Goal: Task Accomplishment & Management: Use online tool/utility

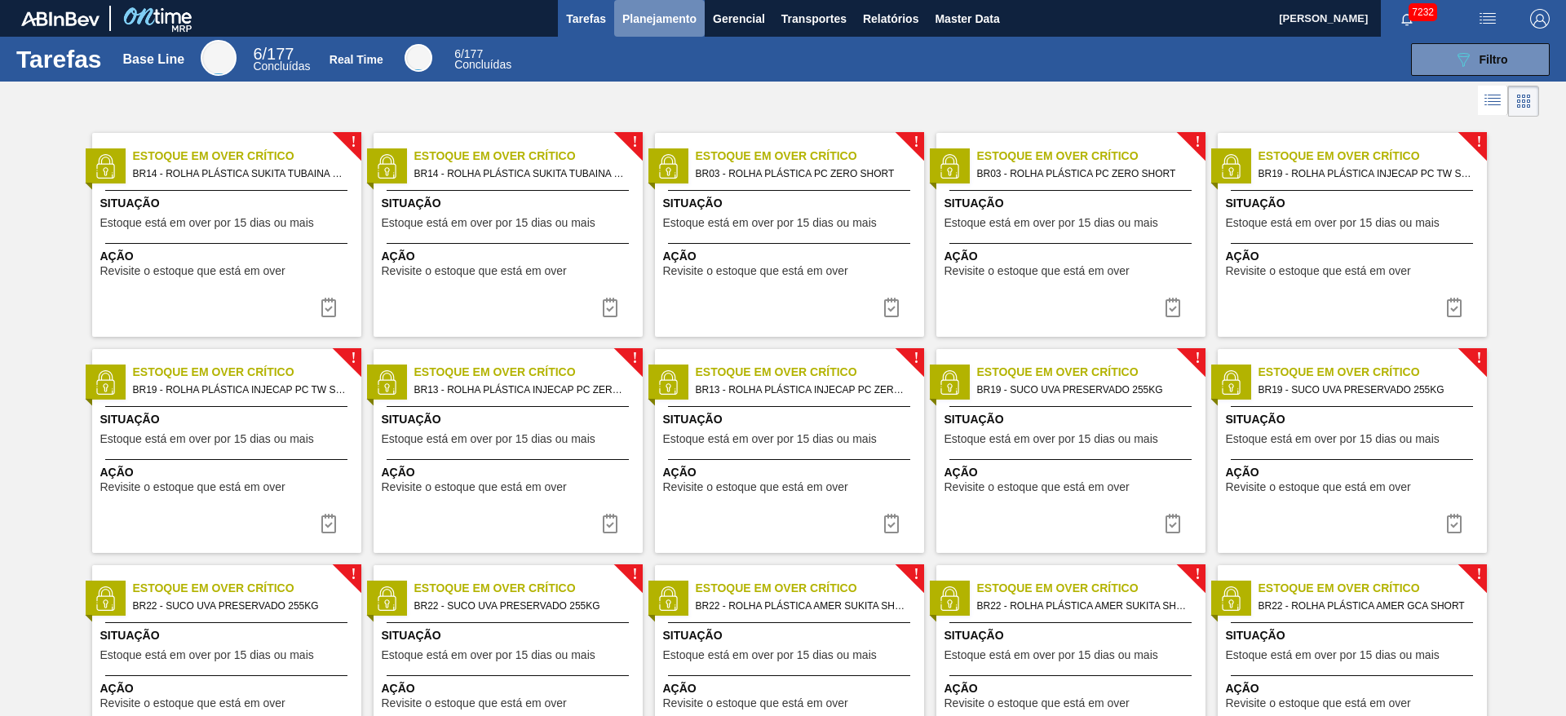
click at [678, 29] on button "Planejamento" at bounding box center [659, 18] width 91 height 37
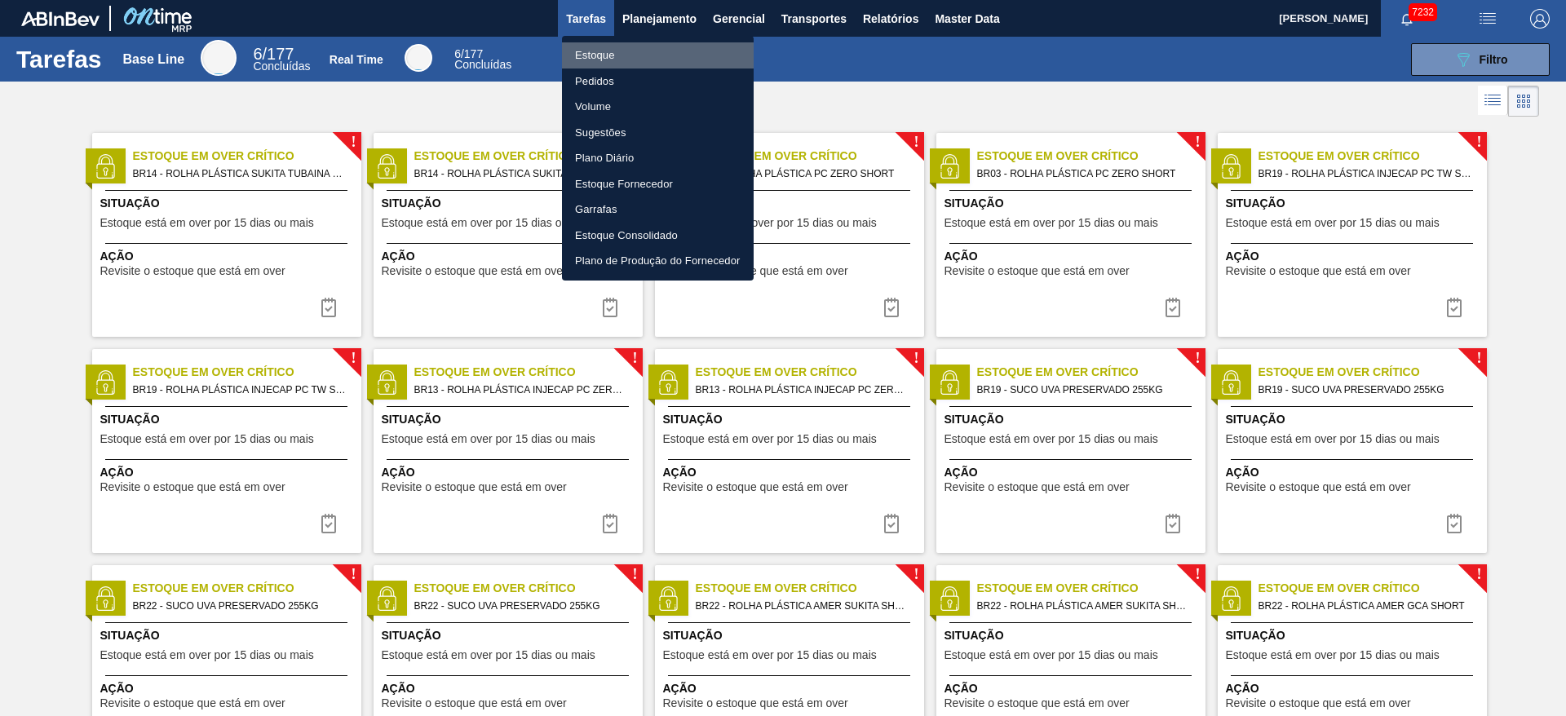
click at [654, 52] on li "Estoque" at bounding box center [658, 55] width 192 height 26
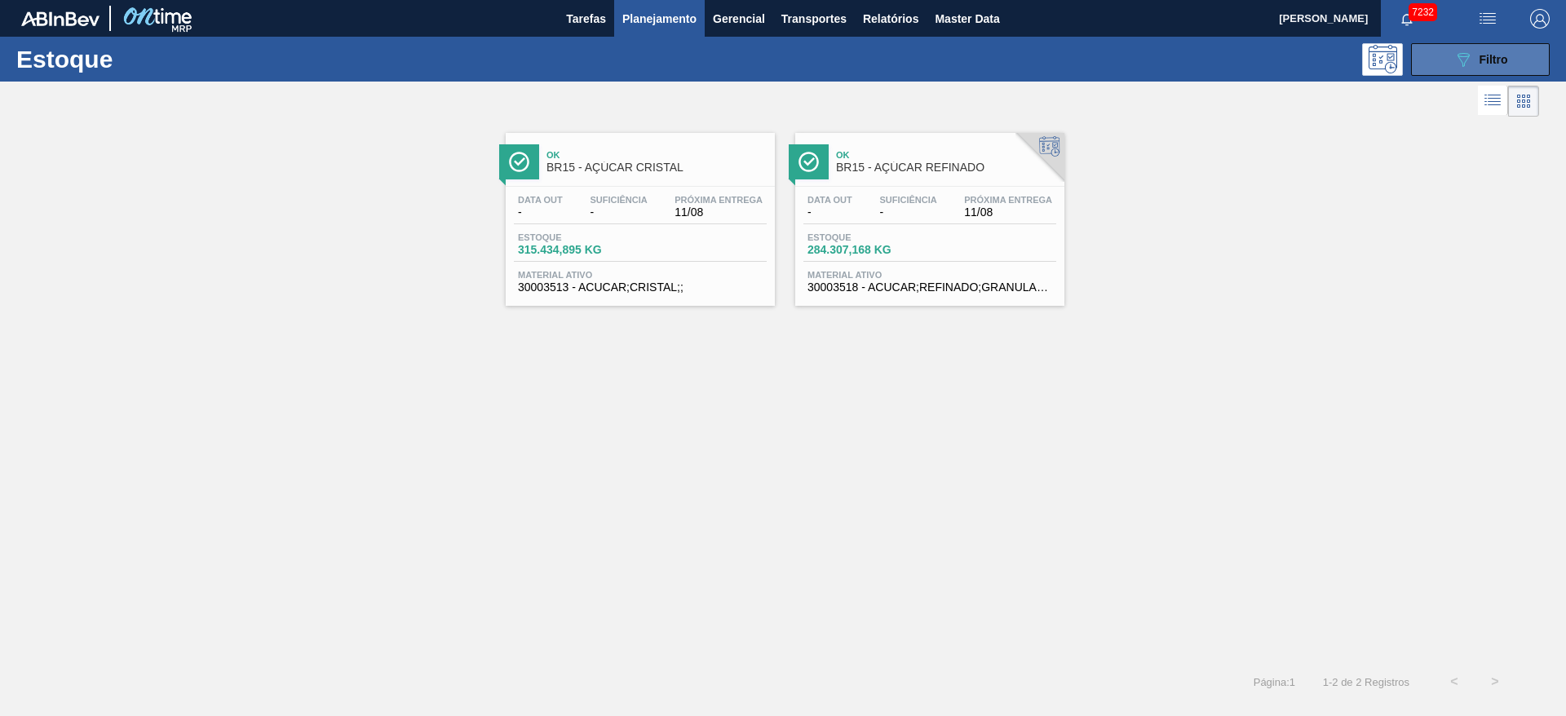
click at [1043, 46] on button "089F7B8B-B2A5-4AFE-B5C0-19BA573D28AC Filtro" at bounding box center [1480, 59] width 139 height 33
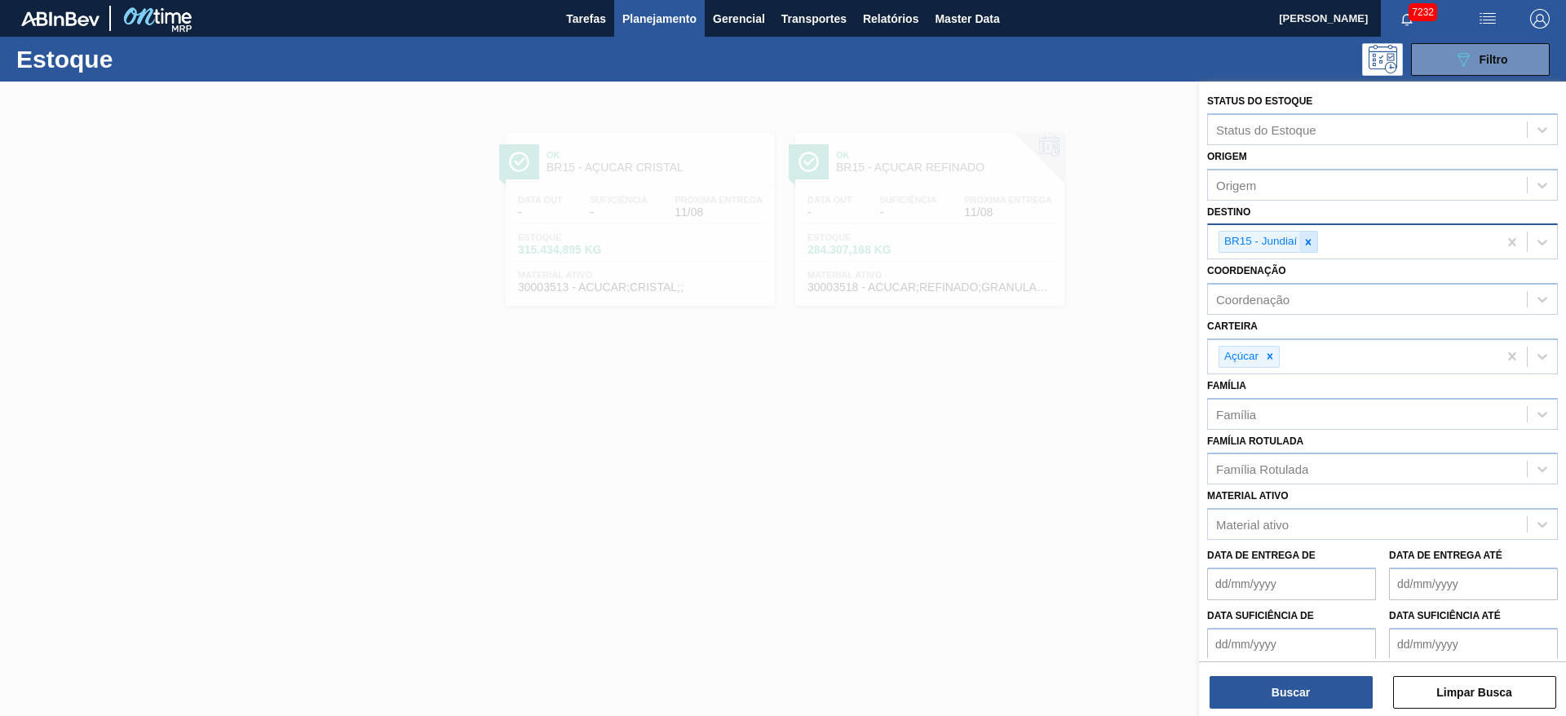
click at [1043, 250] on div at bounding box center [1308, 242] width 18 height 20
type input "18"
click at [1043, 476] on button "Buscar" at bounding box center [1290, 692] width 163 height 33
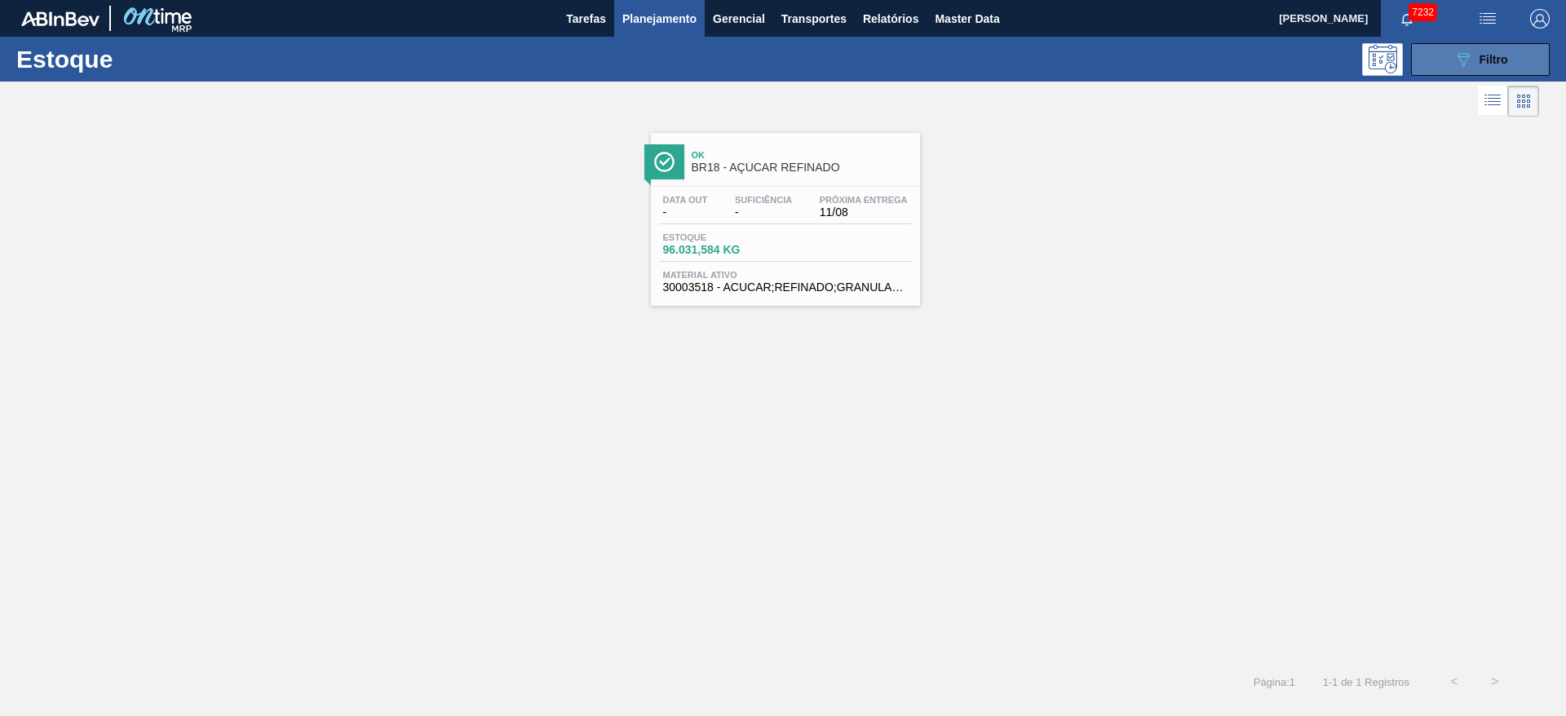
click at [1043, 70] on button "089F7B8B-B2A5-4AFE-B5C0-19BA573D28AC Filtro" at bounding box center [1480, 59] width 139 height 33
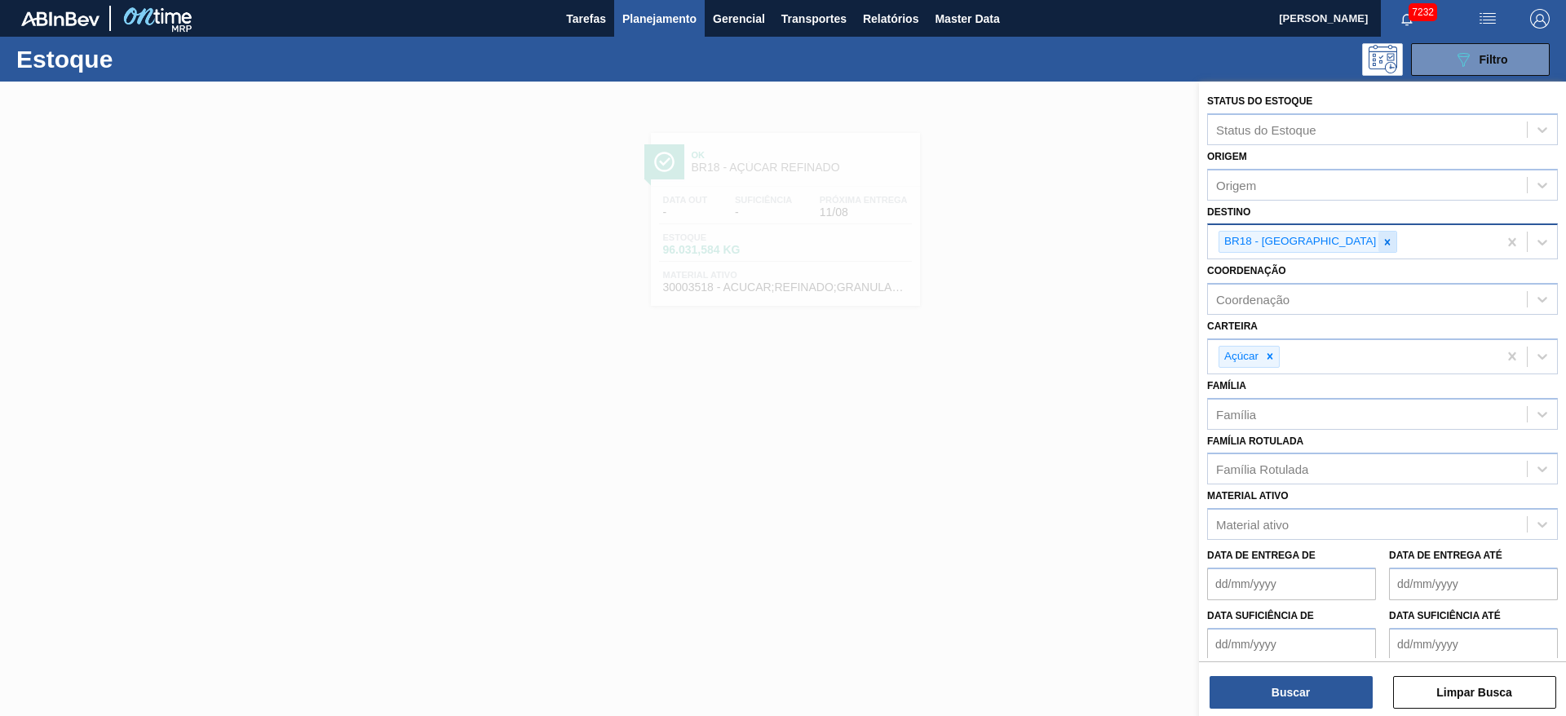
click at [1043, 236] on icon at bounding box center [1386, 241] width 11 height 11
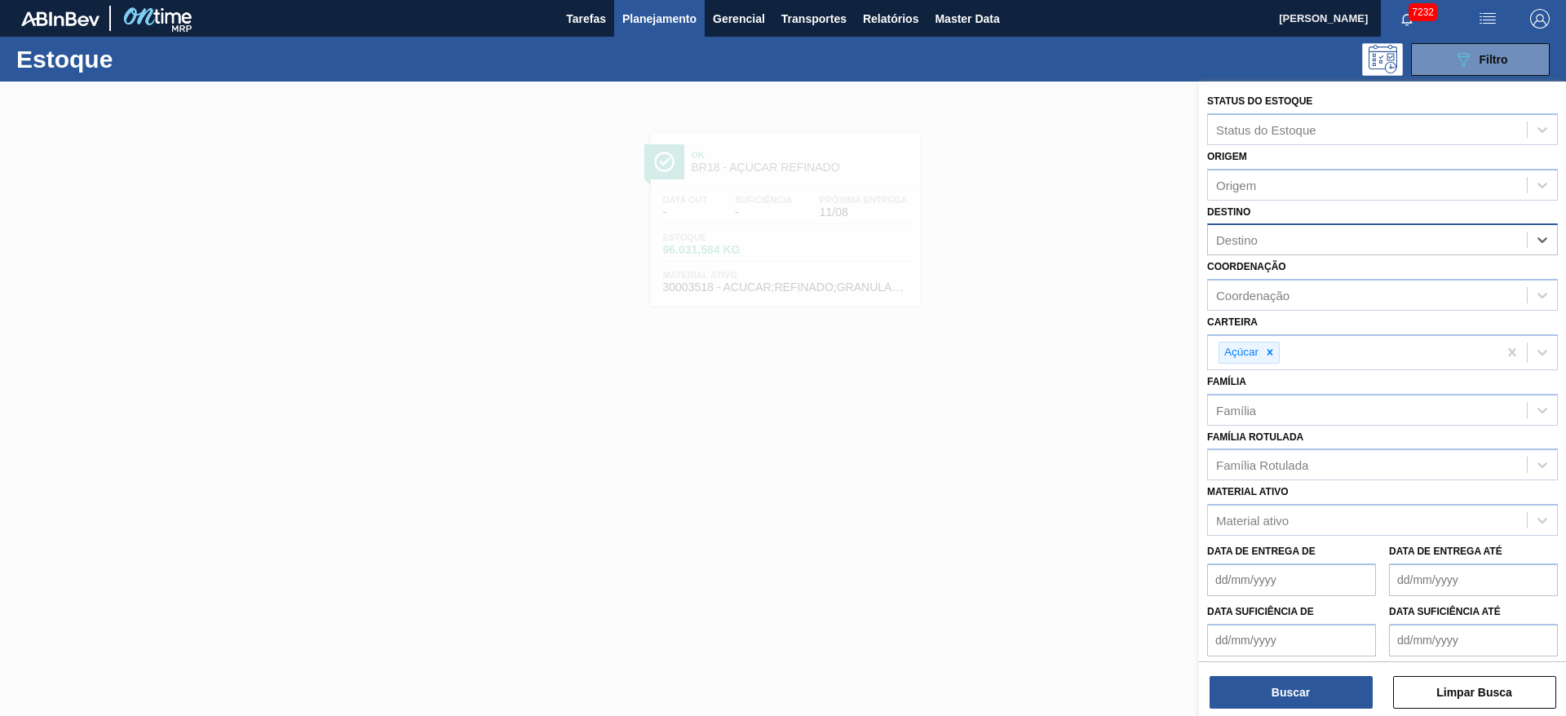
type input "15"
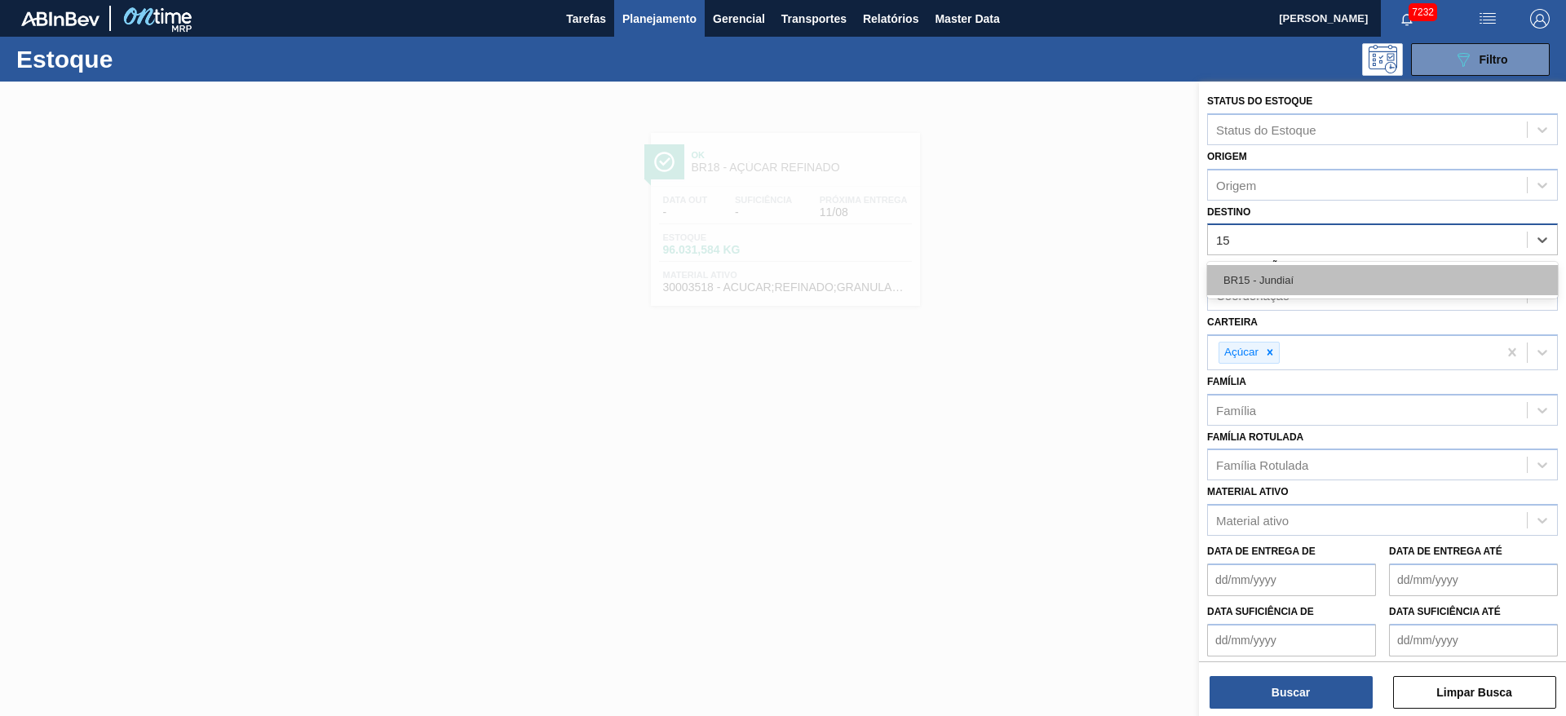
click at [1043, 272] on div "BR15 - Jundiaí" at bounding box center [1382, 280] width 351 height 30
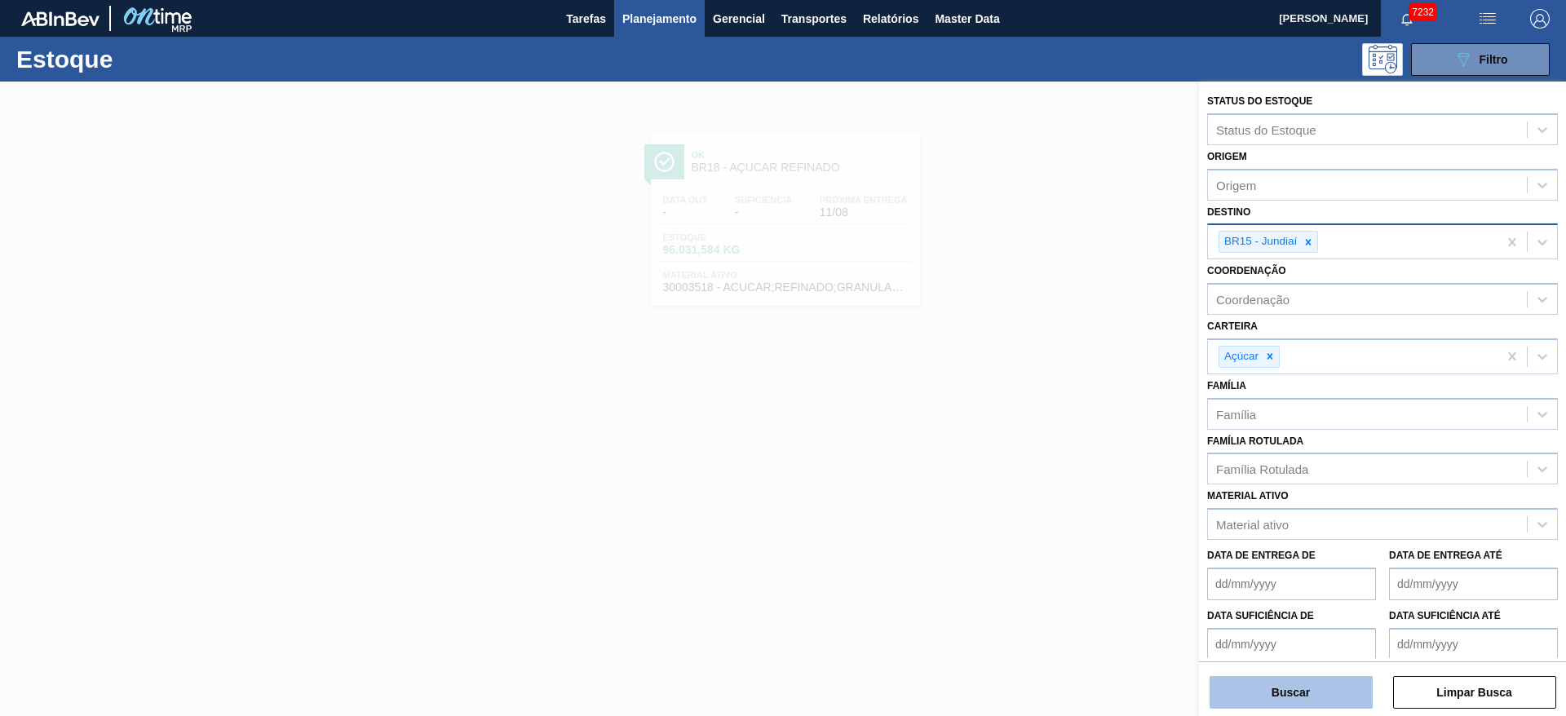
click at [1043, 476] on button "Buscar" at bounding box center [1290, 692] width 163 height 33
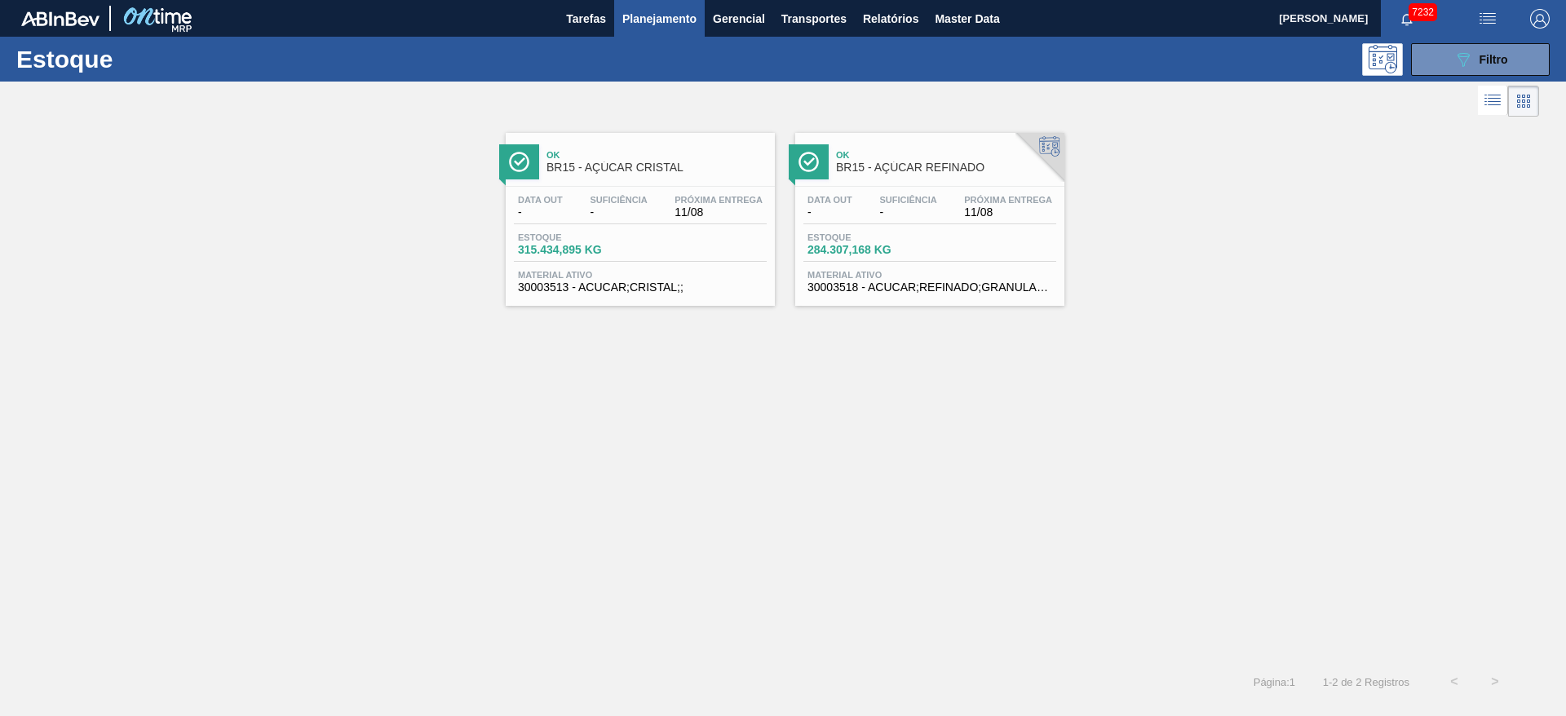
click at [664, 178] on div "Ok BR15 - AÇÚCAR CRISTAL" at bounding box center [656, 162] width 220 height 37
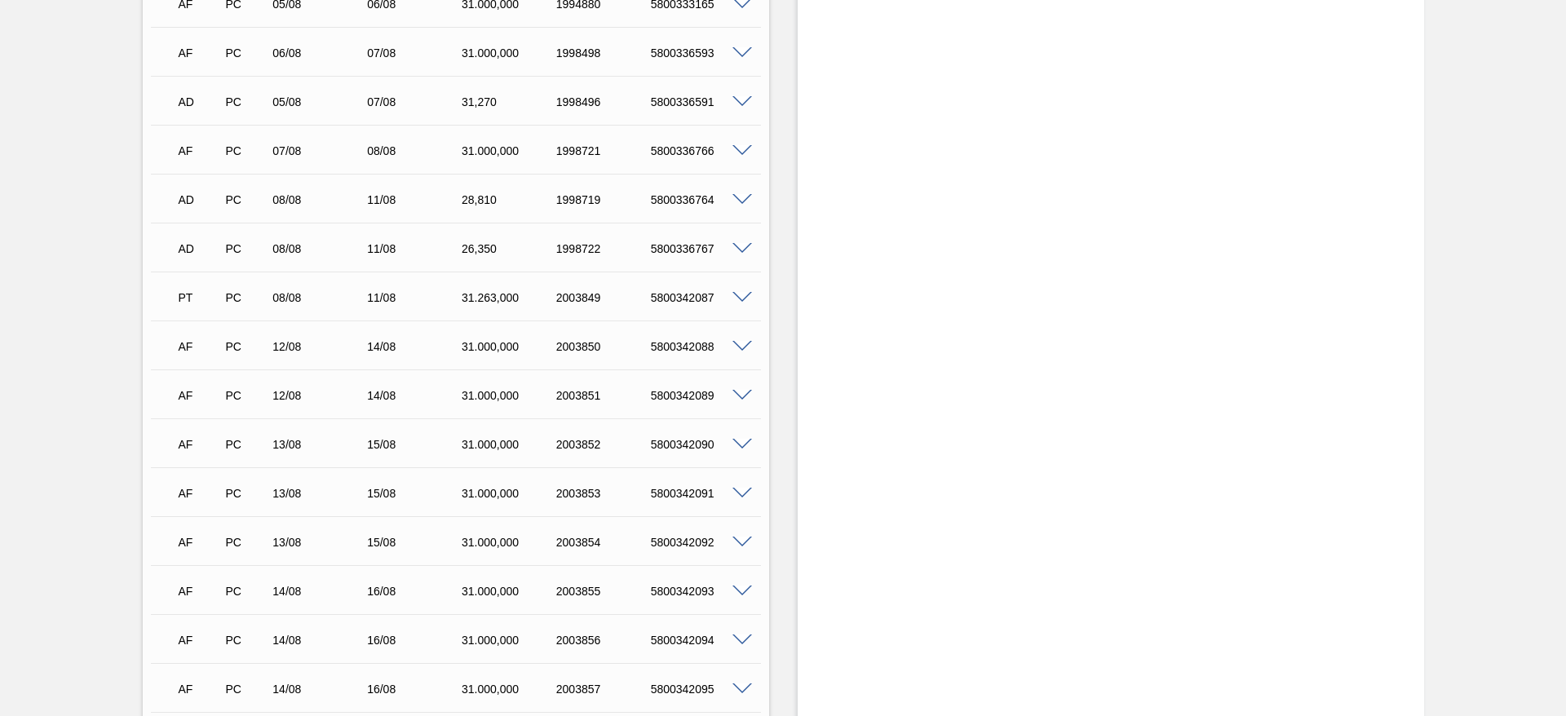
scroll to position [699, 0]
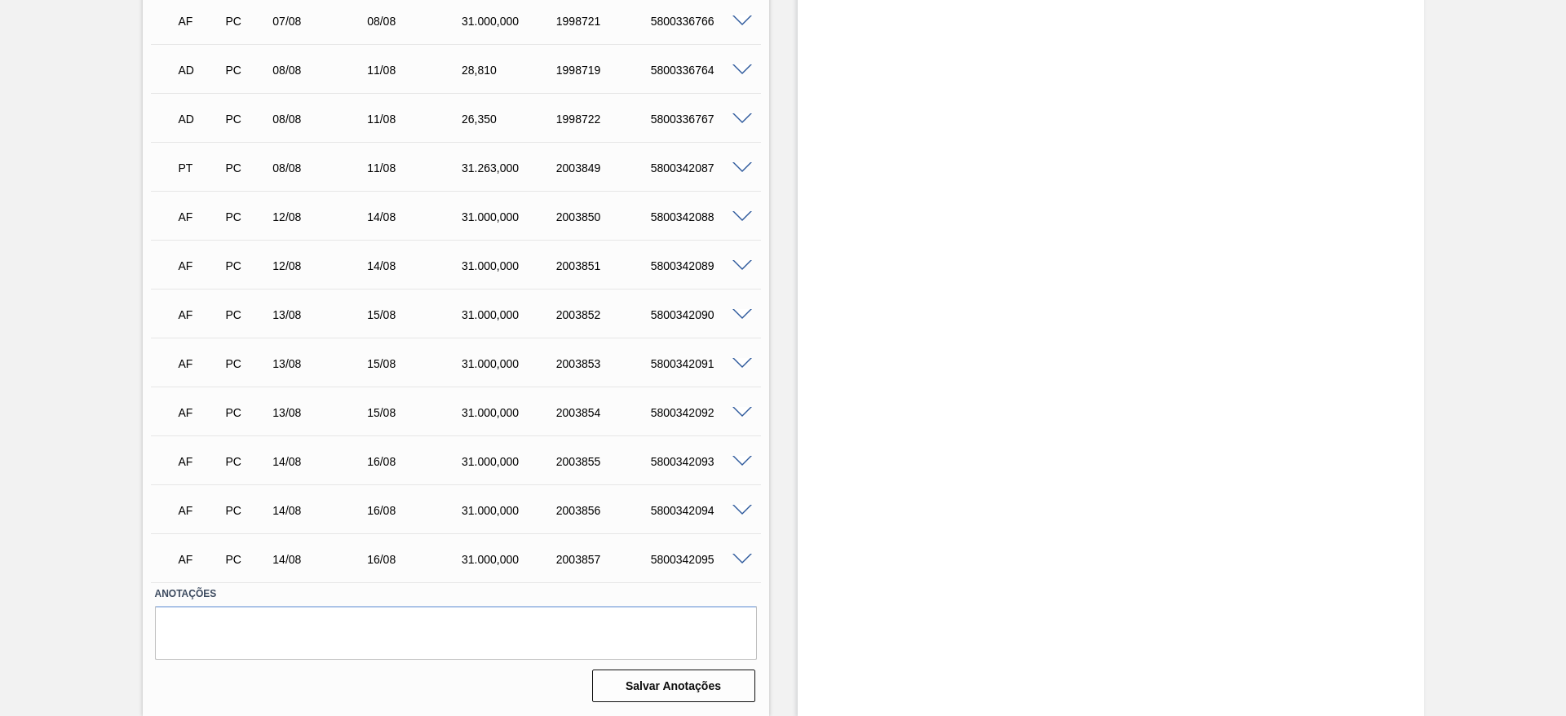
click at [665, 365] on div "5800342091" at bounding box center [700, 363] width 106 height 13
copy div "5800342091"
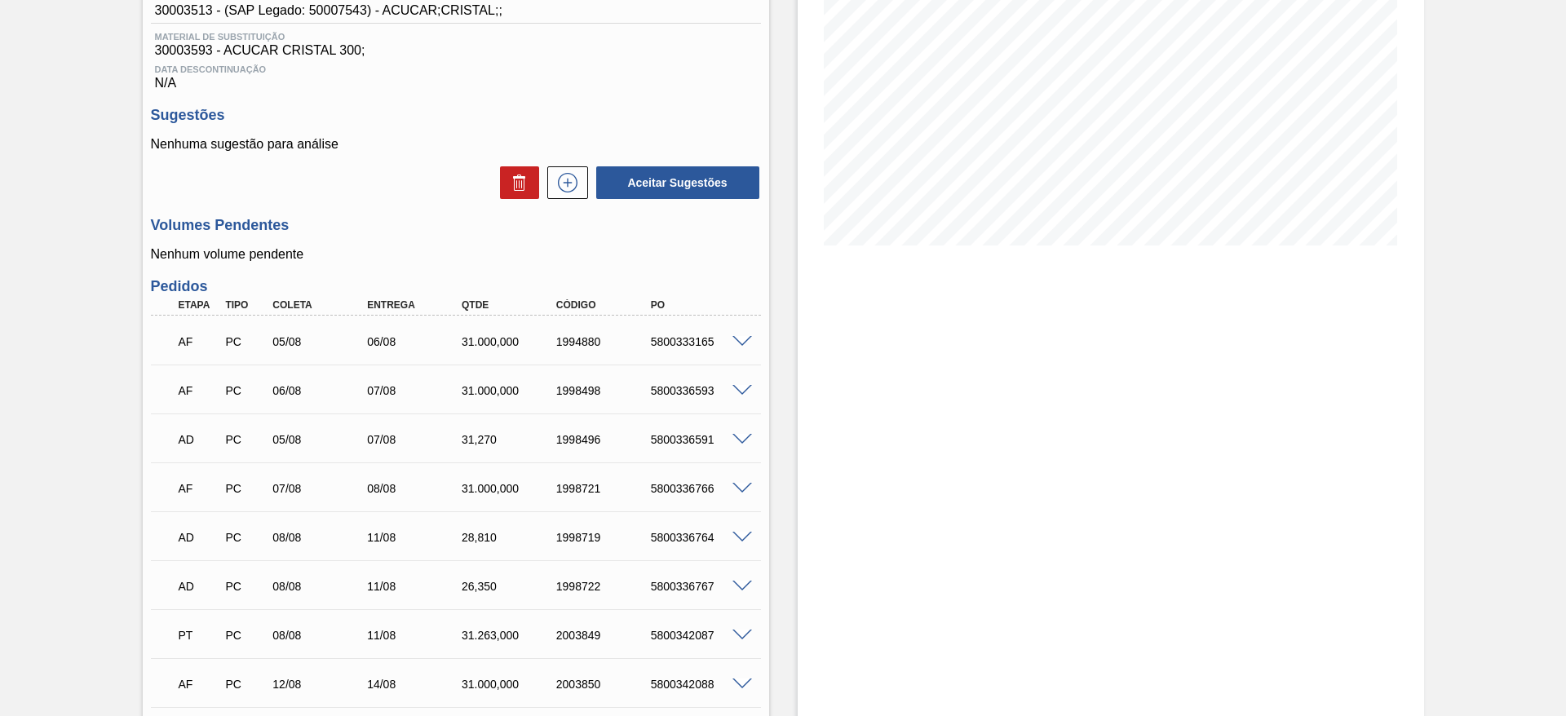
scroll to position [0, 0]
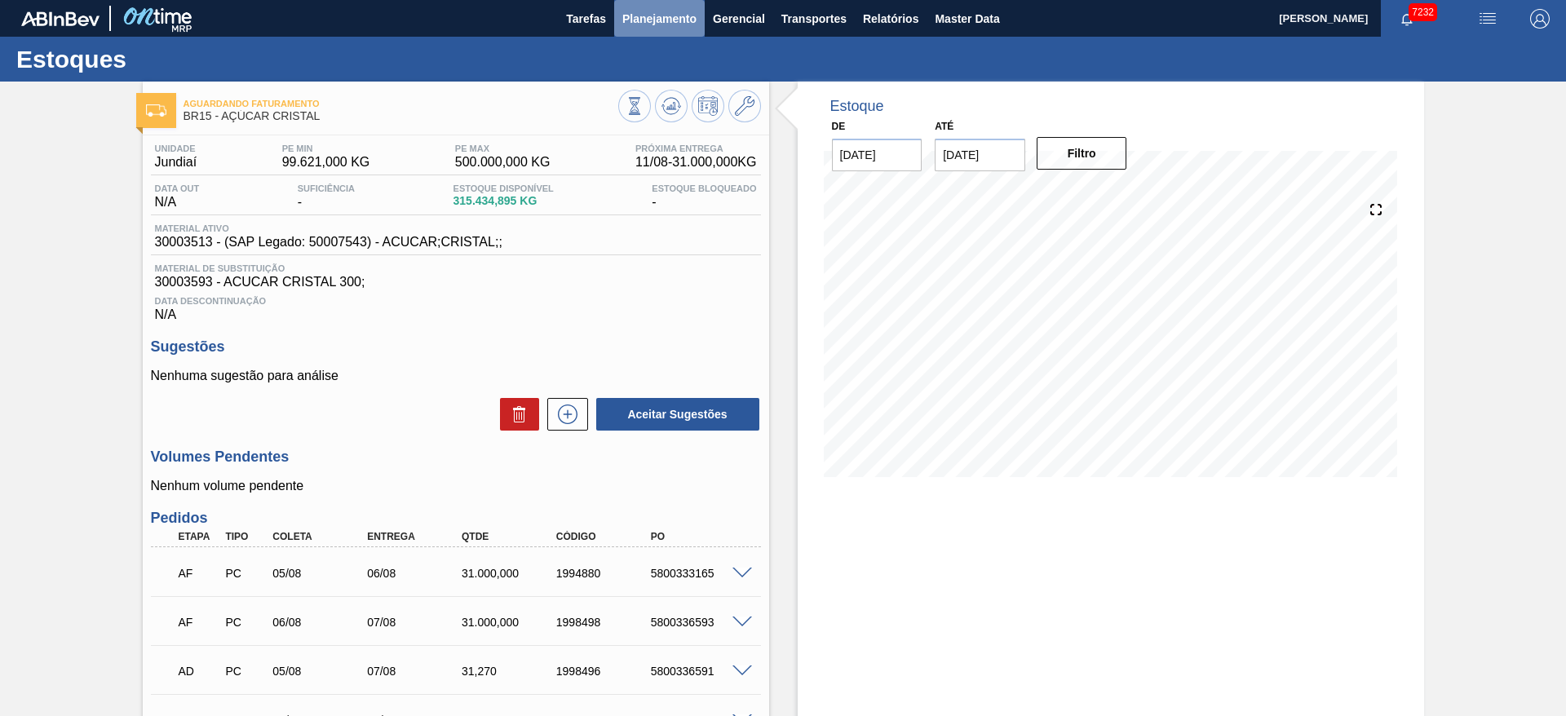
click at [679, 15] on span "Planejamento" at bounding box center [659, 19] width 74 height 20
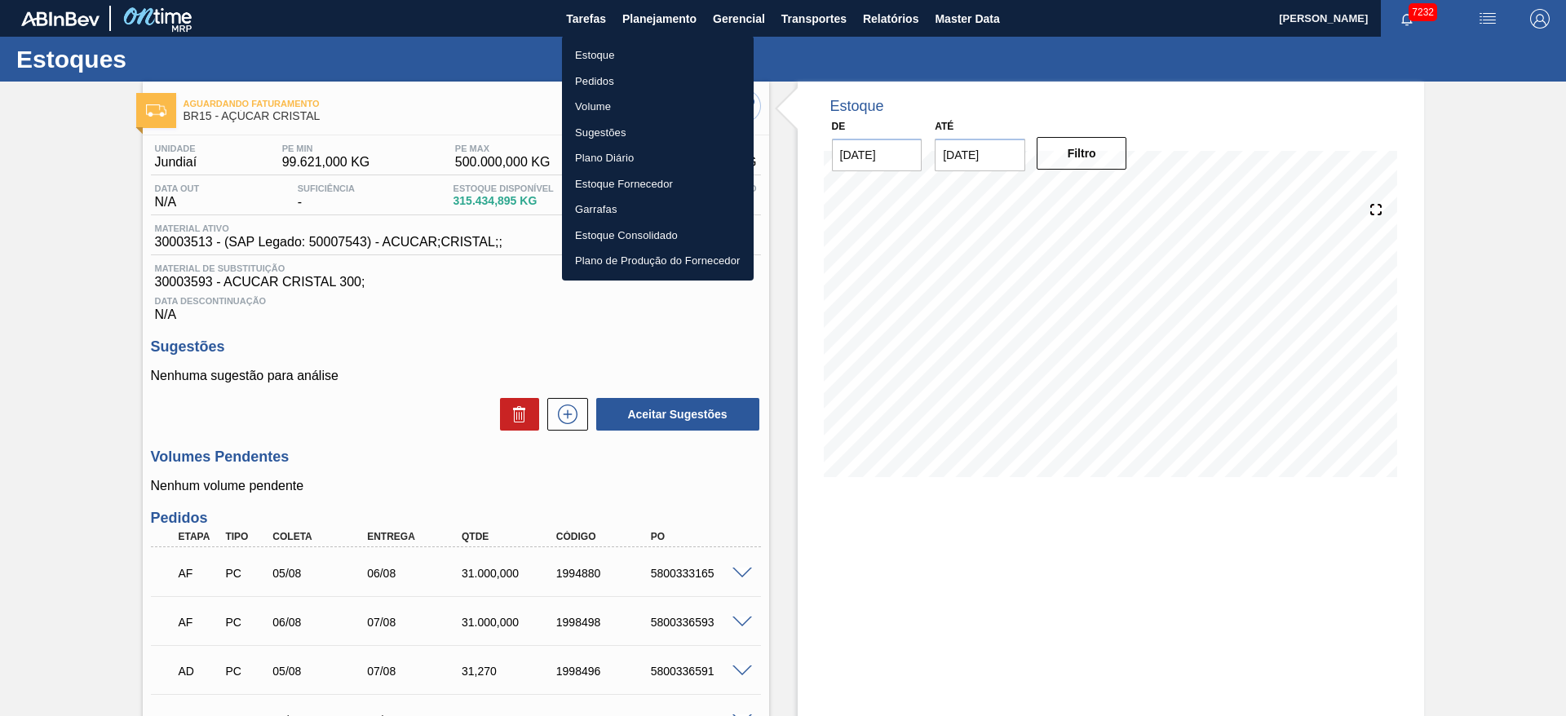
click at [665, 42] on li "Estoque" at bounding box center [658, 55] width 192 height 26
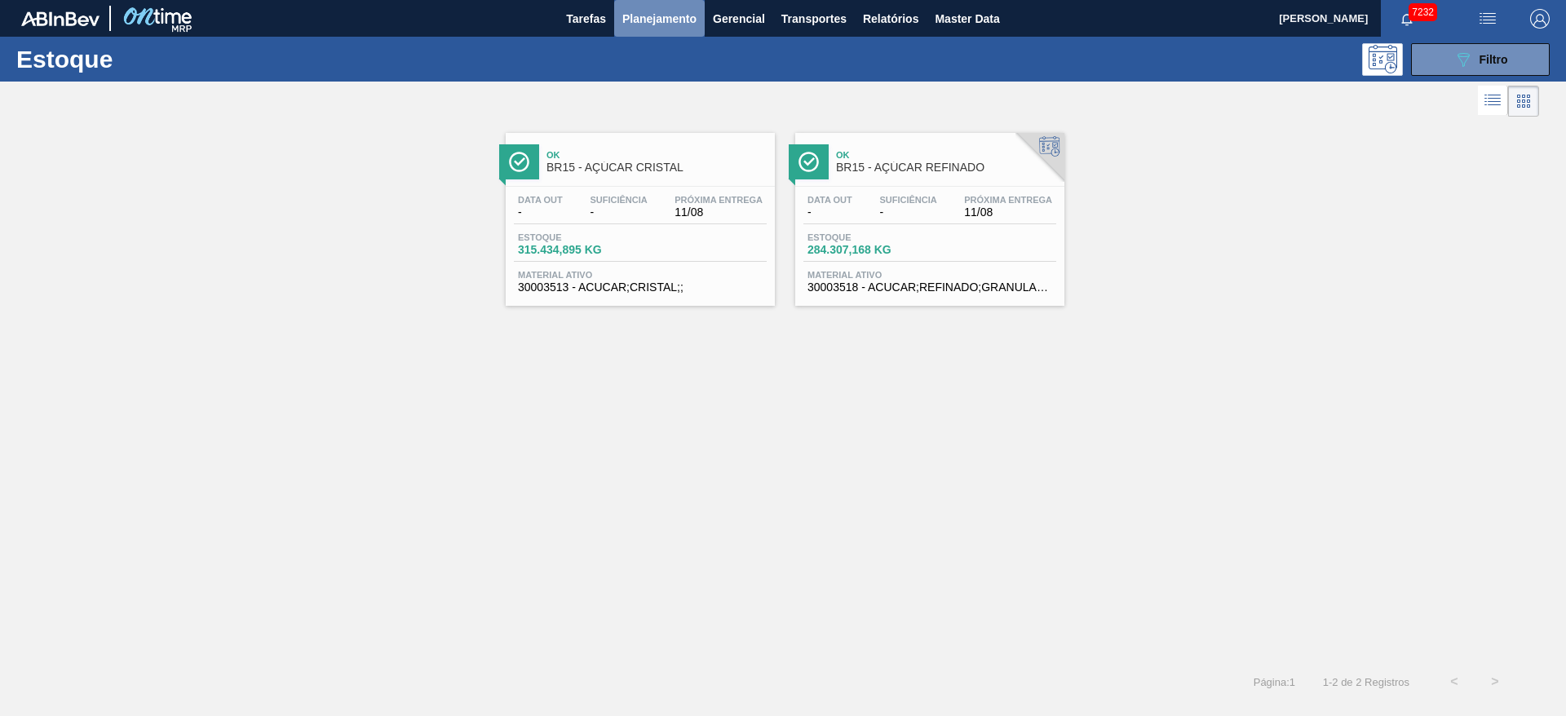
click at [639, 11] on span "Planejamento" at bounding box center [659, 19] width 74 height 20
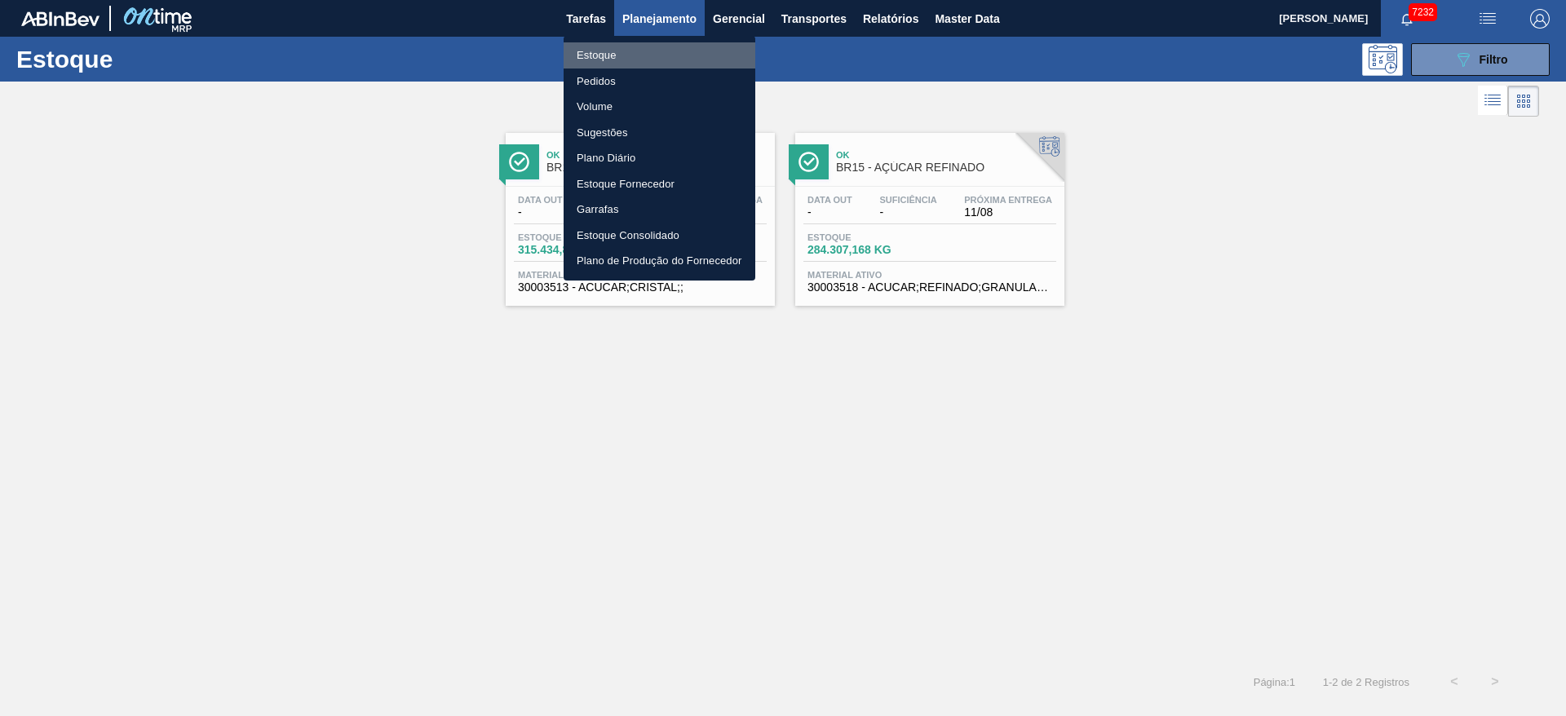
click at [628, 51] on li "Estoque" at bounding box center [659, 55] width 192 height 26
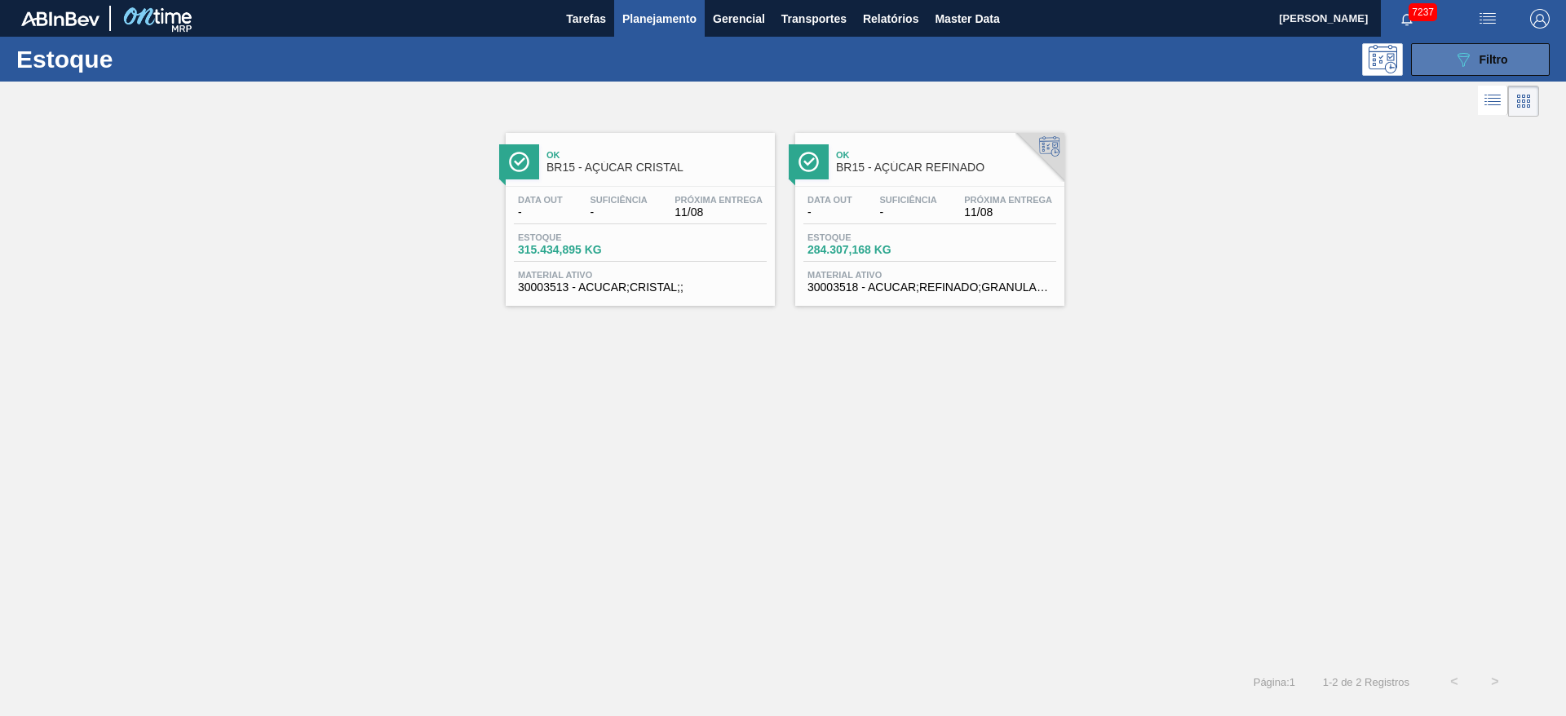
click at [1043, 64] on button "089F7B8B-B2A5-4AFE-B5C0-19BA573D28AC Filtro" at bounding box center [1480, 59] width 139 height 33
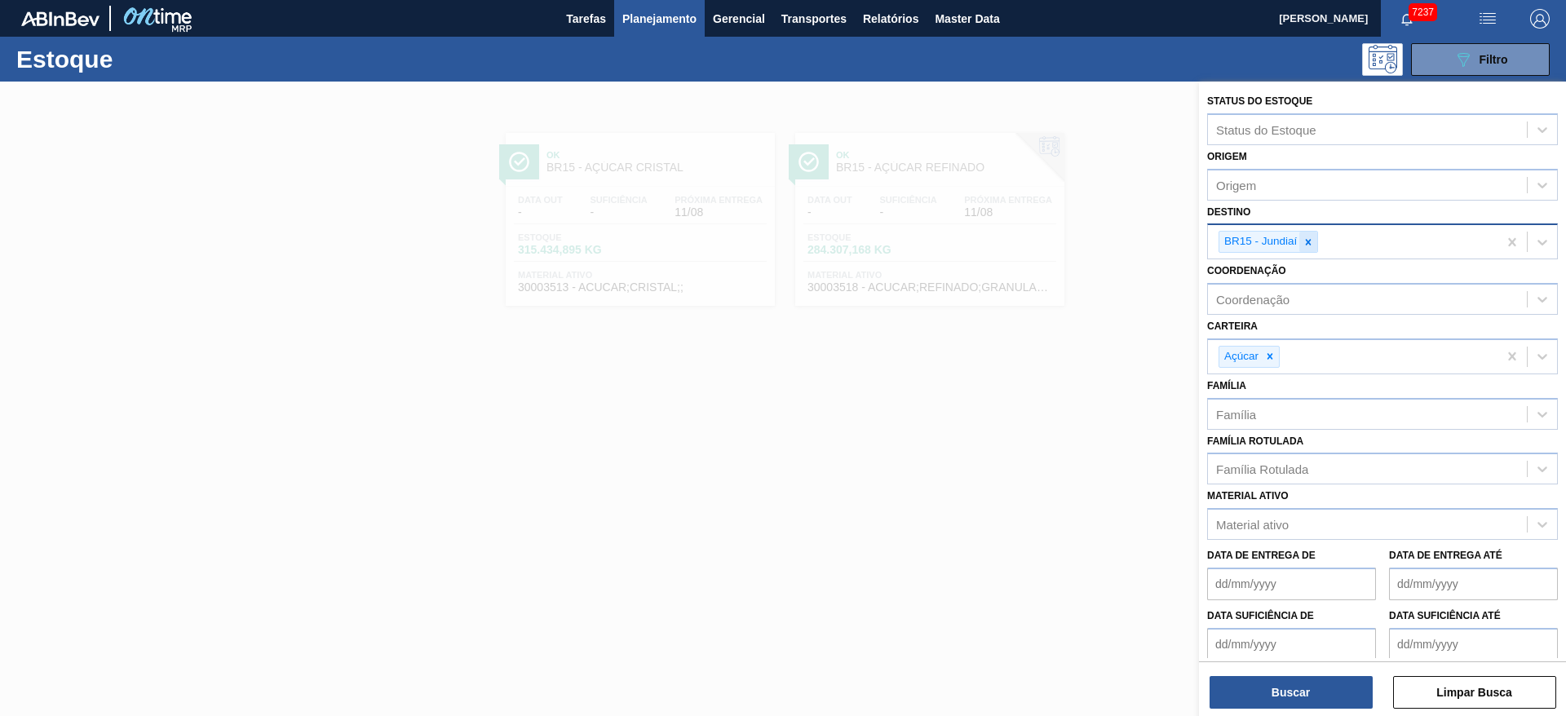
click at [1043, 244] on div at bounding box center [1308, 242] width 18 height 20
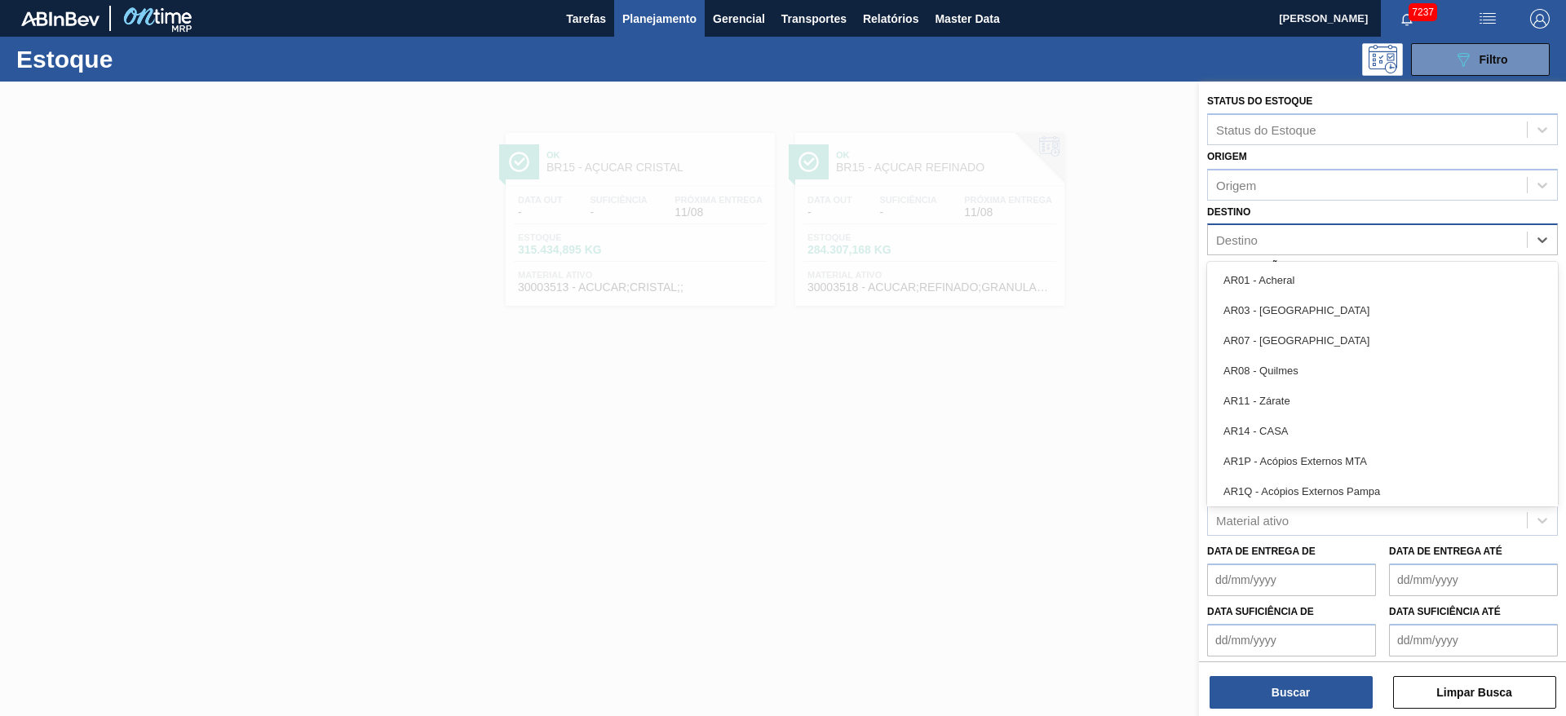
click at [1043, 244] on div "Destino" at bounding box center [1367, 240] width 319 height 24
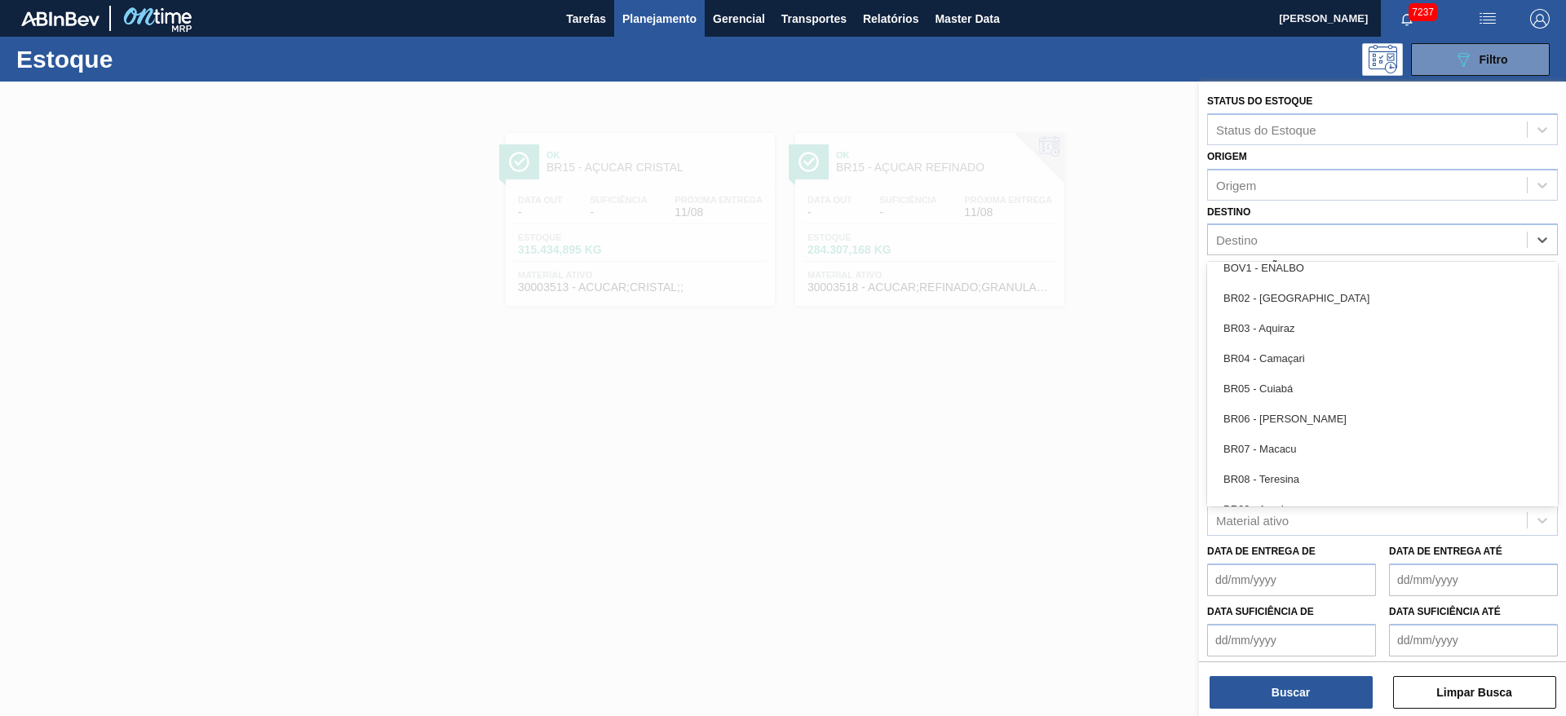
scroll to position [807, 0]
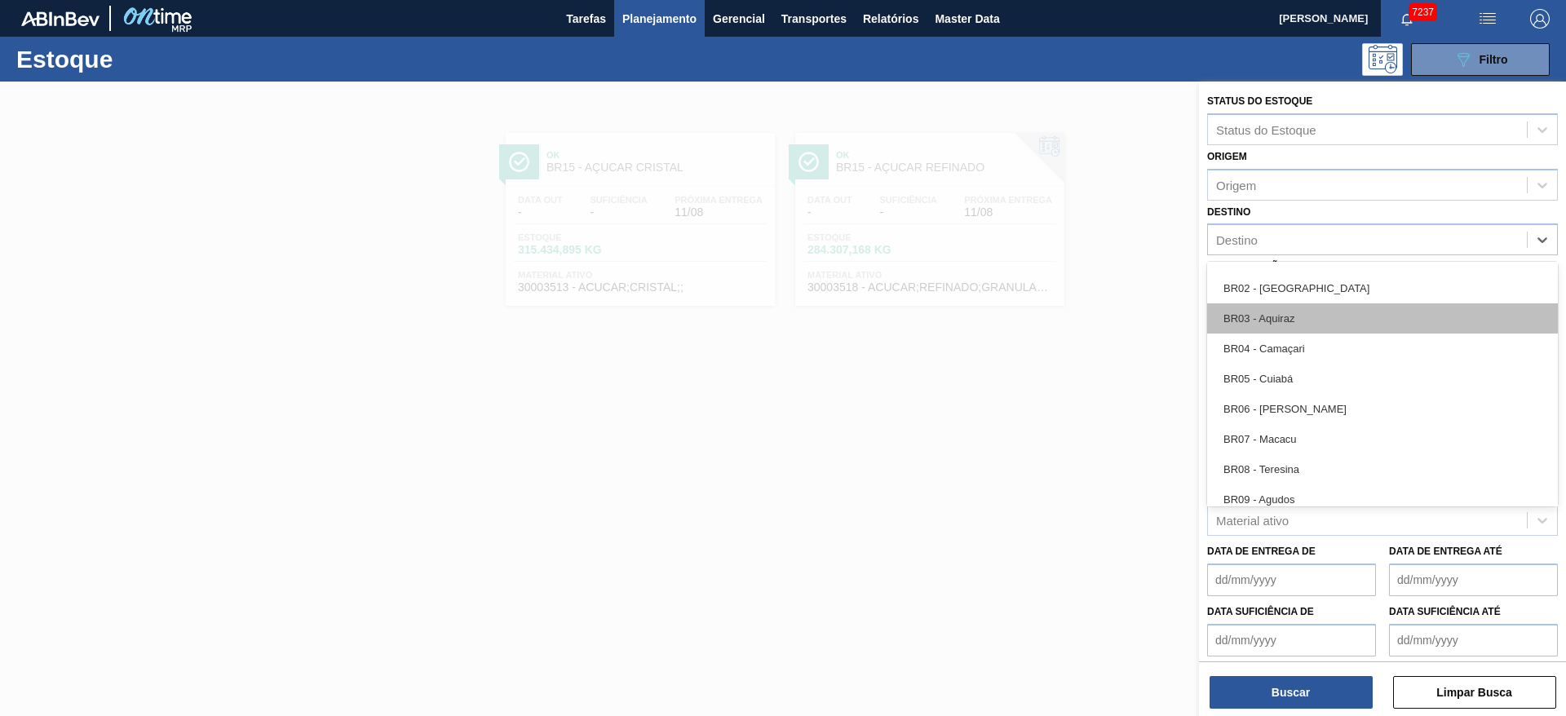
click at [1043, 316] on div "BR03 - Aquiraz" at bounding box center [1382, 318] width 351 height 30
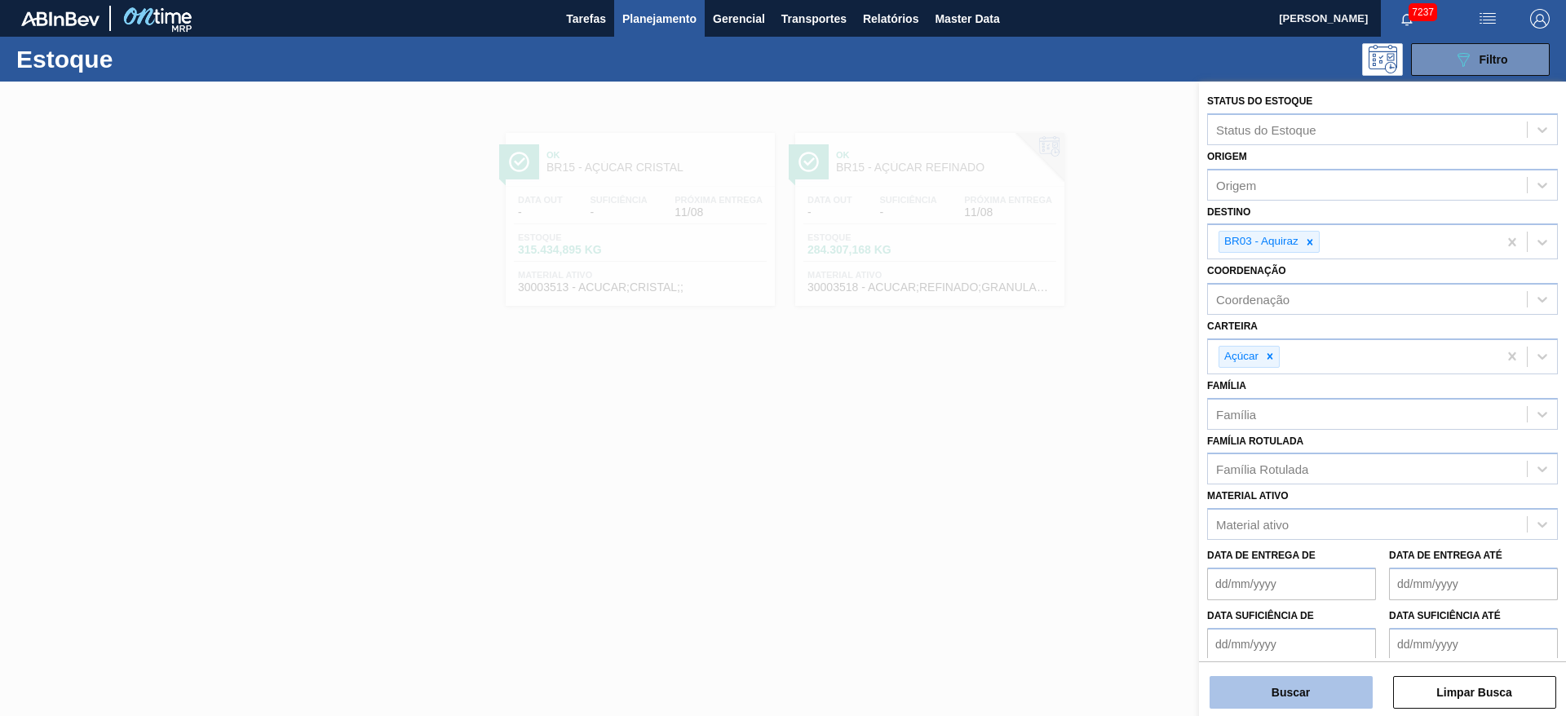
click at [1043, 476] on button "Buscar" at bounding box center [1290, 692] width 163 height 33
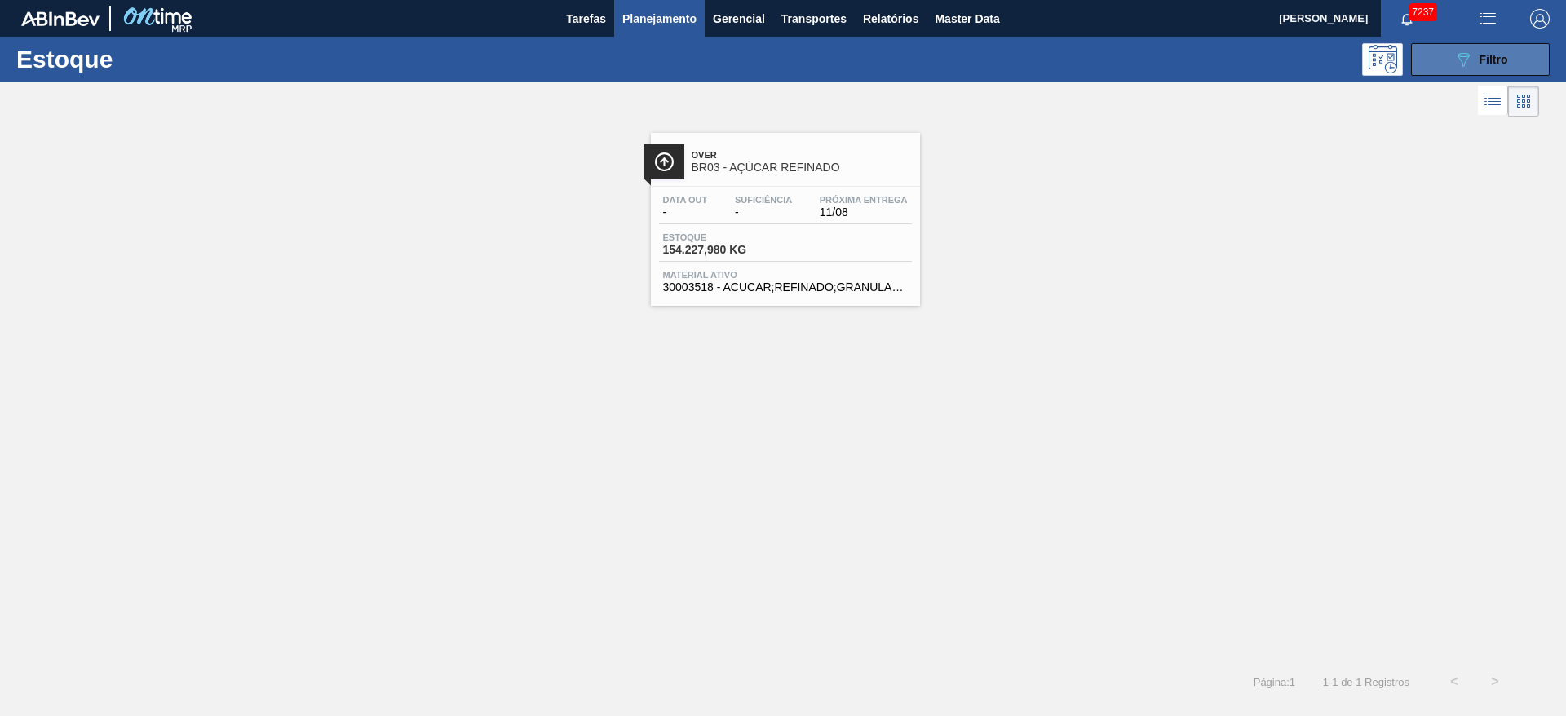
click at [1043, 72] on button "089F7B8B-B2A5-4AFE-B5C0-19BA573D28AC Filtro" at bounding box center [1480, 59] width 139 height 33
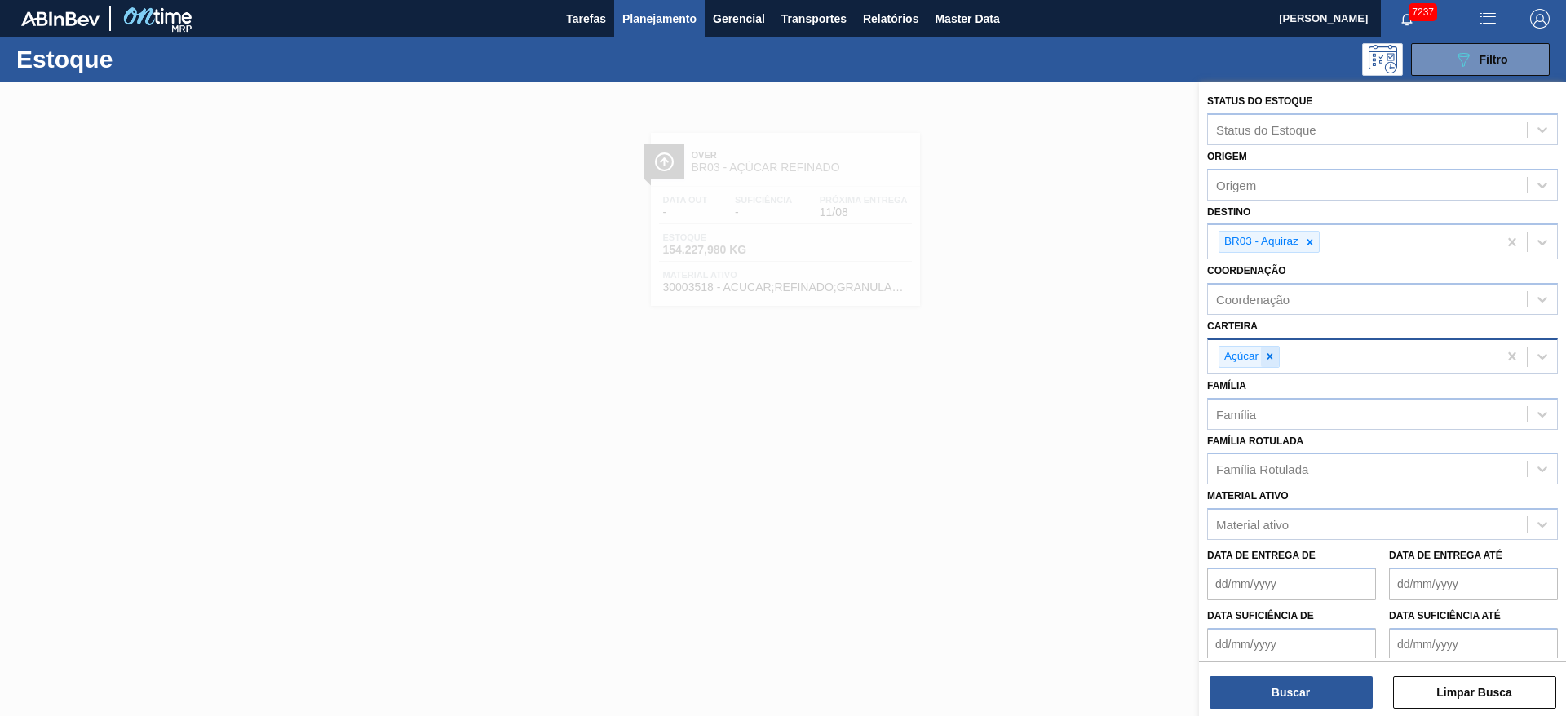
click at [1043, 357] on icon at bounding box center [1270, 357] width 6 height 6
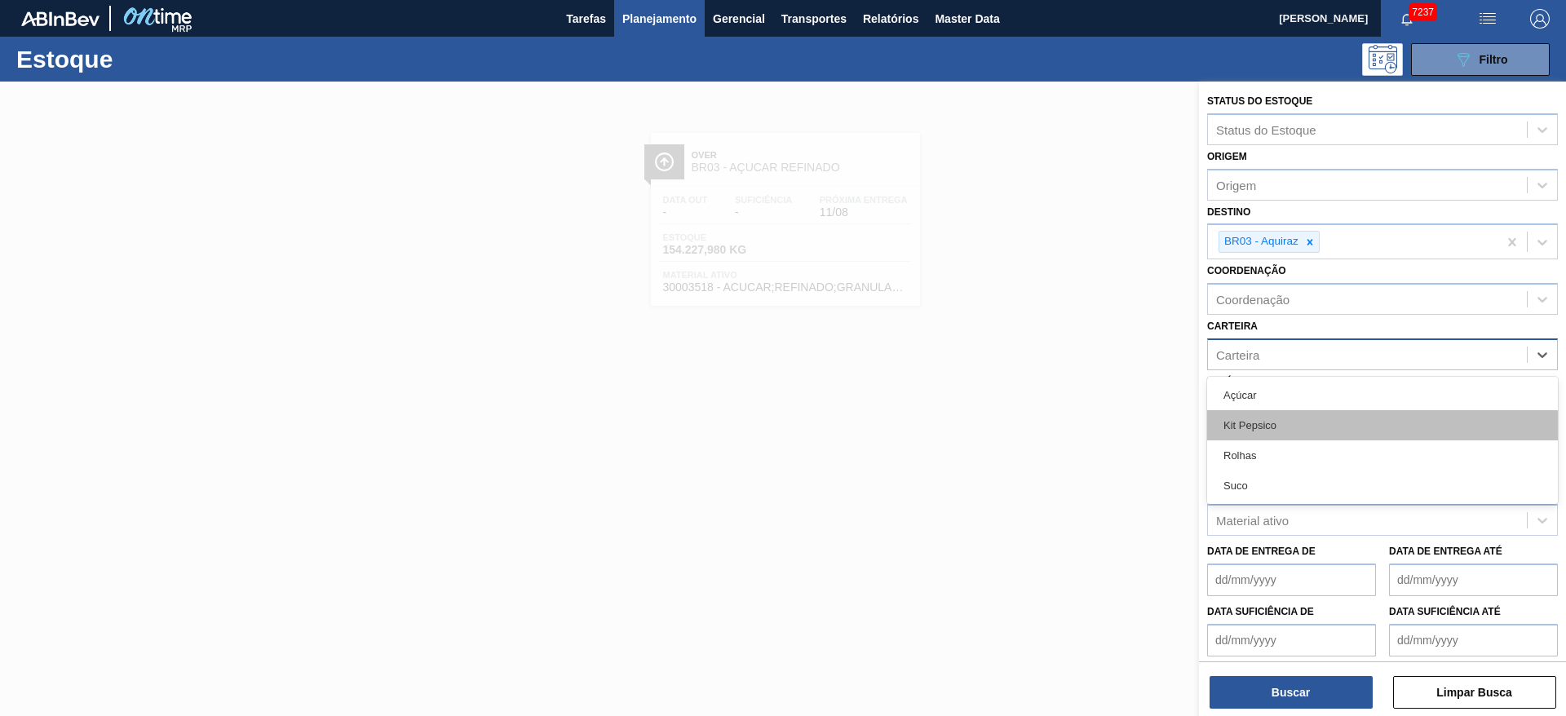
drag, startPoint x: 1269, startPoint y: 357, endPoint x: 1266, endPoint y: 429, distance: 71.8
click at [1043, 370] on div "option Açúcar, deselected. option Kit Pepsico focused, 2 of 4. 4 results availa…" at bounding box center [1382, 354] width 351 height 32
click at [1043, 429] on div "Kit Pepsico" at bounding box center [1382, 425] width 351 height 30
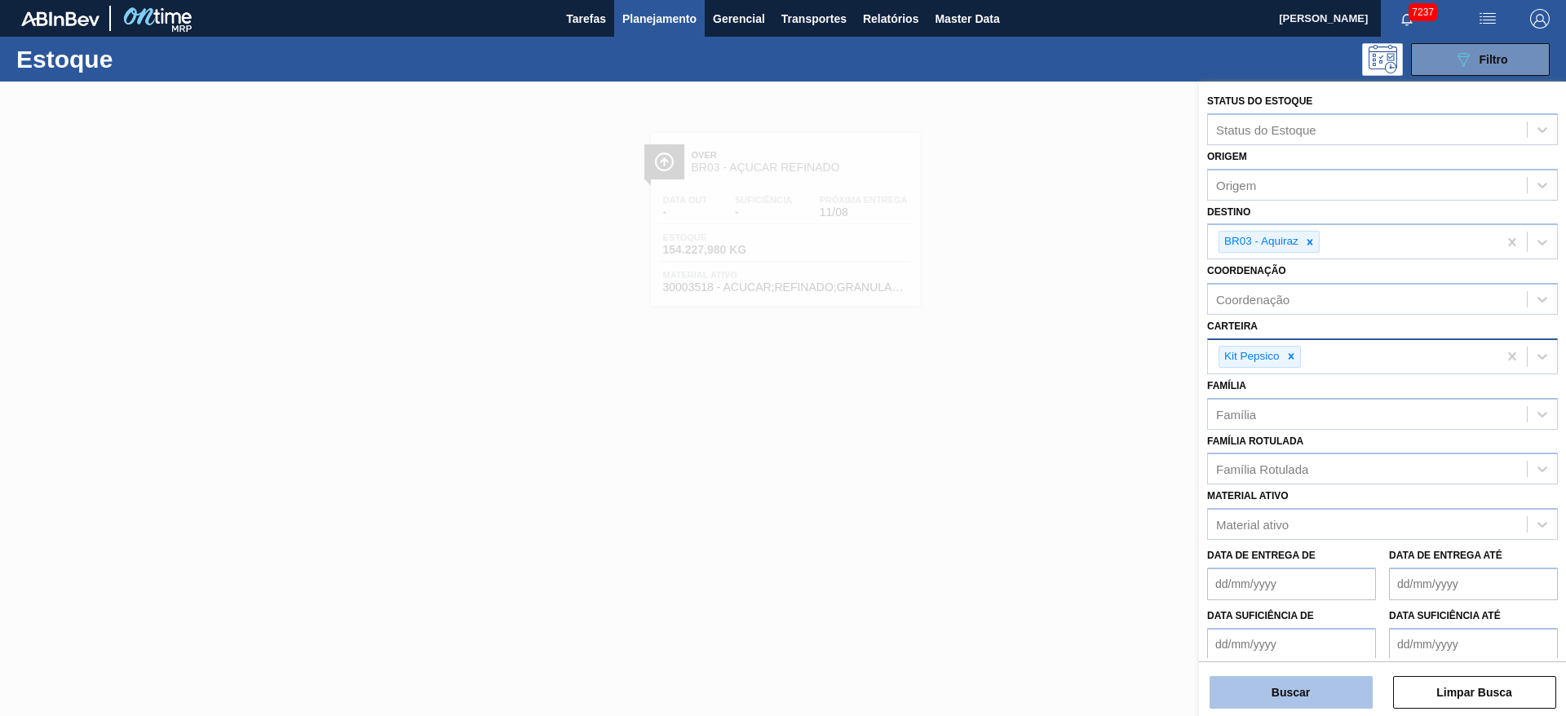
click at [1043, 476] on button "Buscar" at bounding box center [1290, 692] width 163 height 33
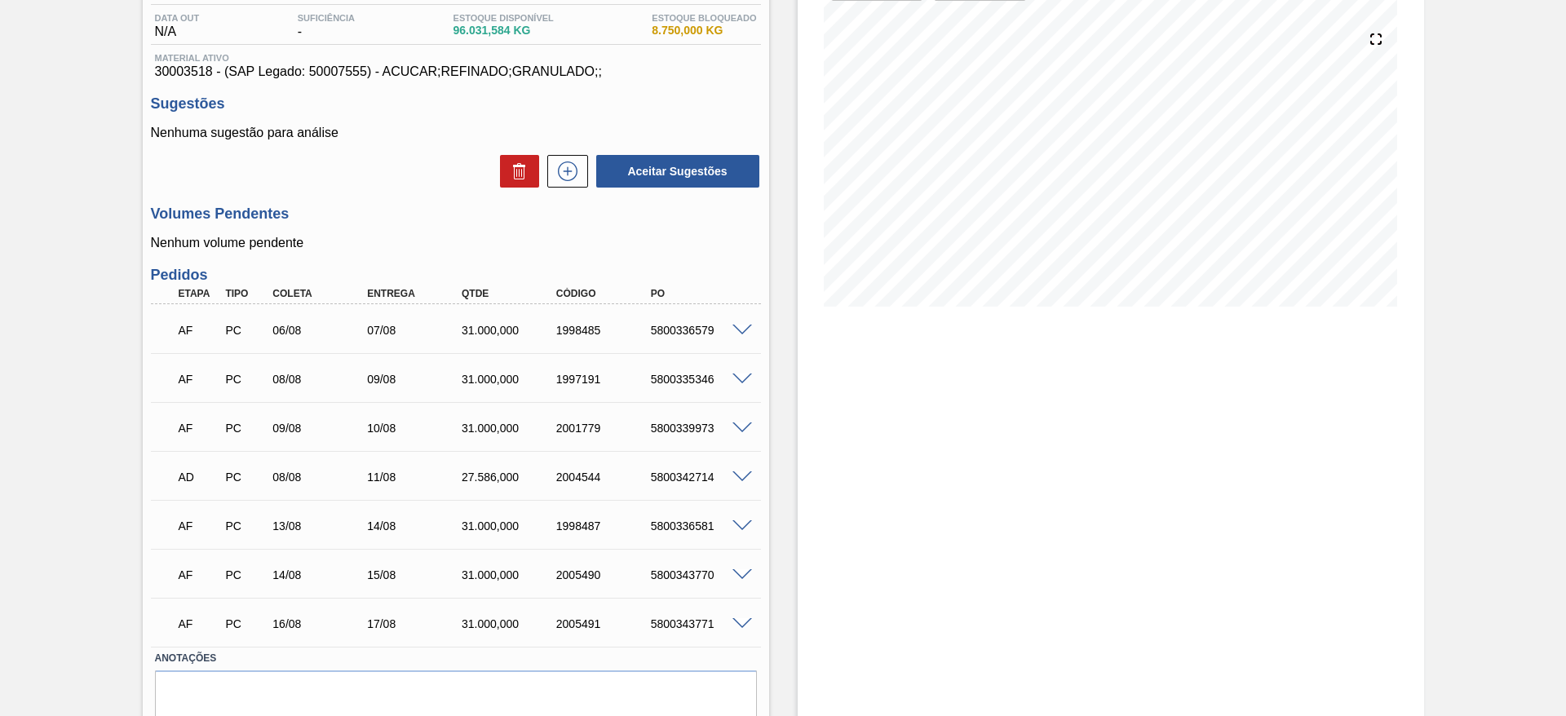
scroll to position [169, 0]
click at [743, 482] on span at bounding box center [742, 479] width 20 height 12
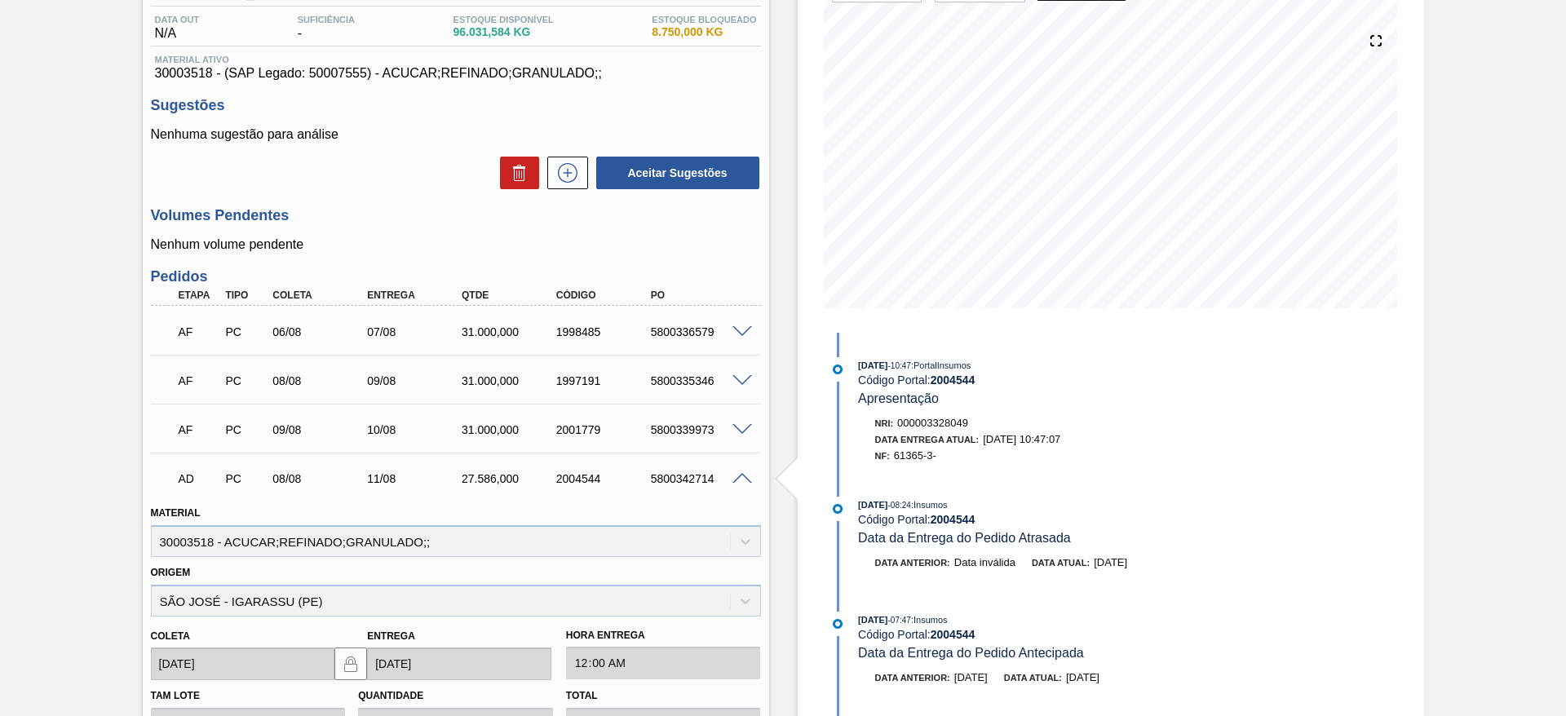
click at [678, 327] on div "5800336579" at bounding box center [700, 331] width 106 height 13
copy div "5800336579"
click at [663, 386] on div "5800335346" at bounding box center [700, 380] width 106 height 13
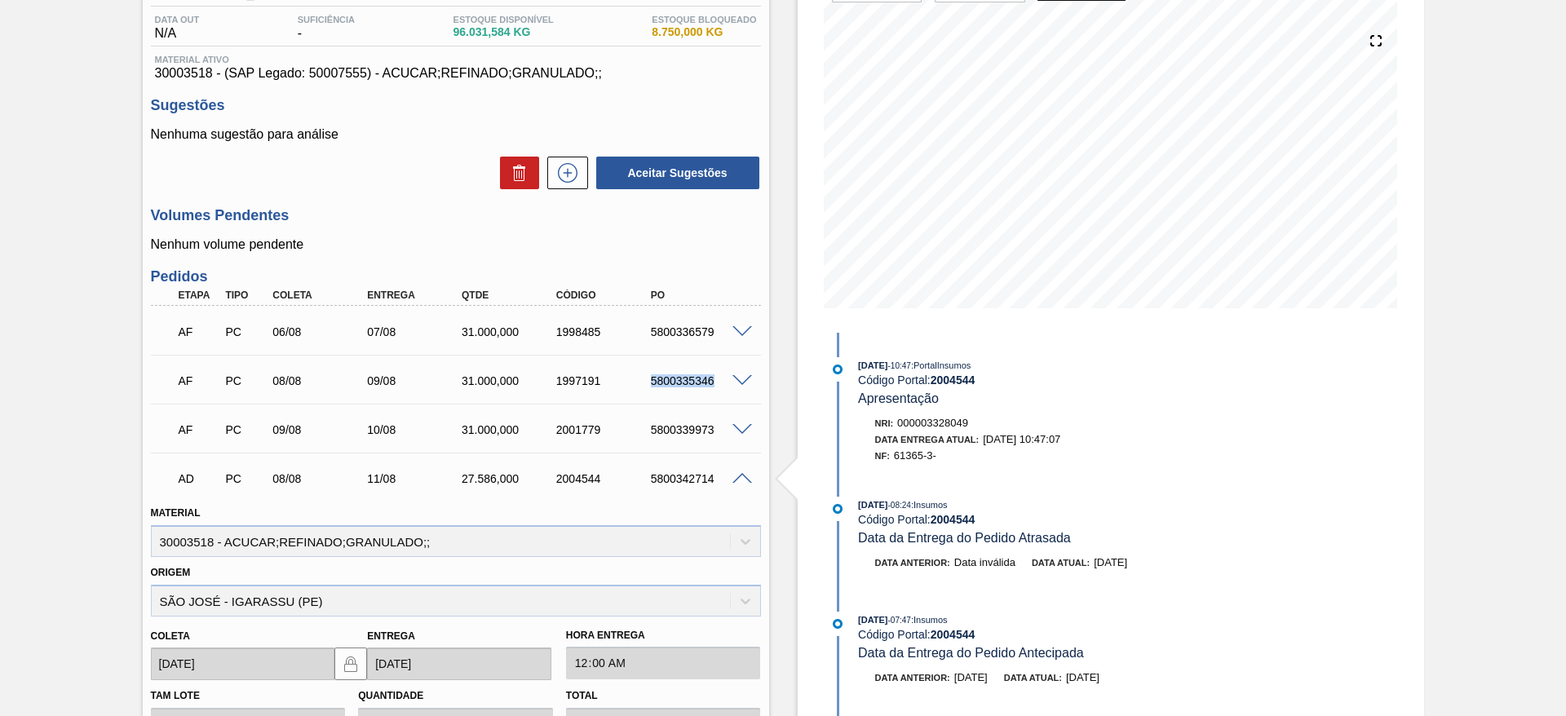
copy div "5800335346"
click at [692, 436] on div "AF PC 09/08 10/08 31.000,000 2001779 5800339973" at bounding box center [451, 428] width 567 height 33
copy div "5800339973"
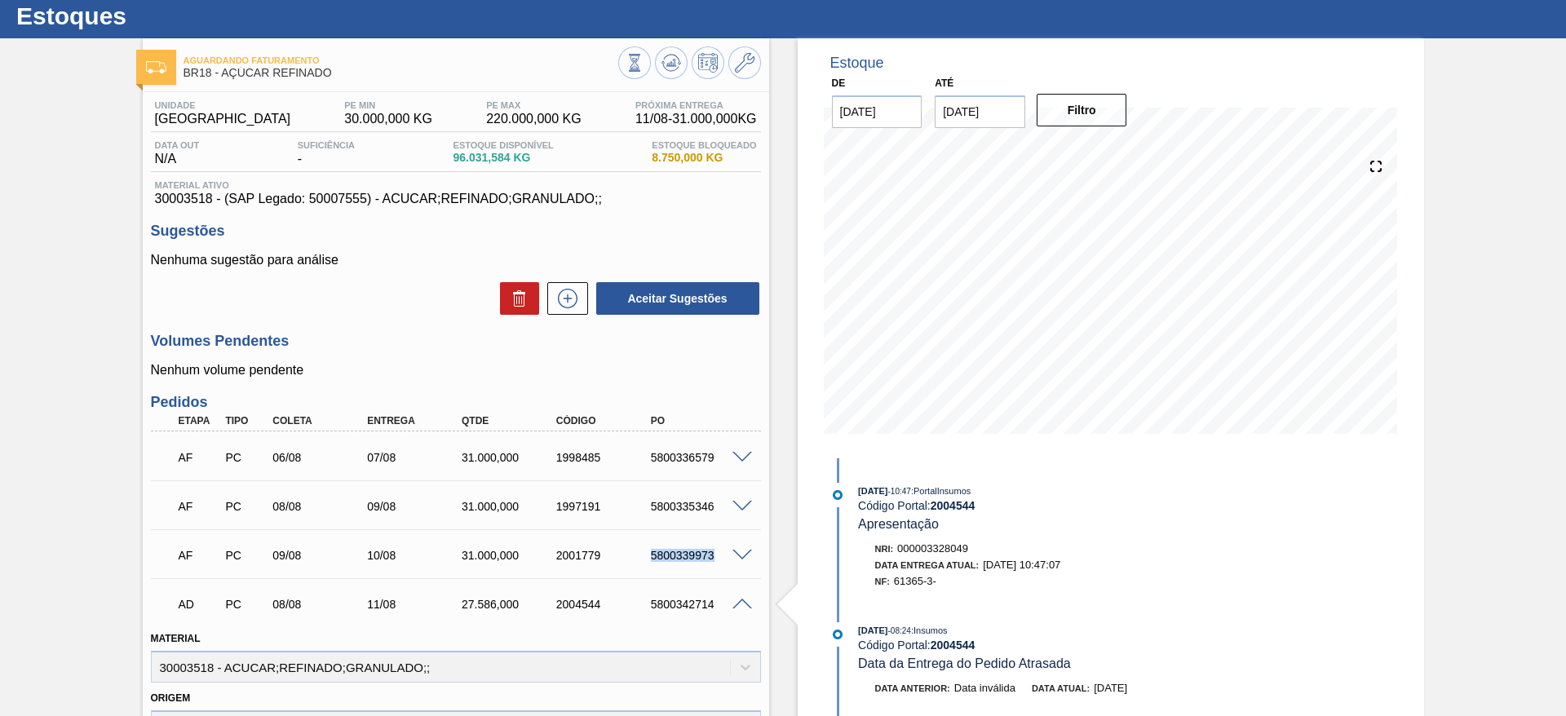
scroll to position [0, 0]
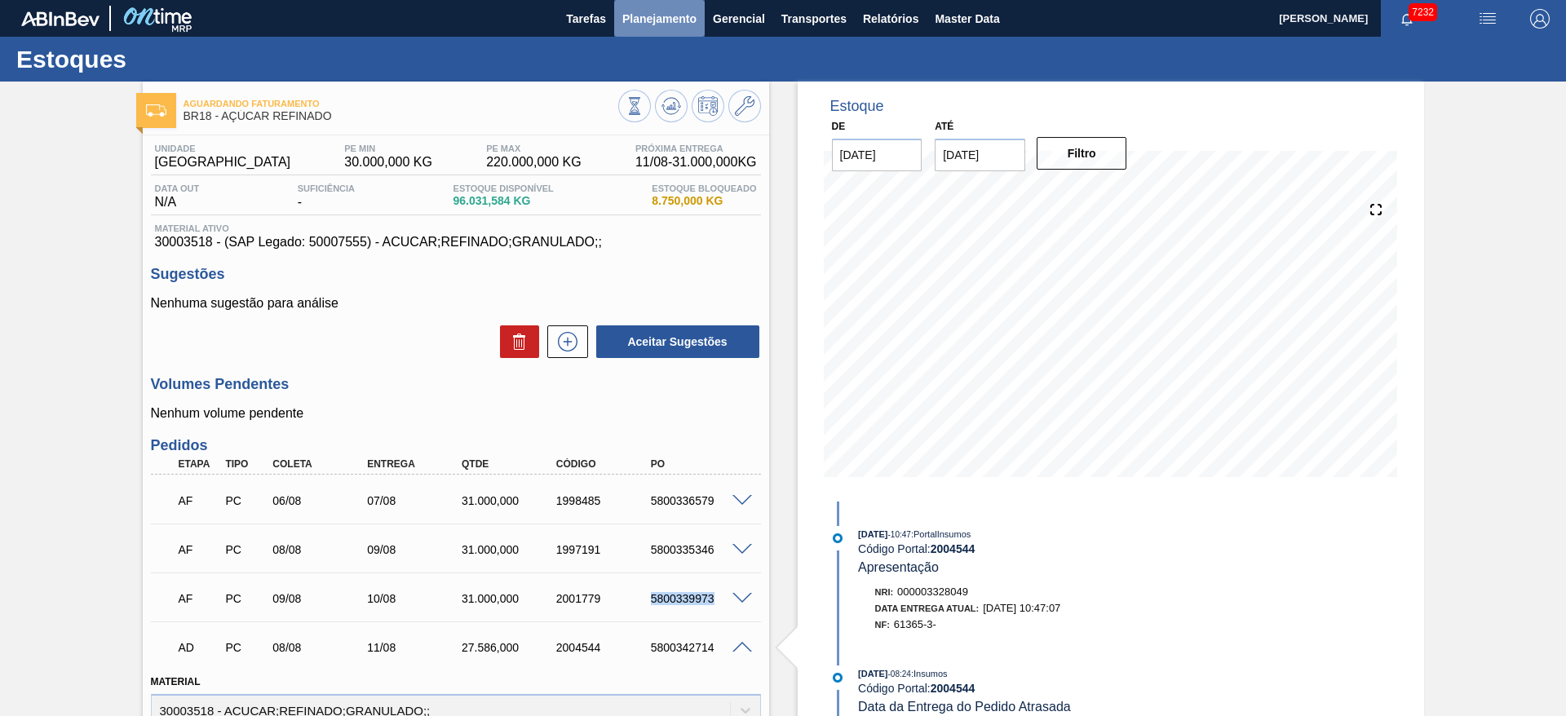
click at [672, 28] on button "Planejamento" at bounding box center [659, 18] width 91 height 37
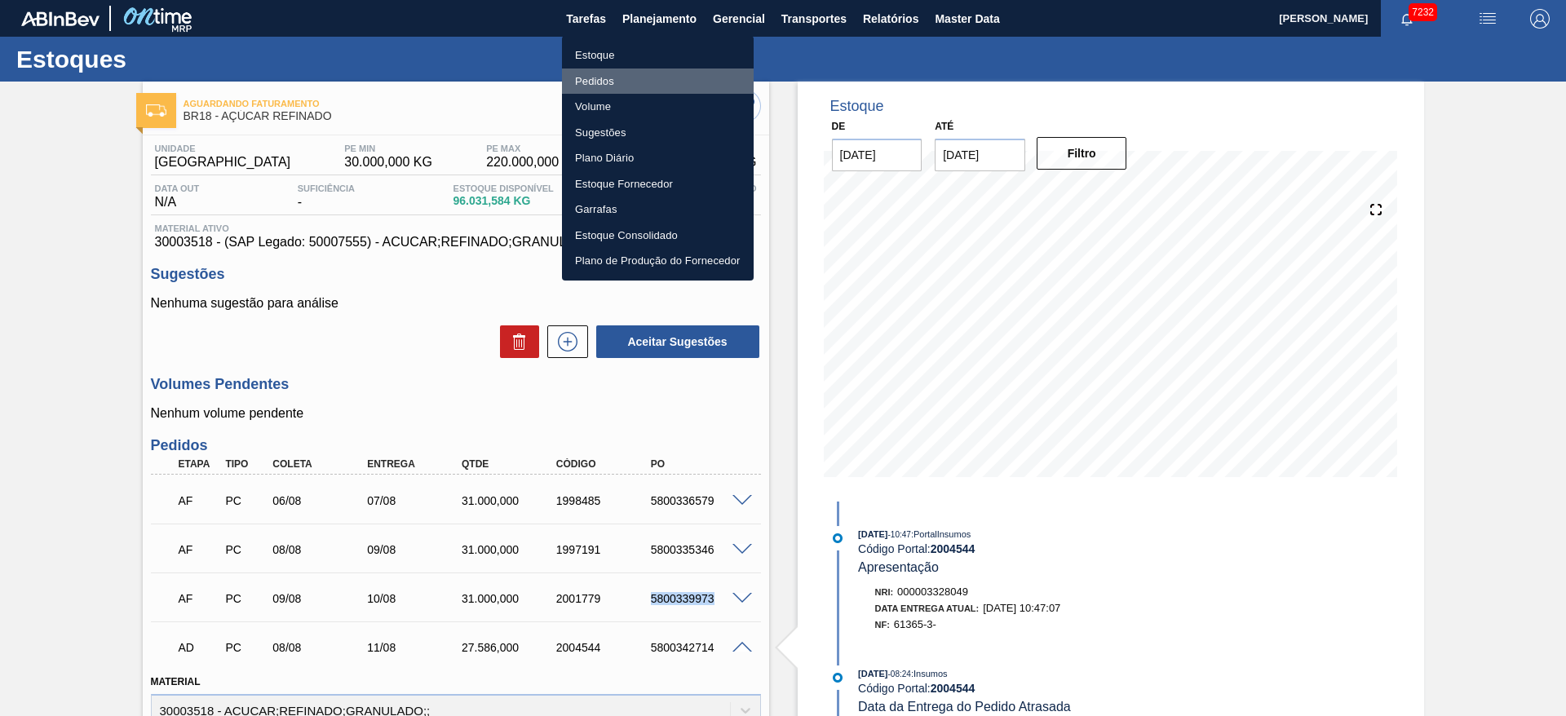
click at [647, 82] on li "Pedidos" at bounding box center [658, 82] width 192 height 26
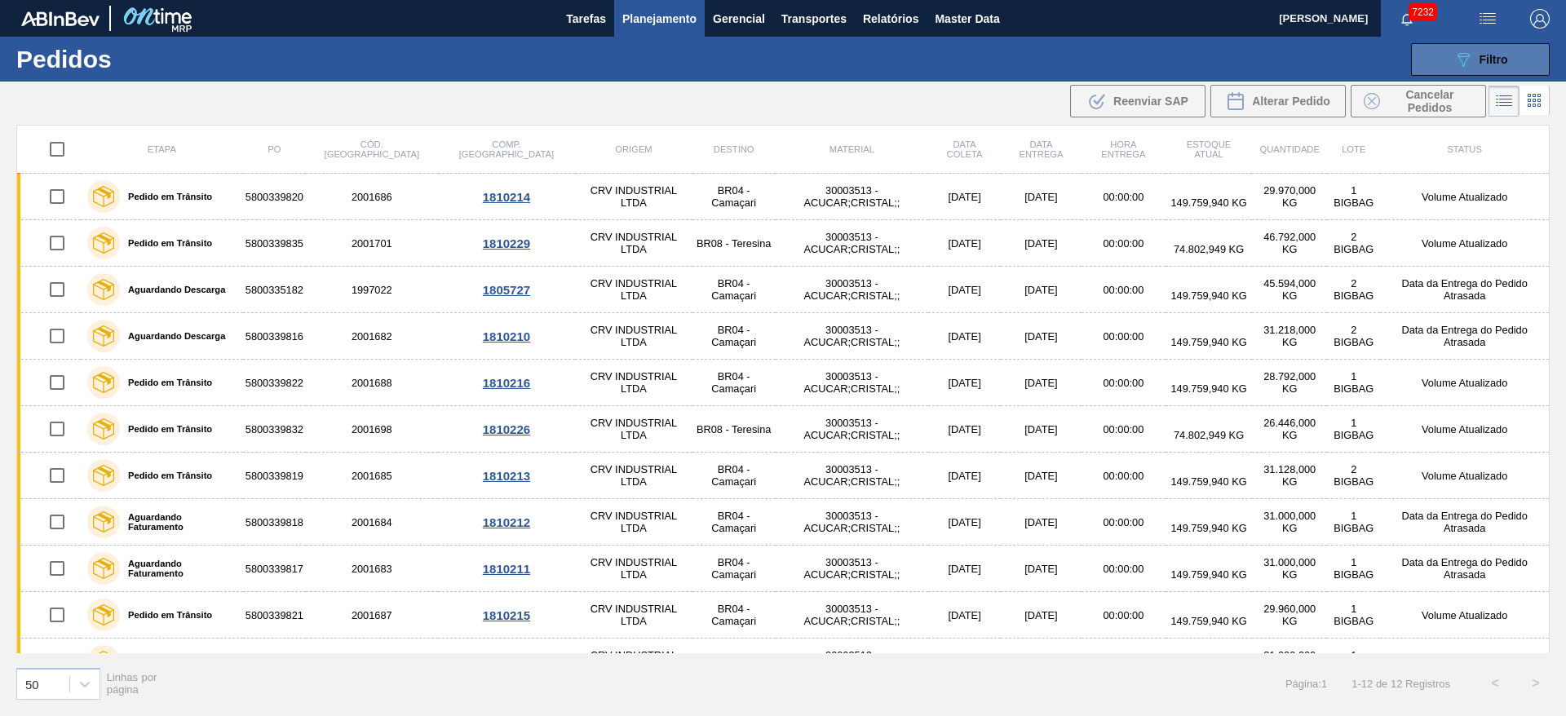
click at [1474, 44] on button "089F7B8B-B2A5-4AFE-B5C0-19BA573D28AC Filtro" at bounding box center [1480, 59] width 139 height 33
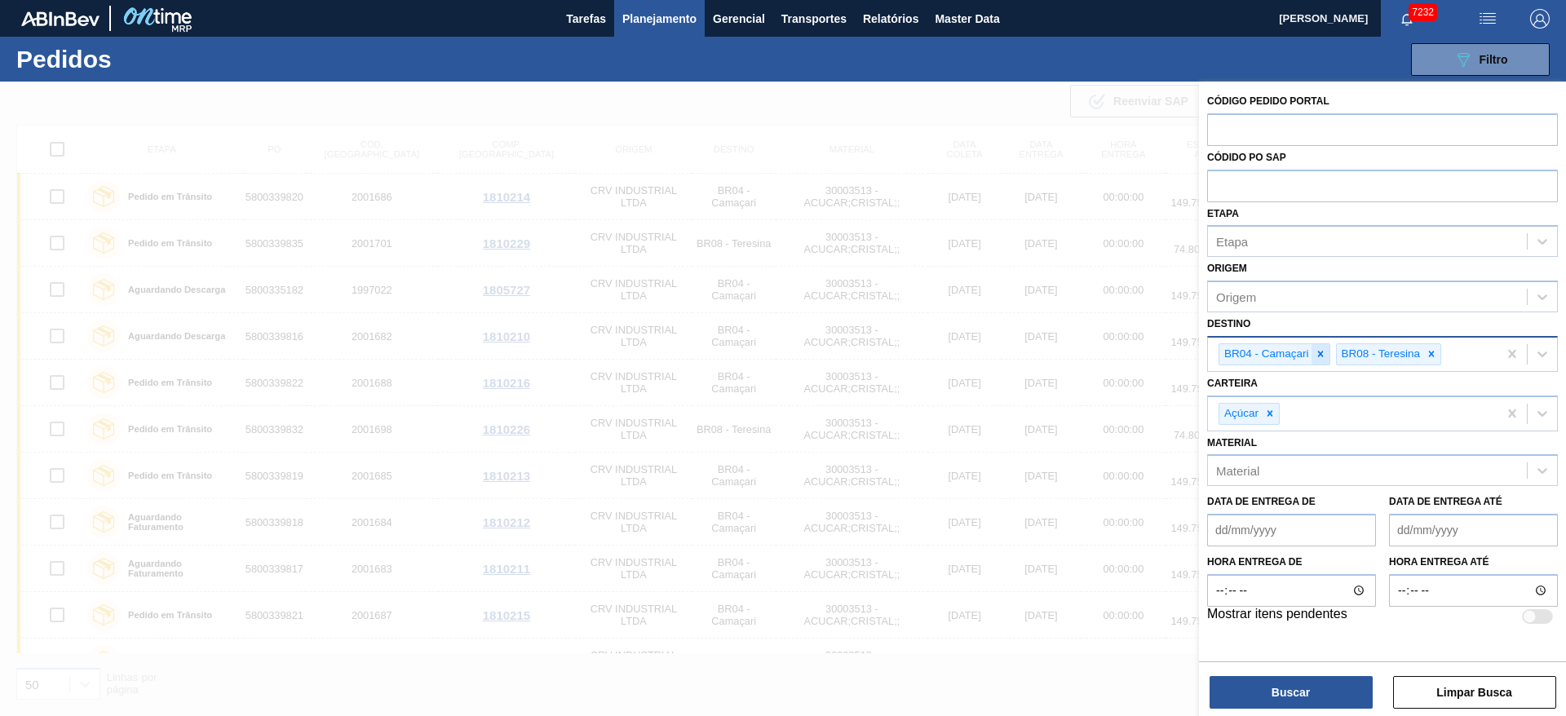
click at [1315, 355] on icon at bounding box center [1320, 353] width 11 height 11
click at [1315, 355] on icon at bounding box center [1314, 354] width 6 height 6
click at [1315, 355] on div "Unidade de Negócio" at bounding box center [1271, 352] width 111 height 14
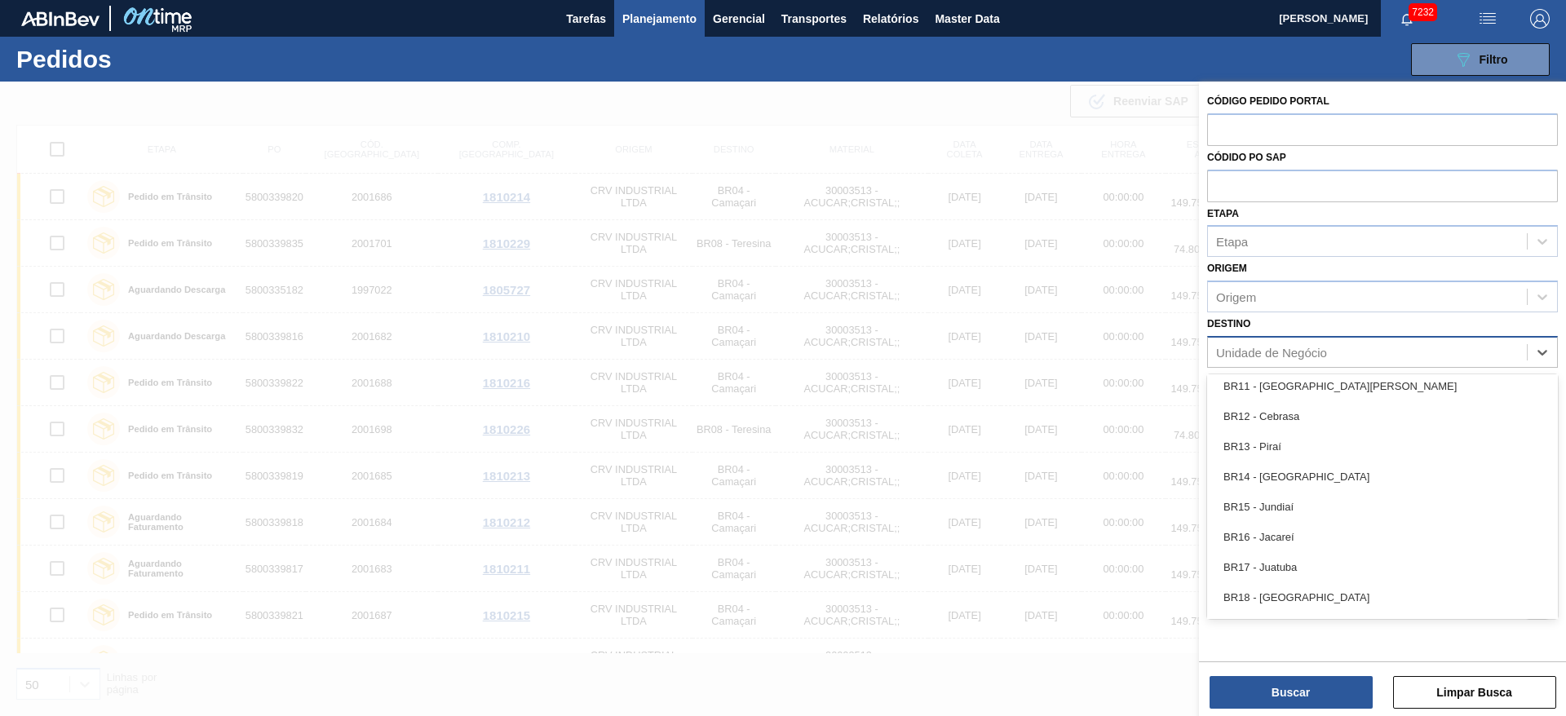
scroll to position [1098, 0]
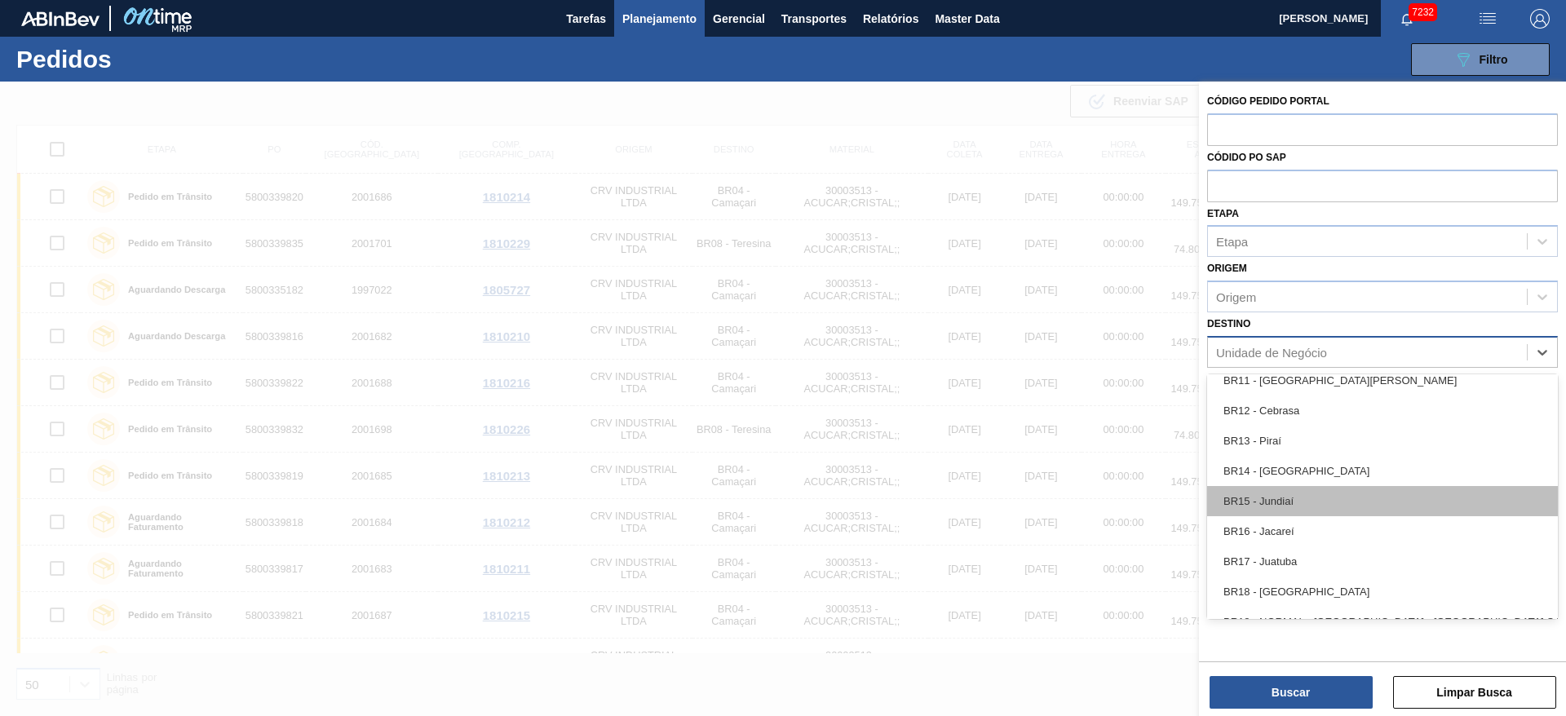
click at [1274, 489] on div "BR15 - Jundiaí" at bounding box center [1382, 501] width 351 height 30
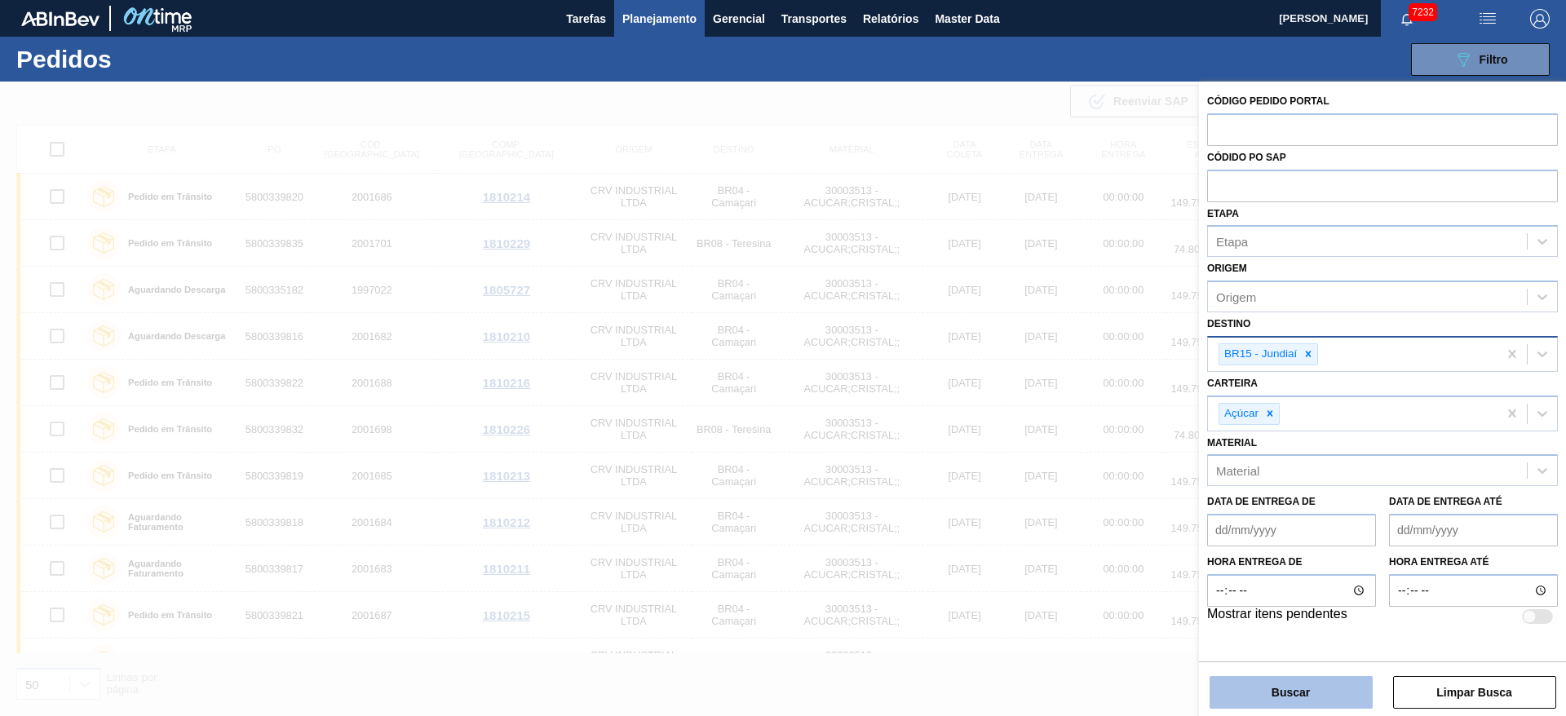
click at [1309, 692] on button "Buscar" at bounding box center [1290, 692] width 163 height 33
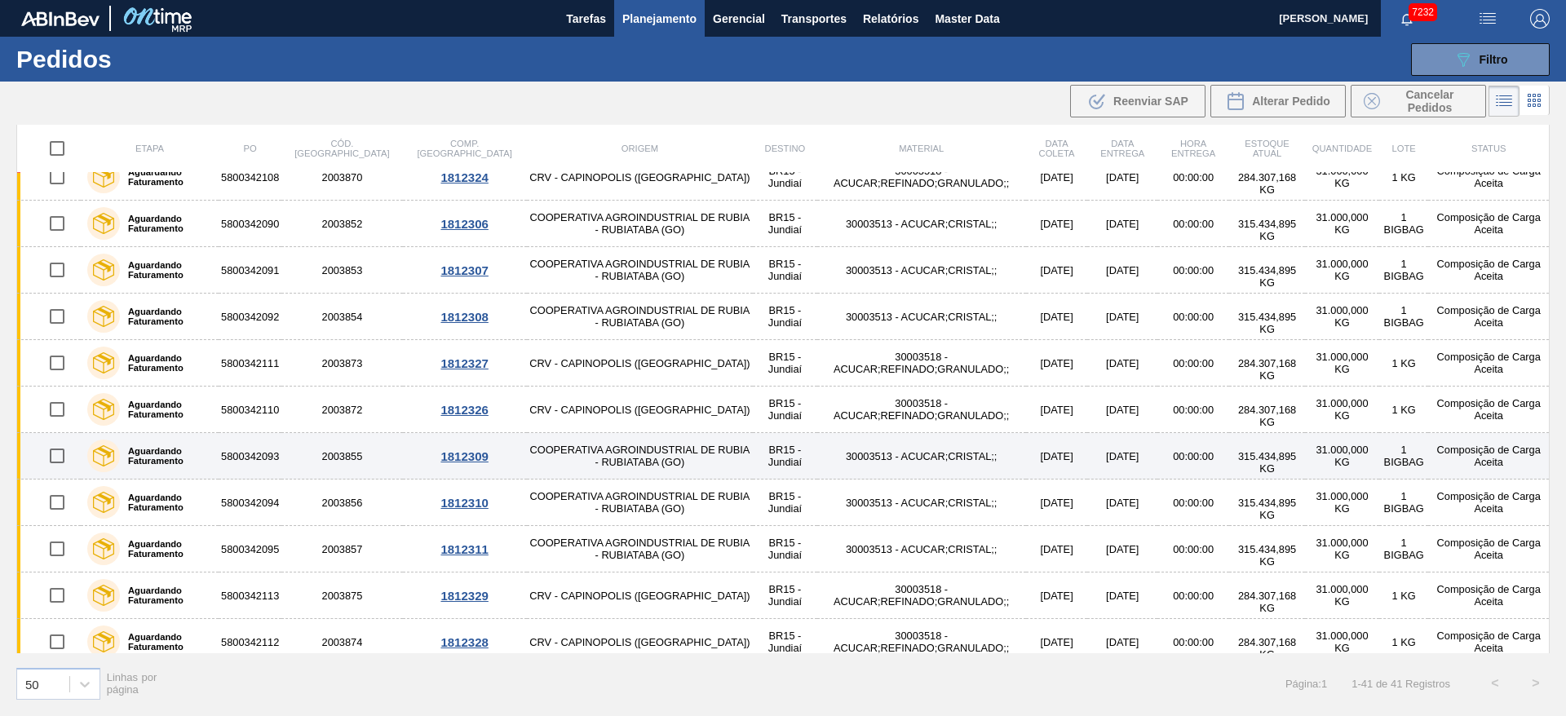
scroll to position [1362, 0]
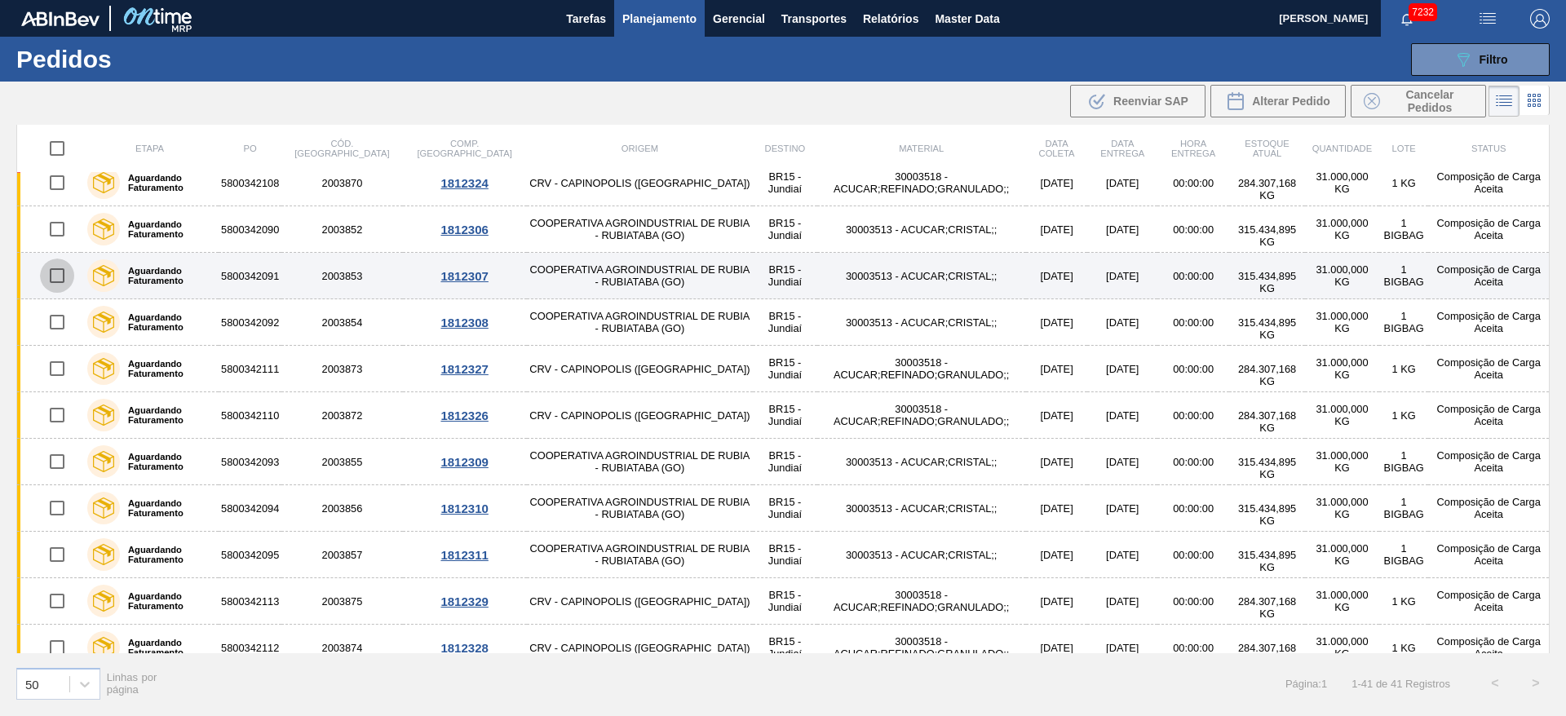
click at [59, 281] on input "checkbox" at bounding box center [57, 276] width 34 height 34
checkbox input "true"
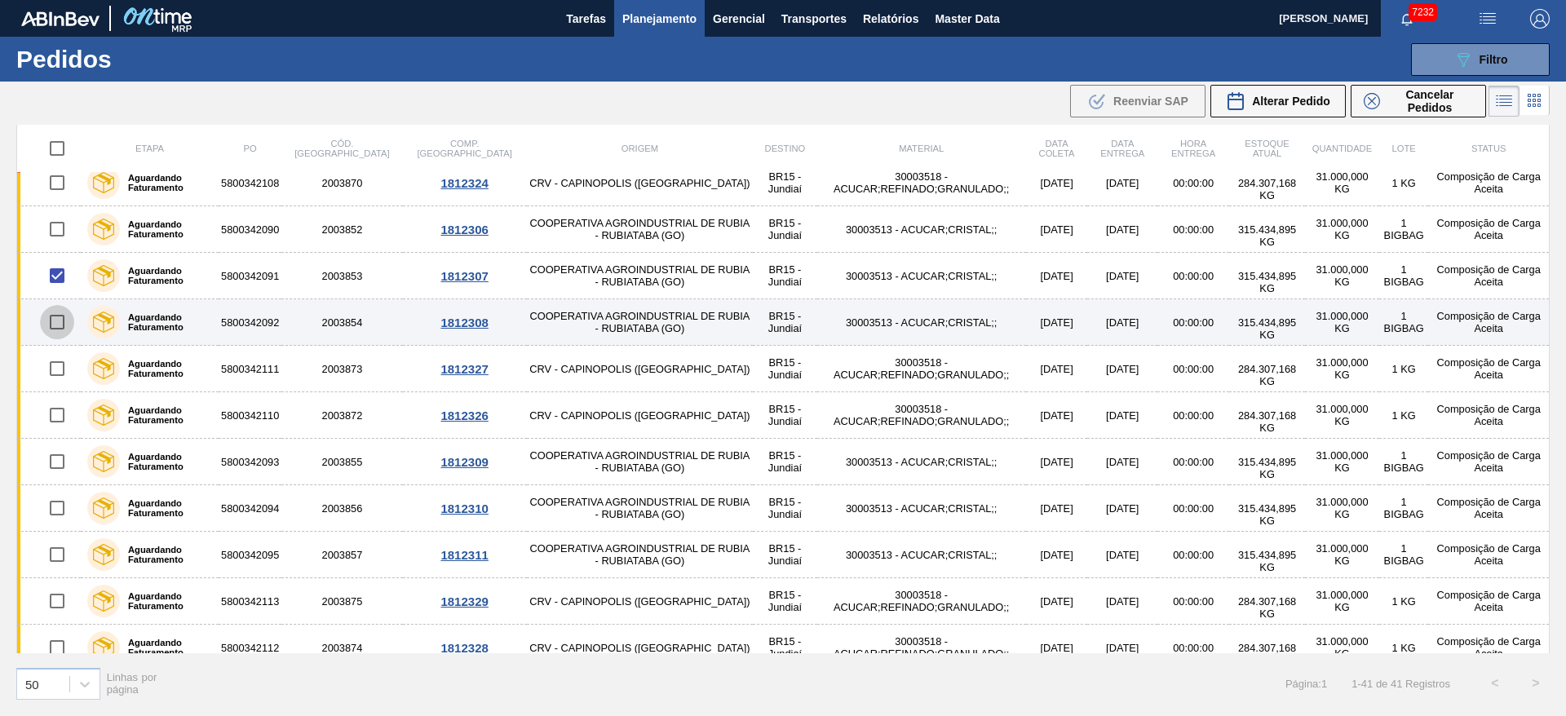
click at [57, 316] on input "checkbox" at bounding box center [57, 322] width 34 height 34
checkbox input "true"
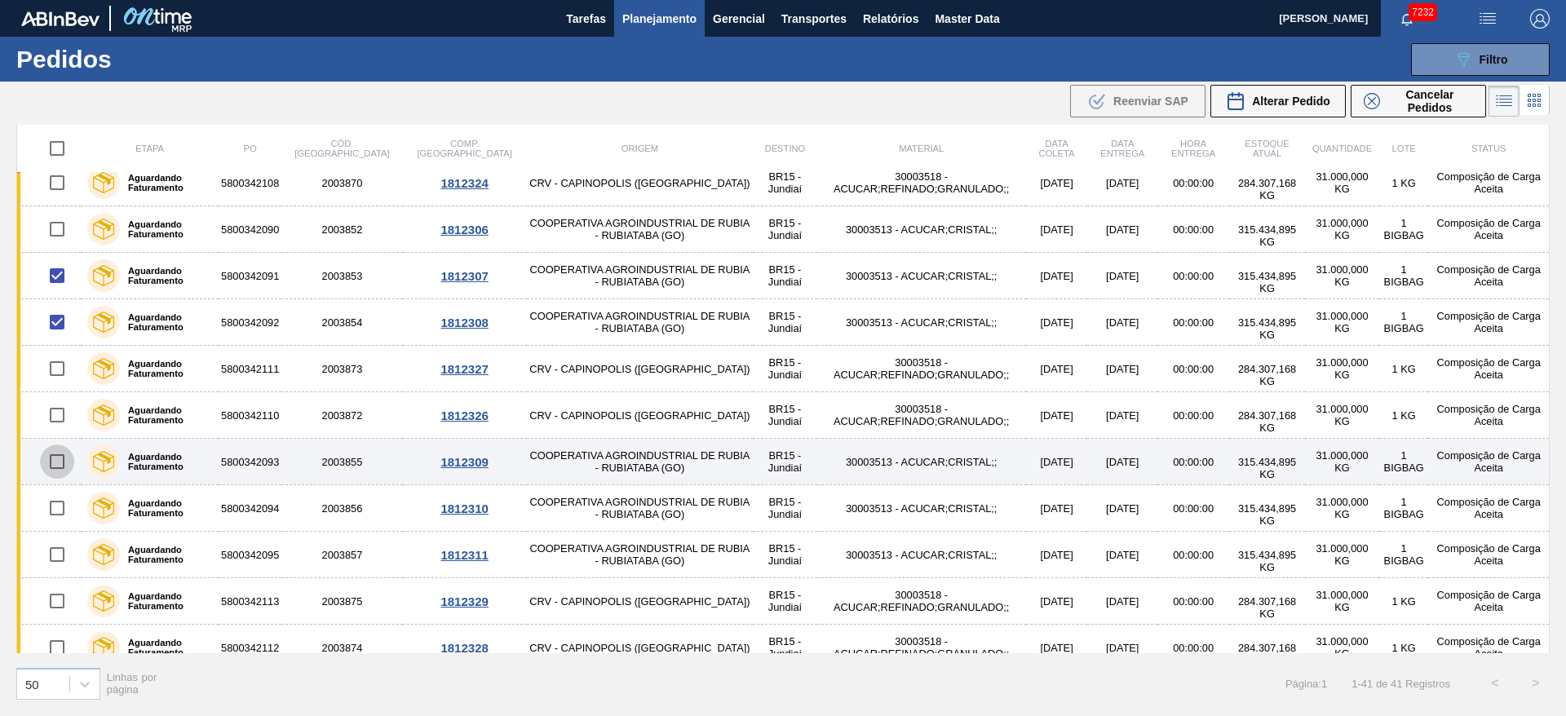
click at [58, 463] on input "checkbox" at bounding box center [57, 461] width 34 height 34
checkbox input "true"
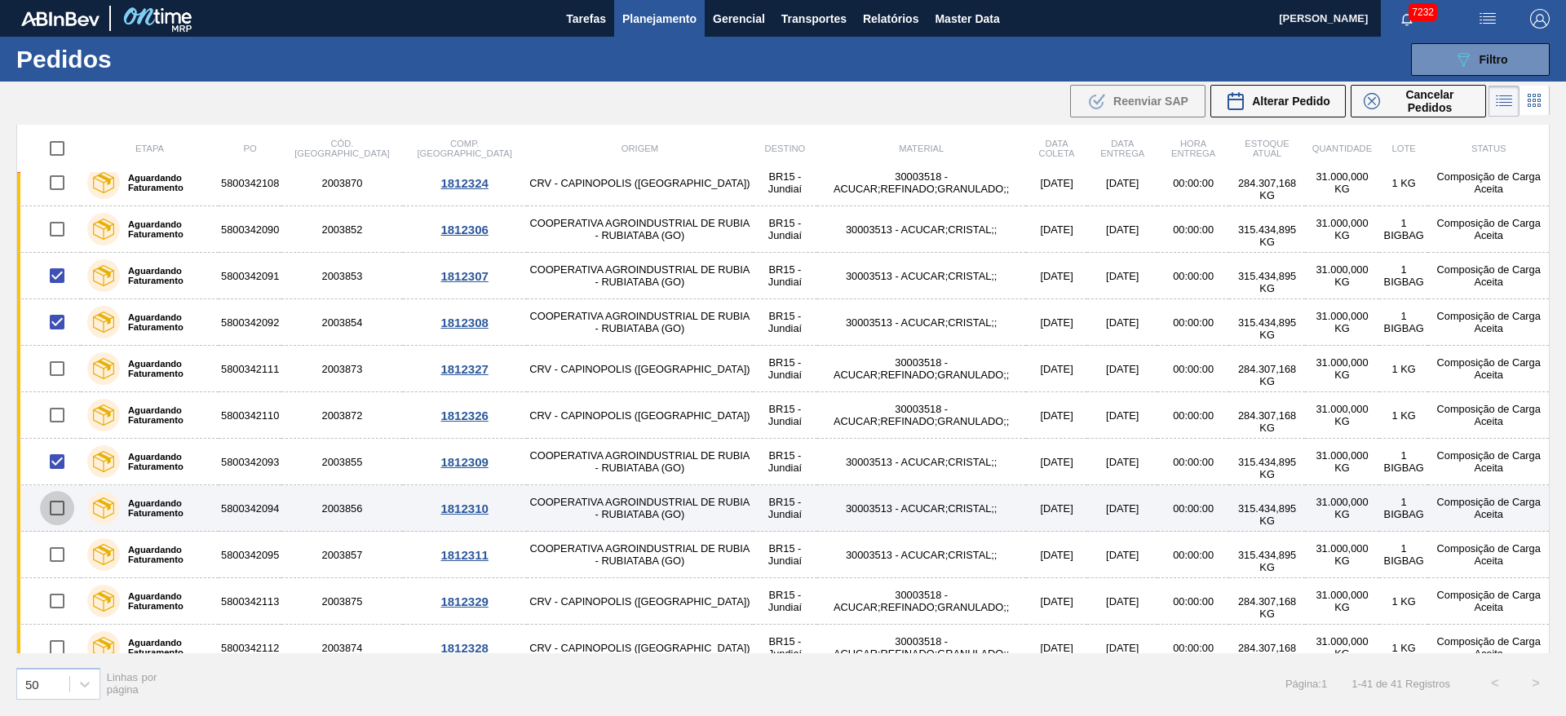
click at [55, 511] on input "checkbox" at bounding box center [57, 508] width 34 height 34
checkbox input "true"
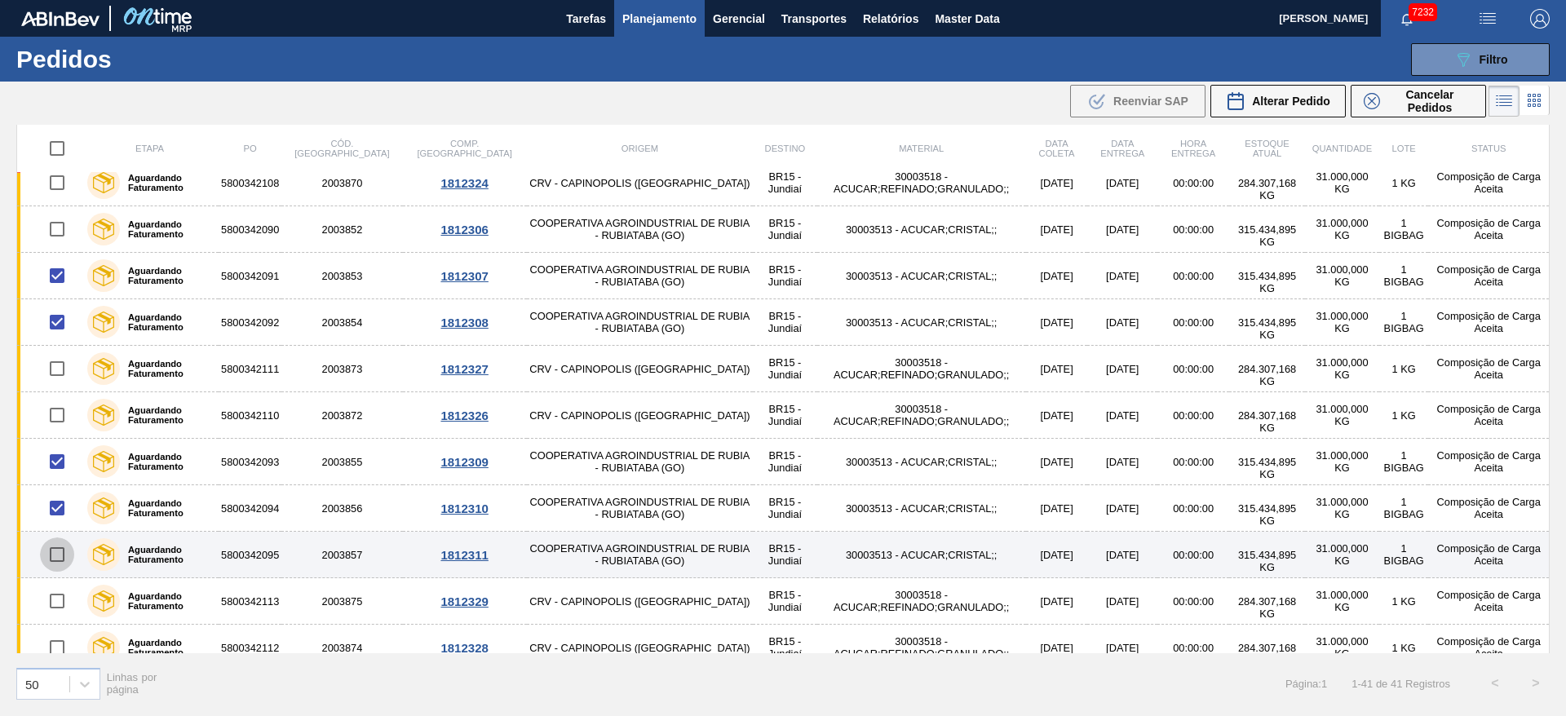
click at [55, 542] on input "checkbox" at bounding box center [57, 554] width 34 height 34
checkbox input "true"
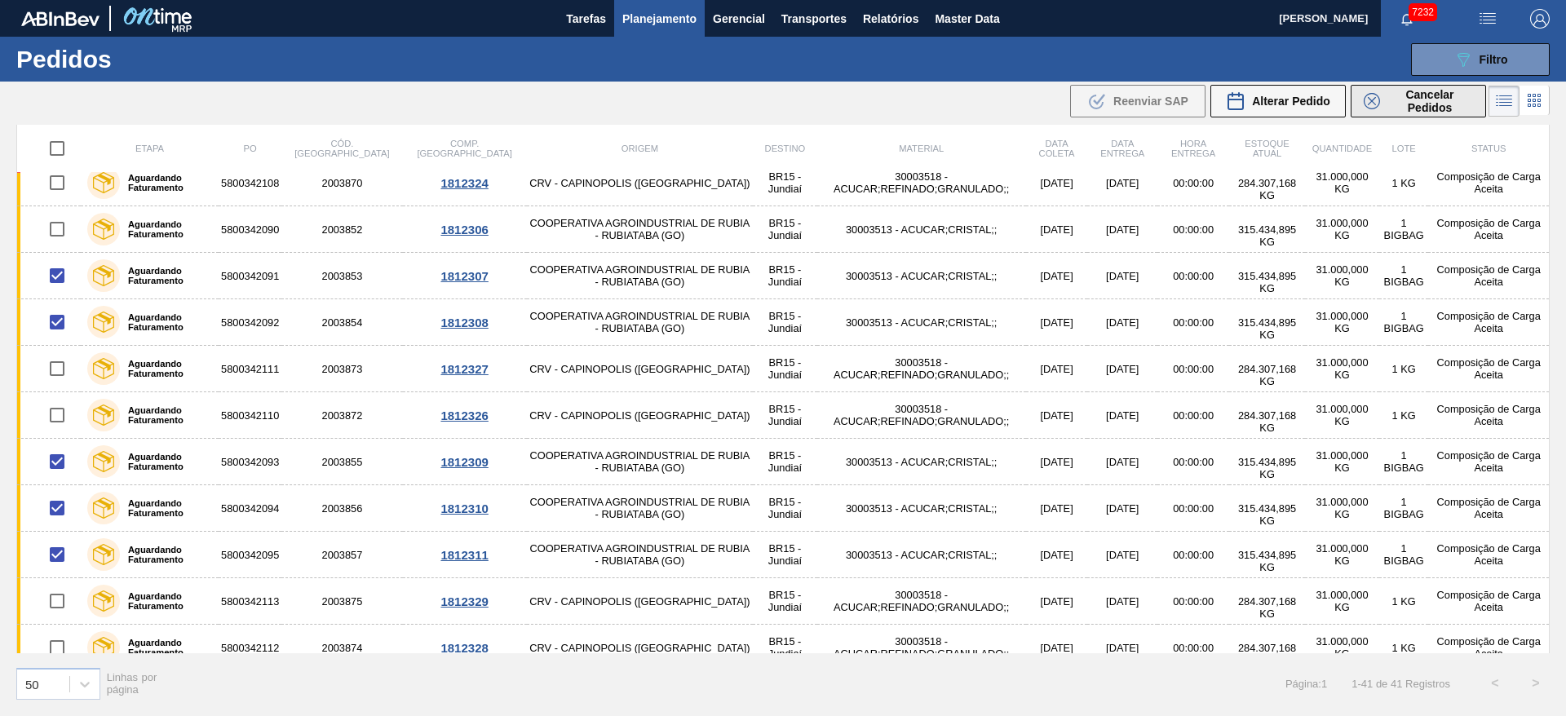
click at [1414, 108] on span "Cancelar Pedidos" at bounding box center [1429, 101] width 86 height 26
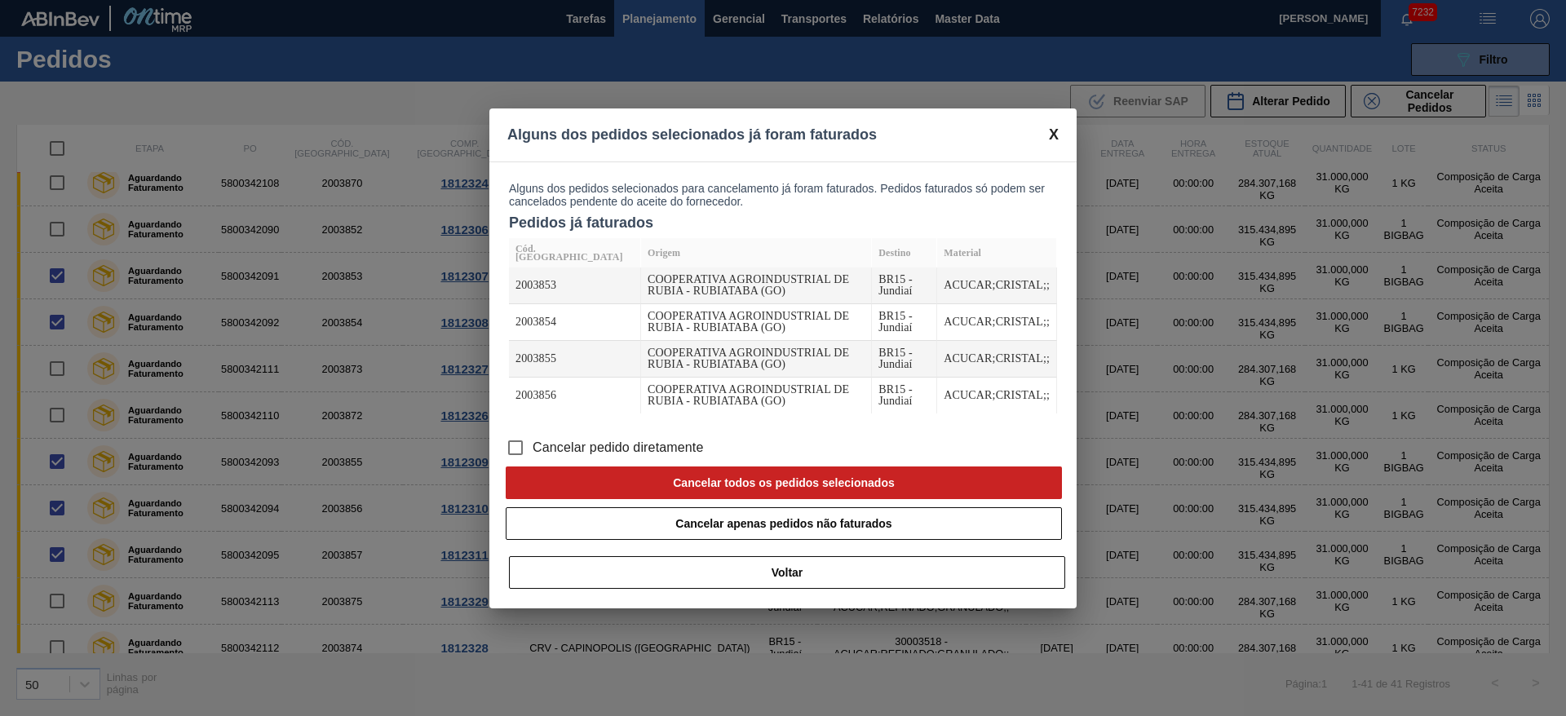
click at [650, 439] on span "Cancelar pedido diretamente" at bounding box center [618, 448] width 171 height 20
click at [533, 439] on input "Cancelar pedido diretamente" at bounding box center [515, 448] width 34 height 34
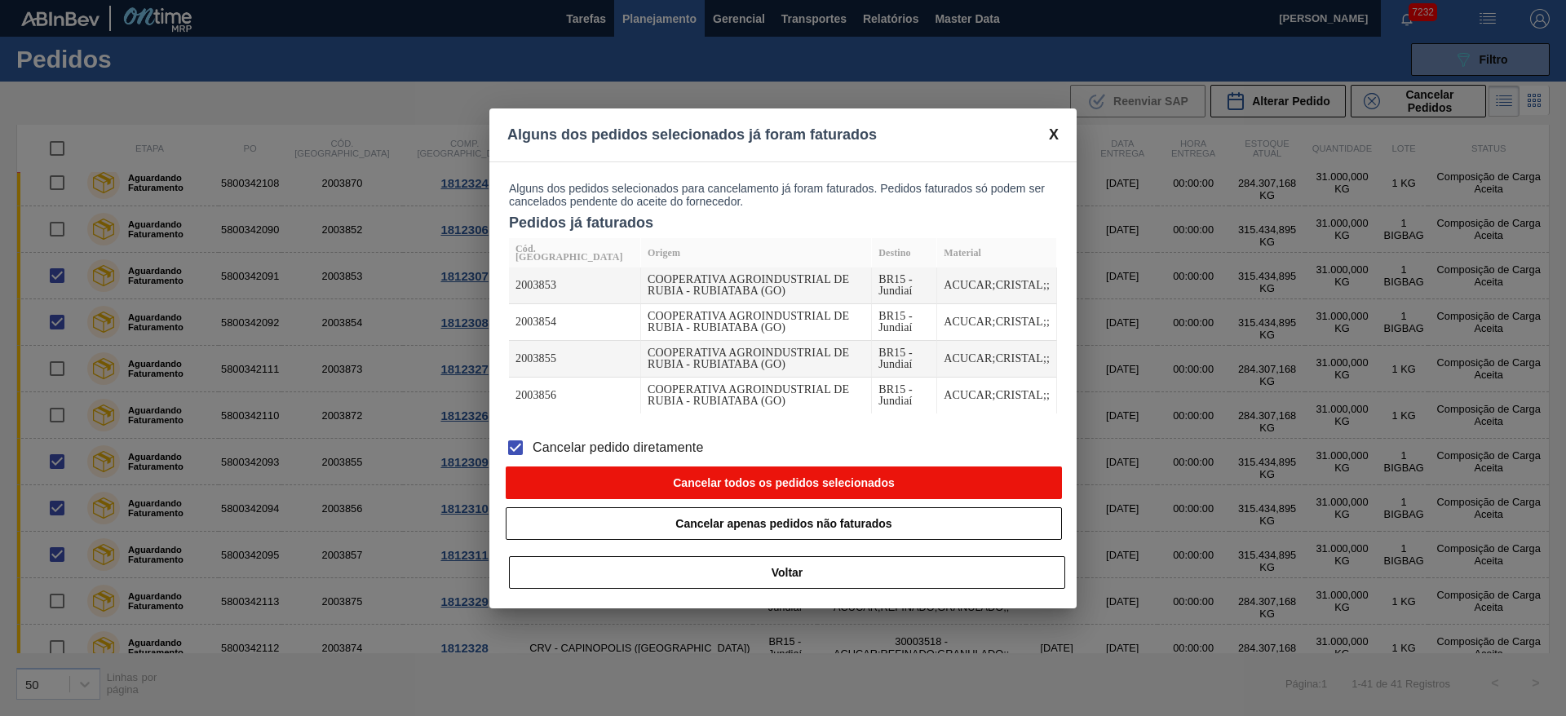
click at [693, 488] on button "Cancelar todos os pedidos selecionados" at bounding box center [784, 482] width 556 height 33
checkbox input "false"
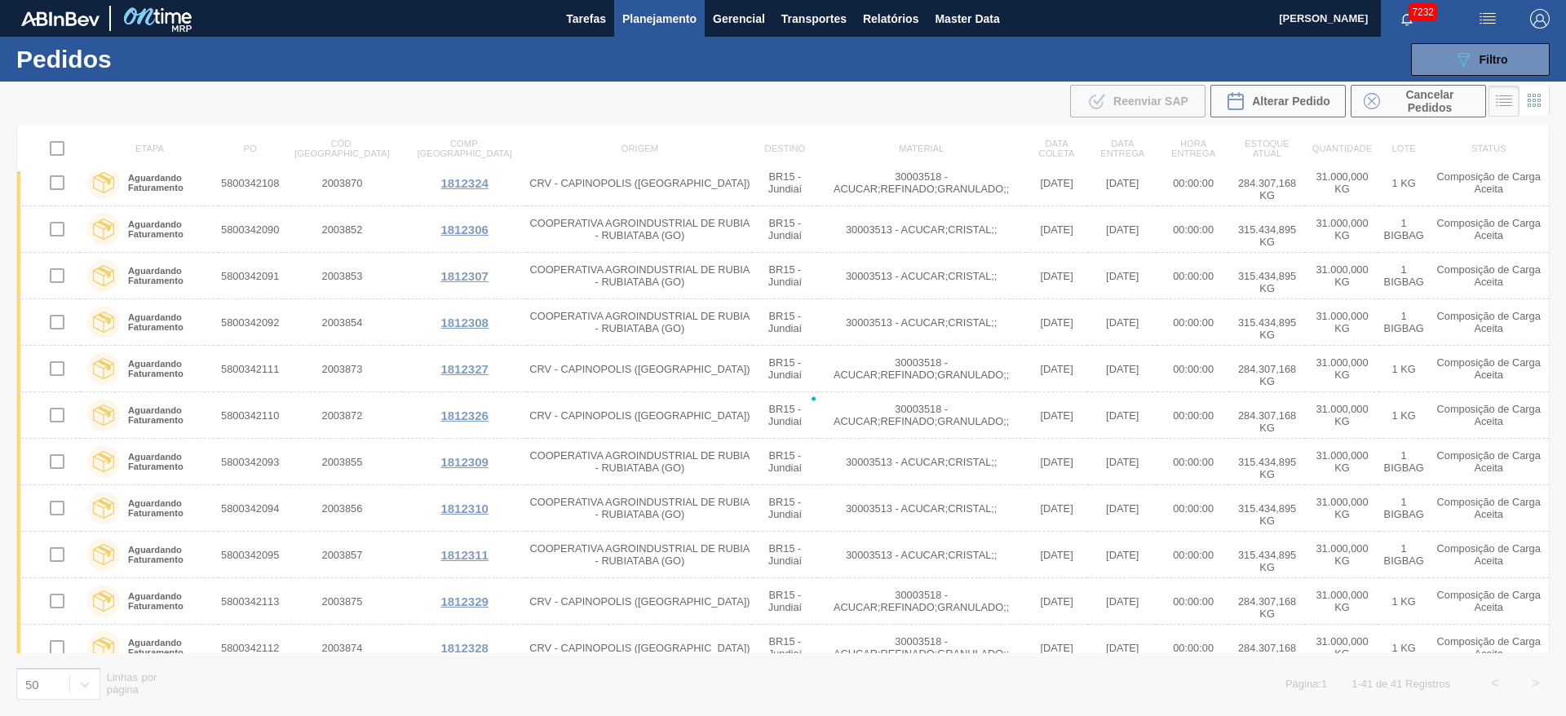
checkbox input "false"
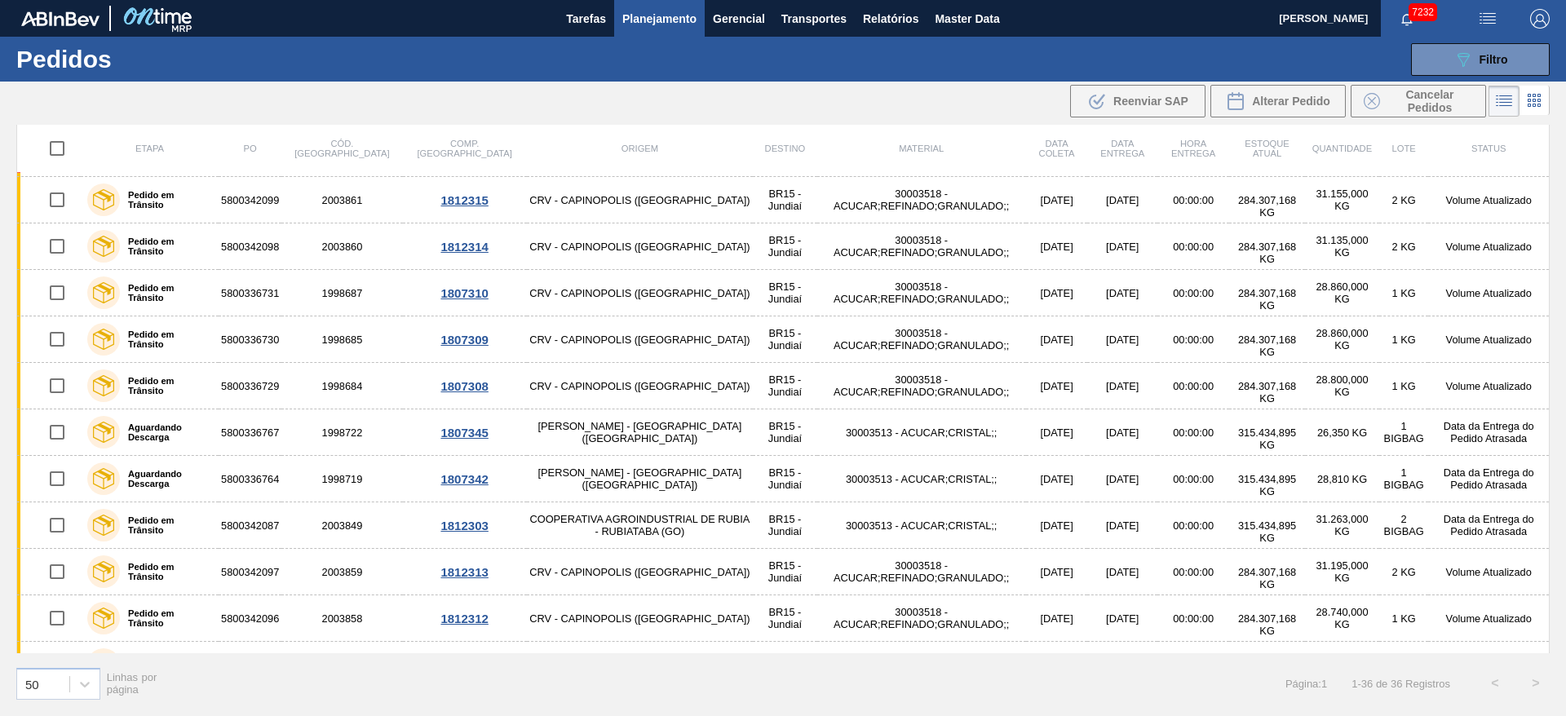
scroll to position [0, 0]
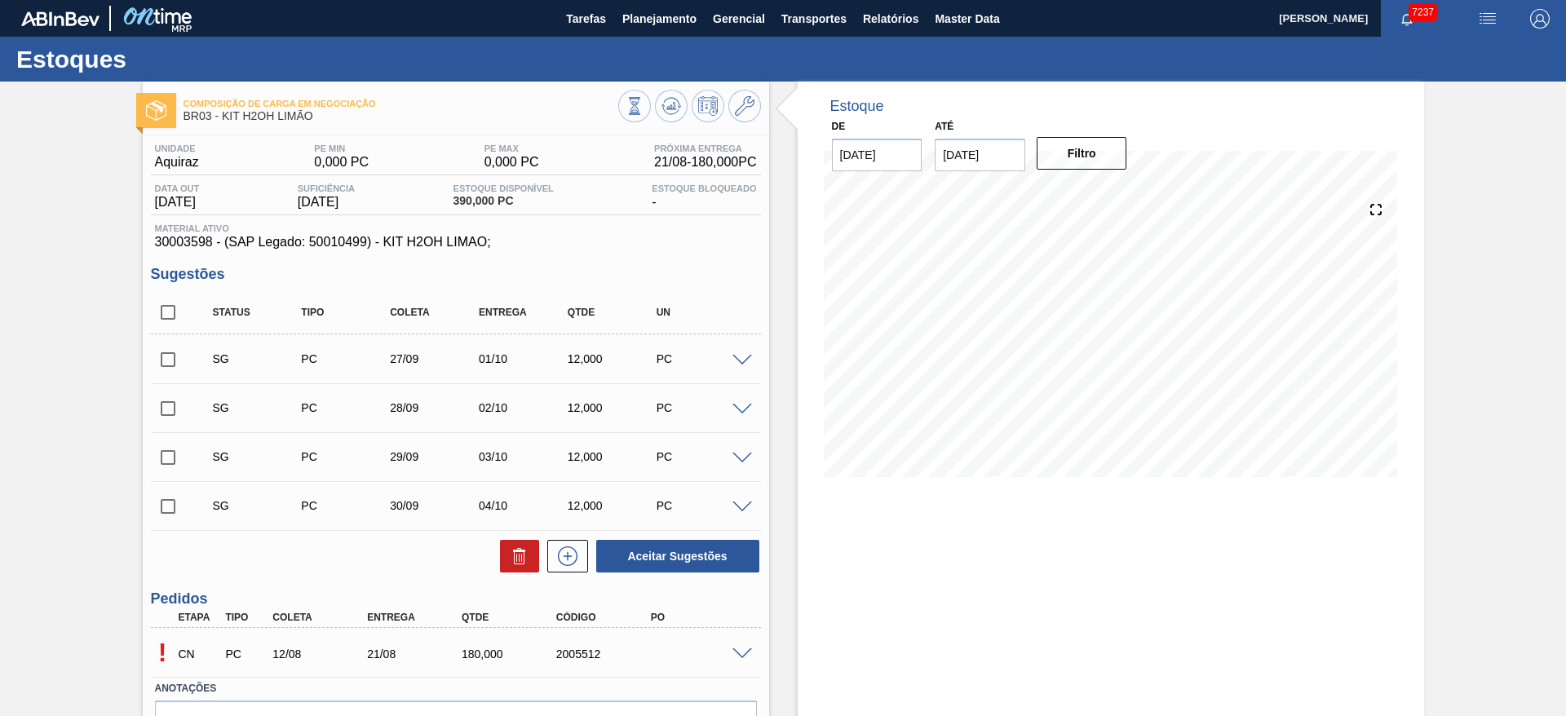
scroll to position [95, 0]
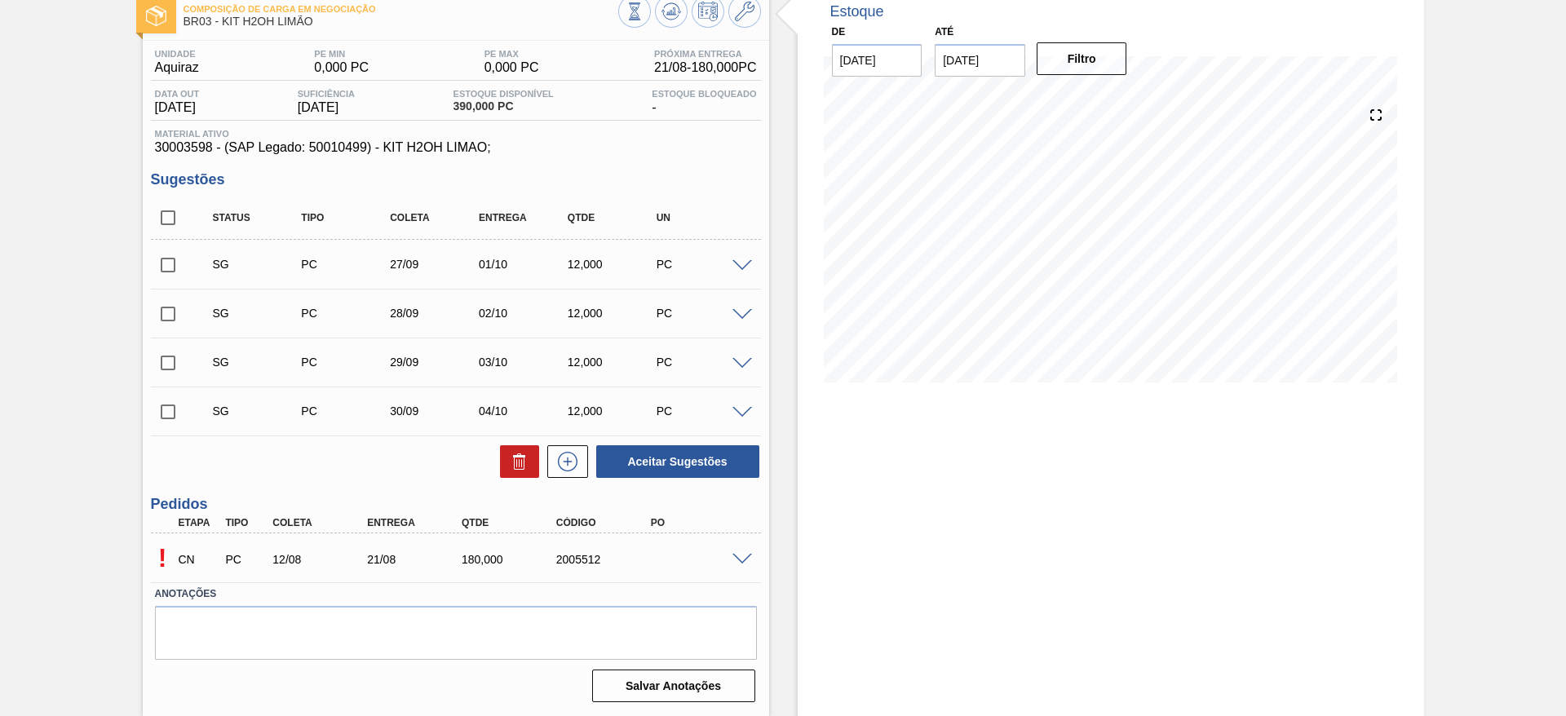
click at [746, 560] on span at bounding box center [742, 560] width 20 height 12
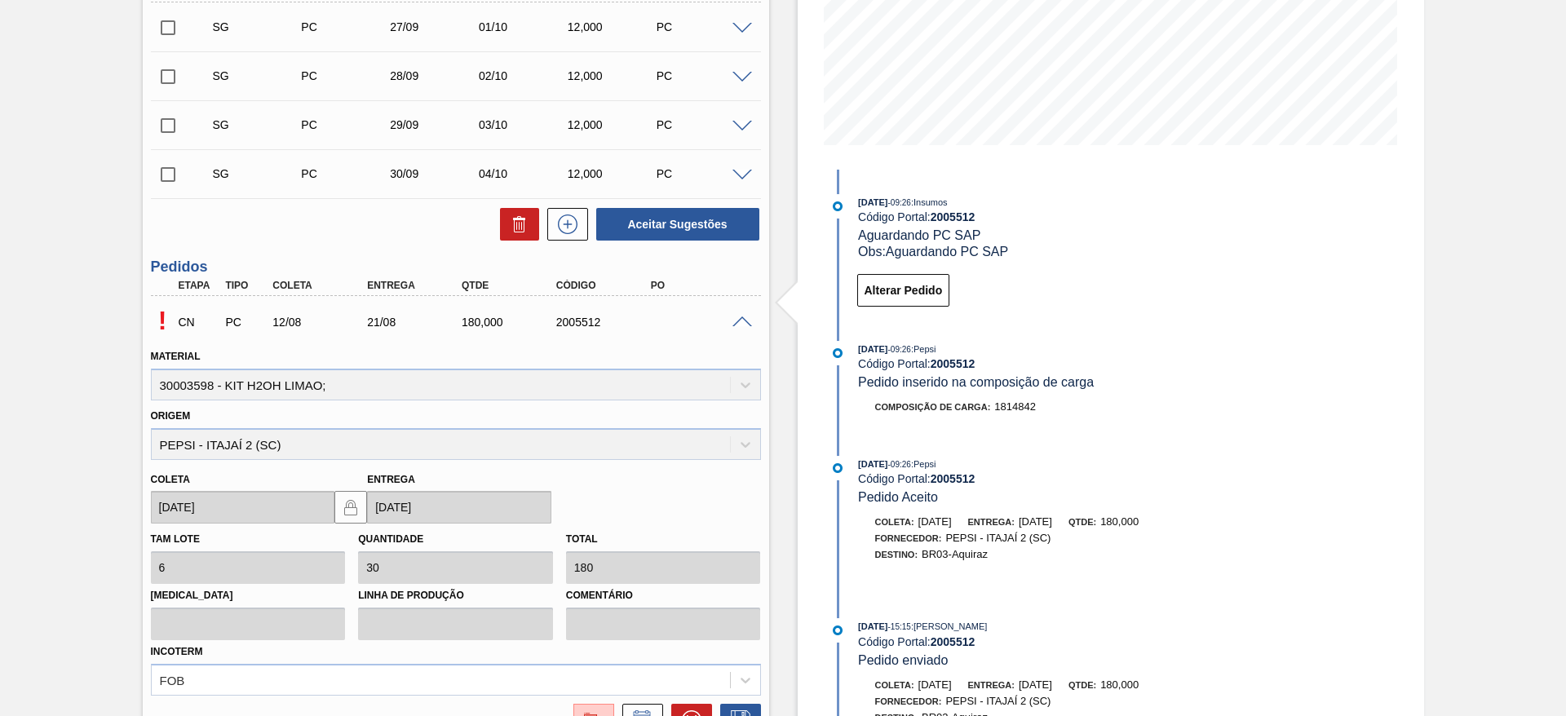
scroll to position [484, 0]
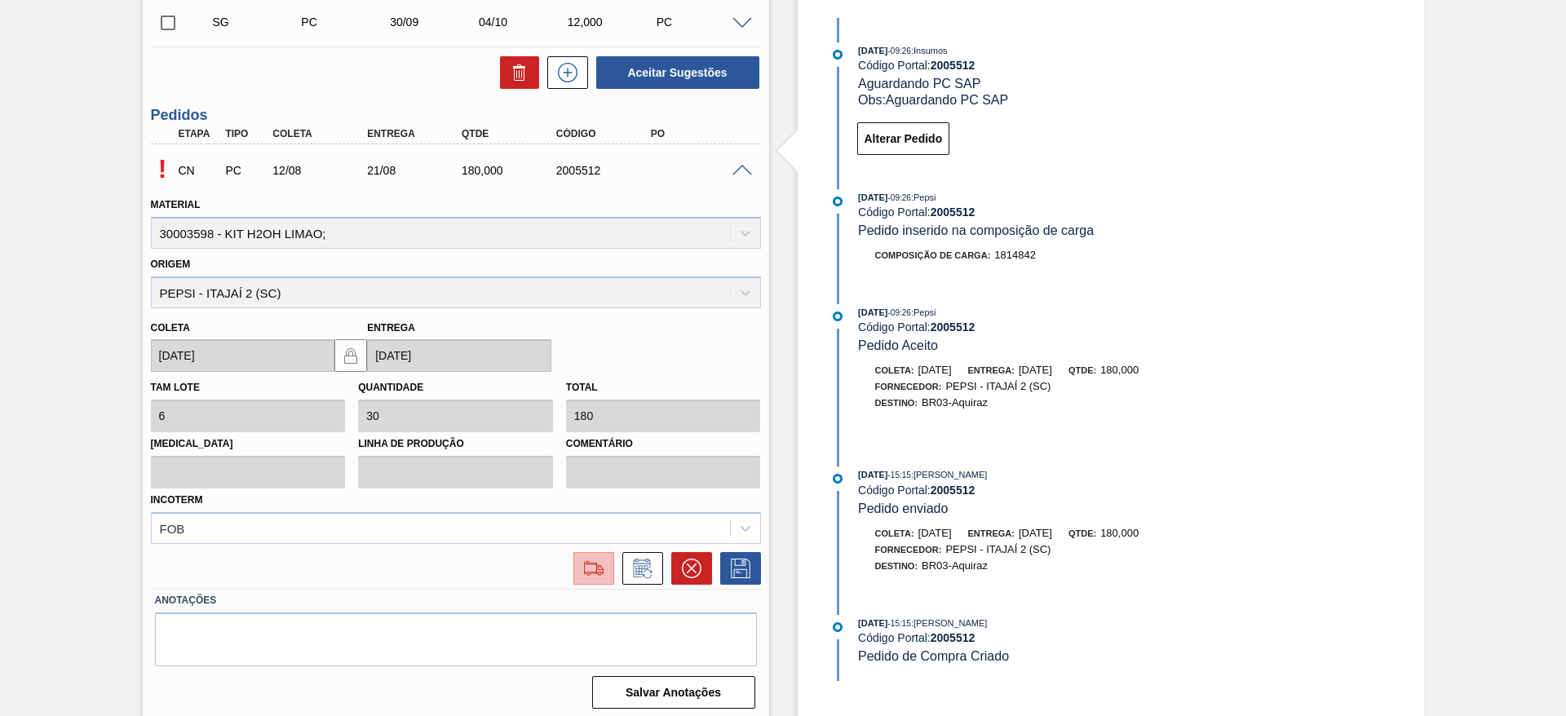
click at [600, 572] on img at bounding box center [594, 569] width 26 height 20
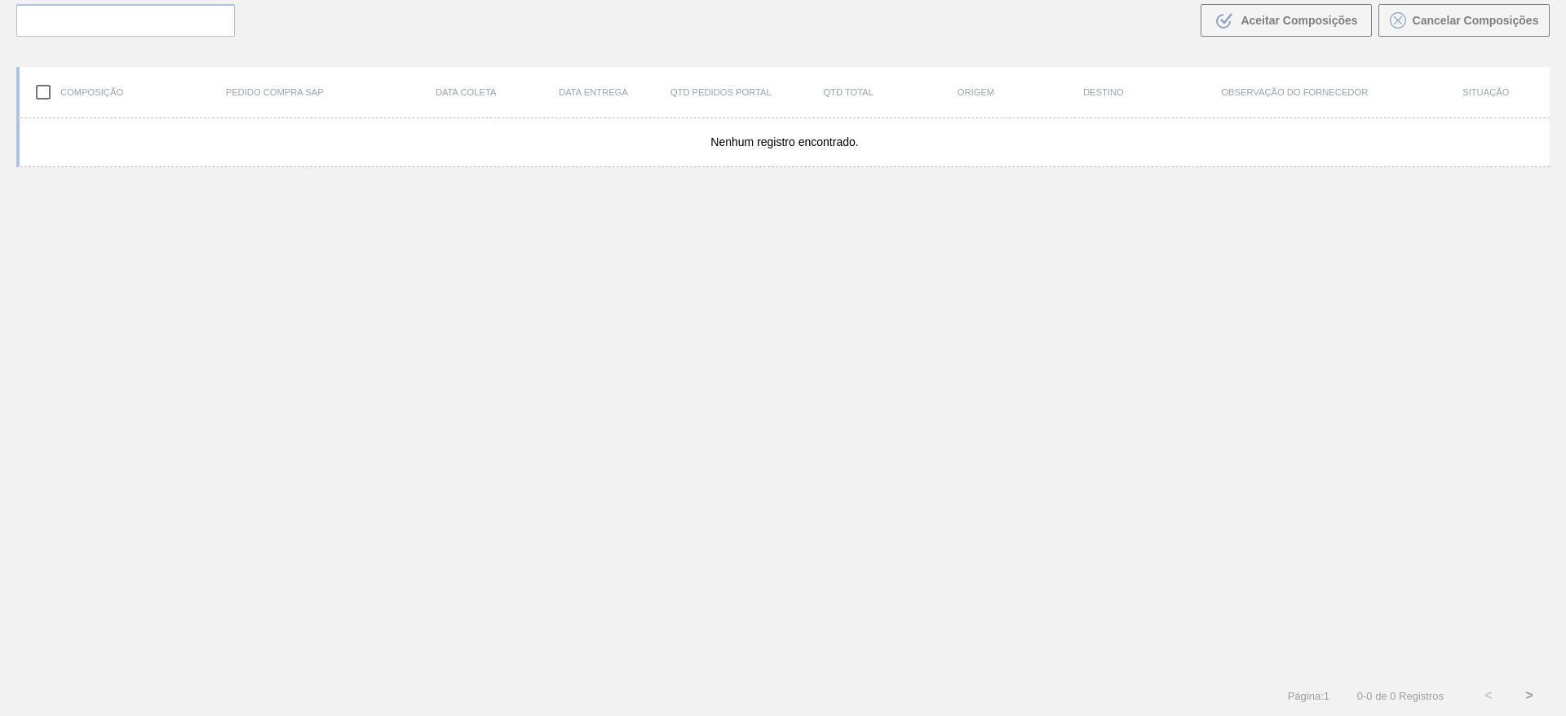
scroll to position [117, 0]
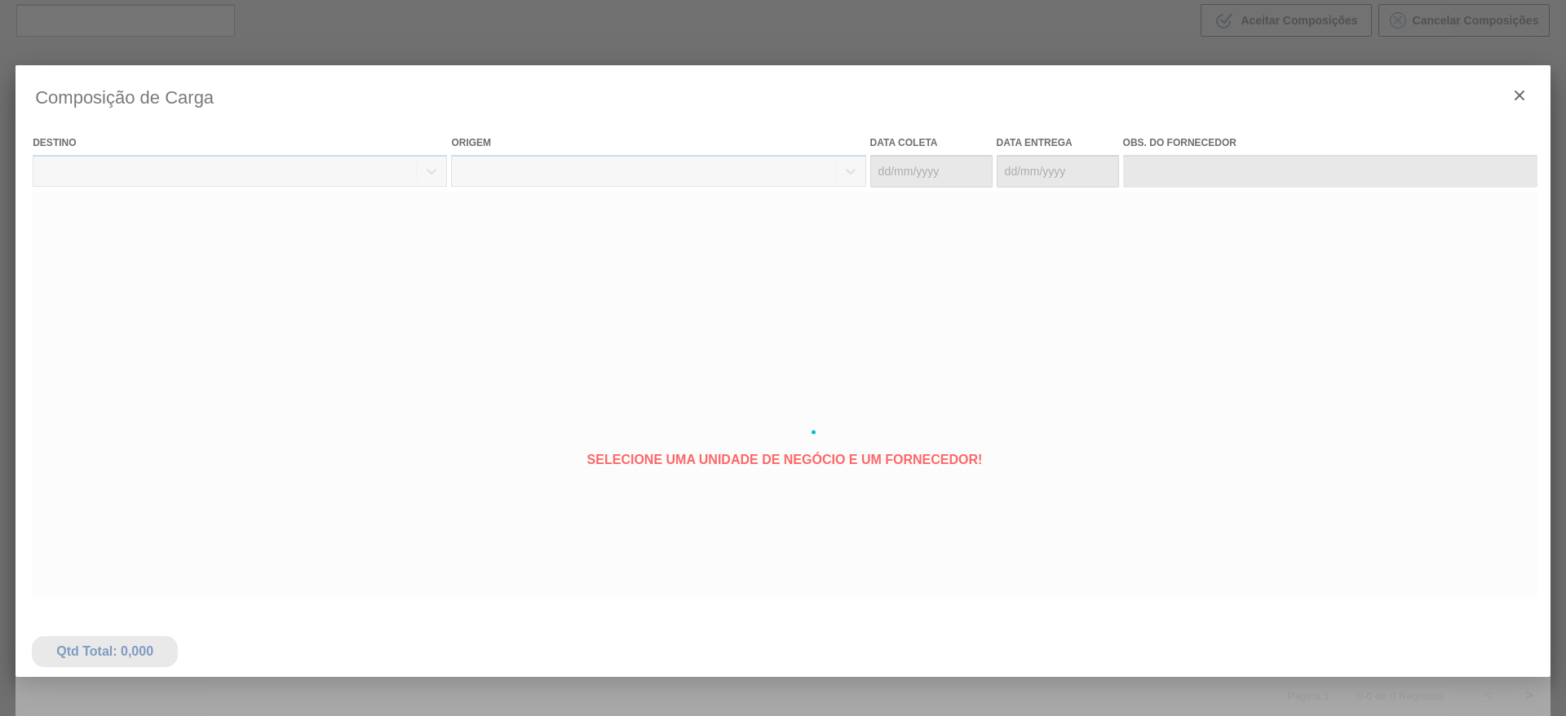
type coleta "[DATE]"
type entrega "21/08/2025"
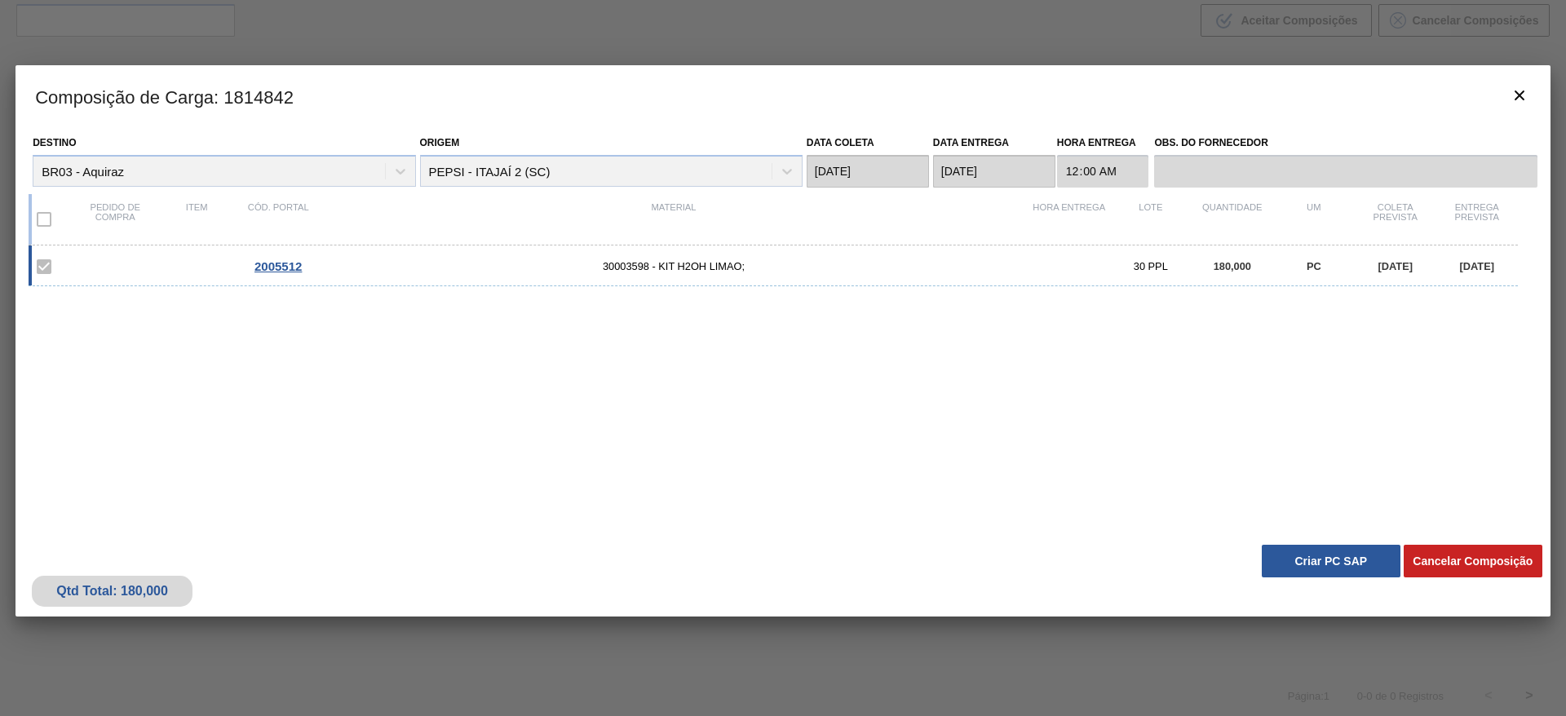
click at [1316, 551] on button "Criar PC SAP" at bounding box center [1331, 561] width 139 height 33
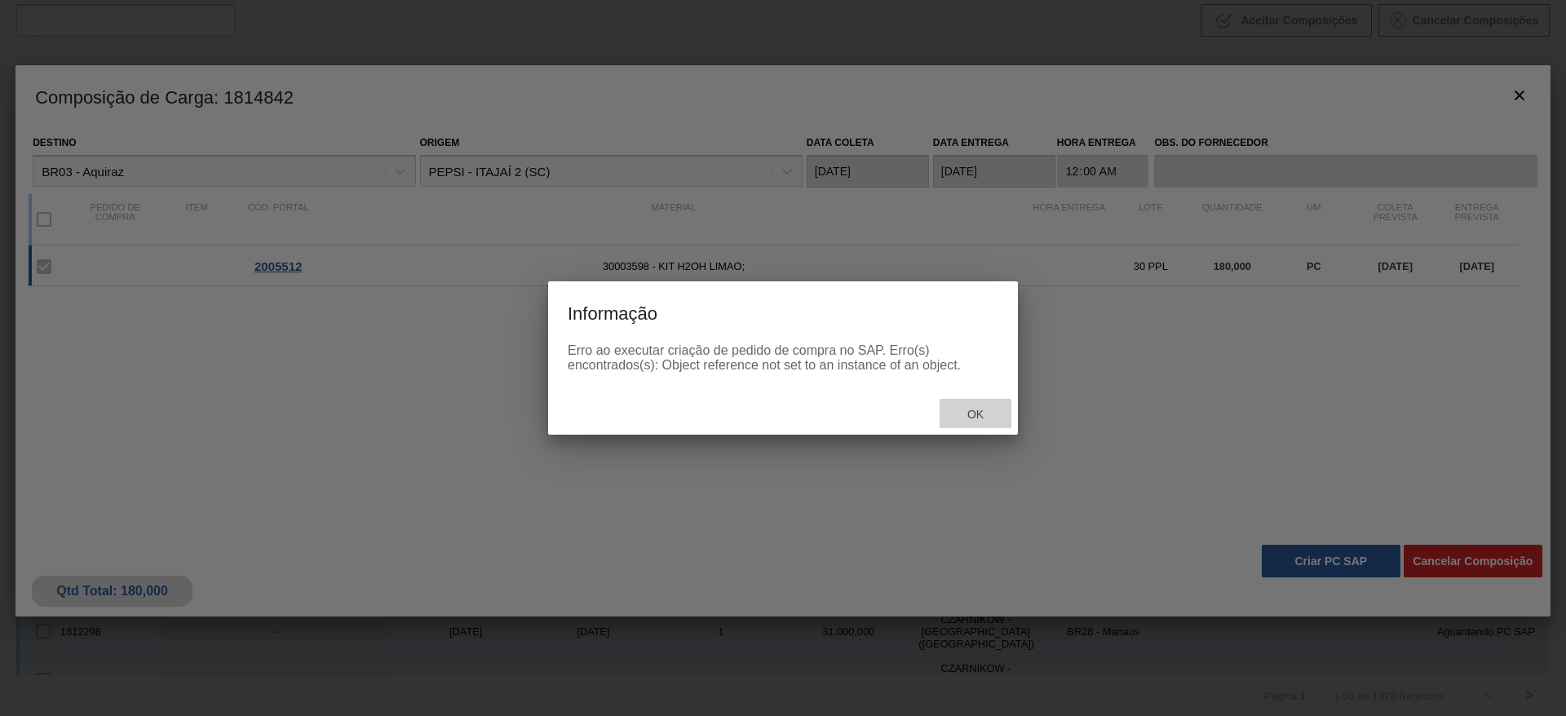
click at [974, 412] on span "Ok" at bounding box center [975, 414] width 42 height 13
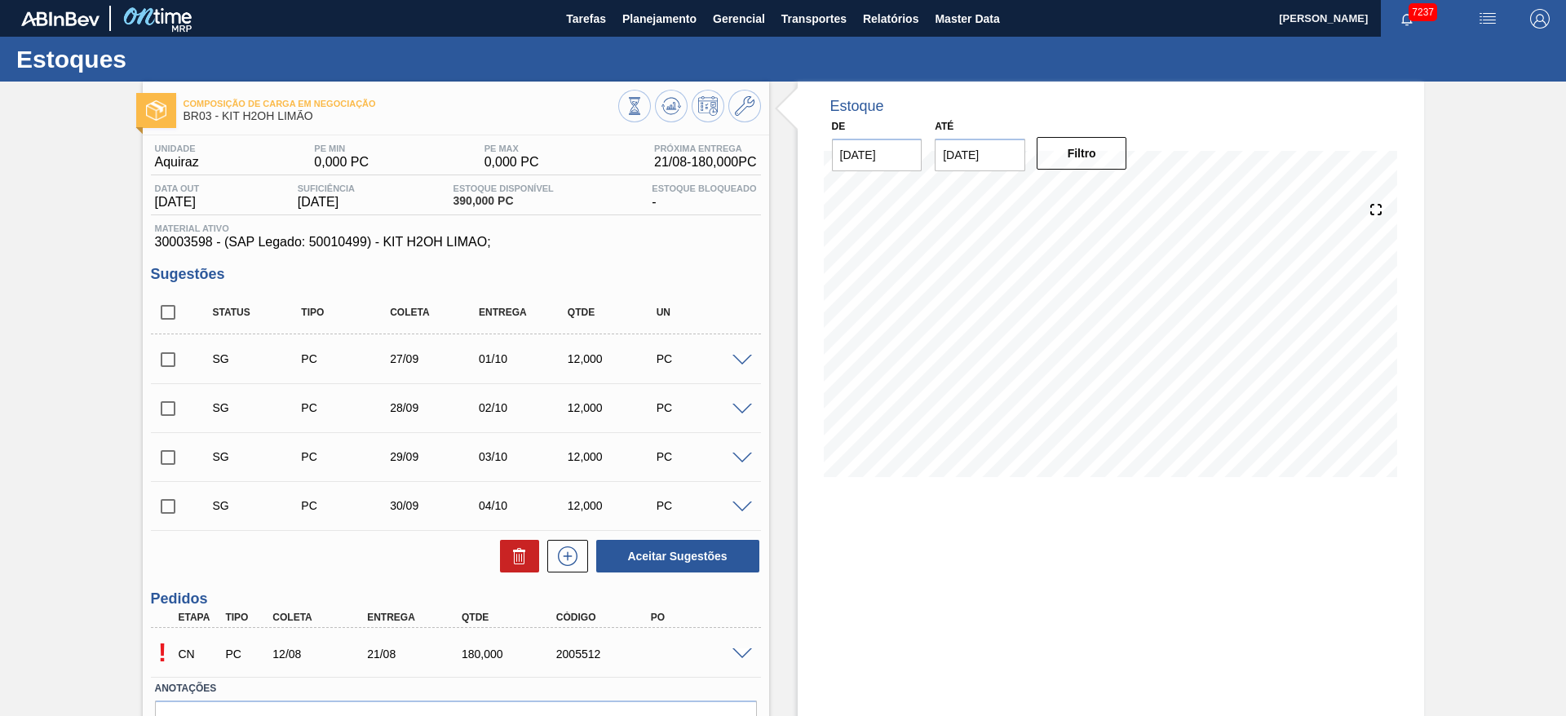
click at [746, 654] on span at bounding box center [742, 654] width 20 height 12
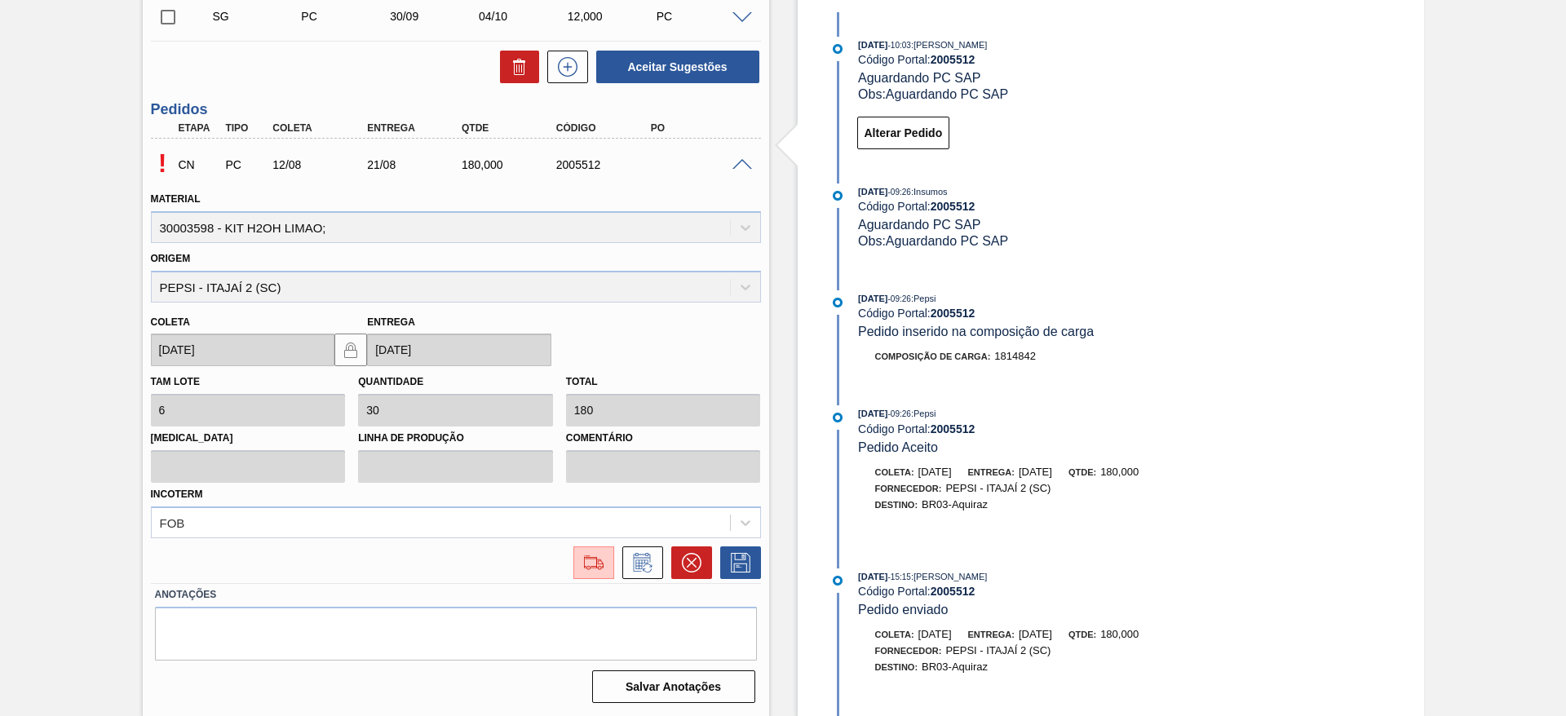
scroll to position [490, 0]
click at [589, 570] on img at bounding box center [594, 562] width 26 height 20
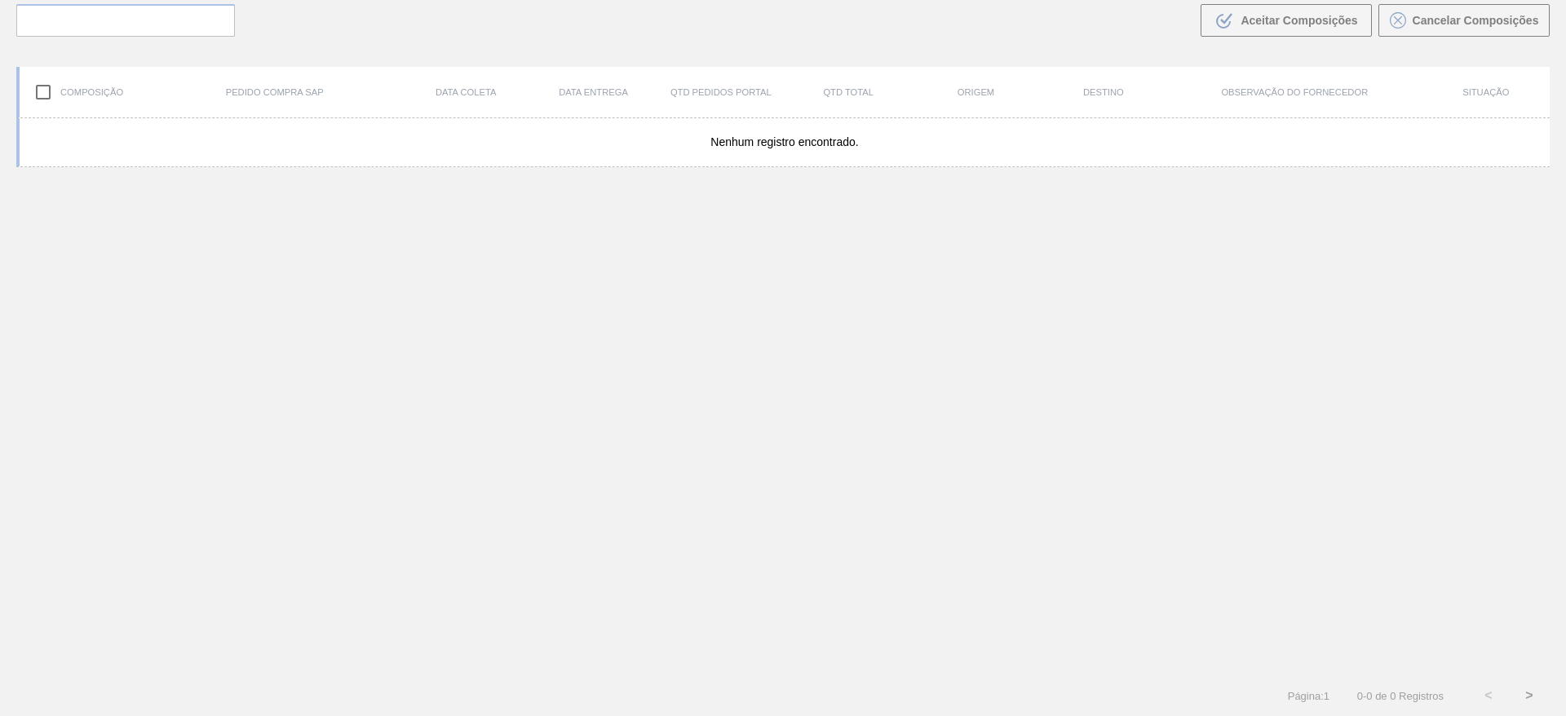
scroll to position [117, 0]
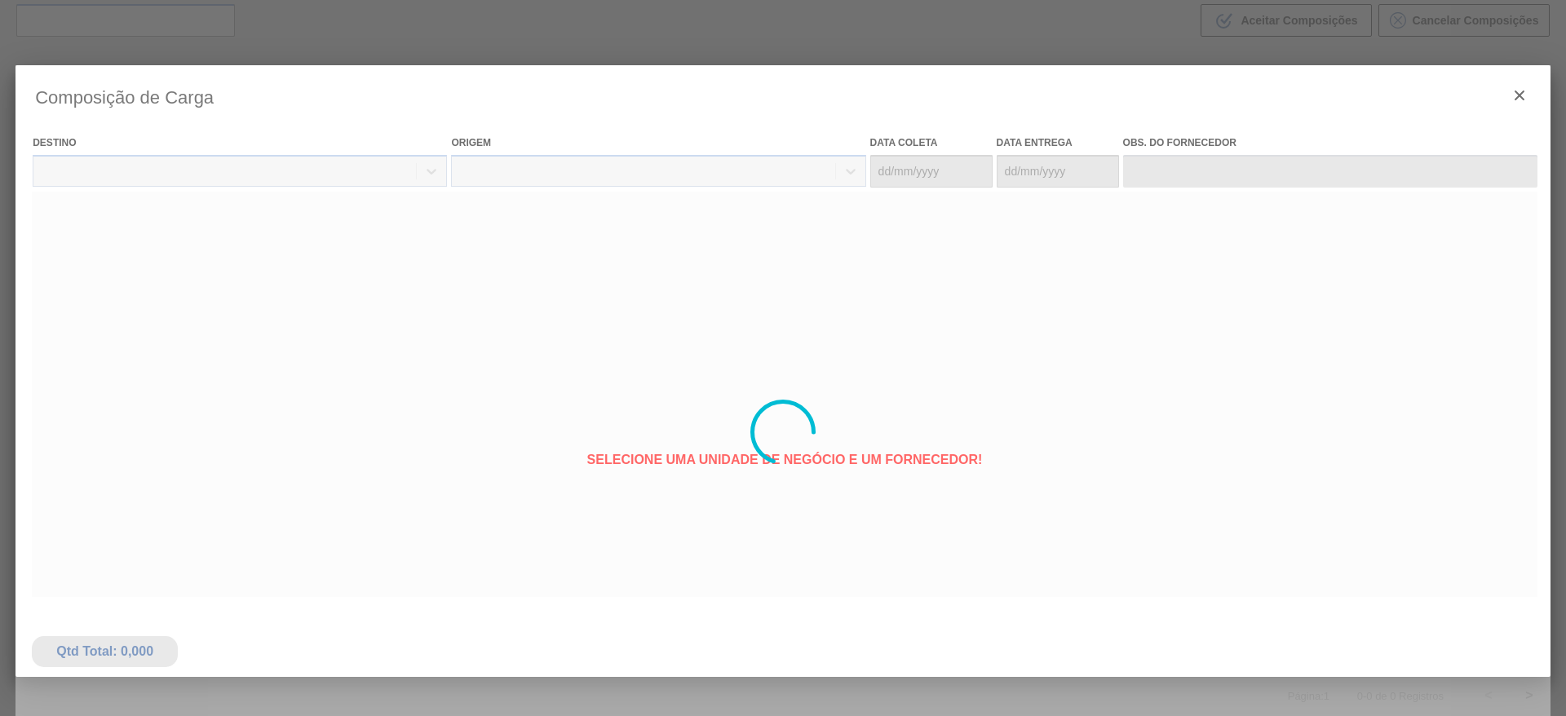
type coleta "[DATE]"
type entrega "21/08/2025"
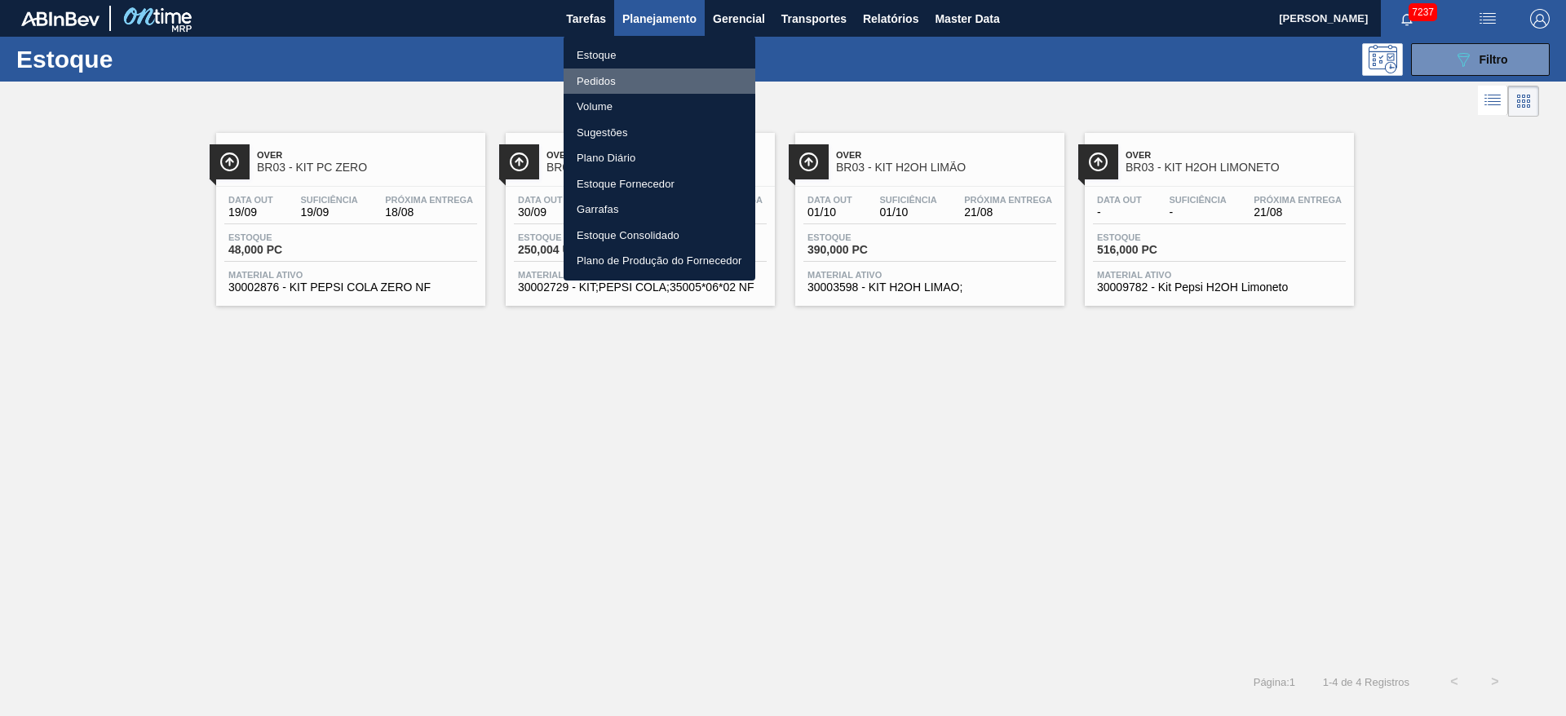
click at [645, 81] on li "Pedidos" at bounding box center [659, 82] width 192 height 26
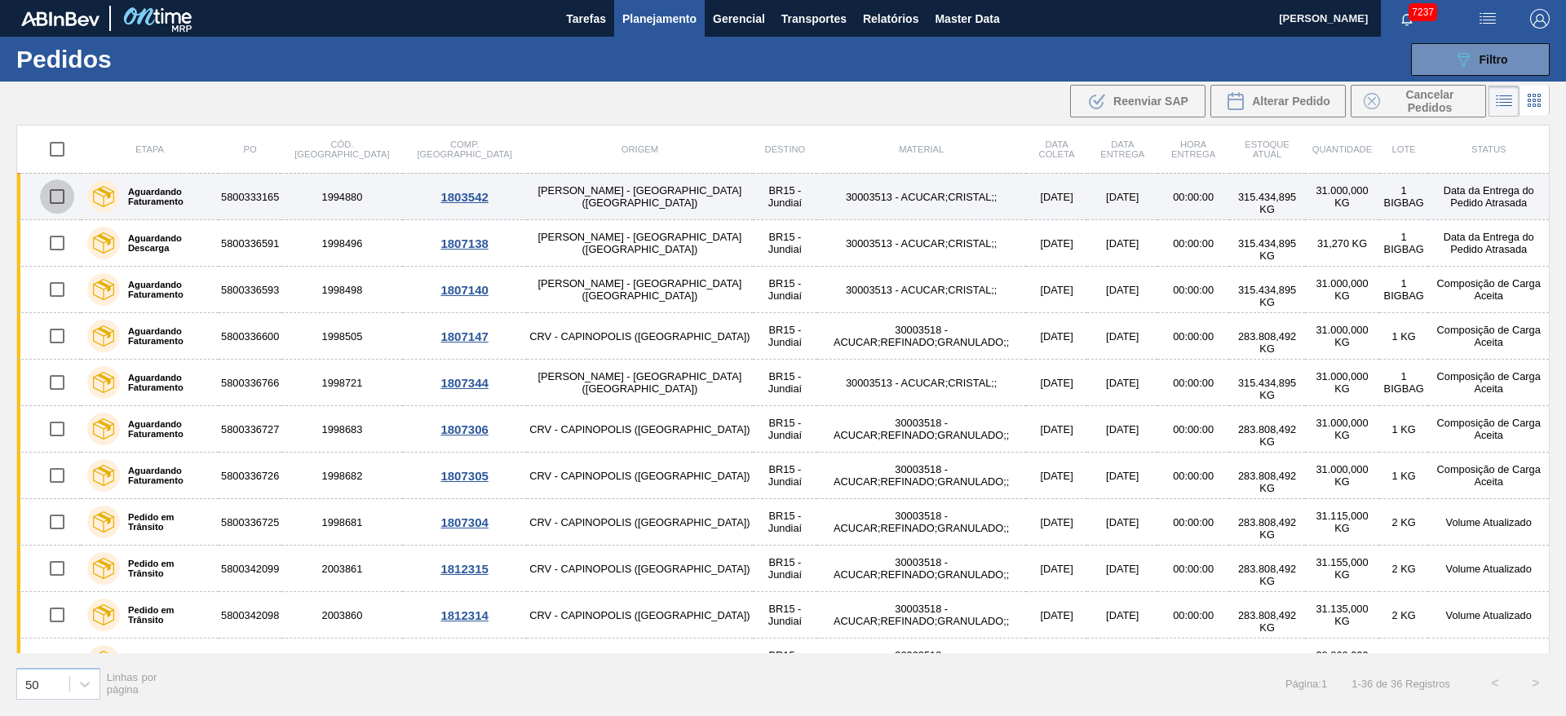
click at [60, 192] on input "checkbox" at bounding box center [57, 196] width 34 height 34
checkbox input "true"
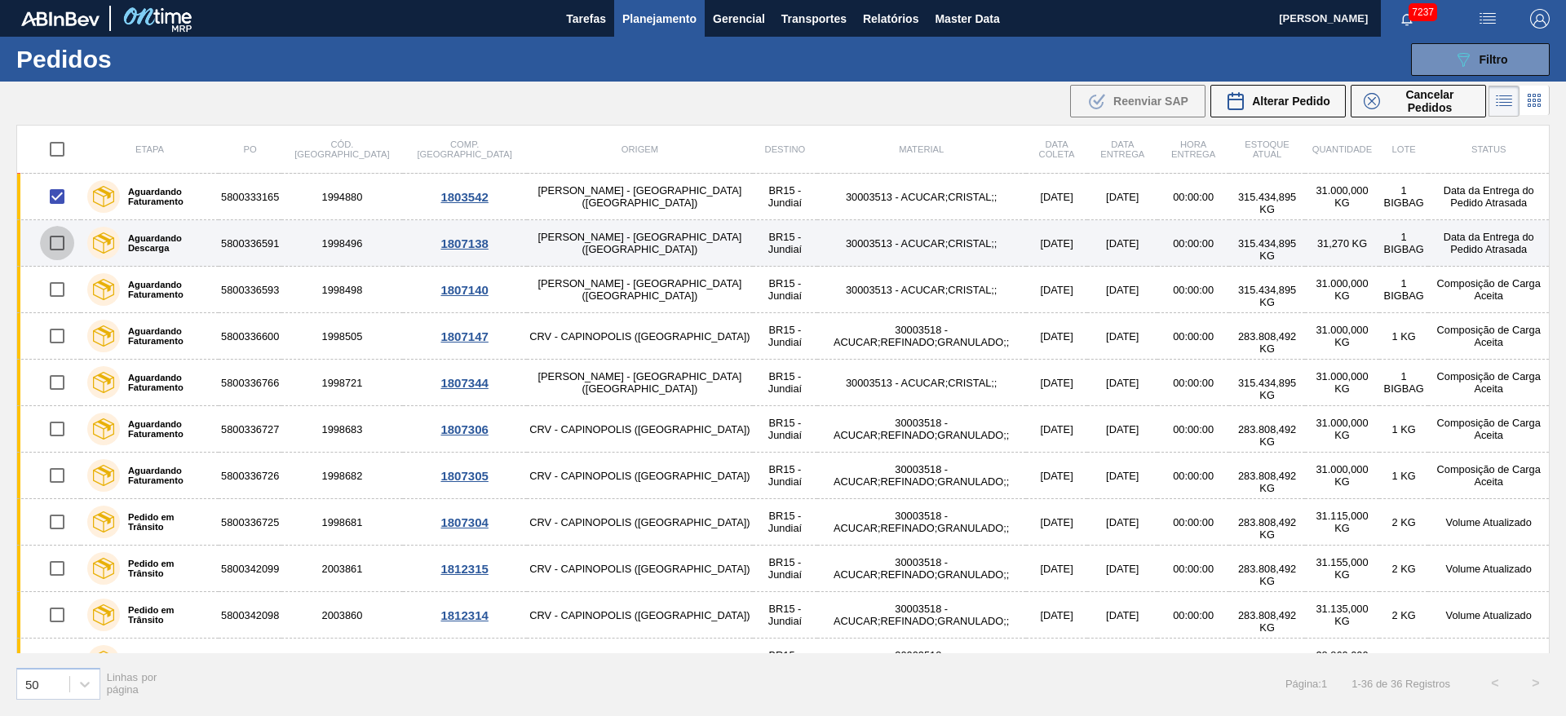
click at [51, 245] on input "checkbox" at bounding box center [57, 243] width 34 height 34
checkbox input "true"
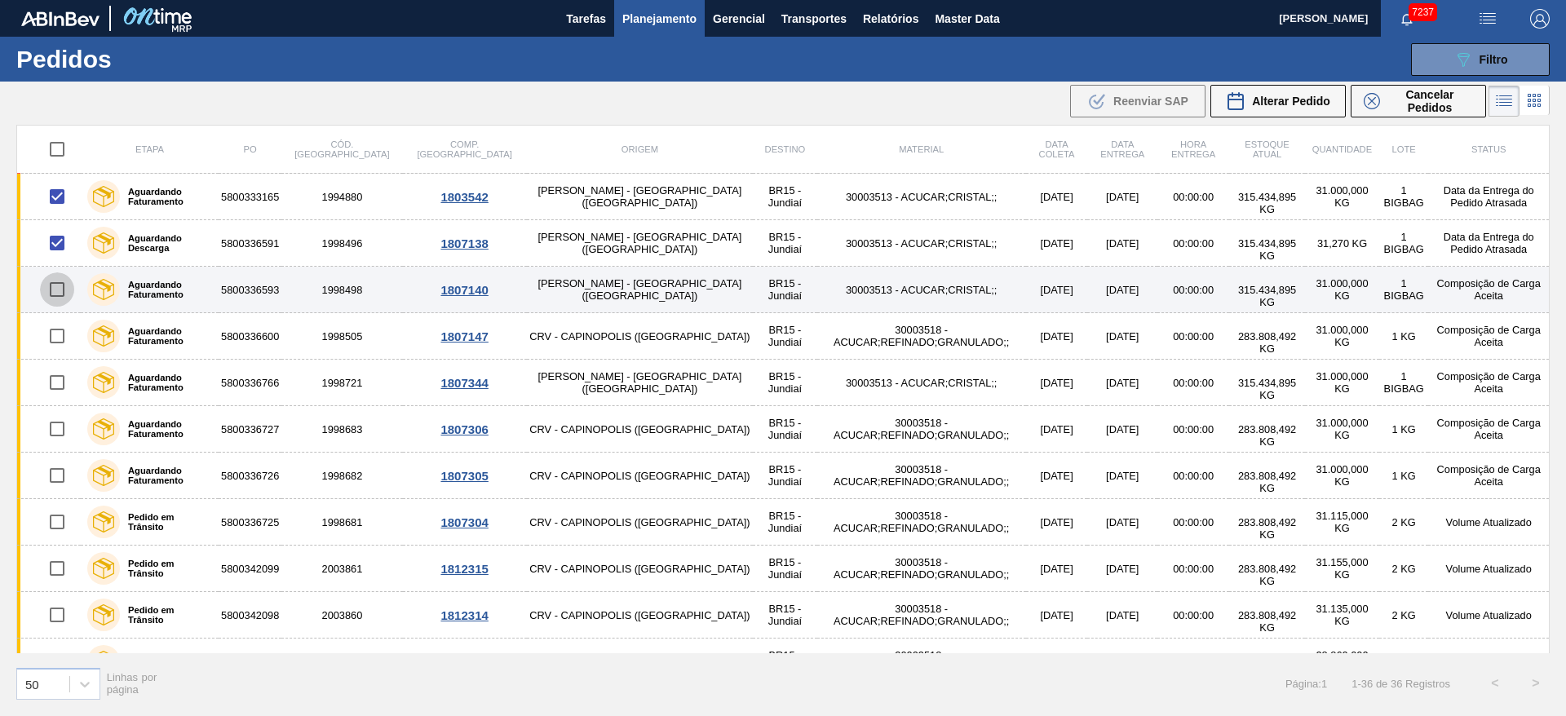
click at [51, 292] on input "checkbox" at bounding box center [57, 289] width 34 height 34
checkbox input "true"
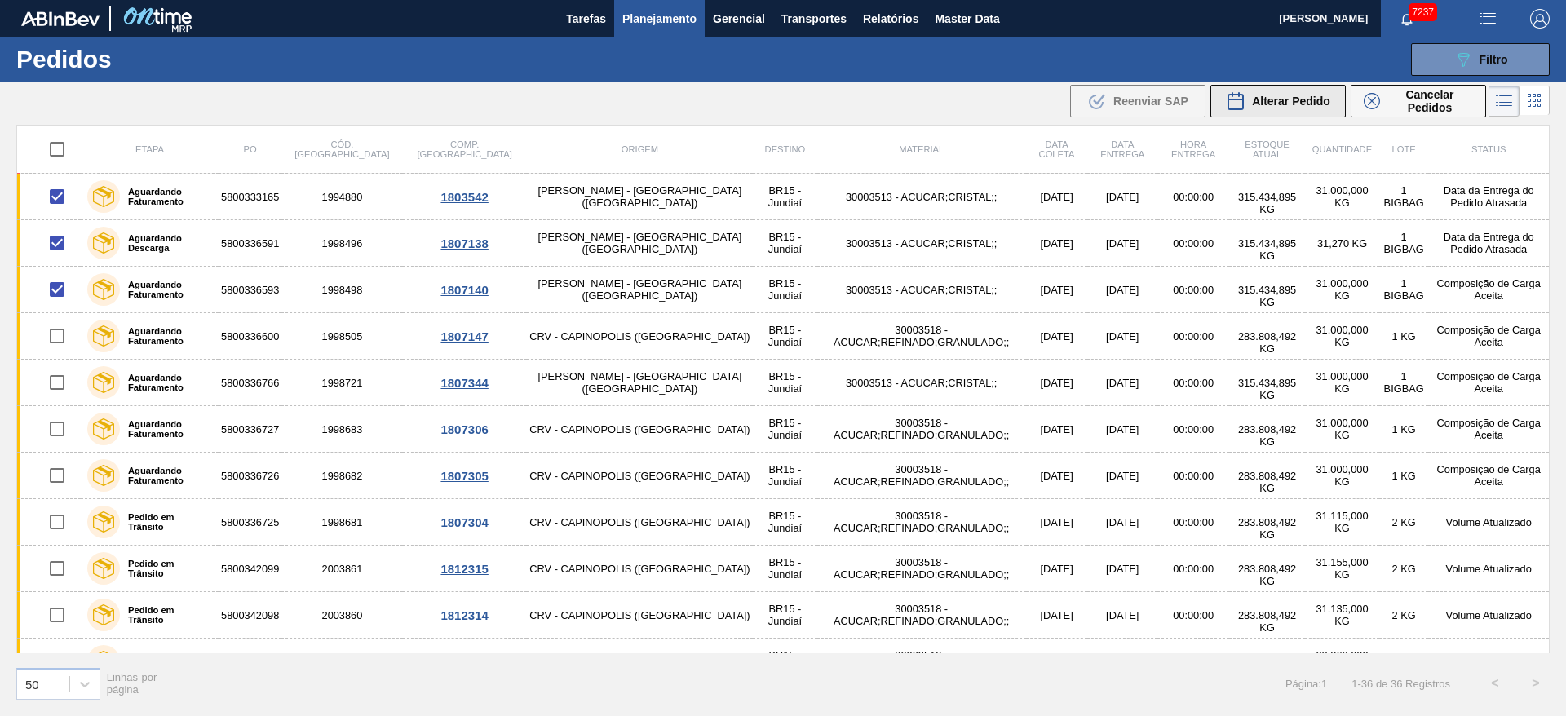
click at [1246, 113] on button "Alterar Pedido" at bounding box center [1277, 101] width 135 height 33
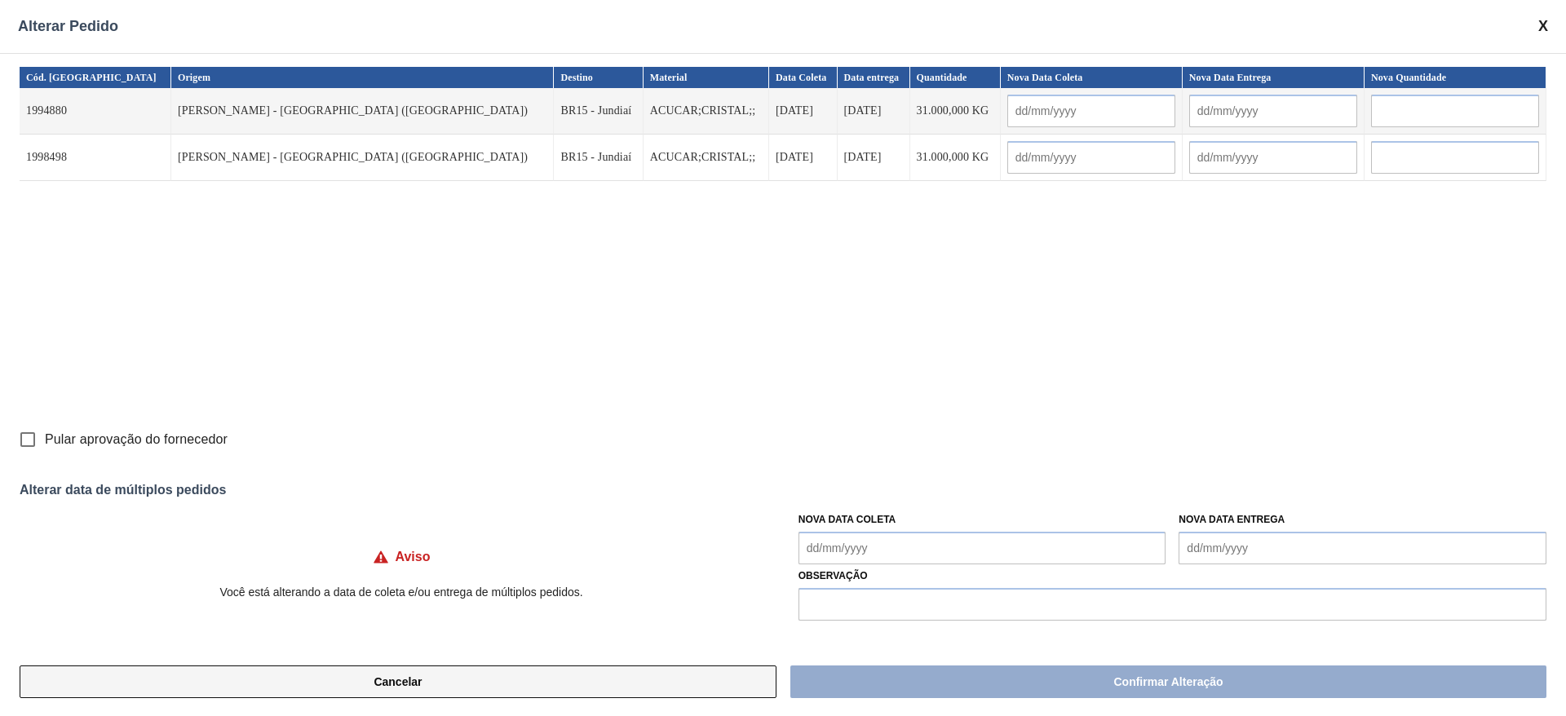
click at [563, 691] on button "Cancelar" at bounding box center [398, 681] width 757 height 33
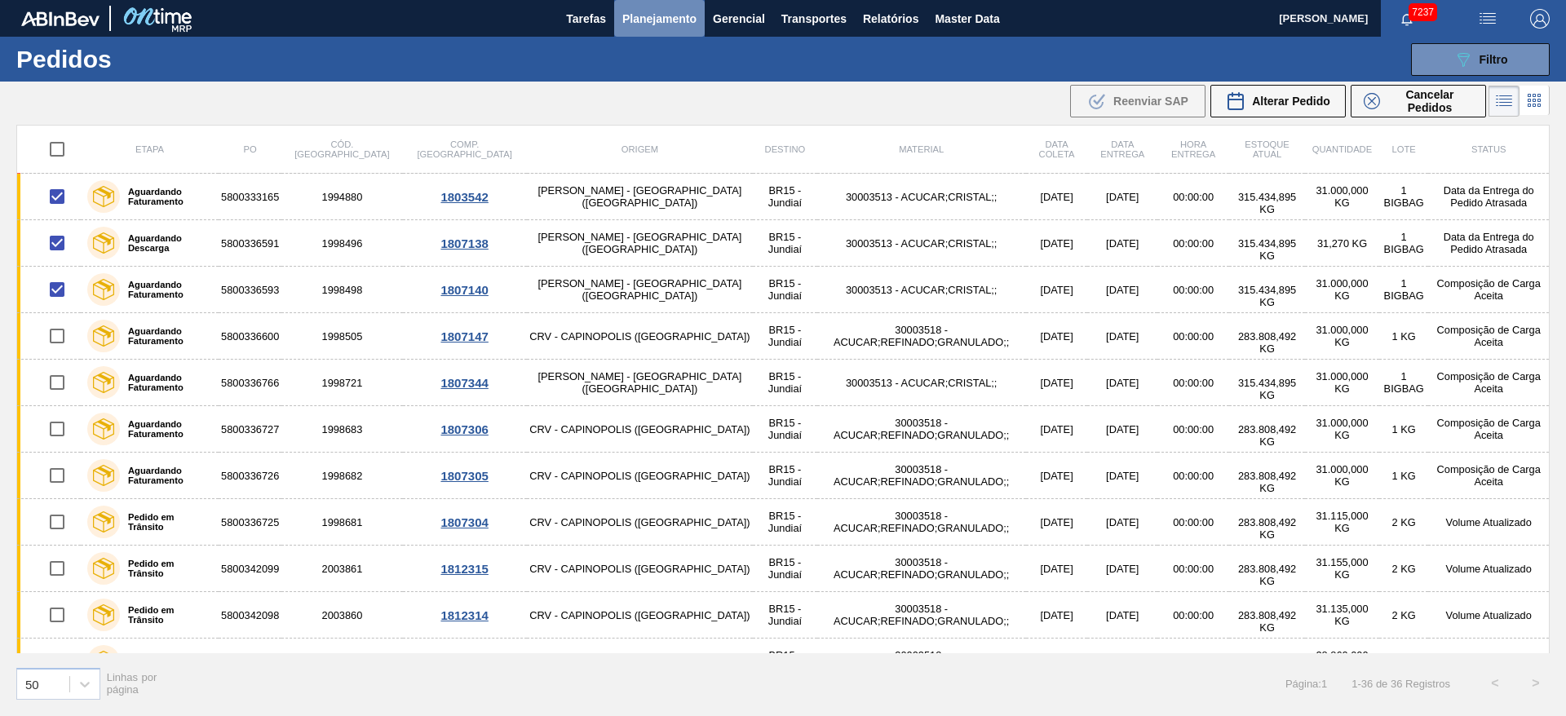
click at [672, 26] on span "Planejamento" at bounding box center [659, 19] width 74 height 20
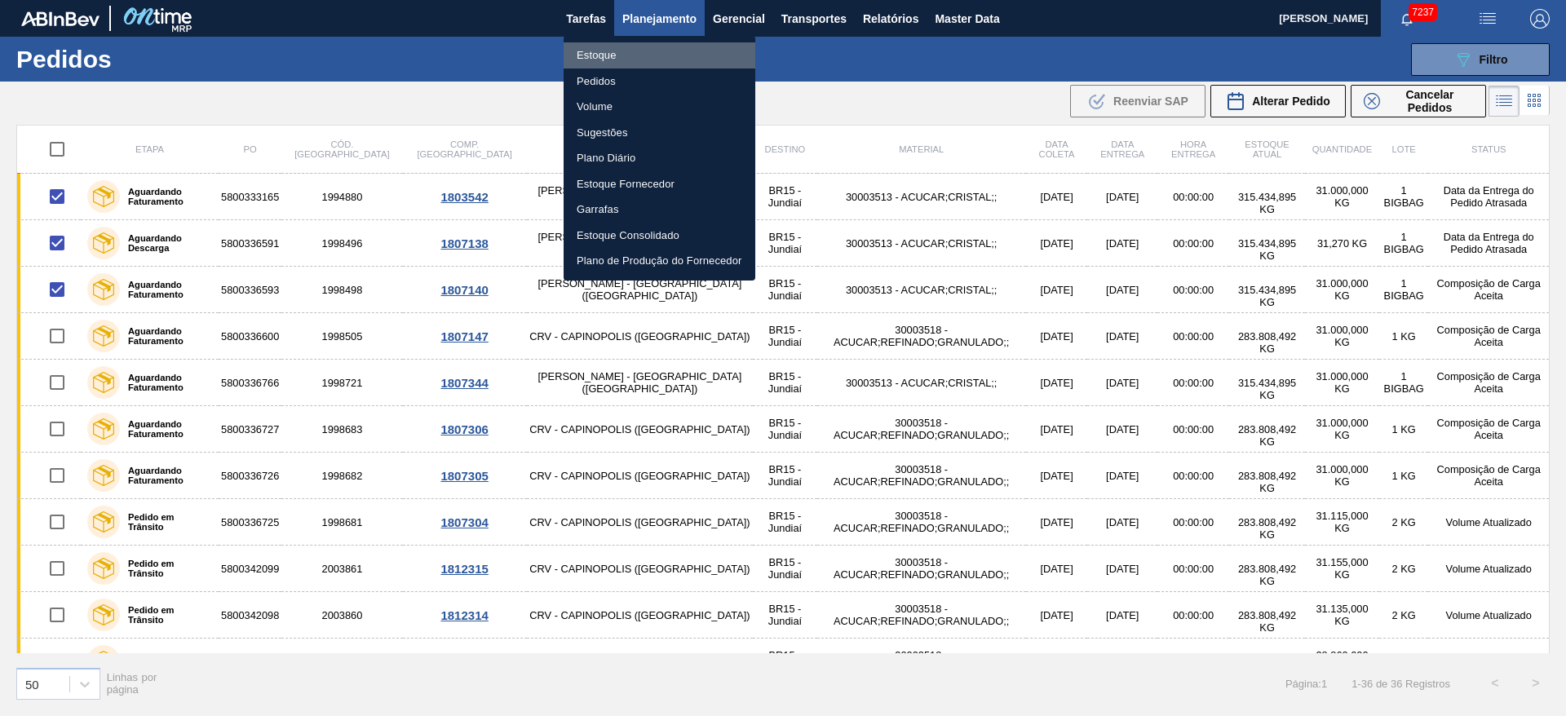
click at [656, 57] on li "Estoque" at bounding box center [659, 55] width 192 height 26
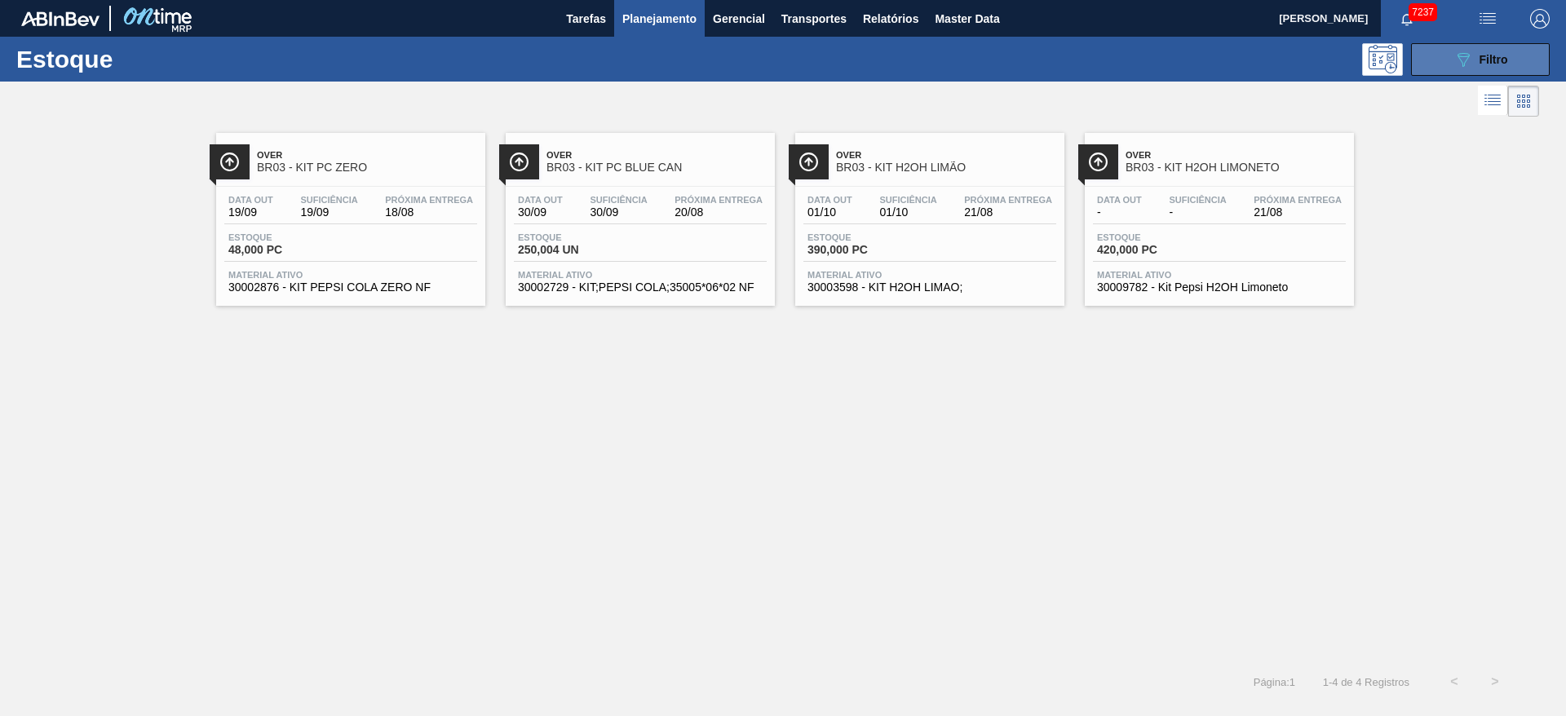
click at [1454, 59] on icon "089F7B8B-B2A5-4AFE-B5C0-19BA573D28AC" at bounding box center [1463, 60] width 20 height 20
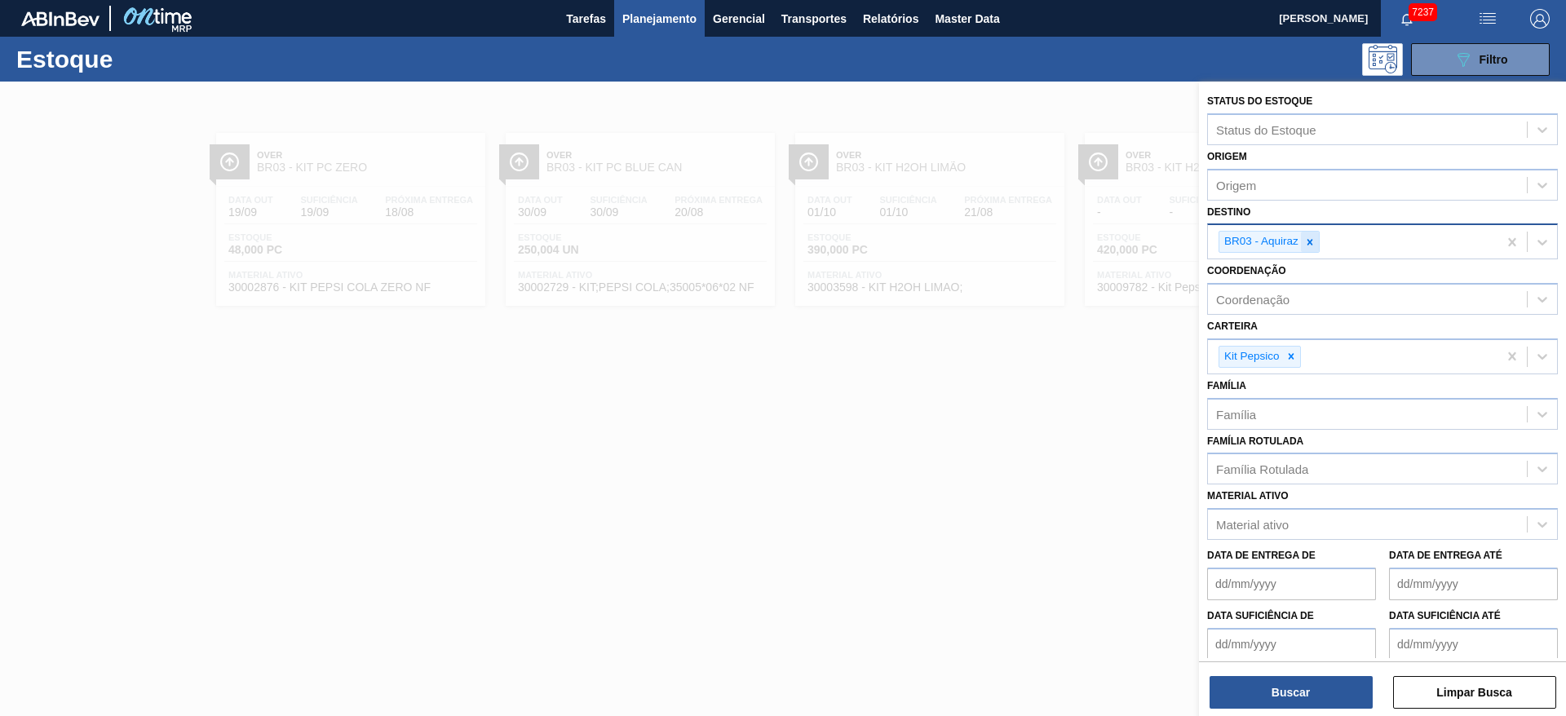
click at [1304, 240] on icon at bounding box center [1309, 241] width 11 height 11
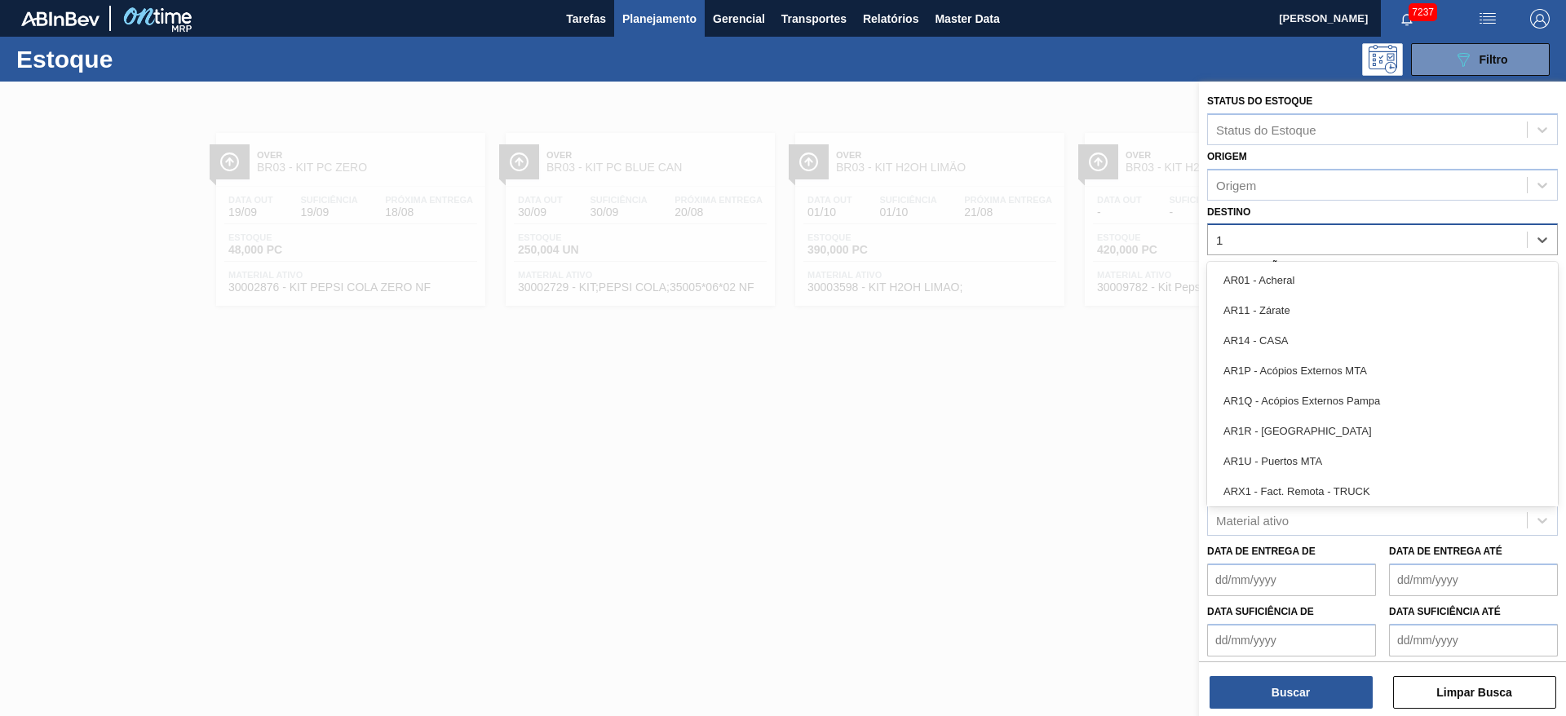
type input "18"
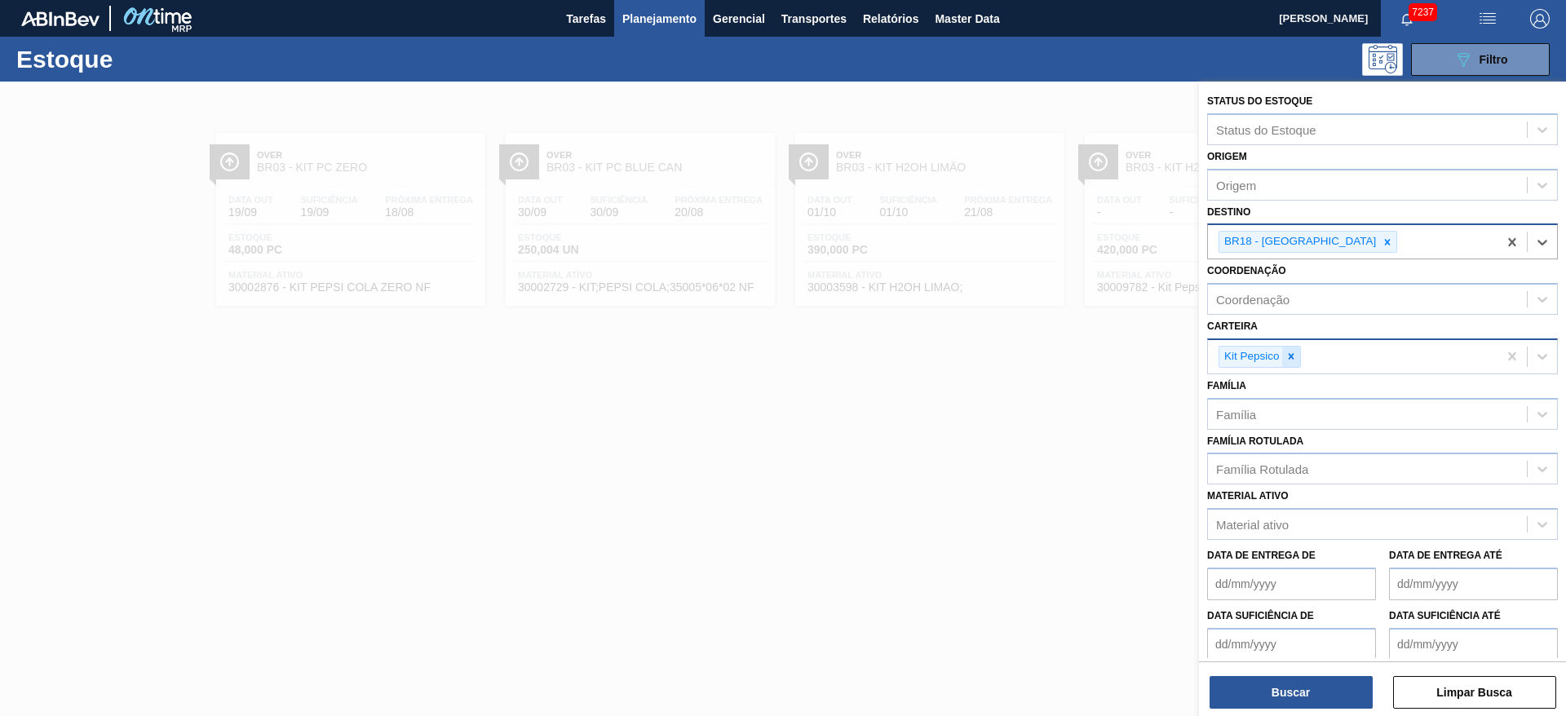
click at [1298, 355] on div at bounding box center [1291, 357] width 18 height 20
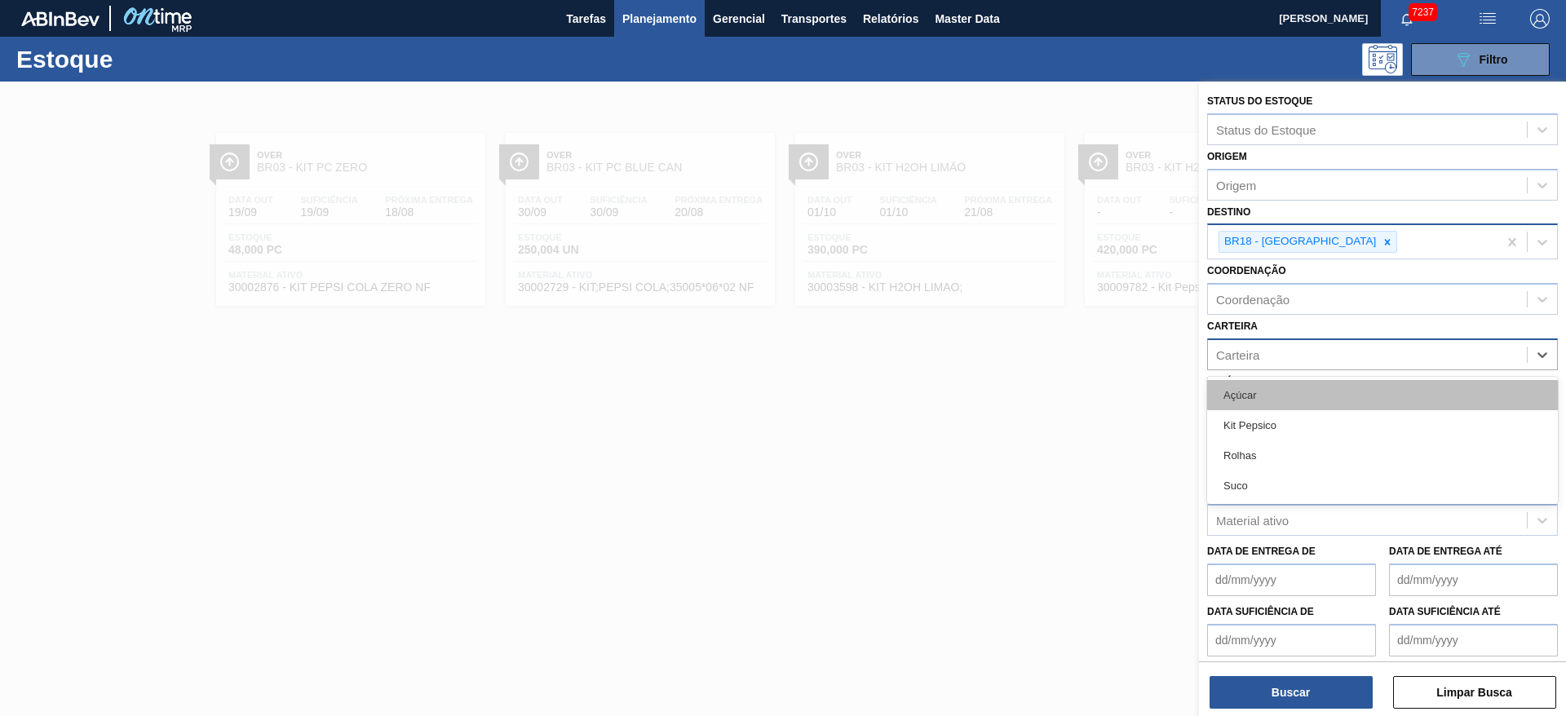
drag, startPoint x: 1298, startPoint y: 355, endPoint x: 1276, endPoint y: 395, distance: 45.6
click at [1276, 370] on div "option Kit Pepsico, deselected. option Açúcar focused, 1 of 4. 4 results availa…" at bounding box center [1382, 354] width 351 height 32
click at [1276, 395] on div "Açúcar" at bounding box center [1382, 395] width 351 height 30
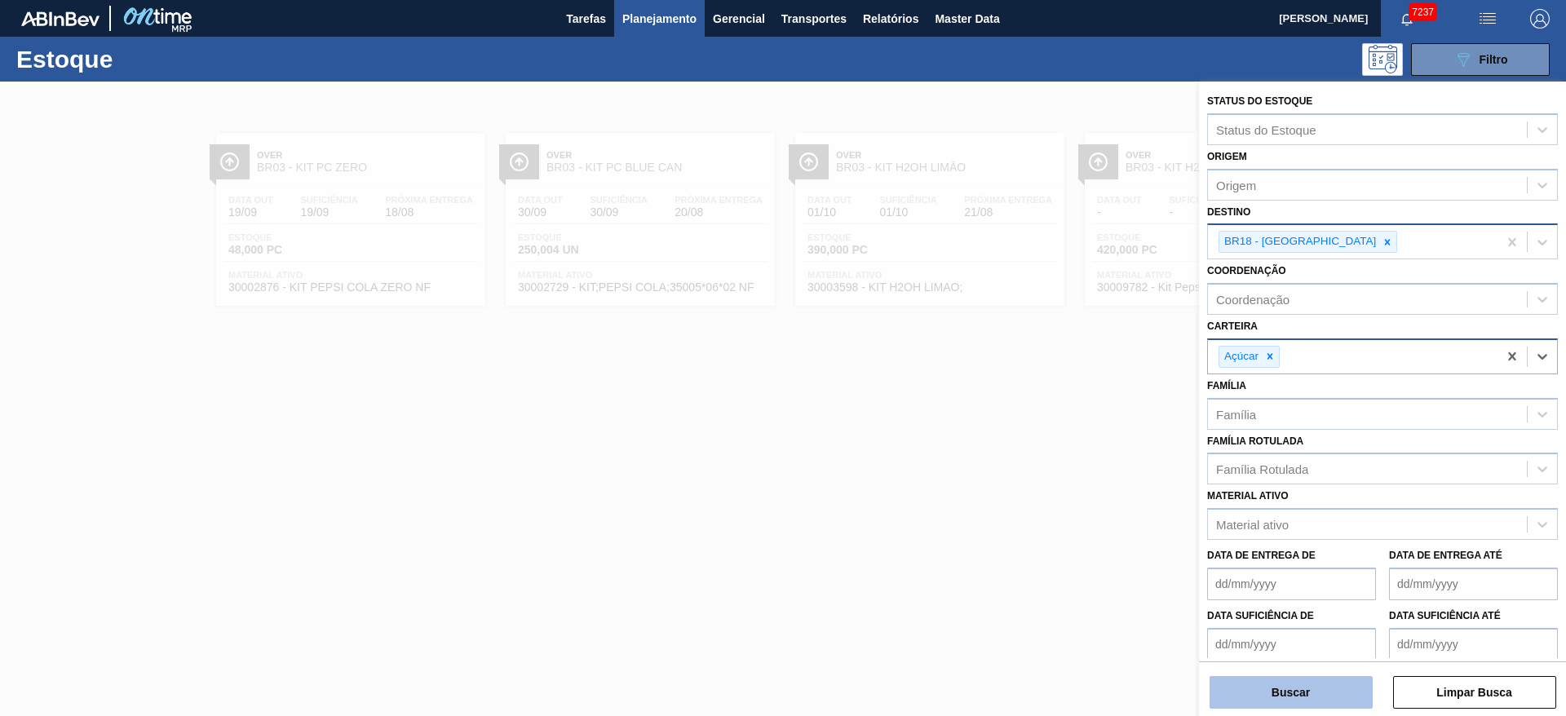
click at [1279, 693] on button "Buscar" at bounding box center [1290, 692] width 163 height 33
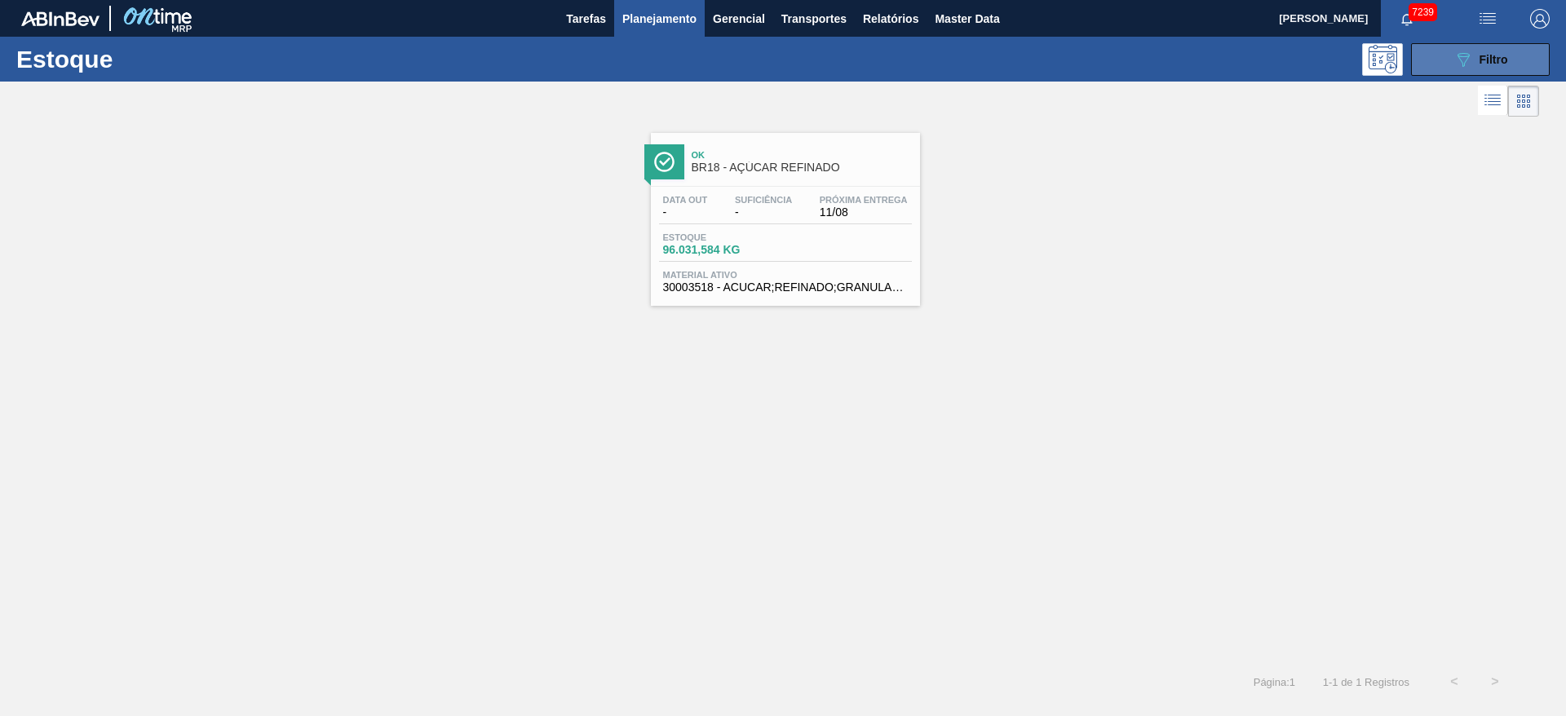
click at [1435, 60] on button "089F7B8B-B2A5-4AFE-B5C0-19BA573D28AC Filtro" at bounding box center [1480, 59] width 139 height 33
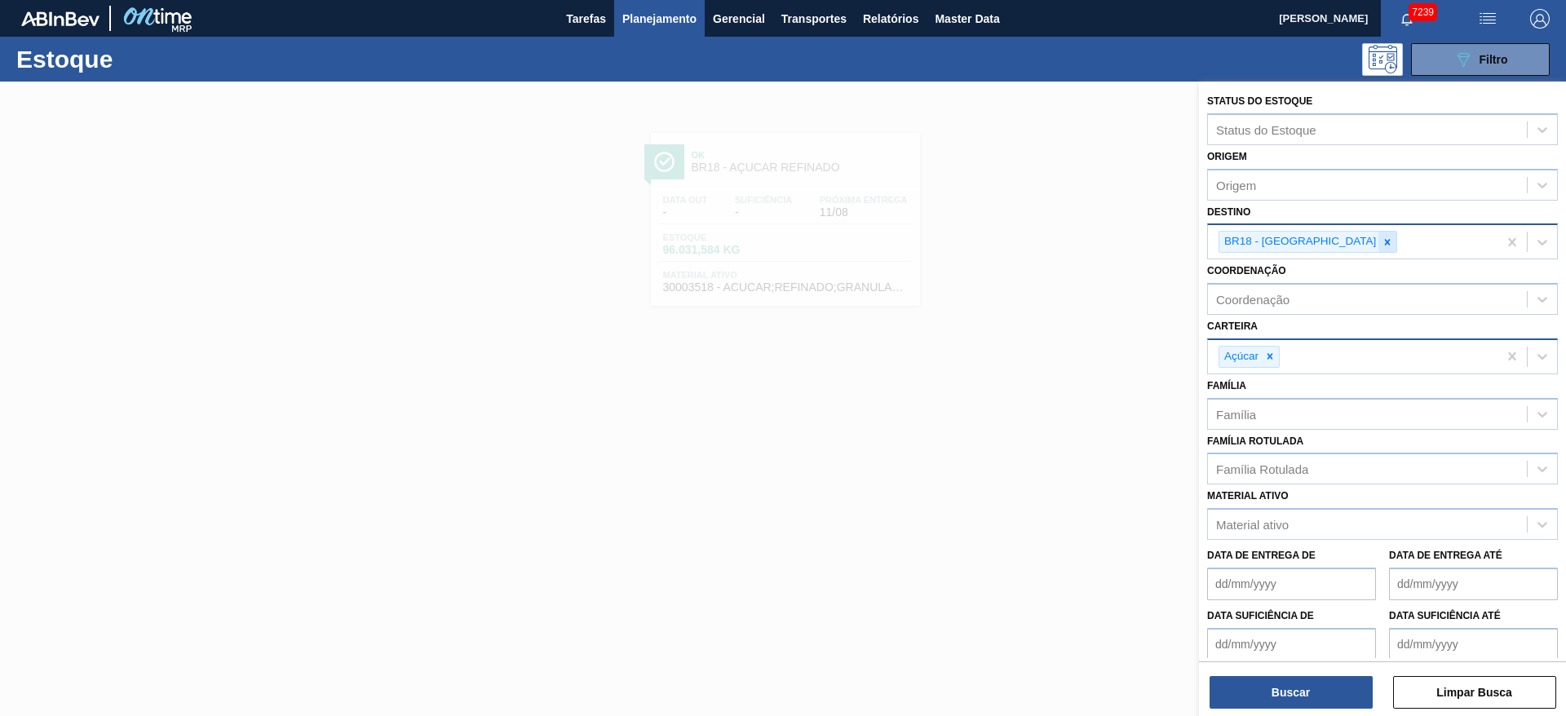
click at [1381, 240] on icon at bounding box center [1386, 241] width 11 height 11
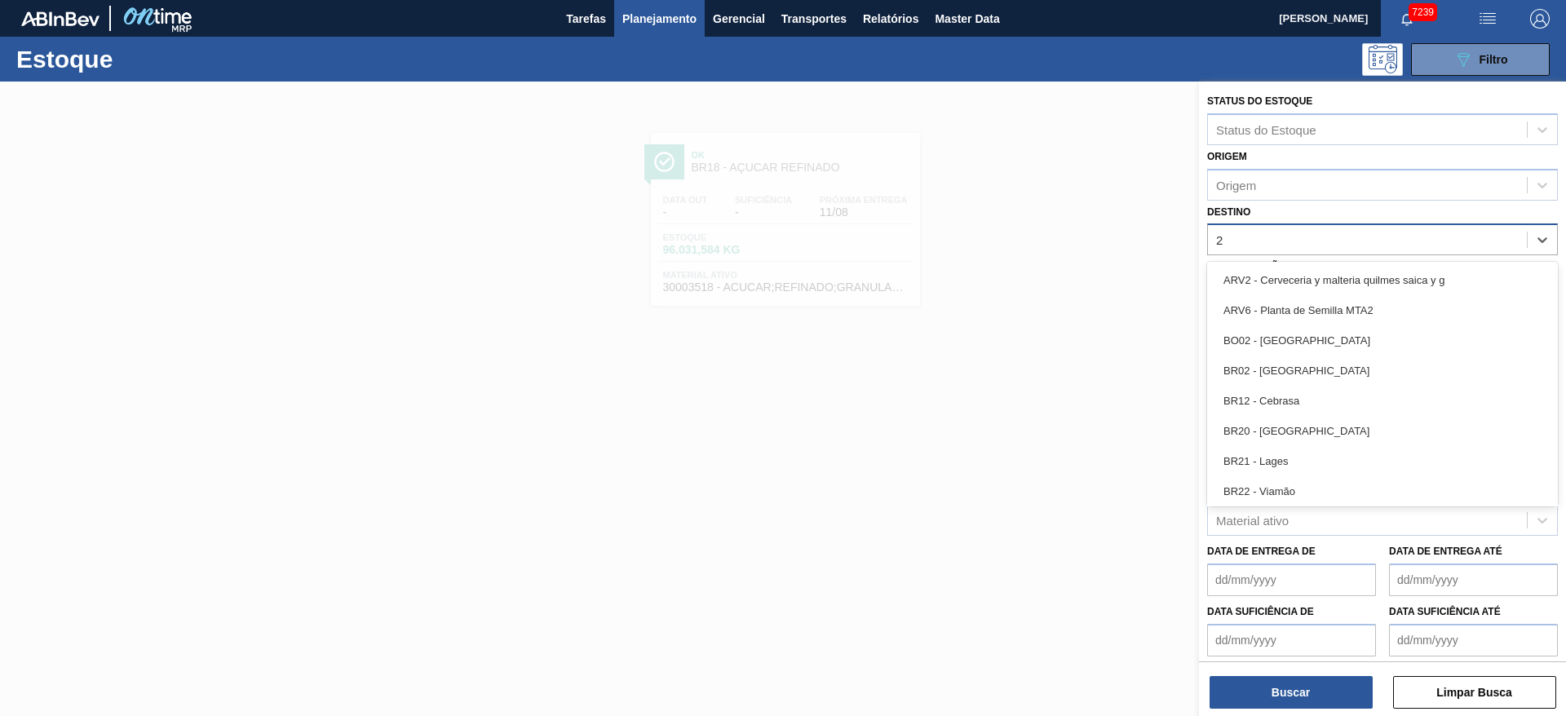
type input "23"
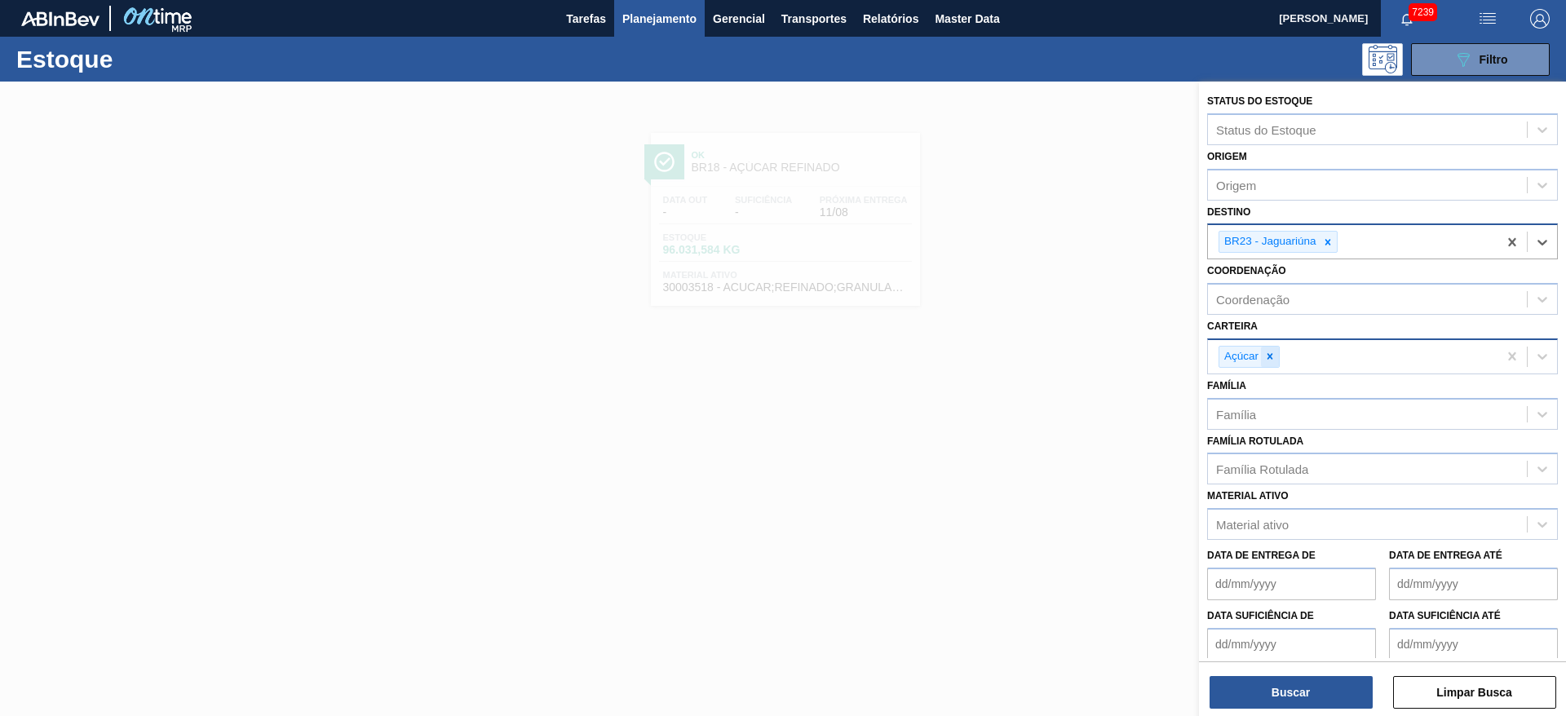
click at [1273, 351] on icon at bounding box center [1269, 356] width 11 height 11
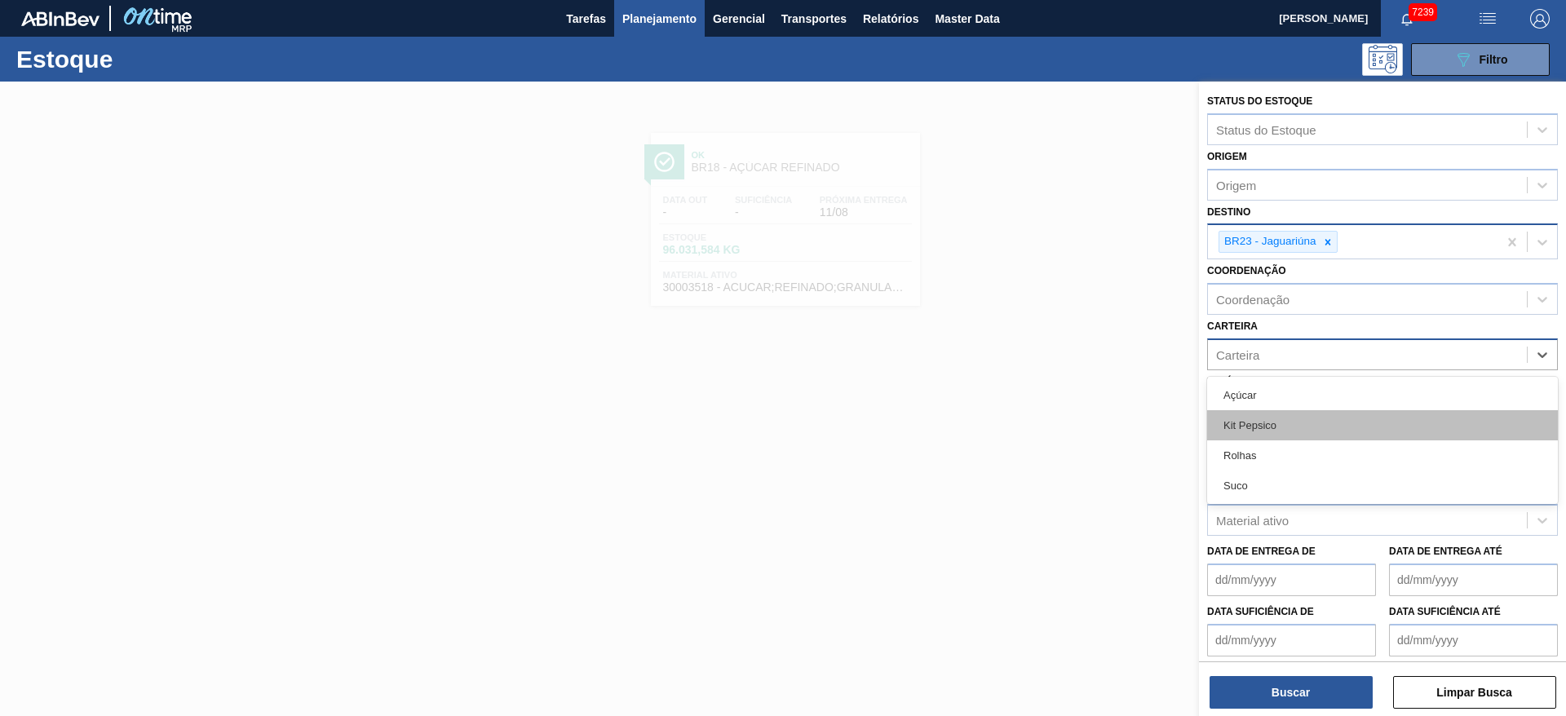
drag, startPoint x: 1273, startPoint y: 351, endPoint x: 1269, endPoint y: 419, distance: 67.8
click at [1269, 370] on div "option Açúcar, deselected. option Kit Pepsico focused, 2 of 4. 4 results availa…" at bounding box center [1382, 354] width 351 height 32
click at [1269, 419] on div "Kit Pepsico" at bounding box center [1382, 425] width 351 height 30
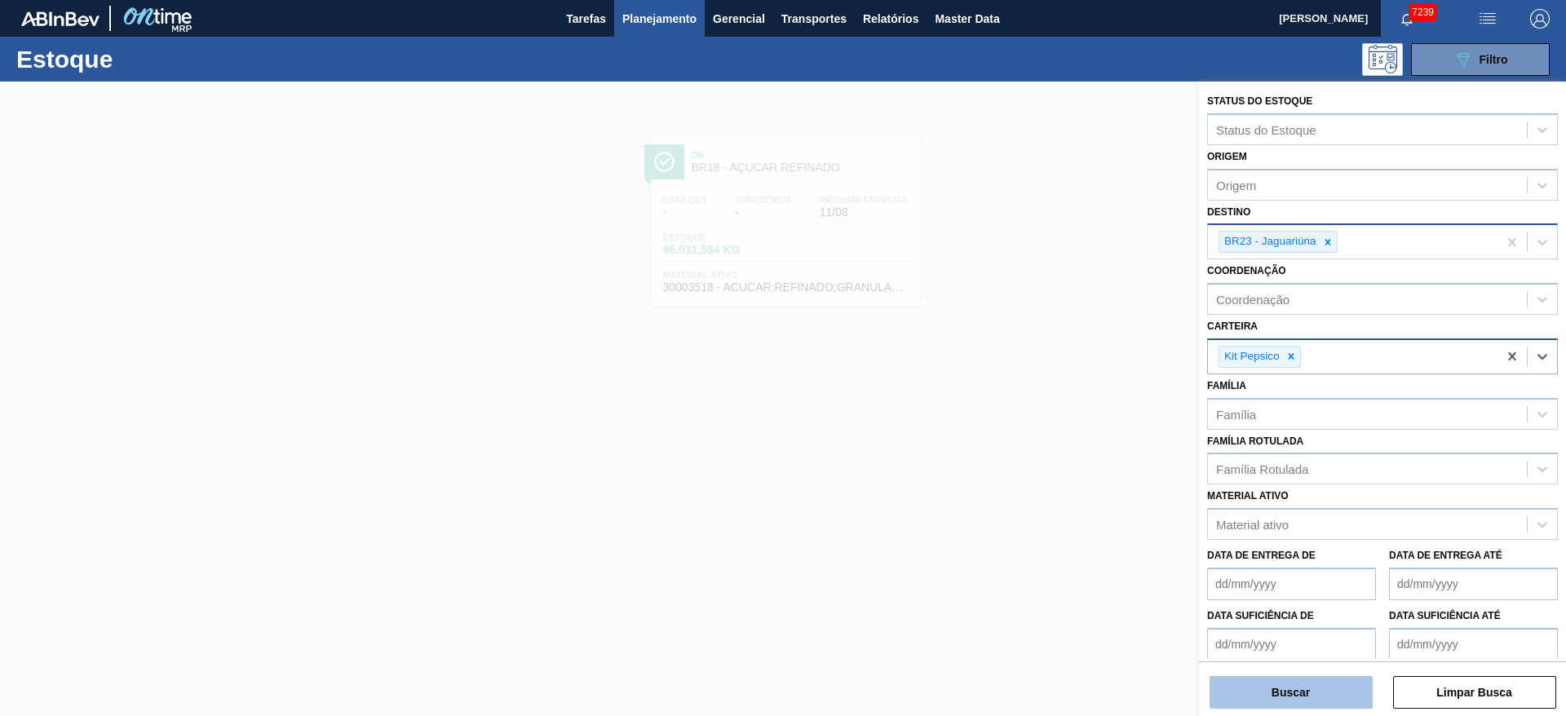
click at [1262, 694] on button "Buscar" at bounding box center [1290, 692] width 163 height 33
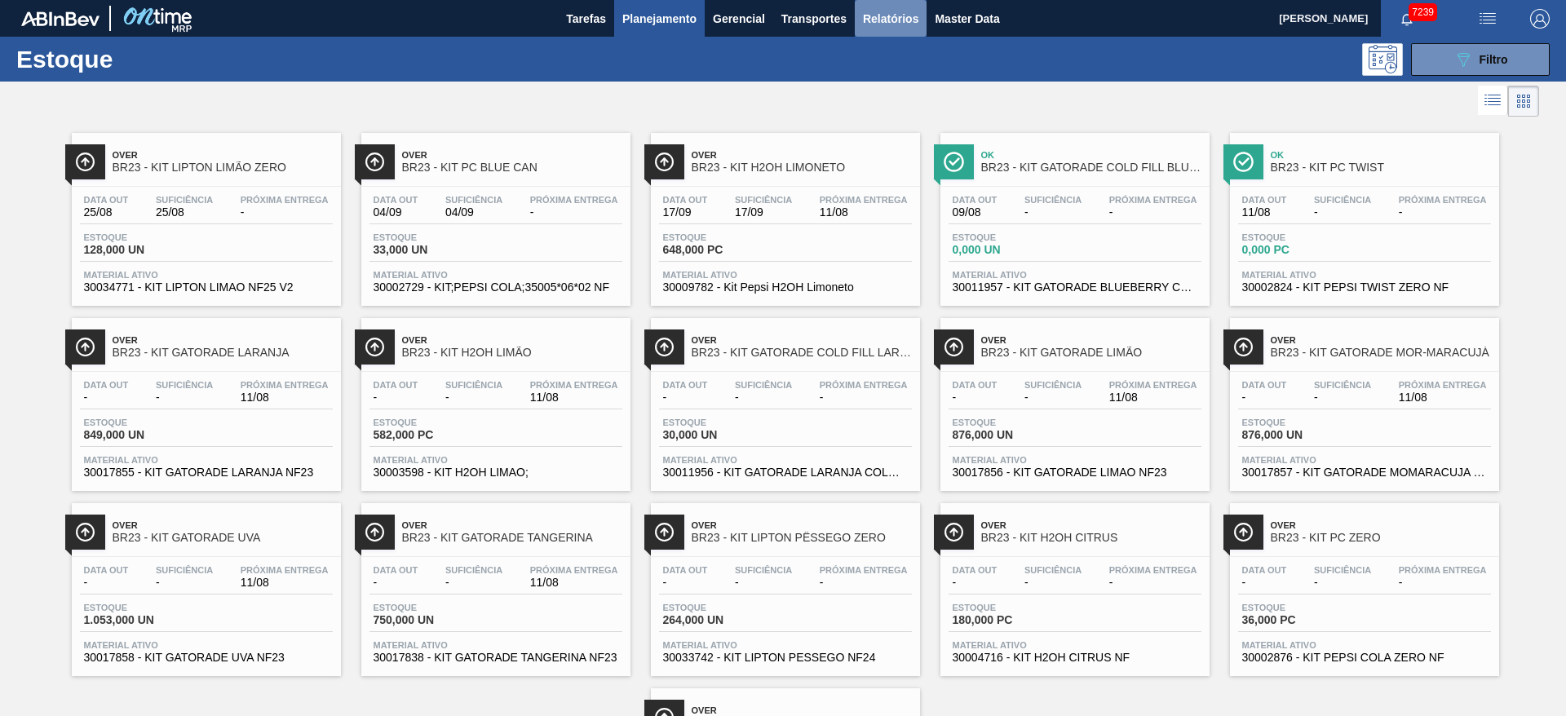
click at [917, 29] on button "Relatórios" at bounding box center [891, 18] width 72 height 37
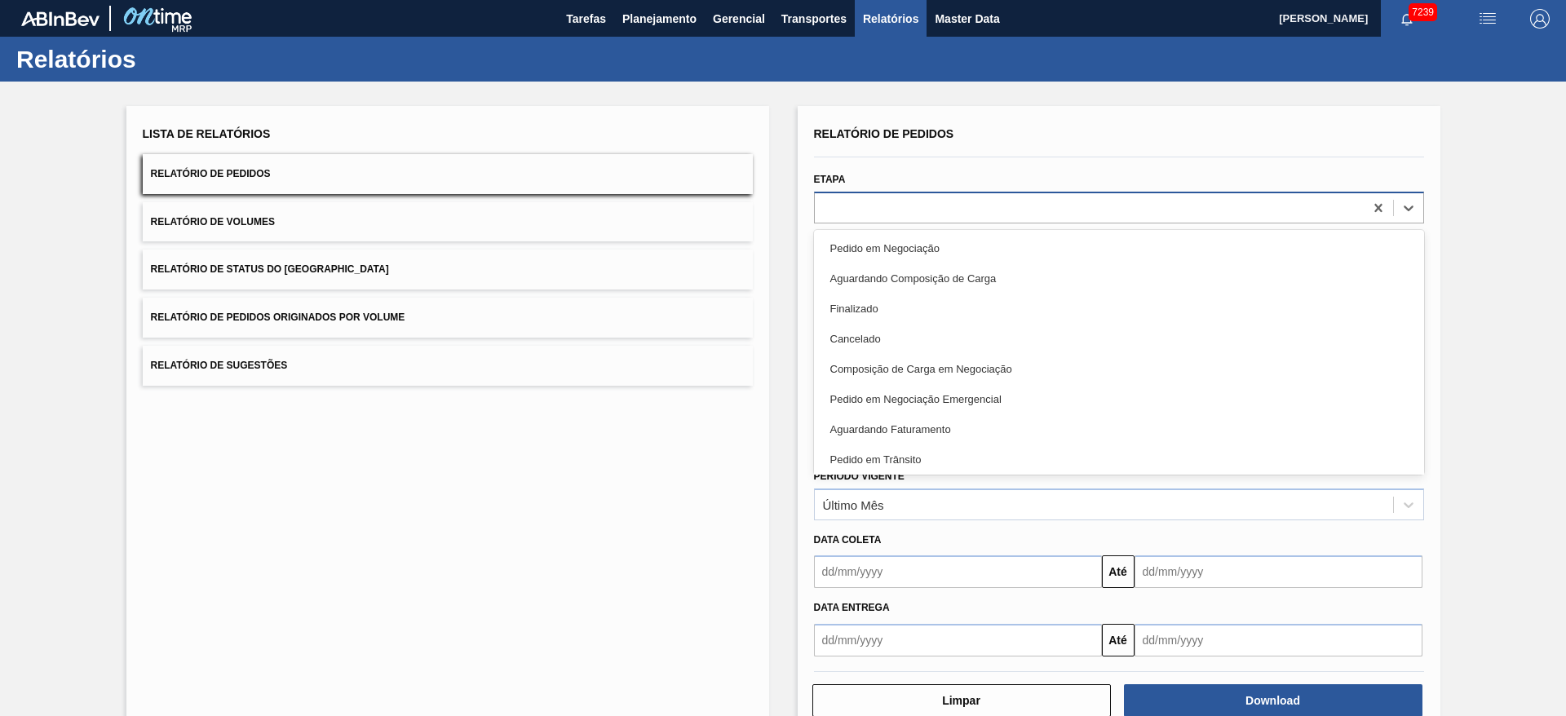
click at [869, 214] on div at bounding box center [1089, 208] width 549 height 24
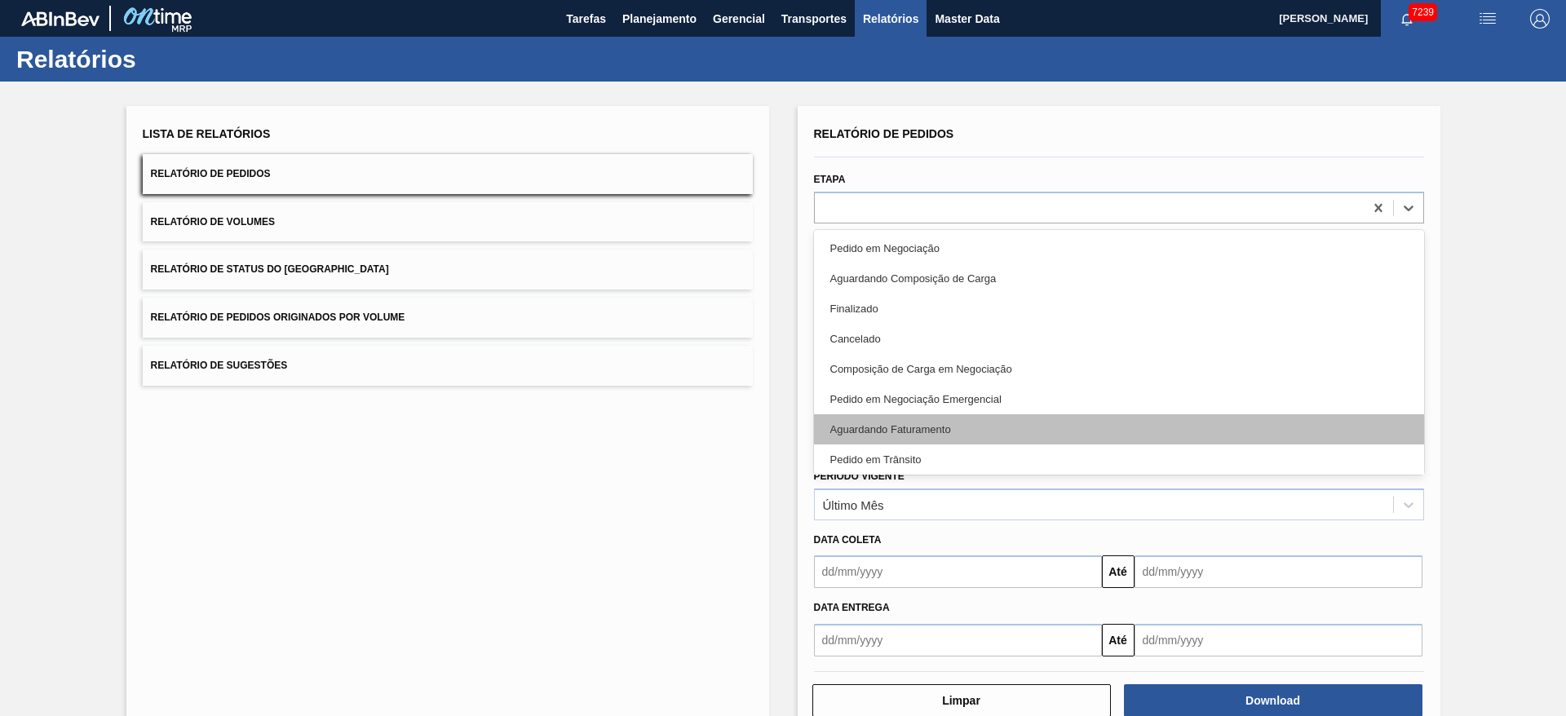
click at [896, 418] on div "Aguardando Faturamento" at bounding box center [1119, 429] width 610 height 30
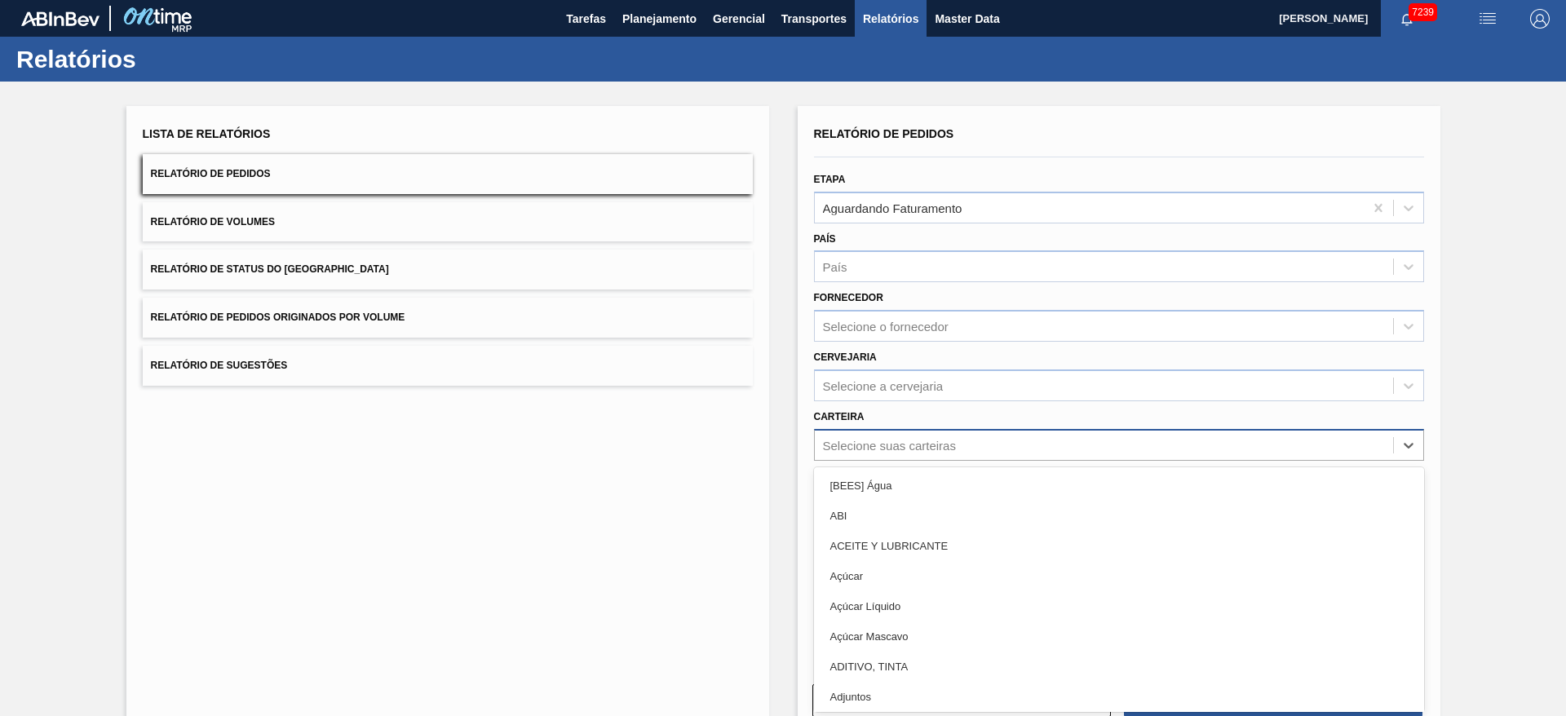
click at [895, 448] on div "Selecione suas carteiras" at bounding box center [889, 445] width 133 height 14
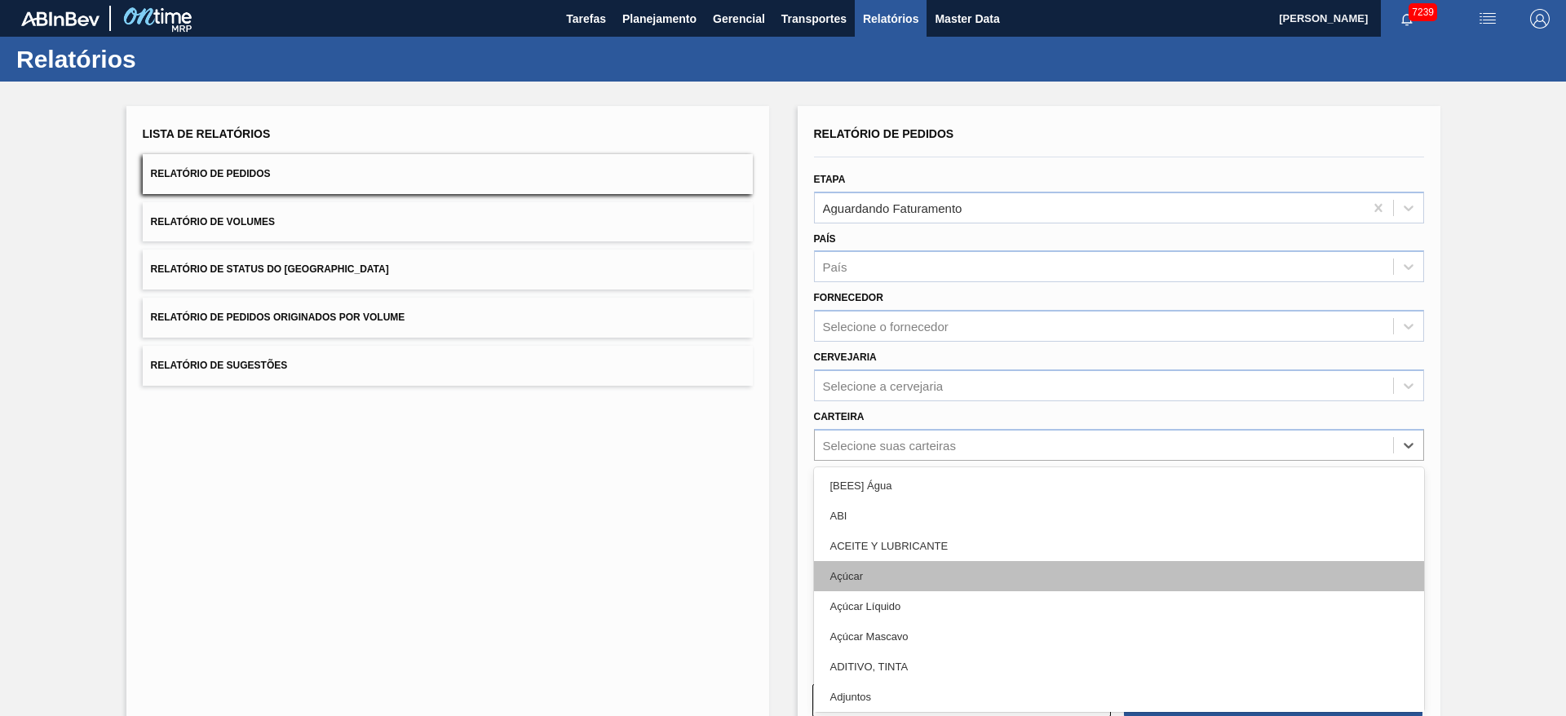
click at [894, 582] on div "Açúcar" at bounding box center [1119, 576] width 610 height 30
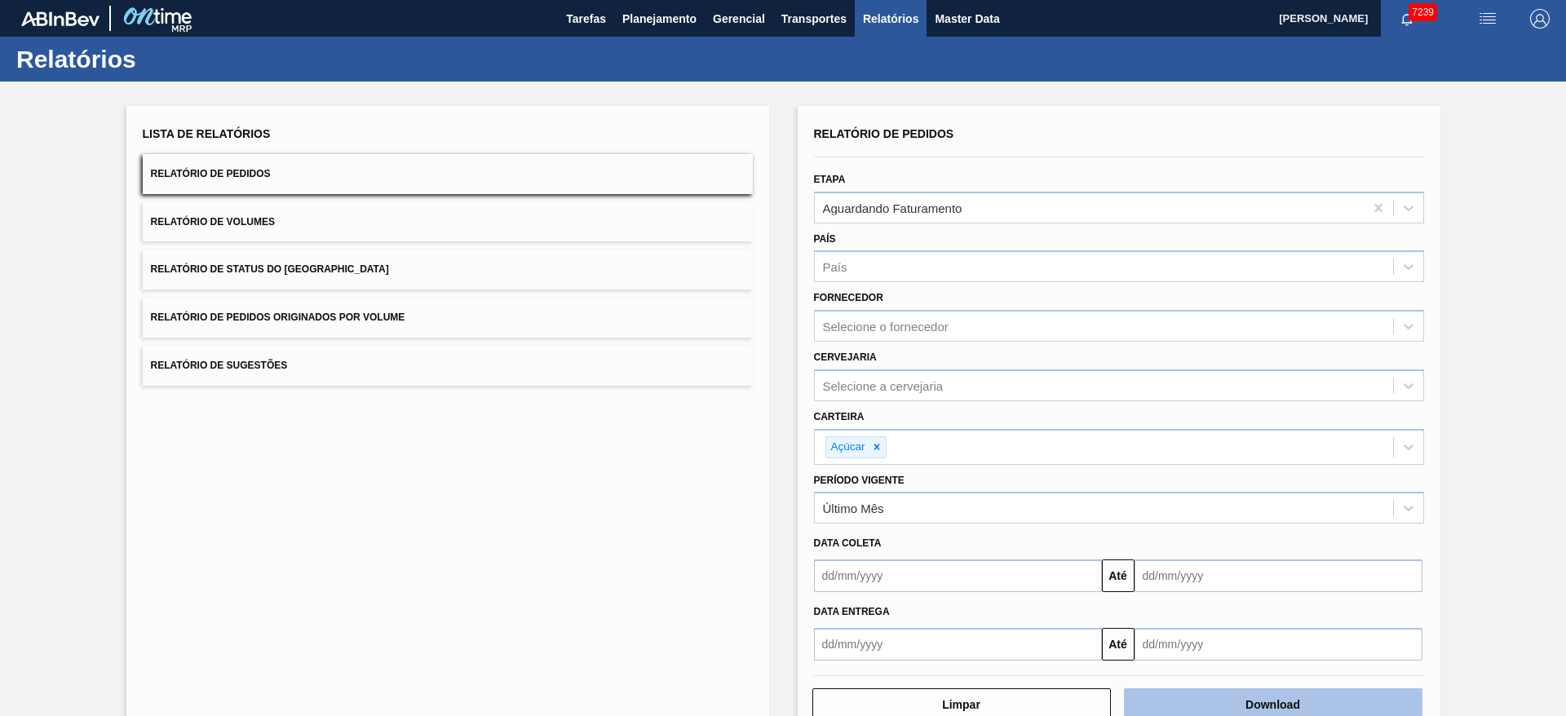
click at [1180, 692] on button "Download" at bounding box center [1273, 704] width 298 height 33
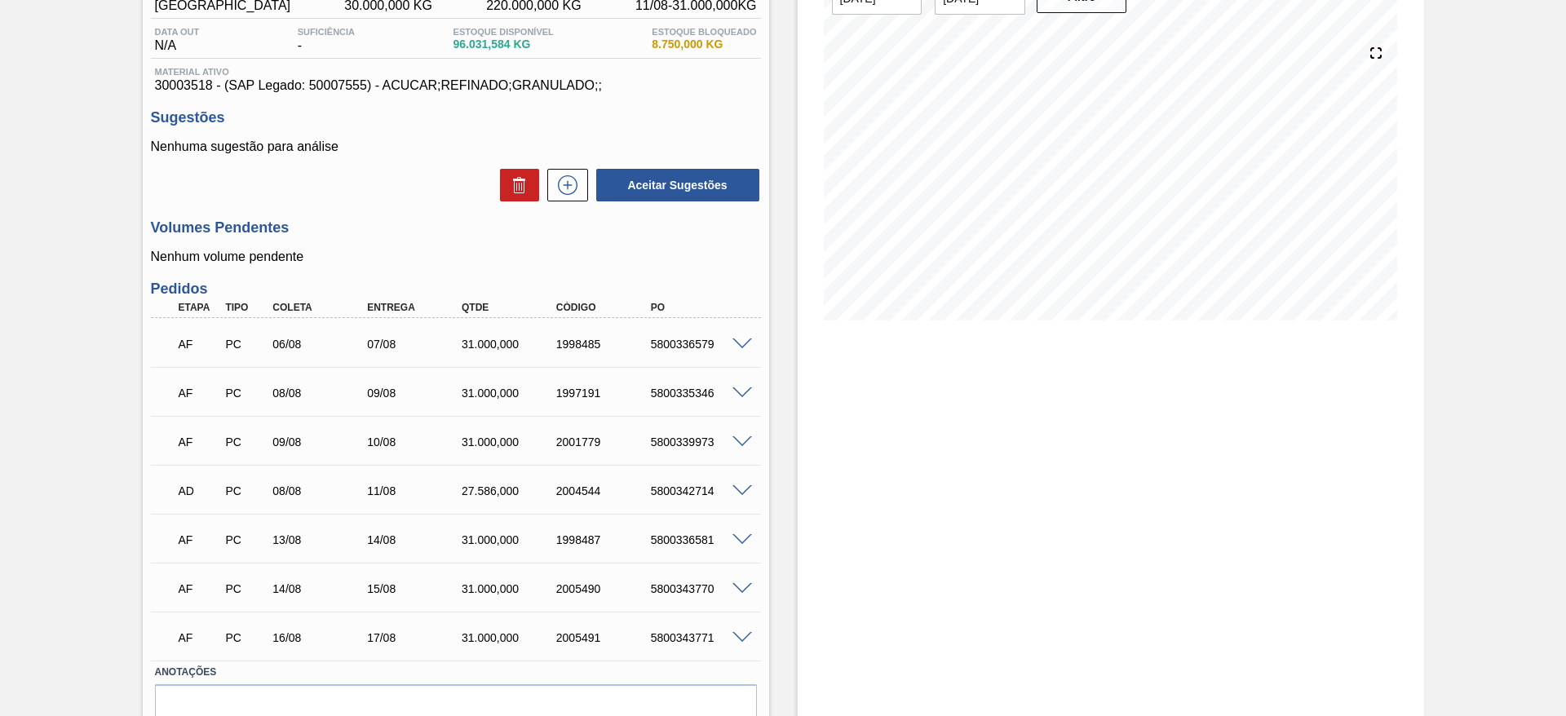
scroll to position [147, 0]
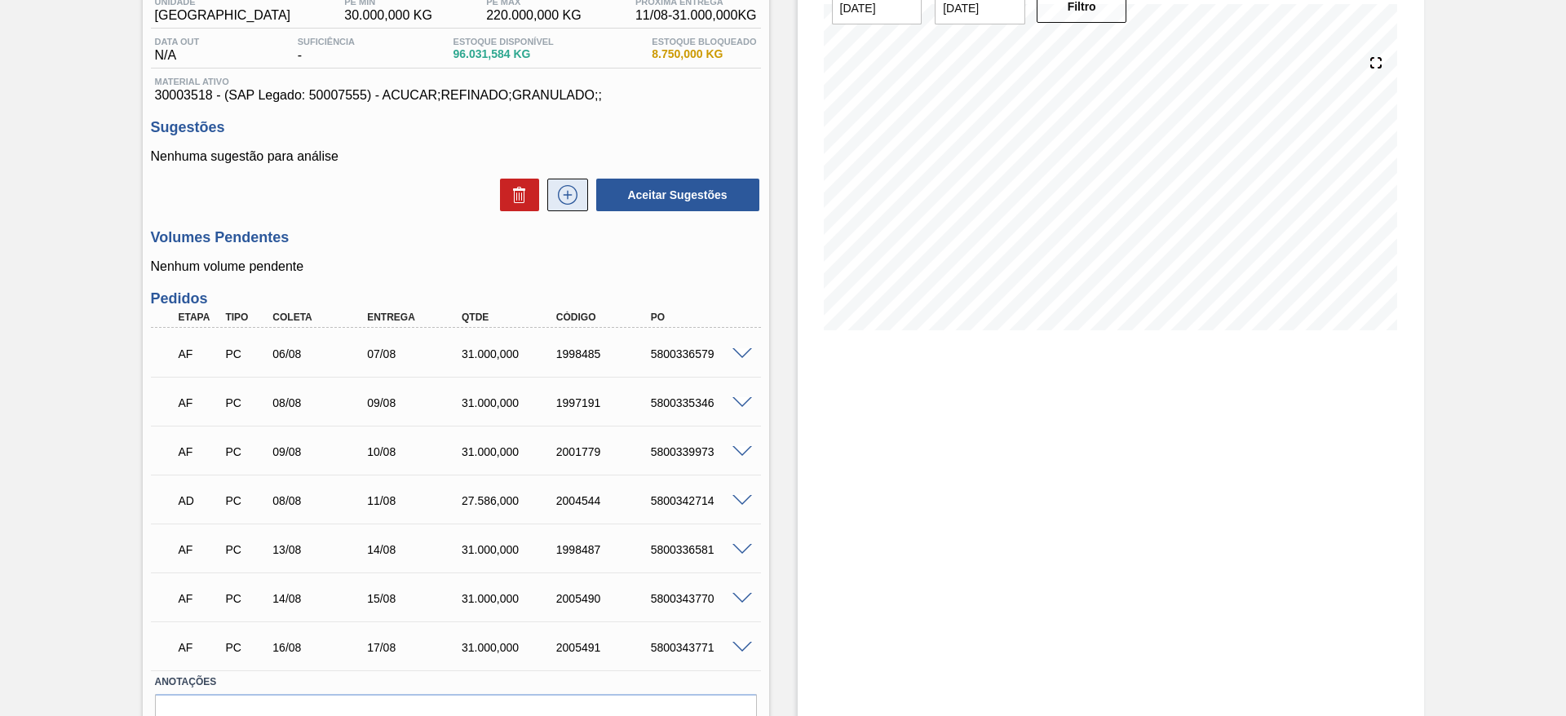
click at [579, 188] on button at bounding box center [567, 195] width 41 height 33
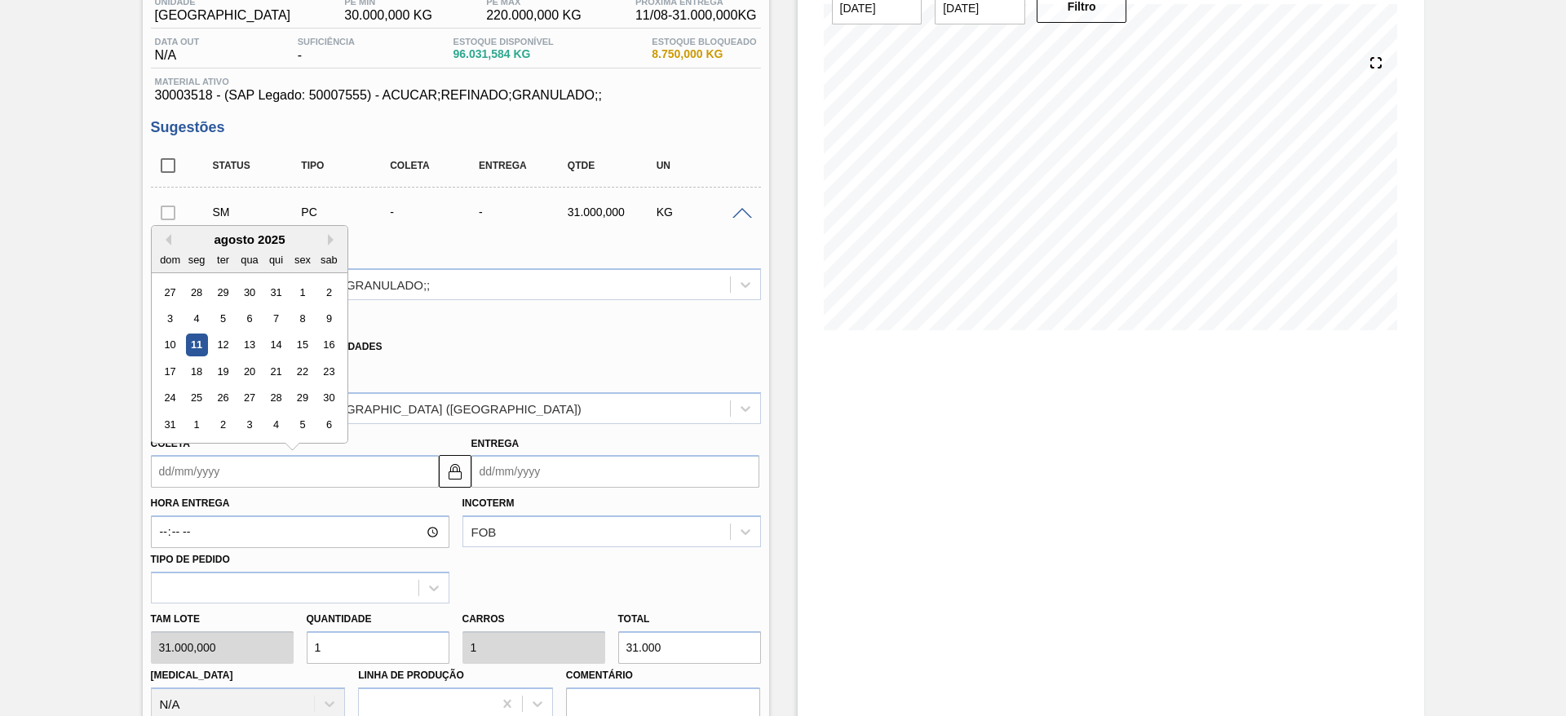
click at [192, 471] on input "Coleta" at bounding box center [295, 471] width 288 height 33
click at [219, 347] on div "12" at bounding box center [222, 345] width 22 height 22
type input "[DATE]"
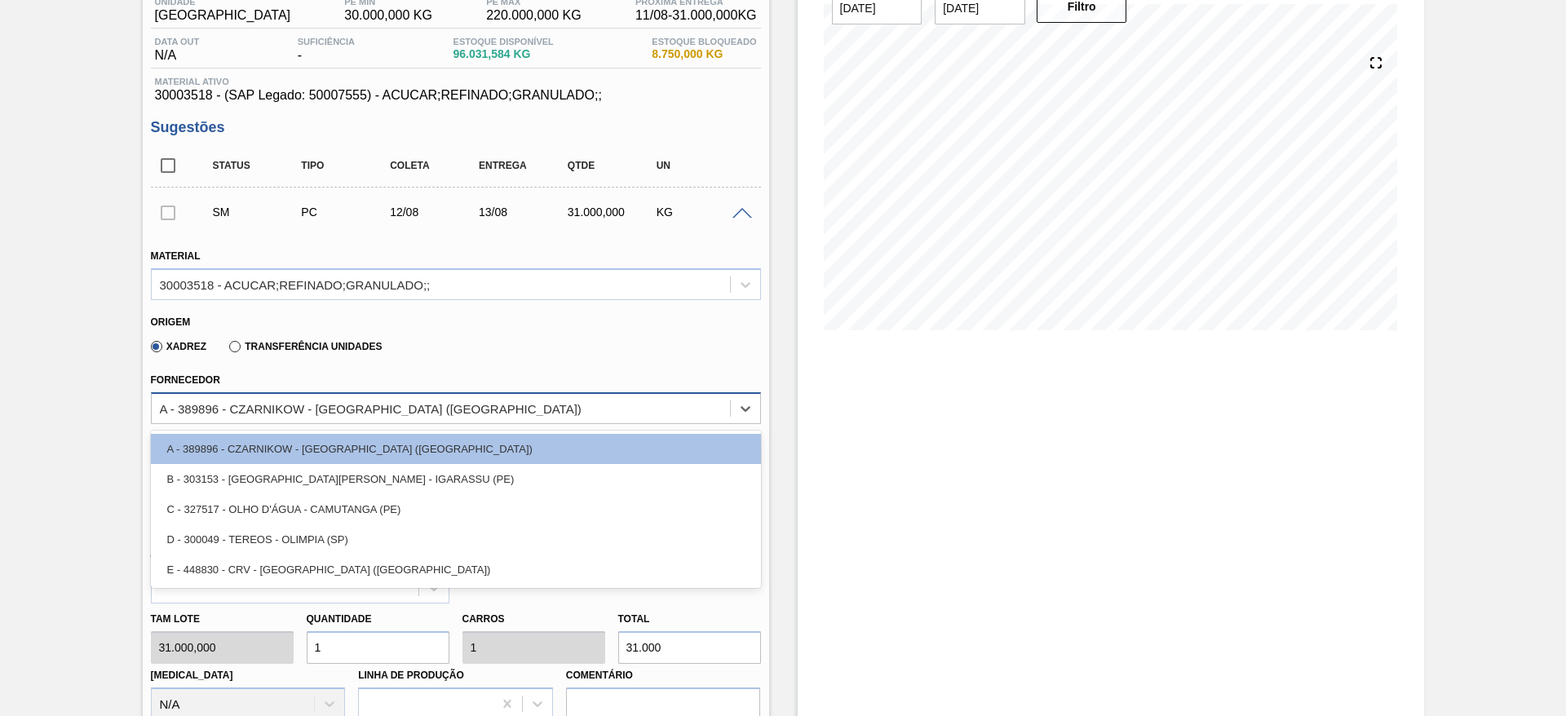
click at [301, 405] on div "A - 389896 - CZARNIKOW - SÃO PAULO (SP)" at bounding box center [371, 408] width 422 height 14
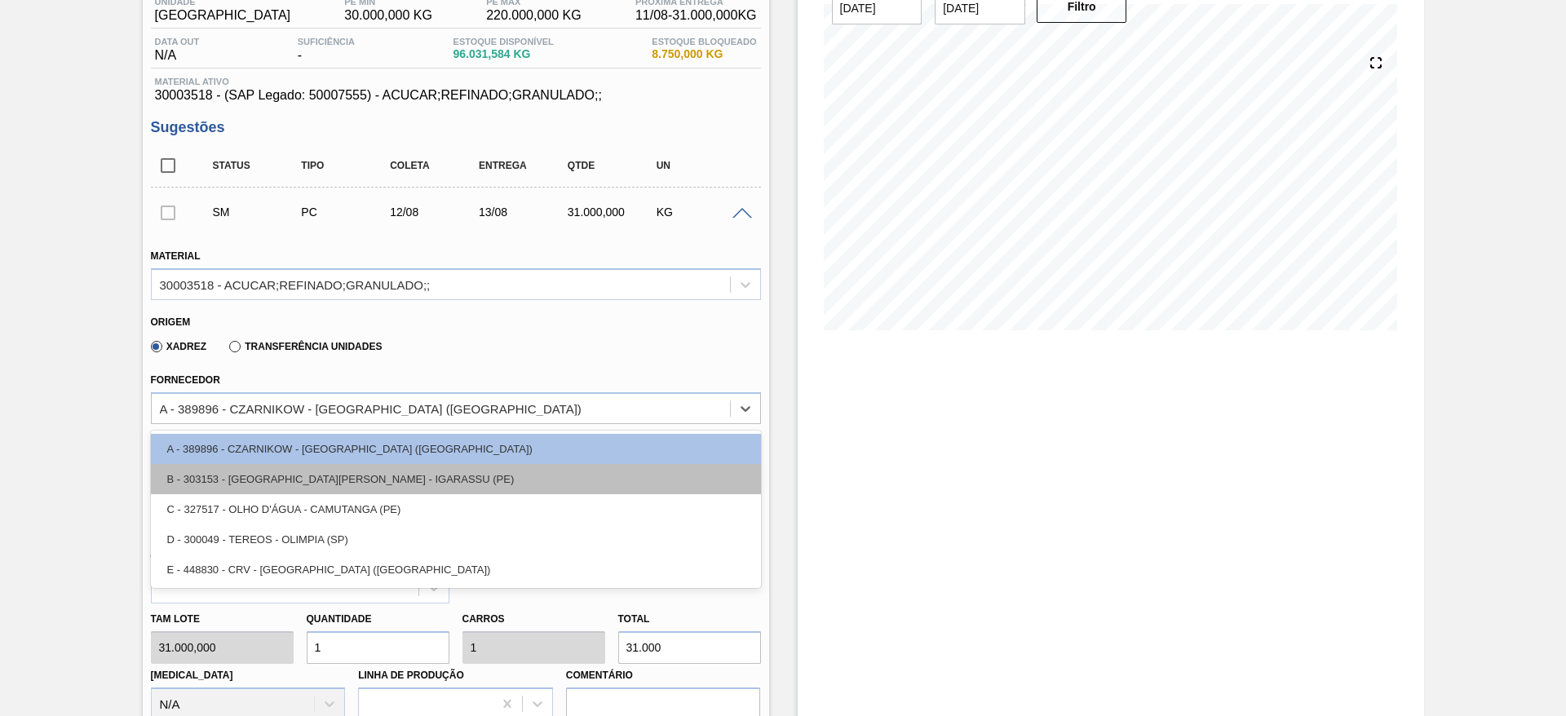
click at [288, 469] on div "B - 303153 - SÃO JOSÉ - IGARASSU (PE)" at bounding box center [456, 479] width 610 height 30
type input "[DATE]"
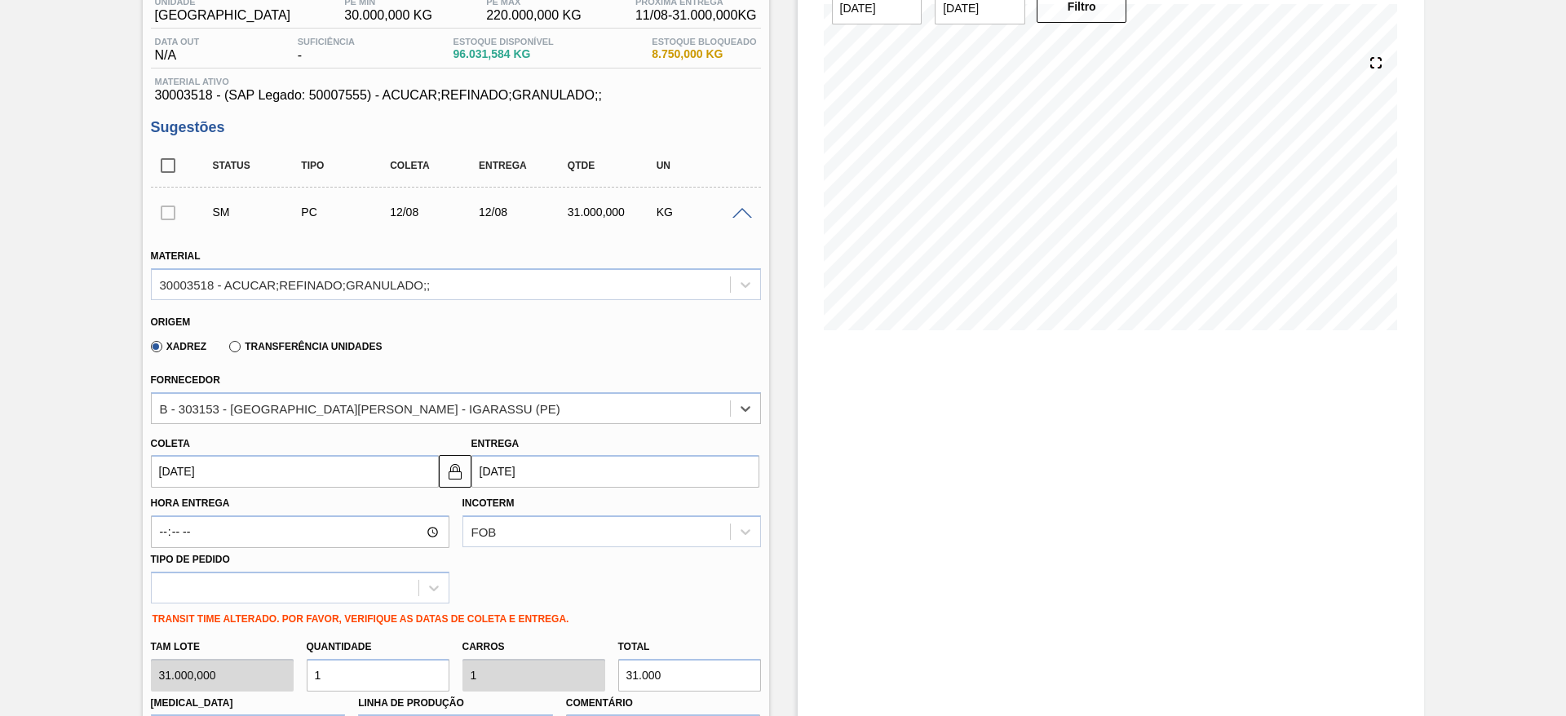
click at [329, 671] on input "1" at bounding box center [378, 675] width 143 height 33
type input "2"
type input "62.000"
click at [329, 671] on div "Tam lote 31.000,000 Quantidade 2 Carros 2 Total 62.000 Doca N/A Linha de Produç…" at bounding box center [455, 689] width 623 height 117
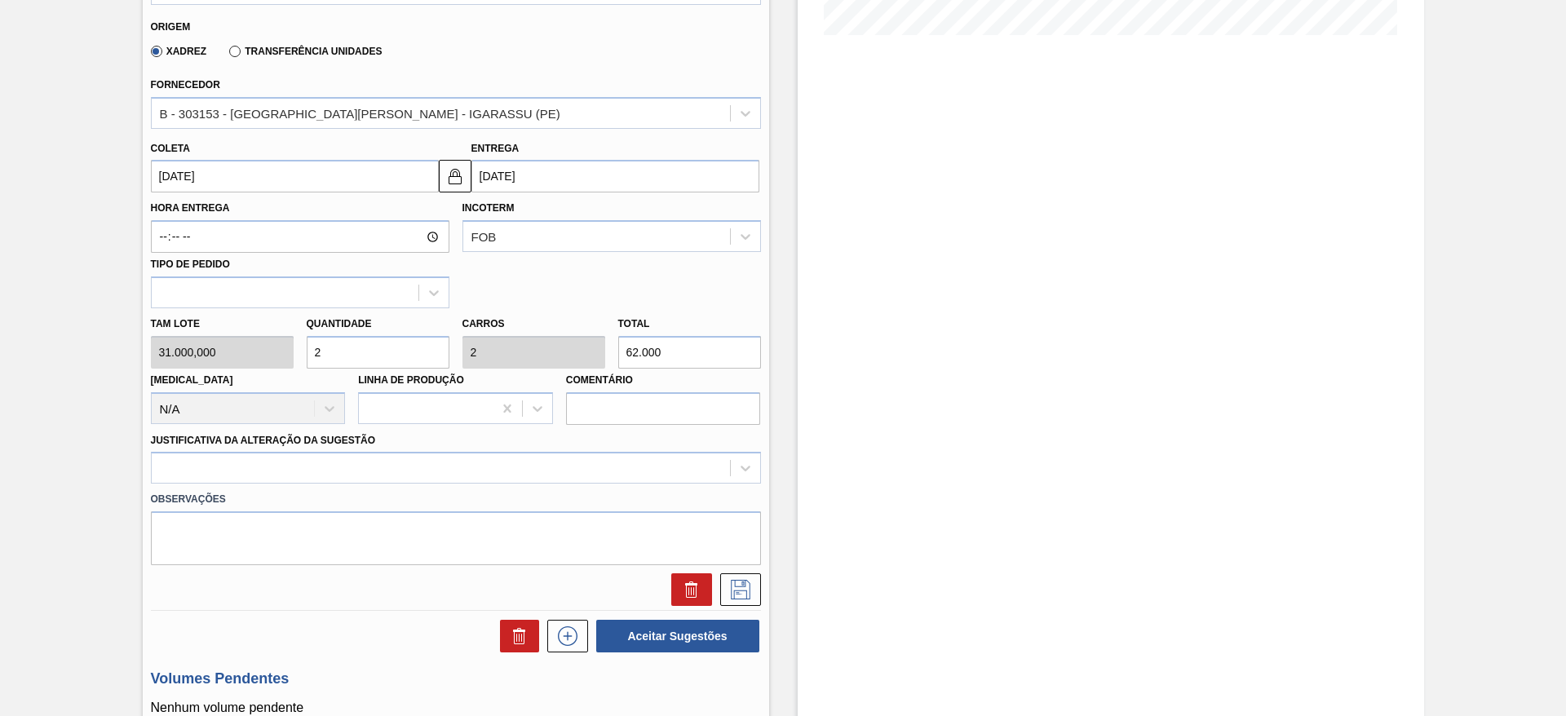
scroll to position [443, 0]
type input "2"
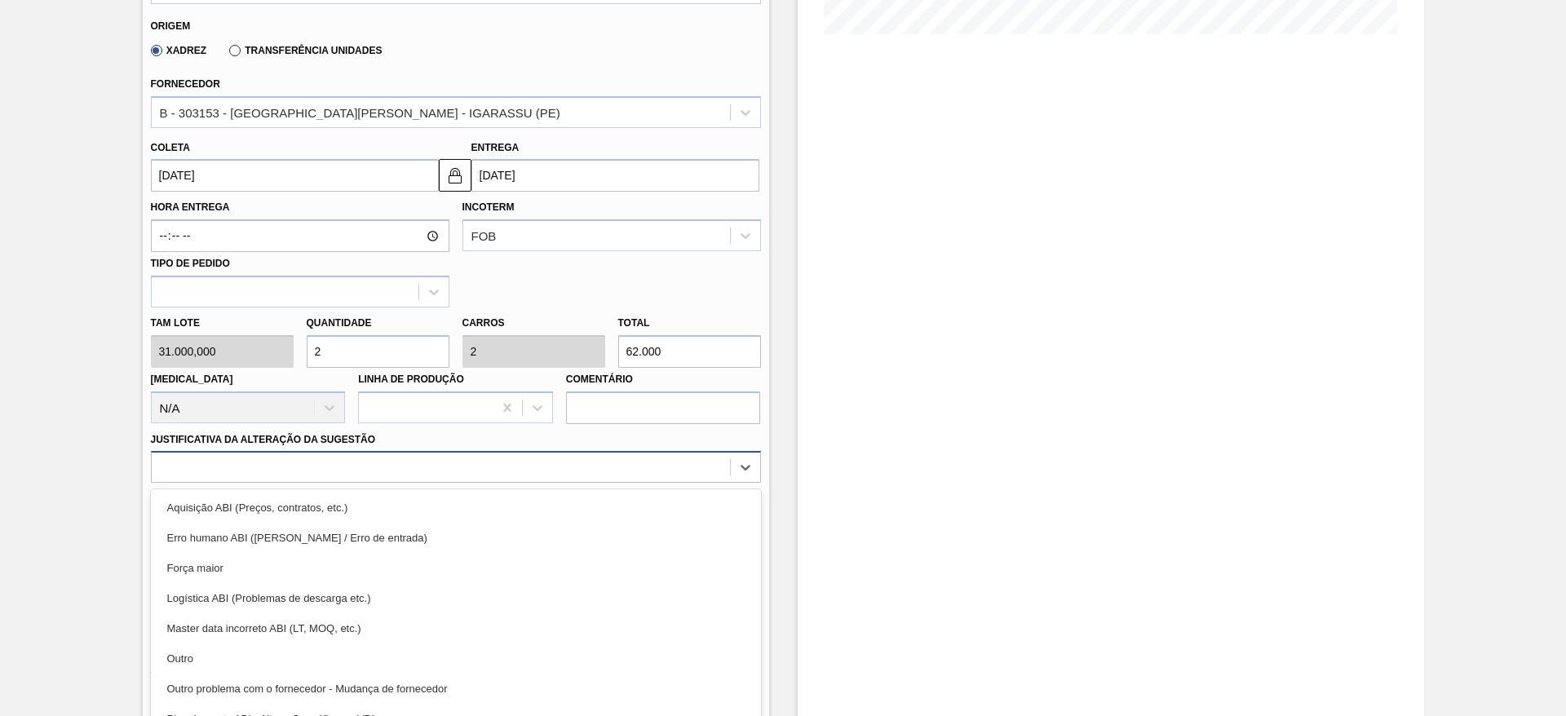
scroll to position [467, 0]
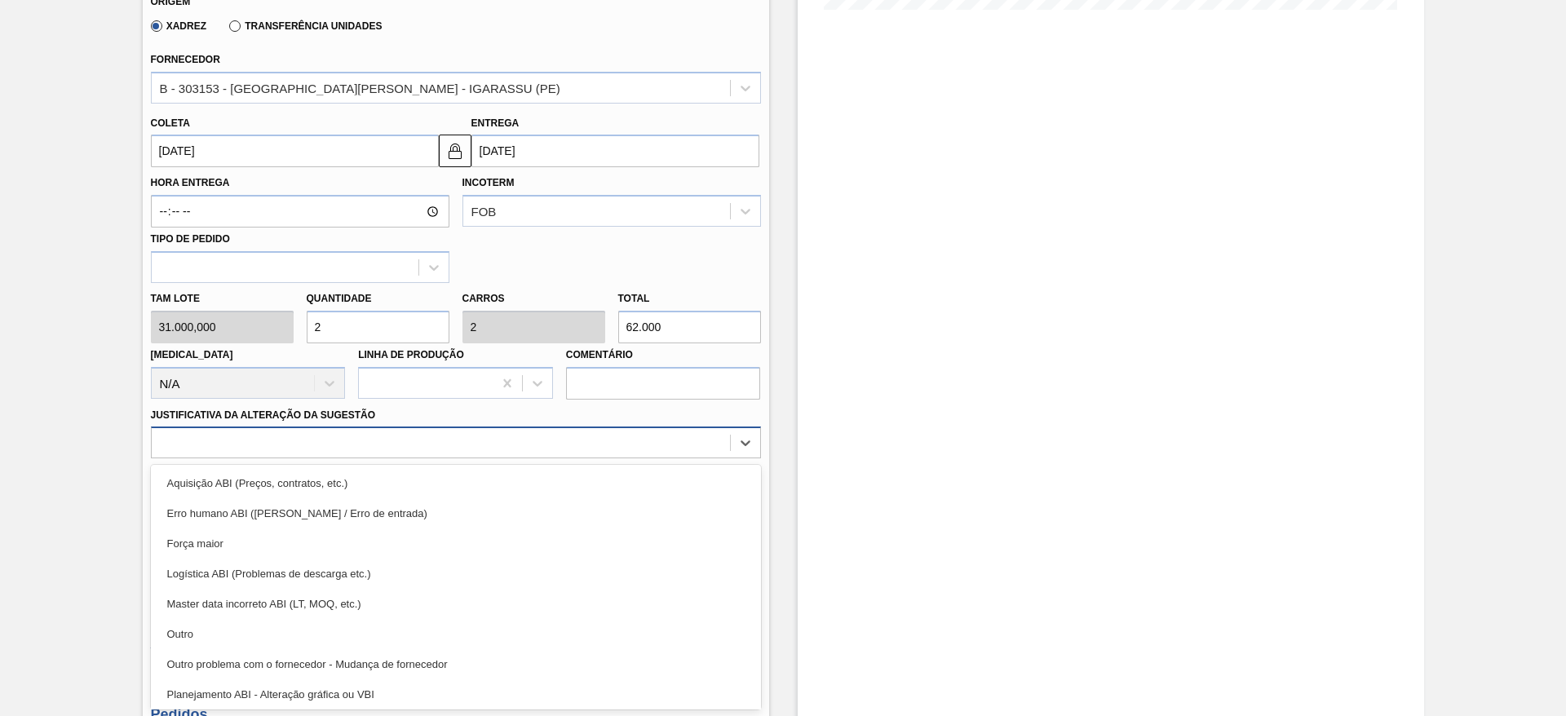
click at [529, 458] on div "option Aquisição ABI (Preços, contratos, etc.) focused, 1 of 18. 18 results ava…" at bounding box center [456, 442] width 610 height 32
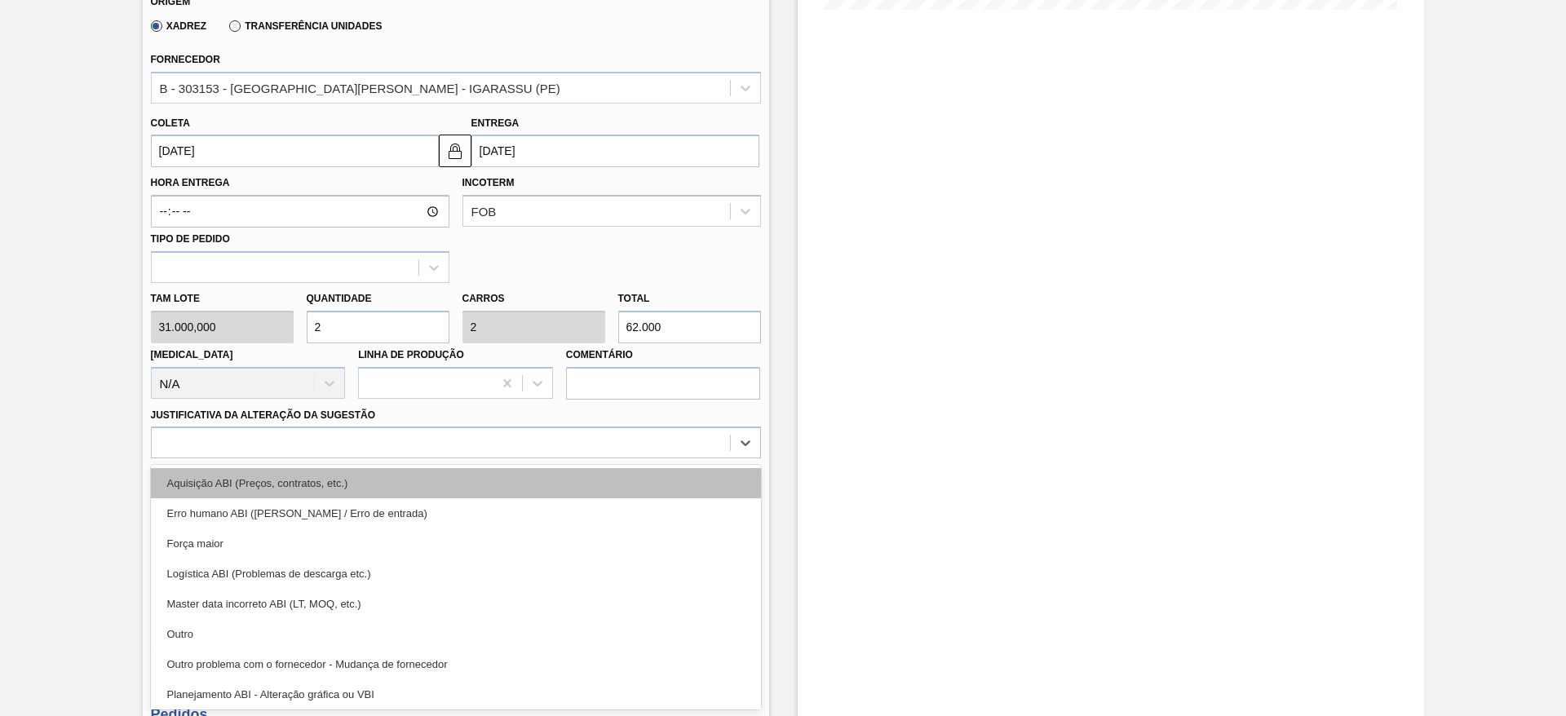
click at [529, 489] on div "Aquisição ABI (Preços, contratos, etc.)" at bounding box center [456, 483] width 610 height 30
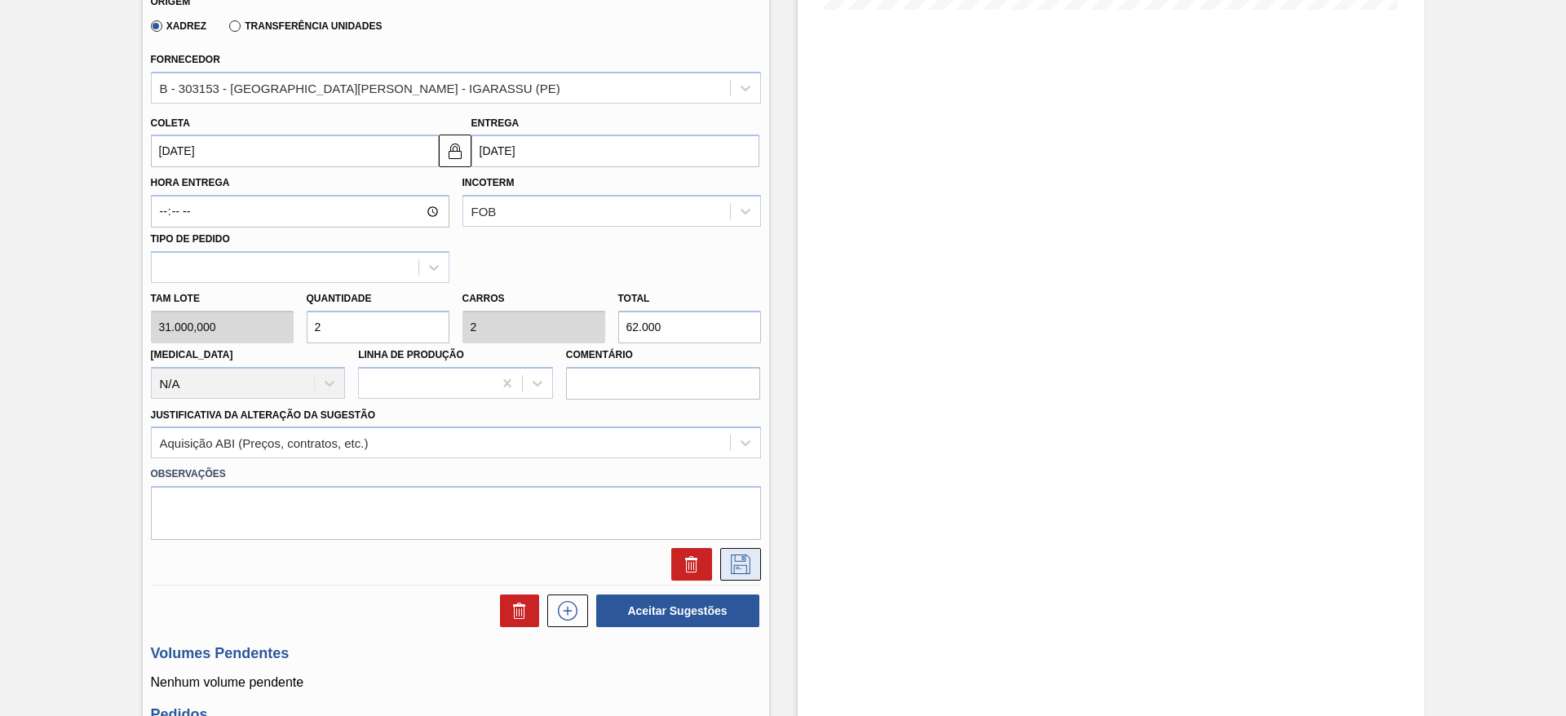
click at [723, 572] on button at bounding box center [740, 564] width 41 height 33
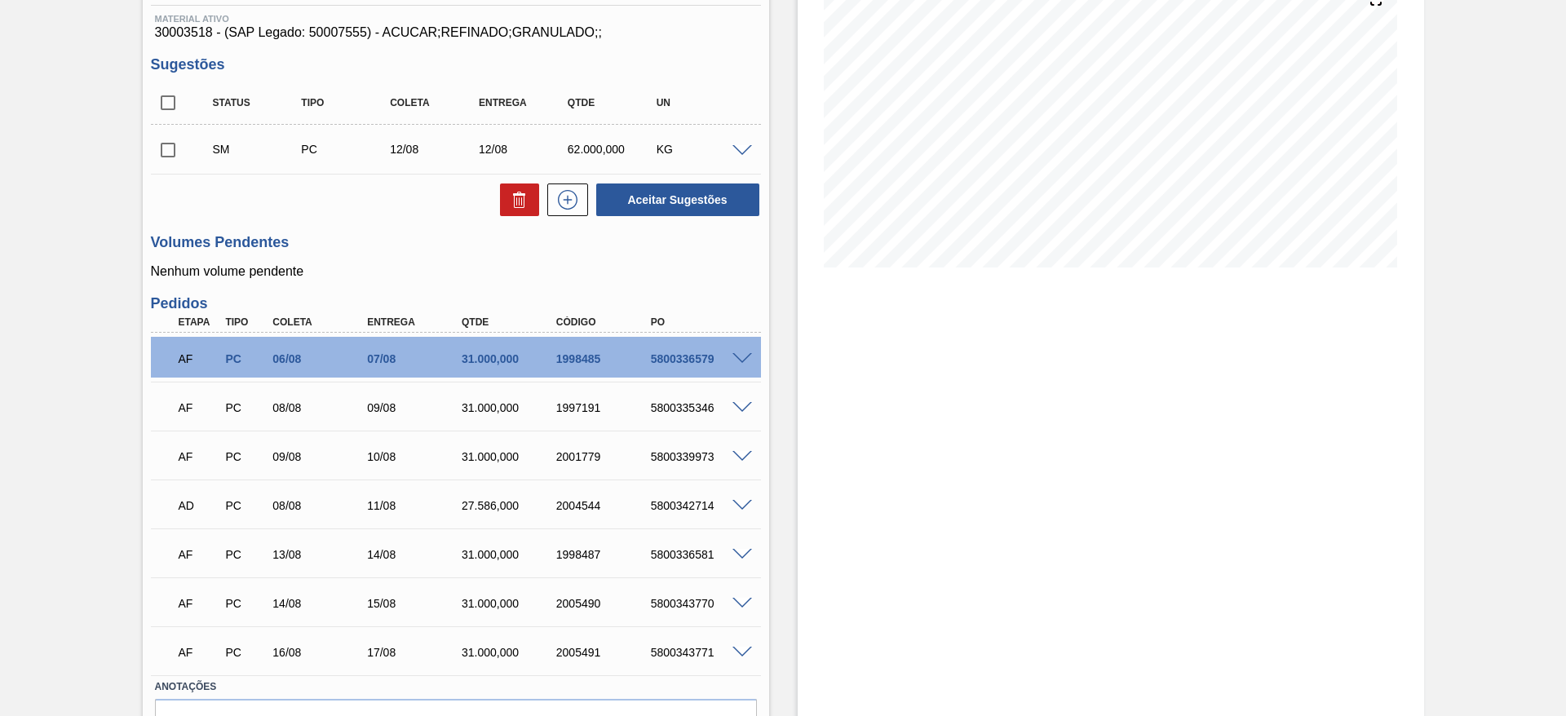
scroll to position [207, 0]
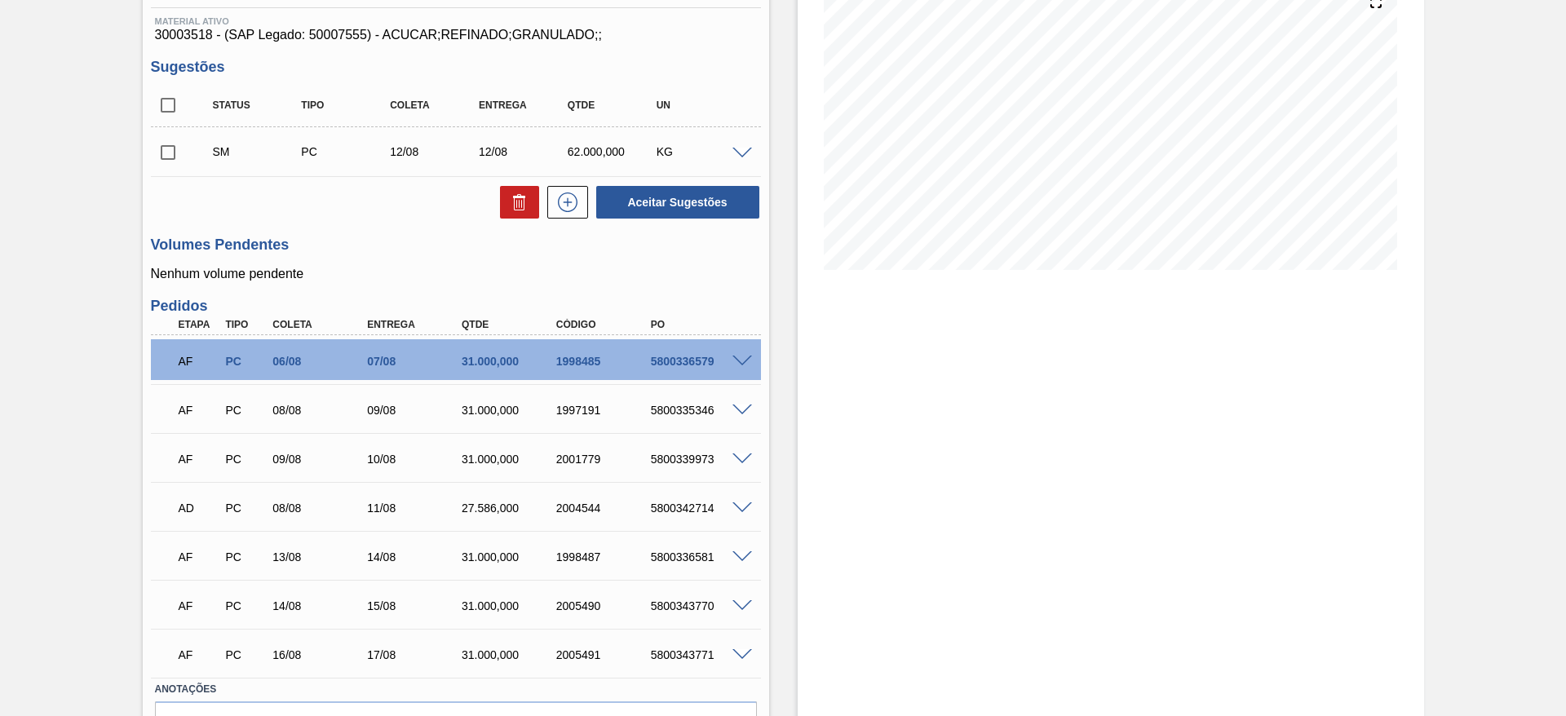
click at [744, 455] on span at bounding box center [742, 459] width 20 height 12
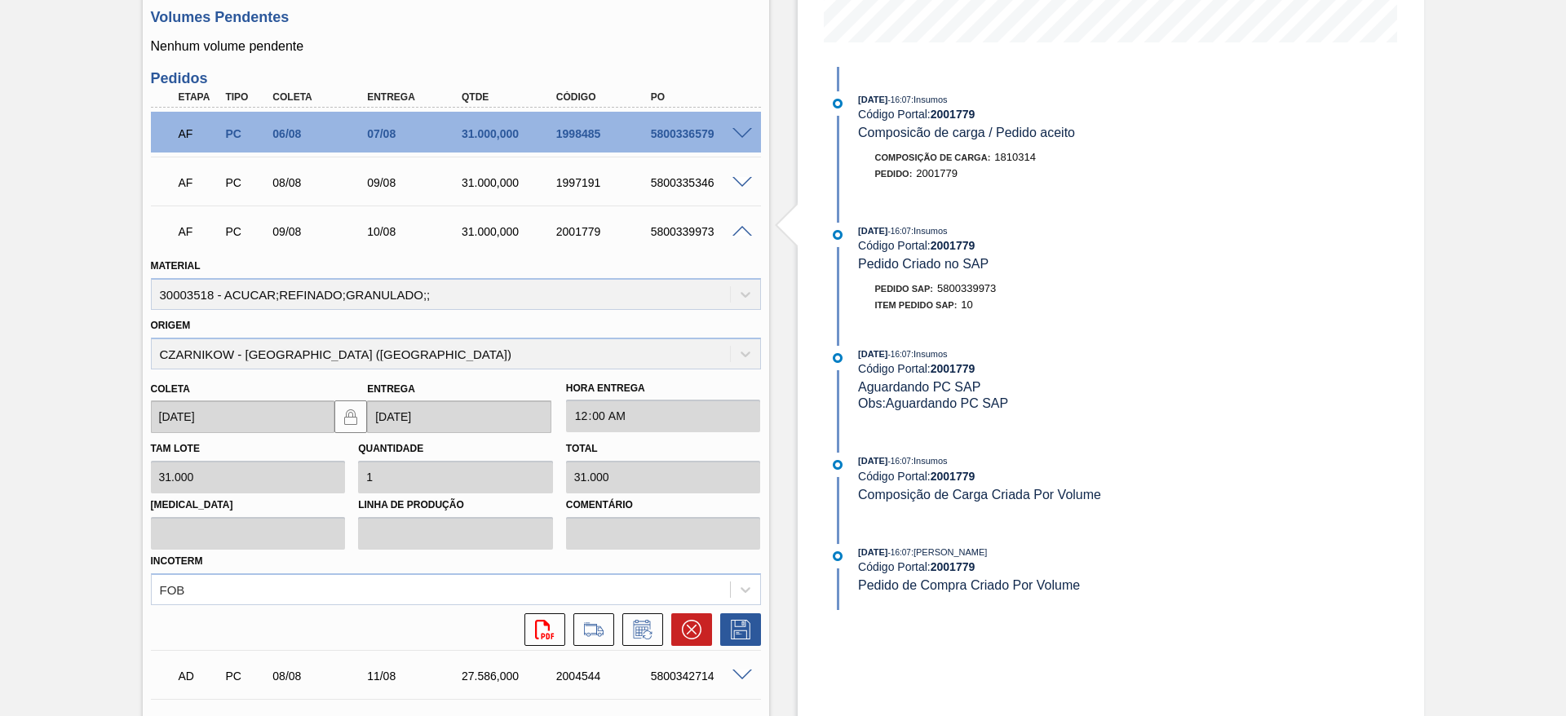
scroll to position [442, 0]
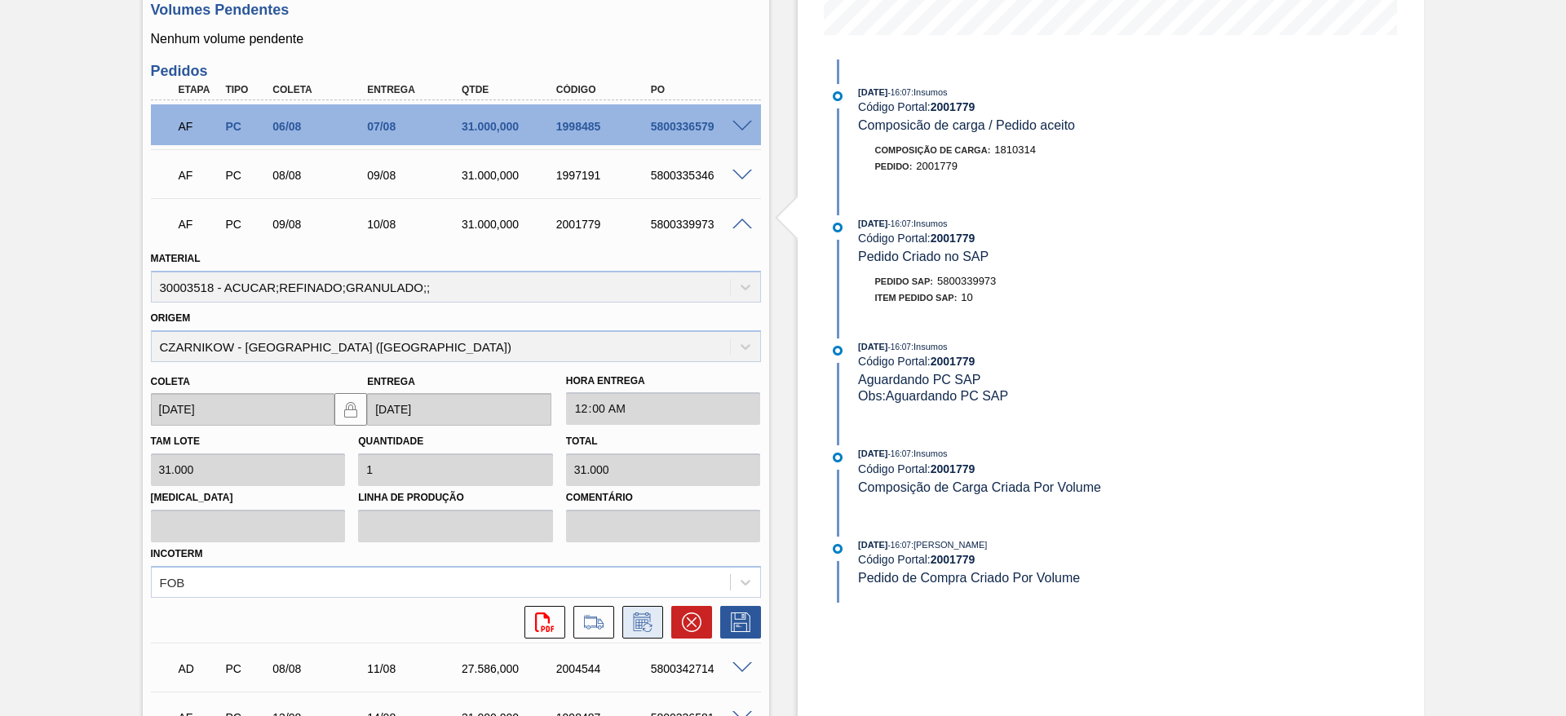
click at [657, 634] on button at bounding box center [642, 622] width 41 height 33
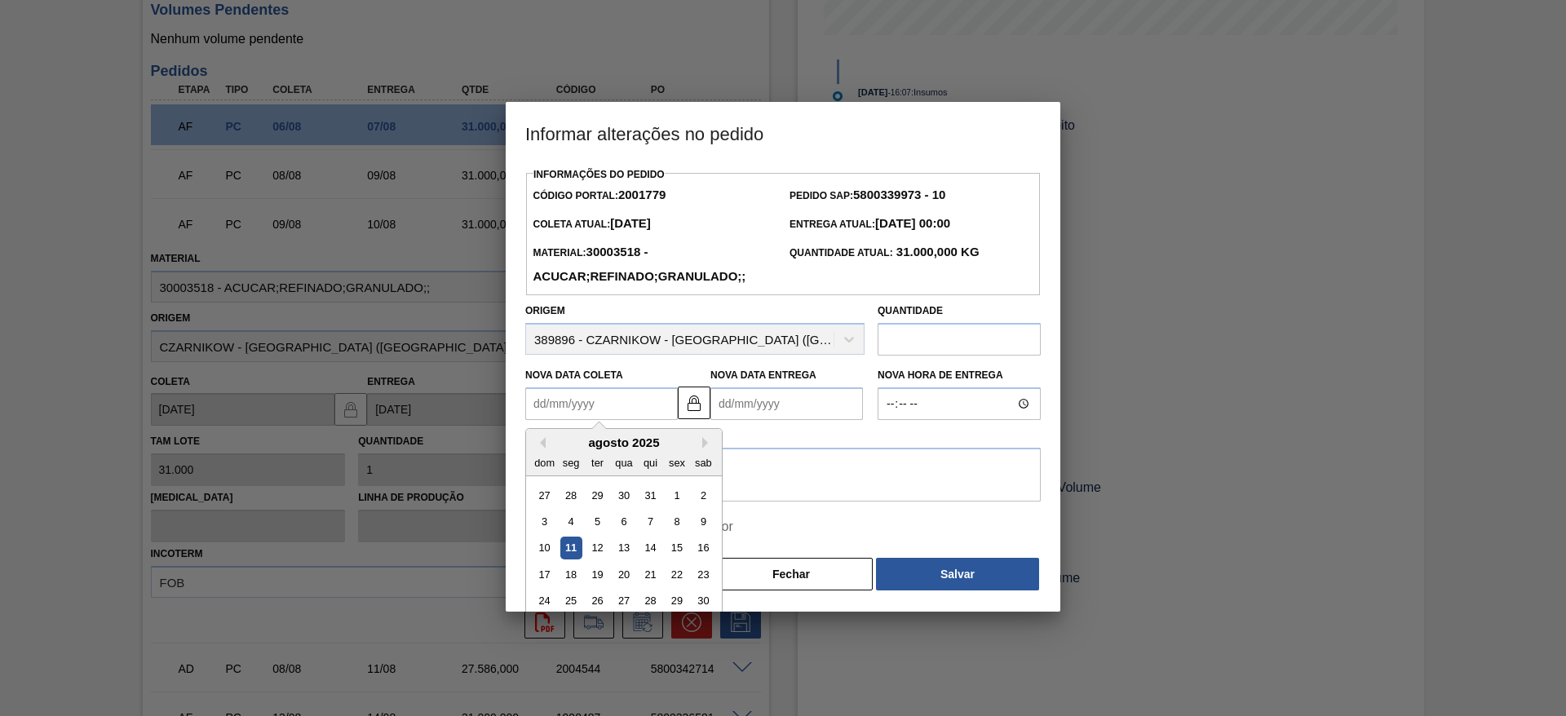
drag, startPoint x: 563, startPoint y: 398, endPoint x: 559, endPoint y: 459, distance: 61.4
click at [559, 420] on div "Previous Month Next Month agosto 2025 dom seg ter qua qui sex sab 27 28 29 30 3…" at bounding box center [601, 403] width 152 height 33
click at [559, 459] on div "dom seg ter qua qui sex sab" at bounding box center [624, 462] width 196 height 26
click at [595, 550] on div "12" at bounding box center [597, 548] width 22 height 22
type Coleta "[DATE]"
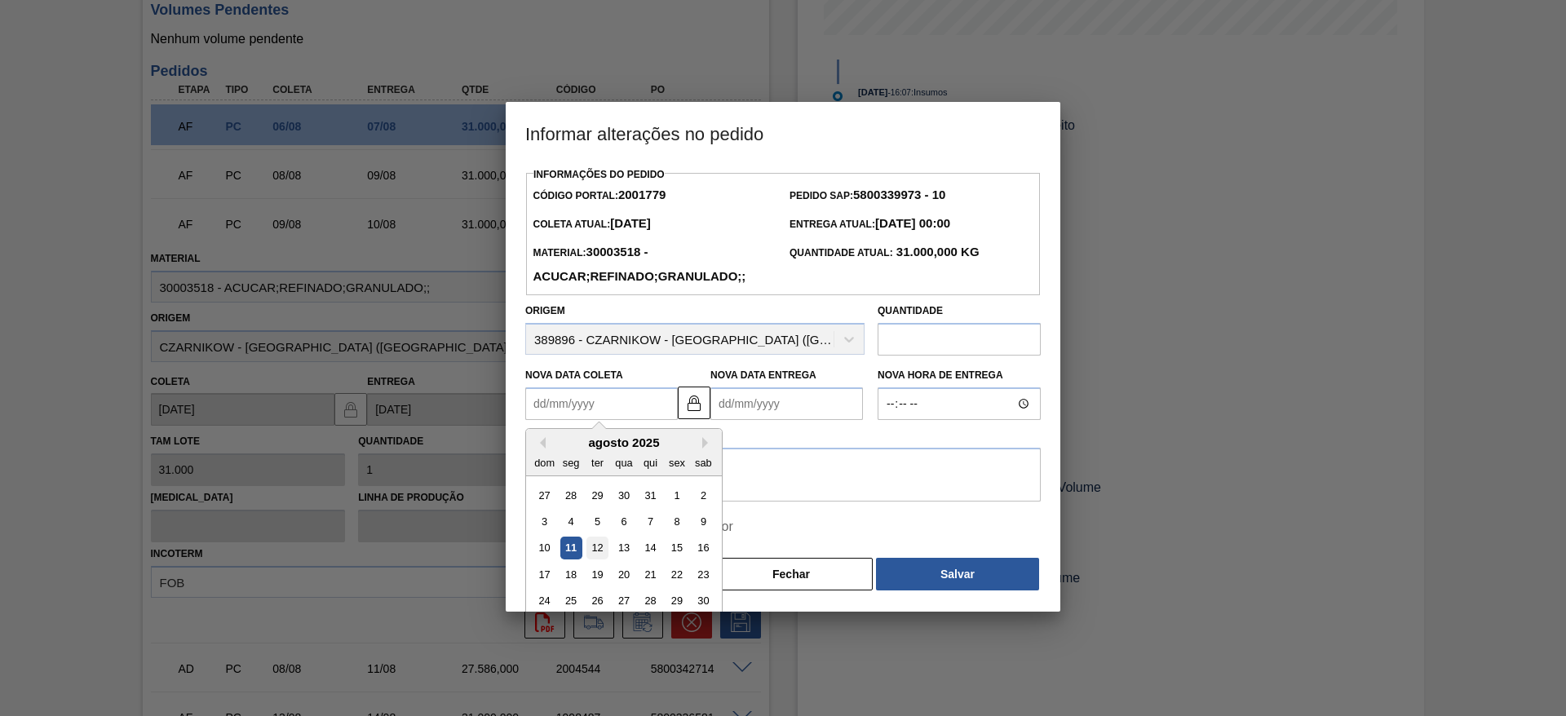
type Entrega "13/08/2025"
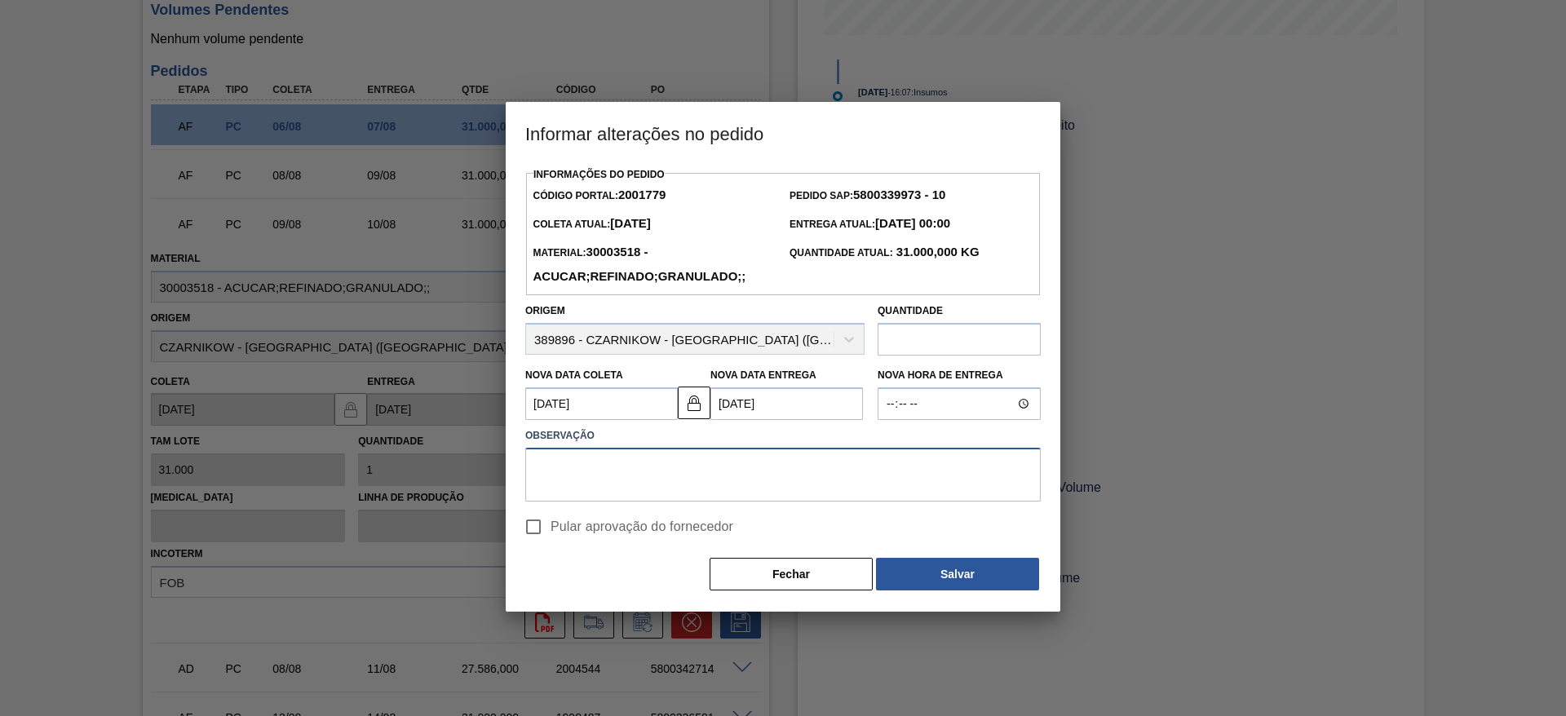
click at [662, 497] on textarea at bounding box center [782, 475] width 515 height 54
type textarea "."
click at [935, 583] on button "Salvar" at bounding box center [957, 574] width 163 height 33
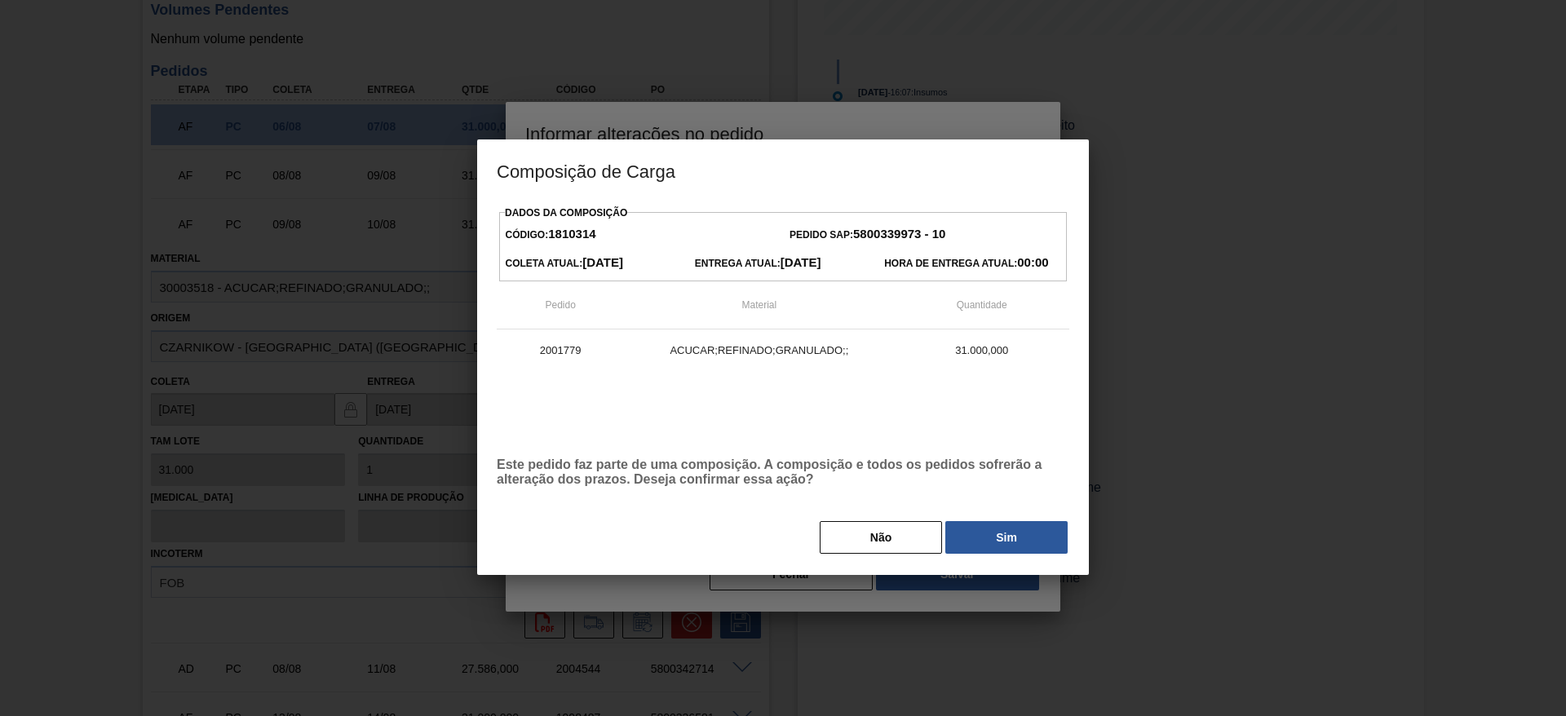
click at [1012, 555] on div "Não Sim" at bounding box center [783, 537] width 572 height 36
click at [1023, 545] on button "Sim" at bounding box center [1006, 537] width 122 height 33
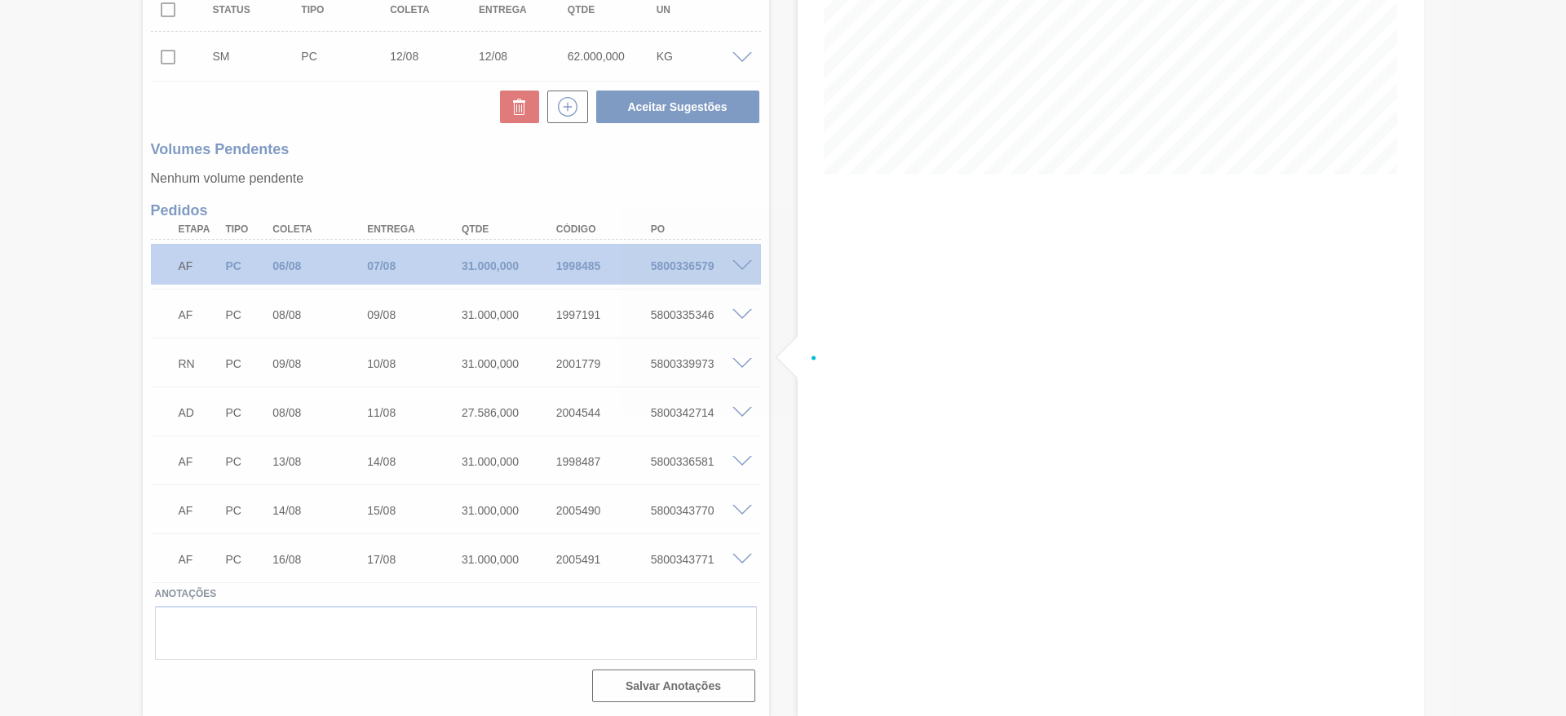
scroll to position [303, 0]
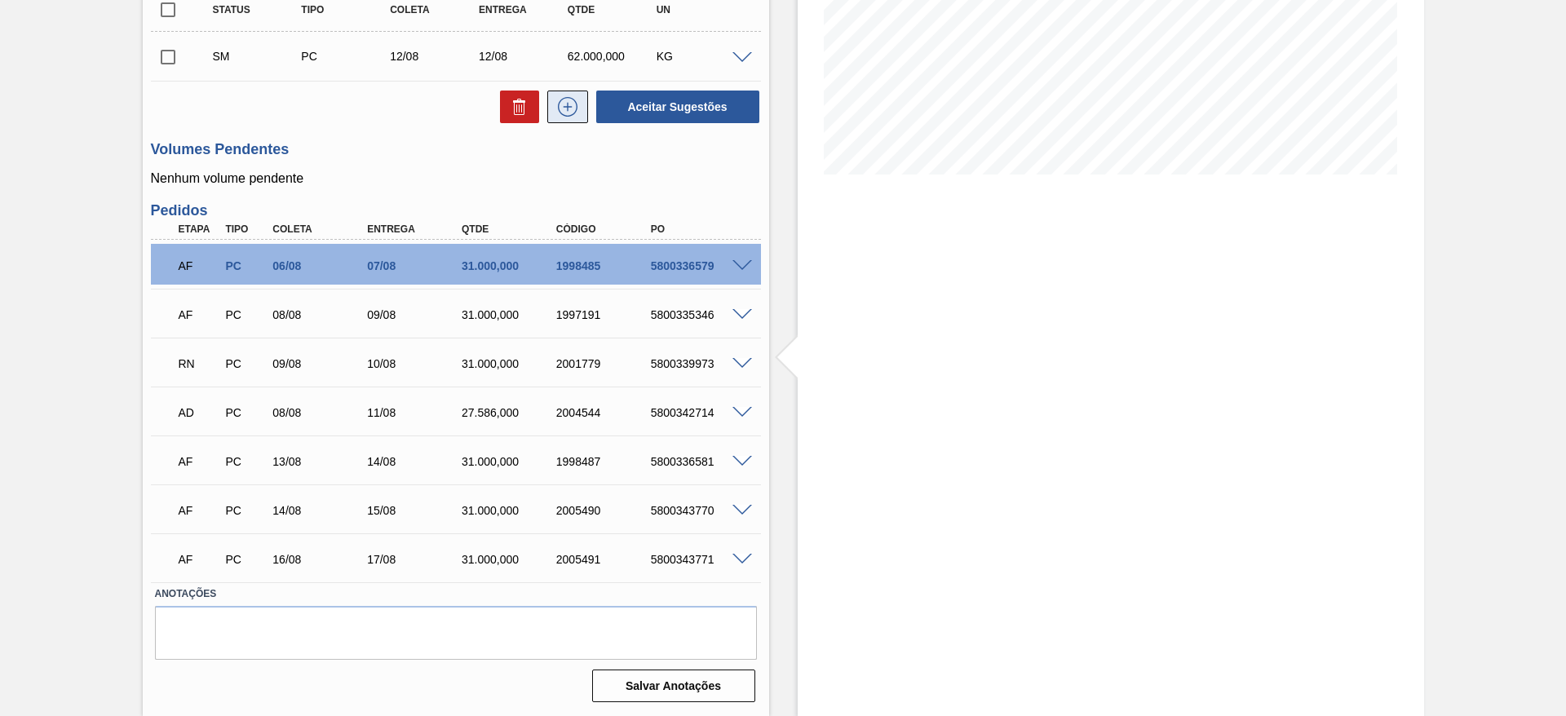
click at [568, 93] on button at bounding box center [567, 107] width 41 height 33
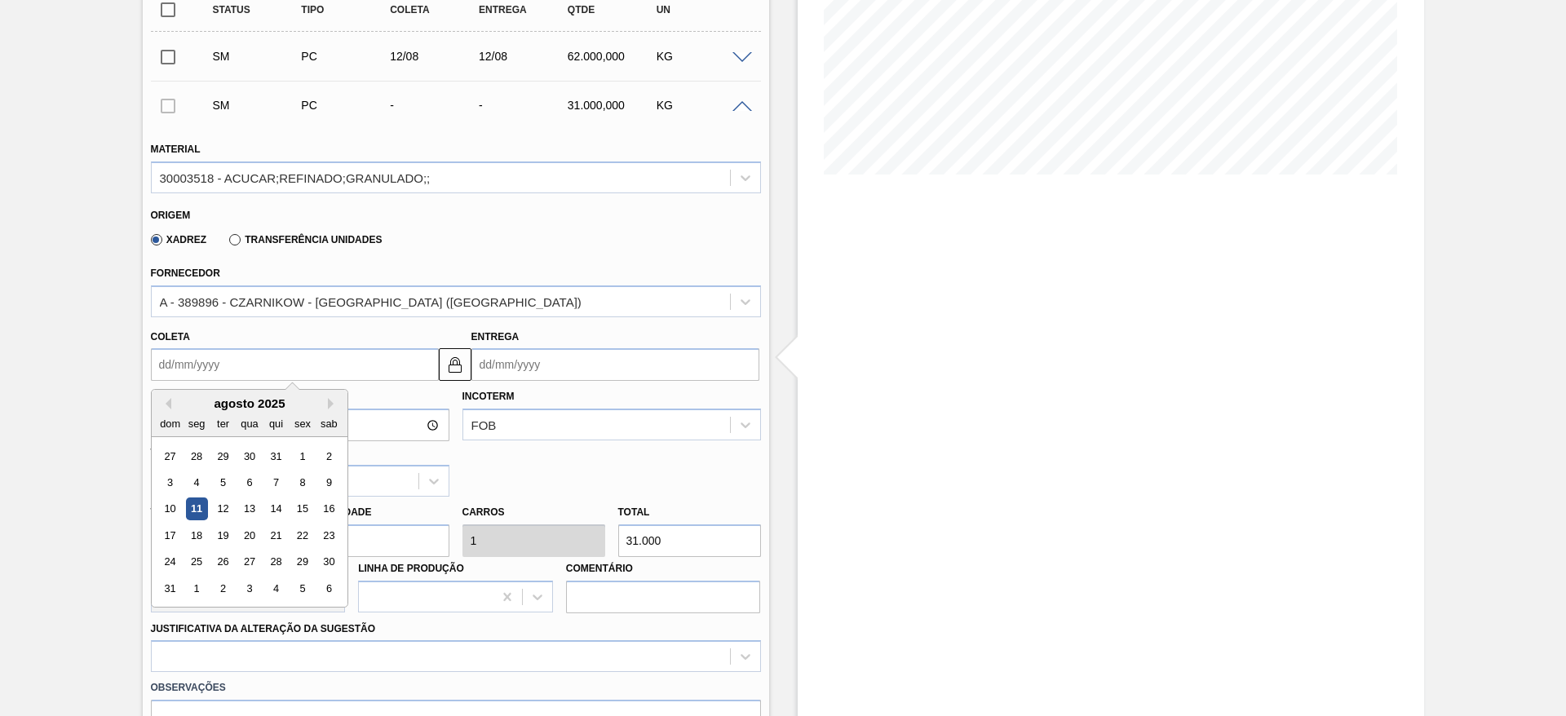
click at [206, 370] on input "Coleta" at bounding box center [295, 364] width 288 height 33
click at [248, 510] on div "13" at bounding box center [249, 509] width 22 height 22
type input "13/08/2025"
type input "14/08/2025"
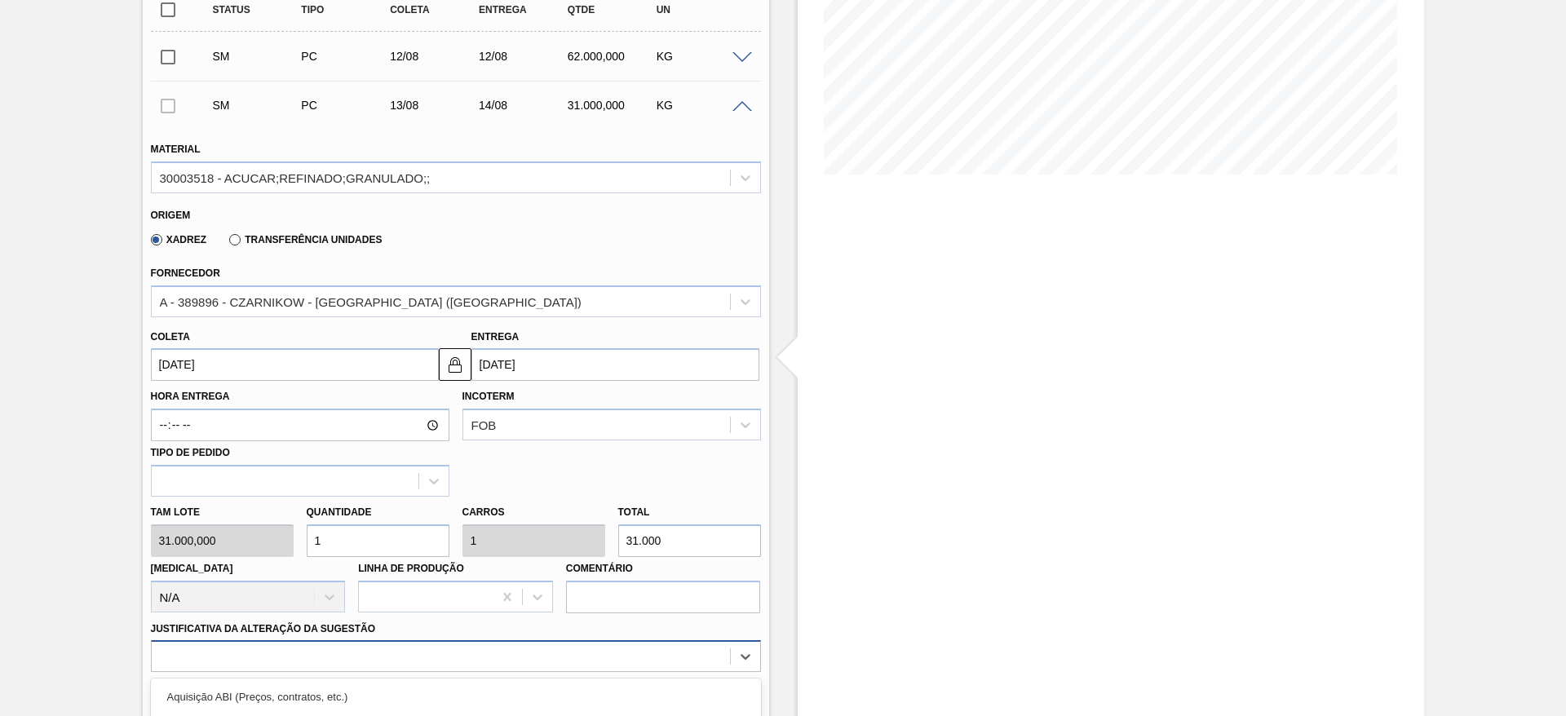
scroll to position [516, 0]
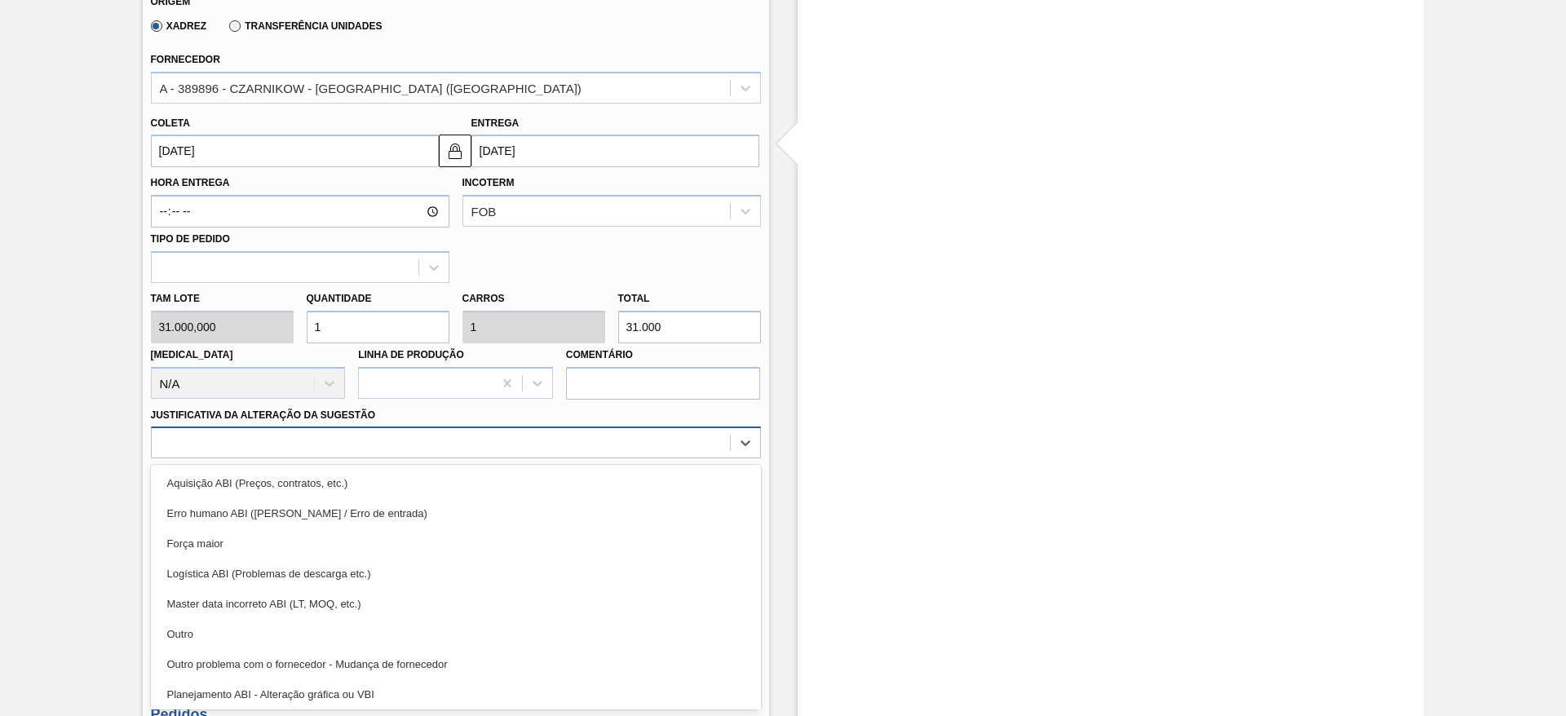
click at [490, 458] on div "option Aquisição ABI (Preços, contratos, etc.) focused, 1 of 18. 18 results ava…" at bounding box center [456, 442] width 610 height 32
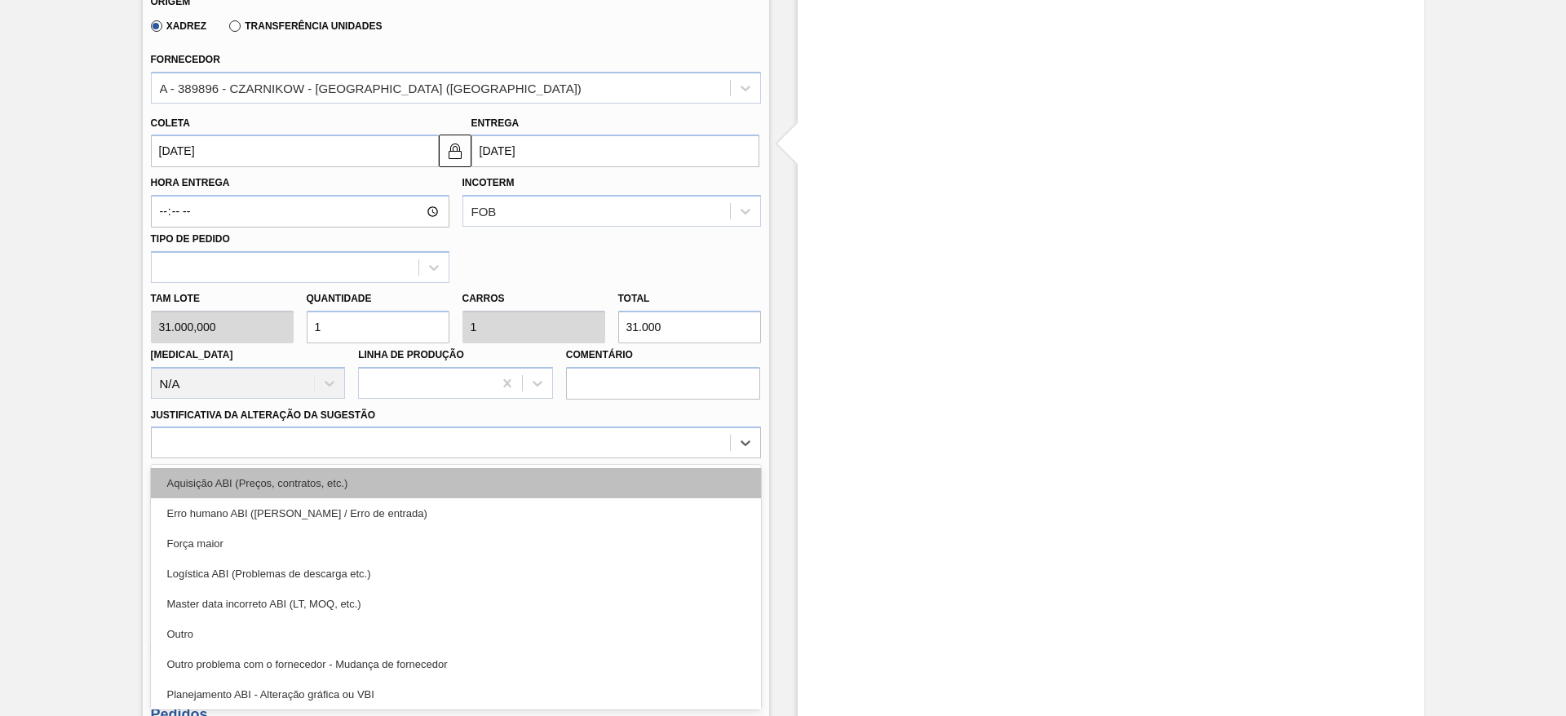
click at [546, 485] on div "Aquisição ABI (Preços, contratos, etc.)" at bounding box center [456, 483] width 610 height 30
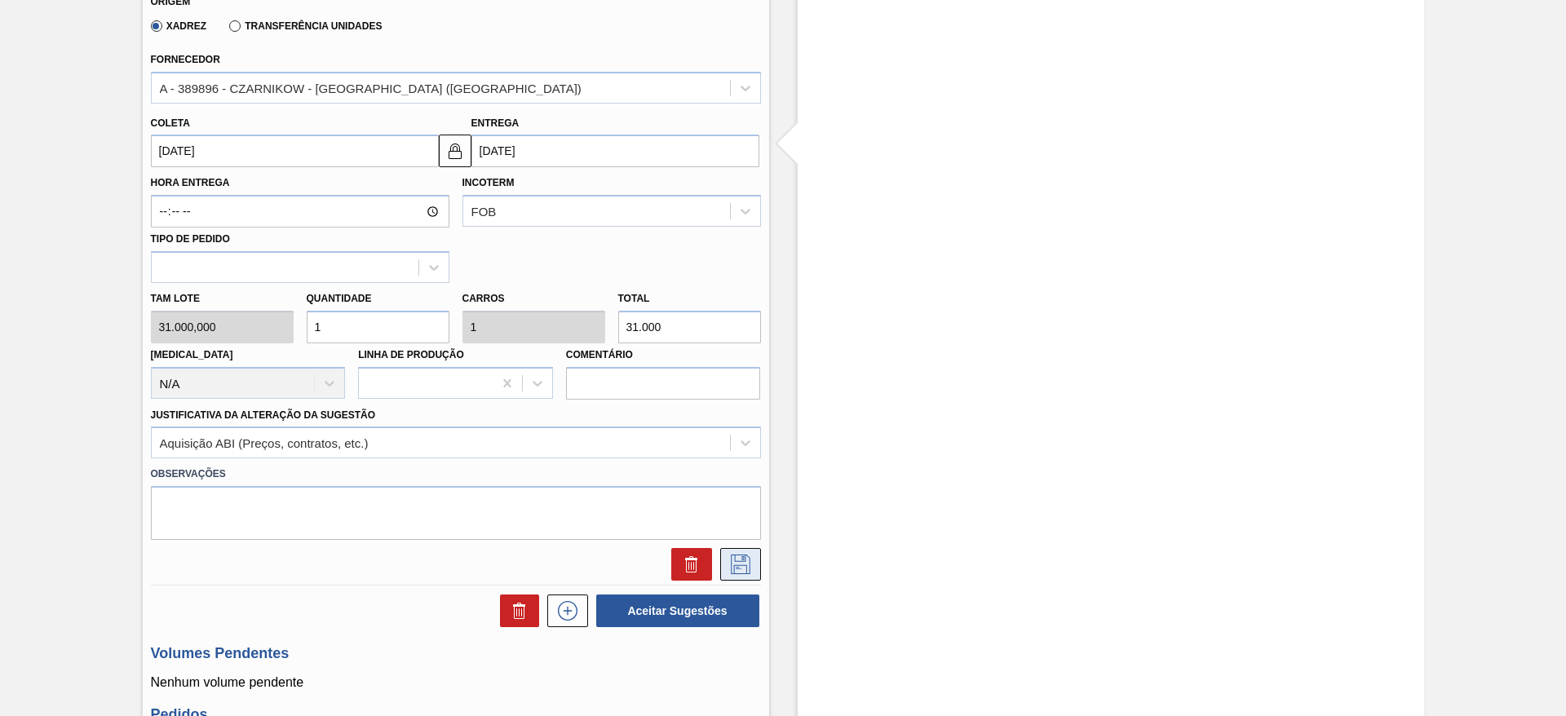
click at [740, 563] on icon at bounding box center [740, 565] width 26 height 20
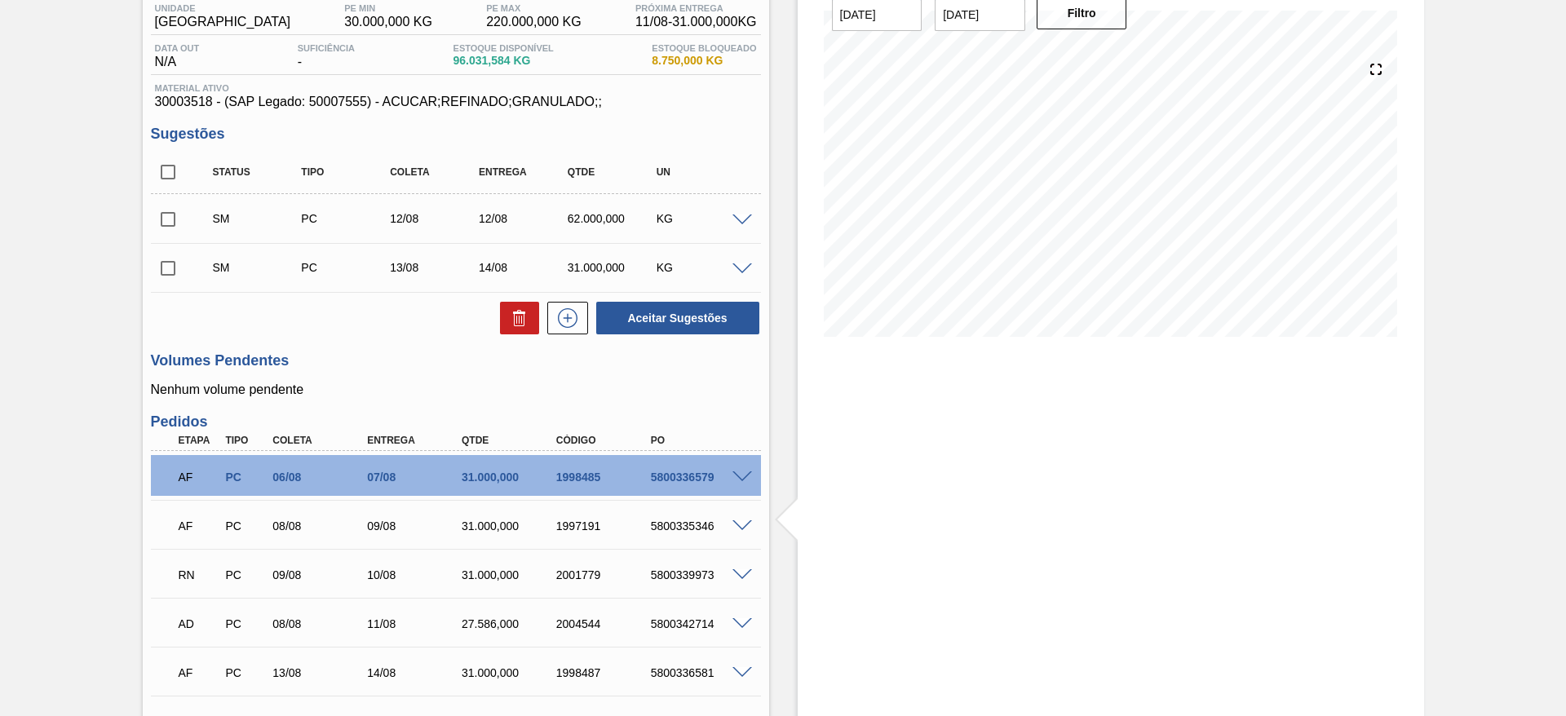
scroll to position [139, 0]
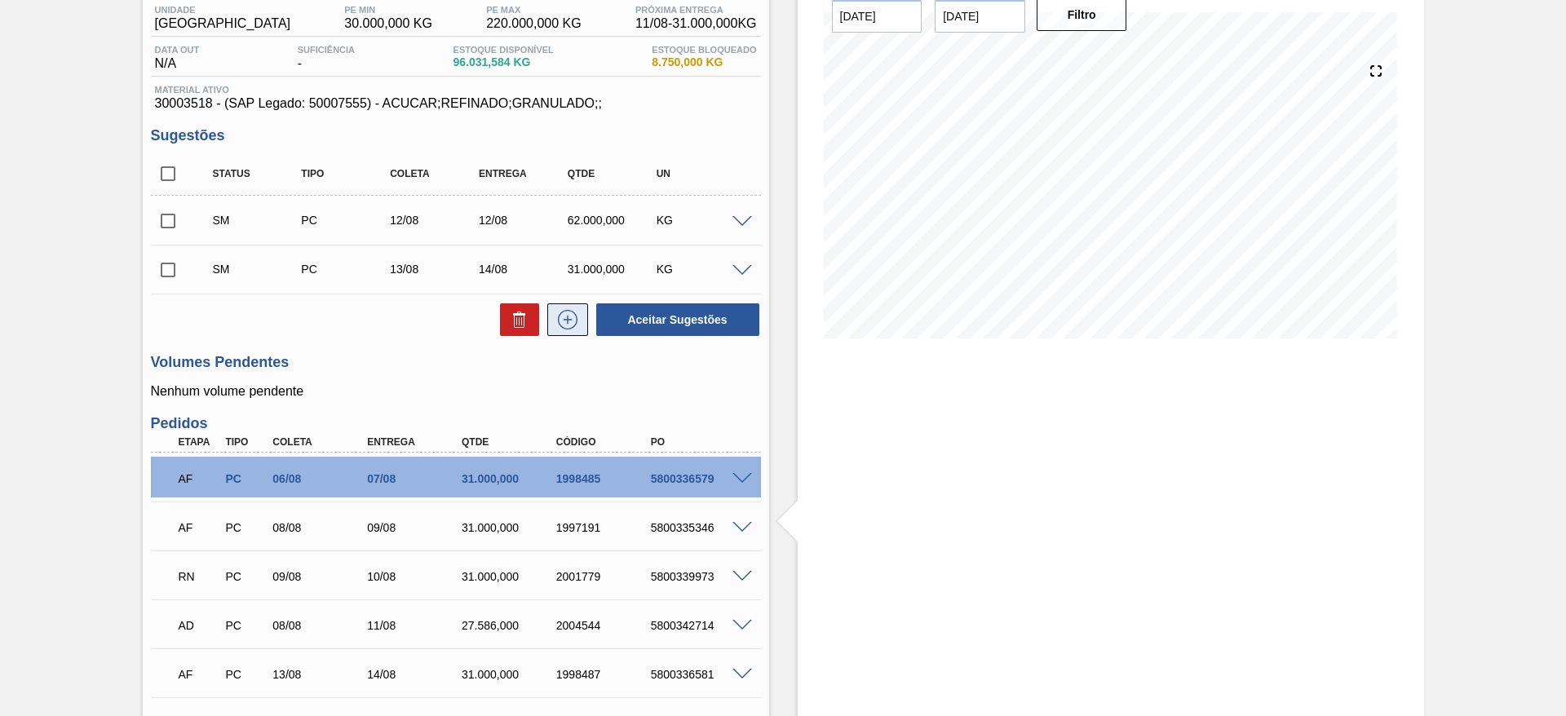
click at [566, 310] on icon at bounding box center [568, 320] width 20 height 20
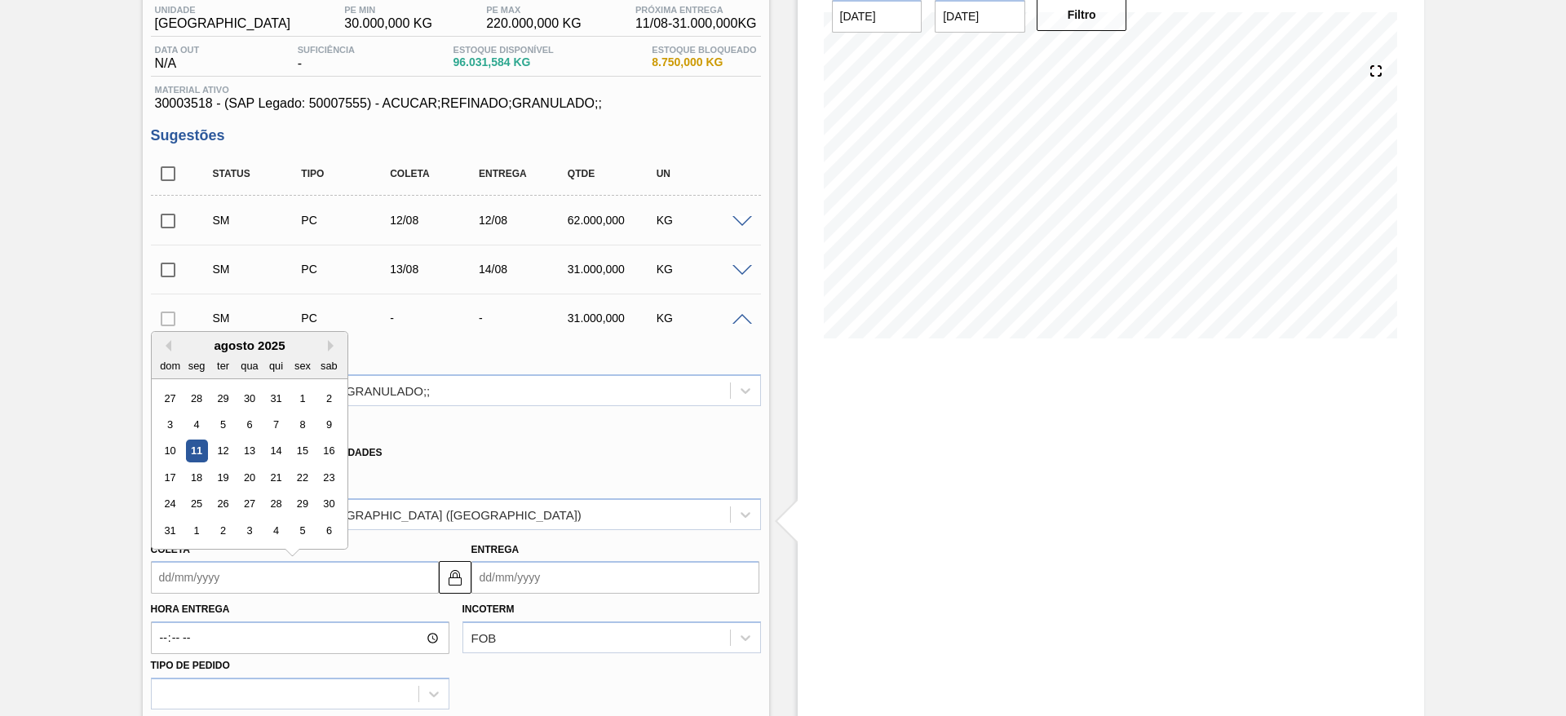
click at [192, 569] on input "Coleta" at bounding box center [295, 577] width 288 height 33
click at [238, 341] on div "agosto 2025" at bounding box center [250, 345] width 196 height 14
click at [276, 450] on div "14" at bounding box center [275, 451] width 22 height 22
type input "14/08/2025"
type input "15/08/2025"
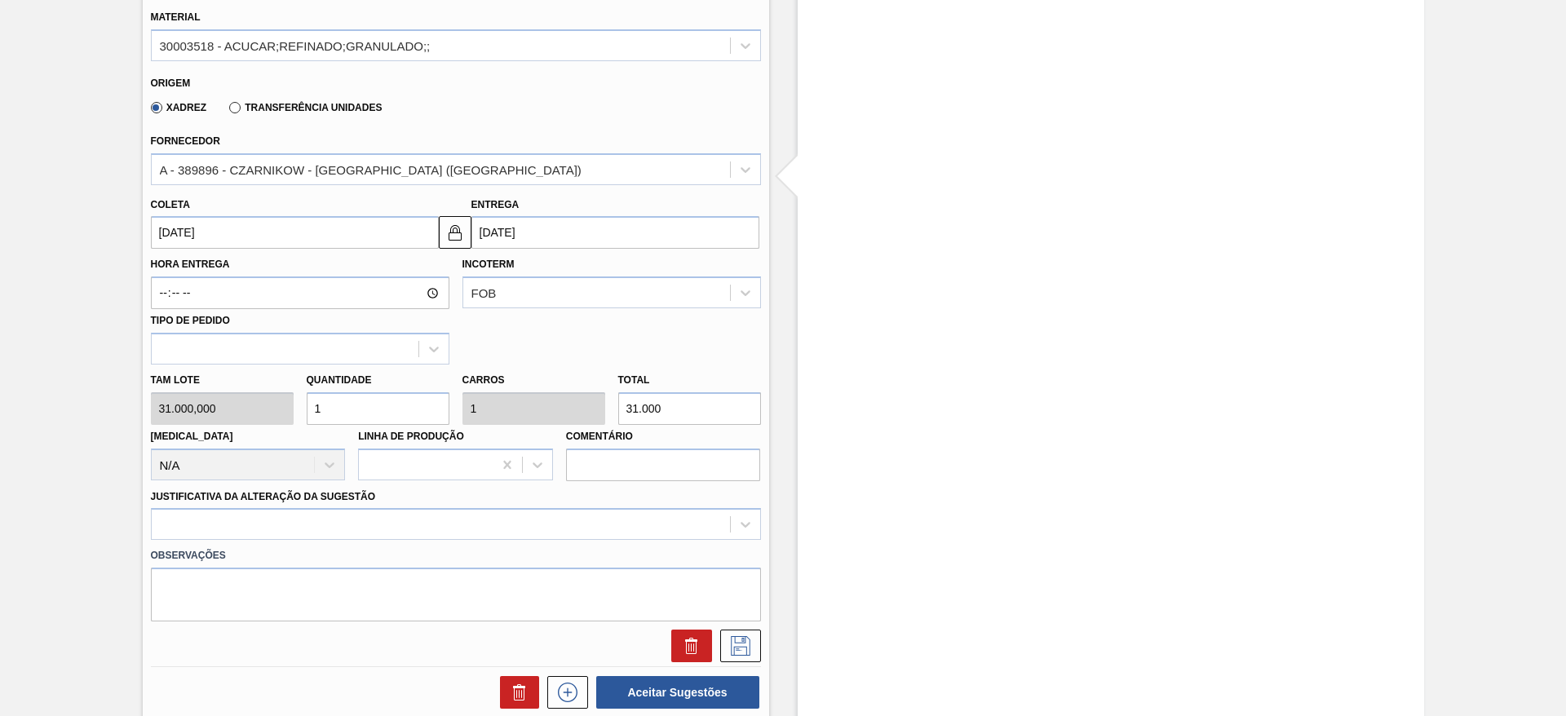
scroll to position [496, 0]
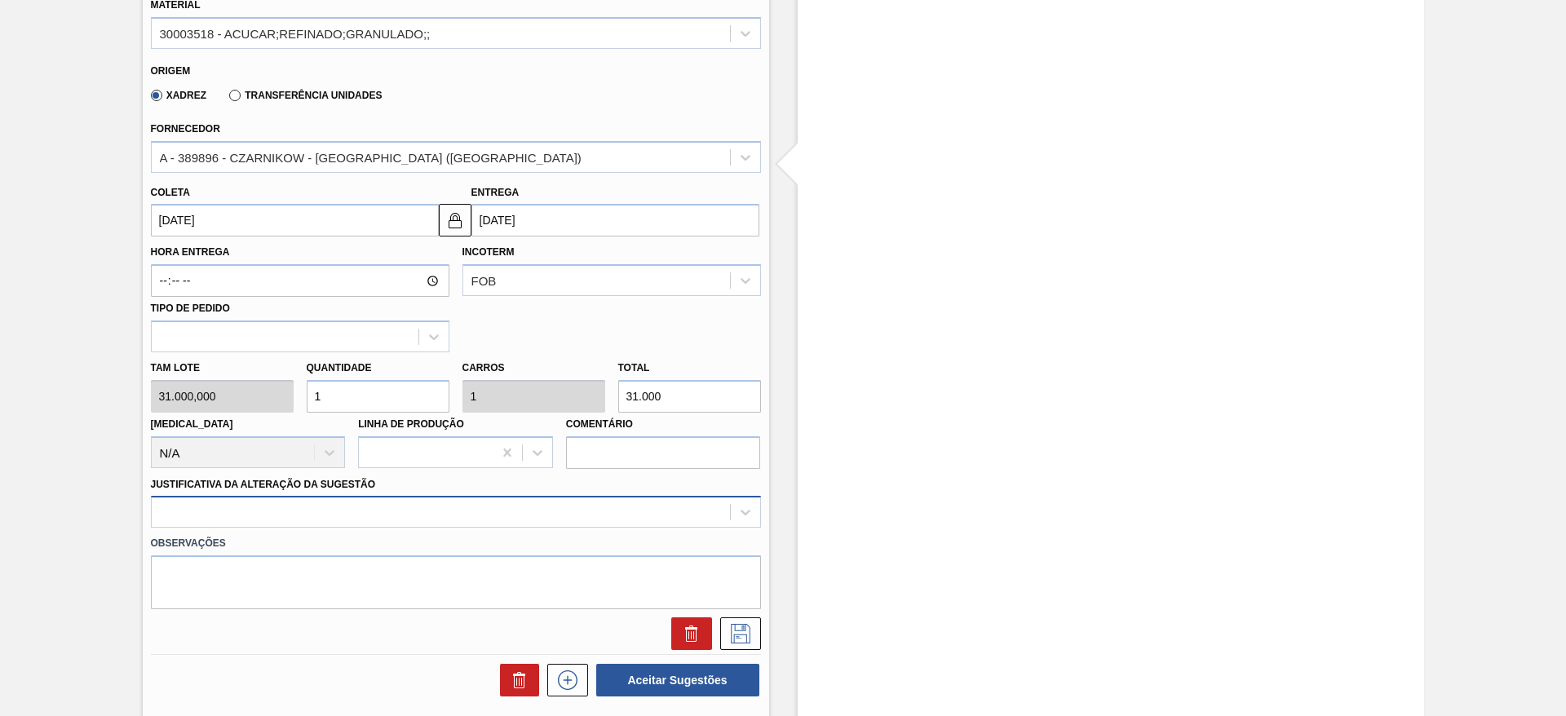
drag, startPoint x: 489, startPoint y: 529, endPoint x: 507, endPoint y: 522, distance: 19.4
click at [507, 522] on div "Material 30003518 - ACUCAR;REFINADO;GRANULADO;; Origem Xadrez Transferência Uni…" at bounding box center [456, 315] width 610 height 669
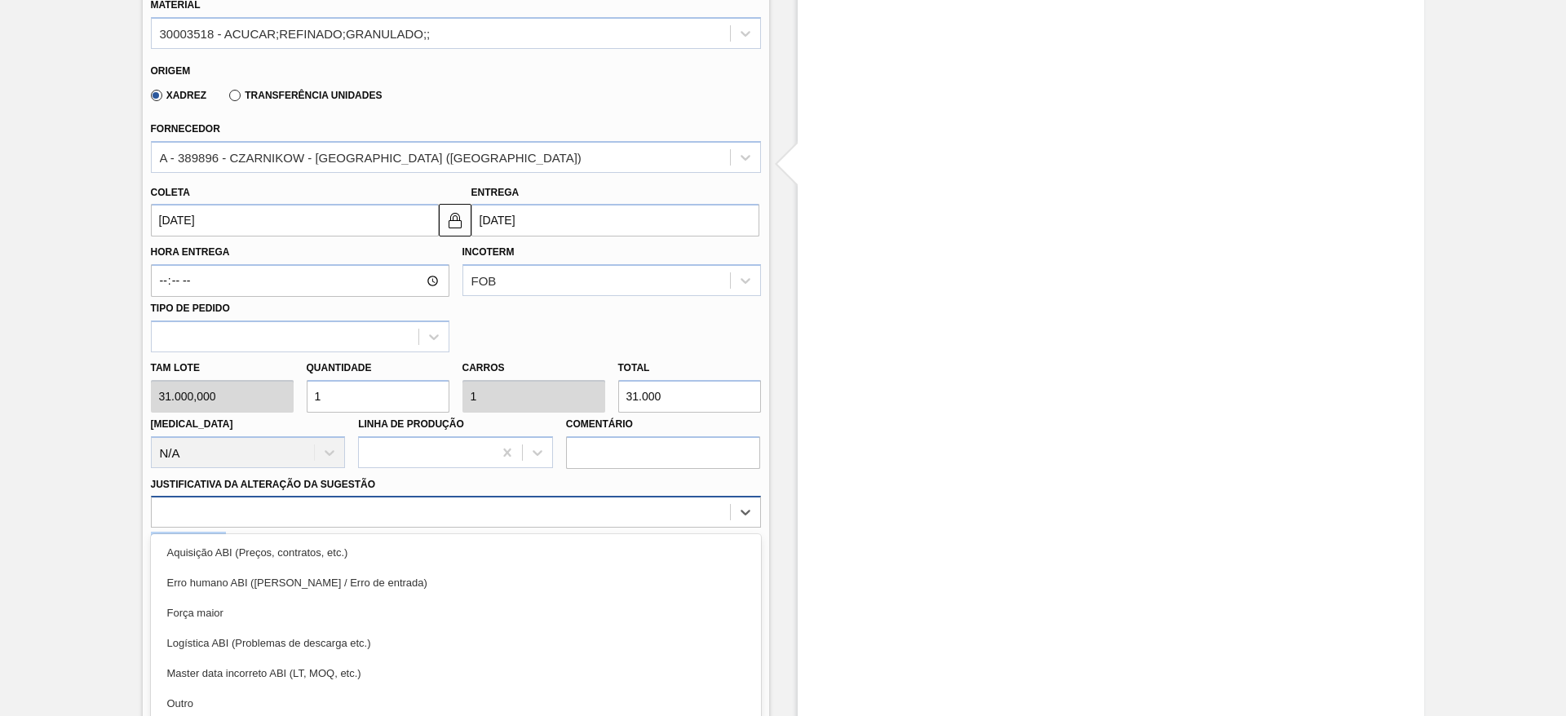
scroll to position [565, 0]
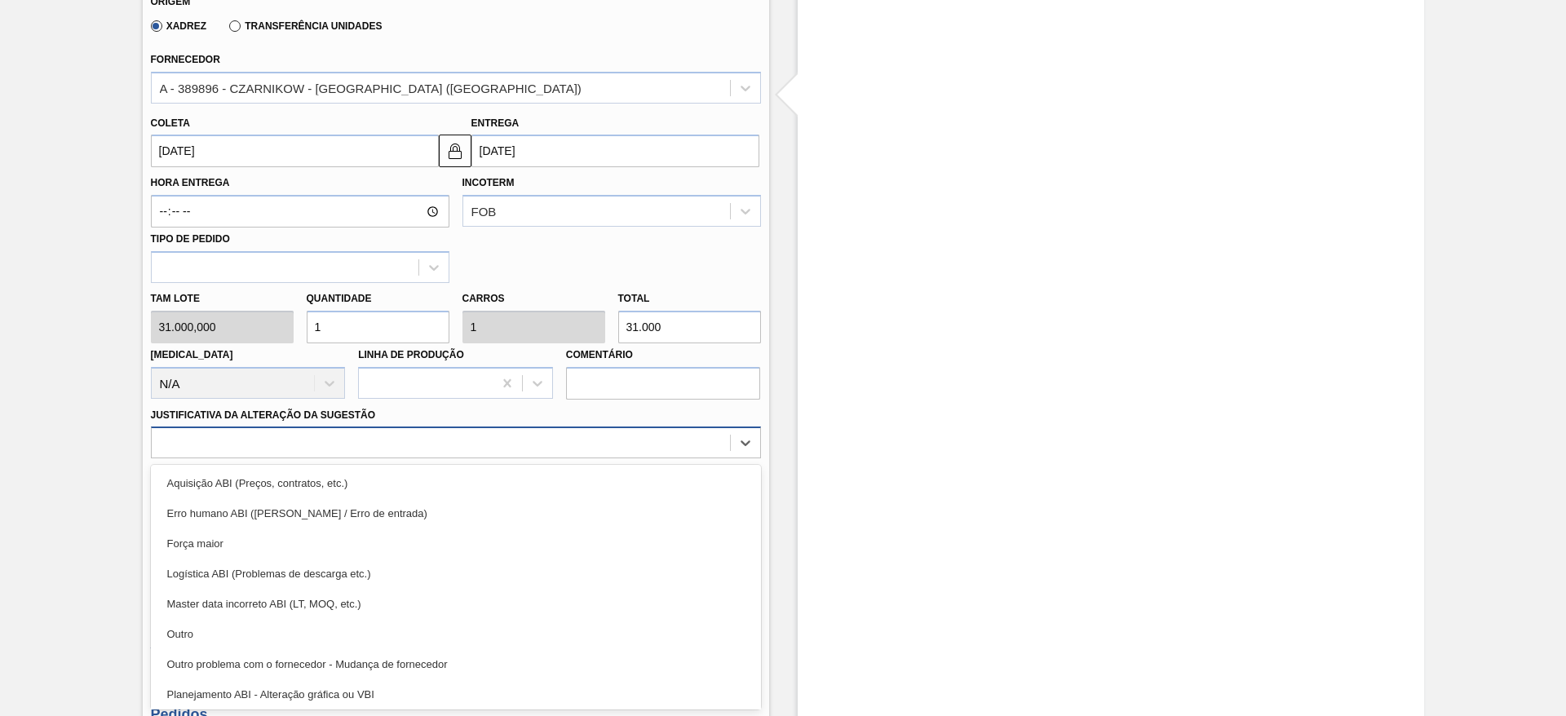
click at [507, 458] on div "option Erro humano ABI (Cálculo / Erro de entrada) focused, 2 of 18. 18 results…" at bounding box center [456, 442] width 610 height 32
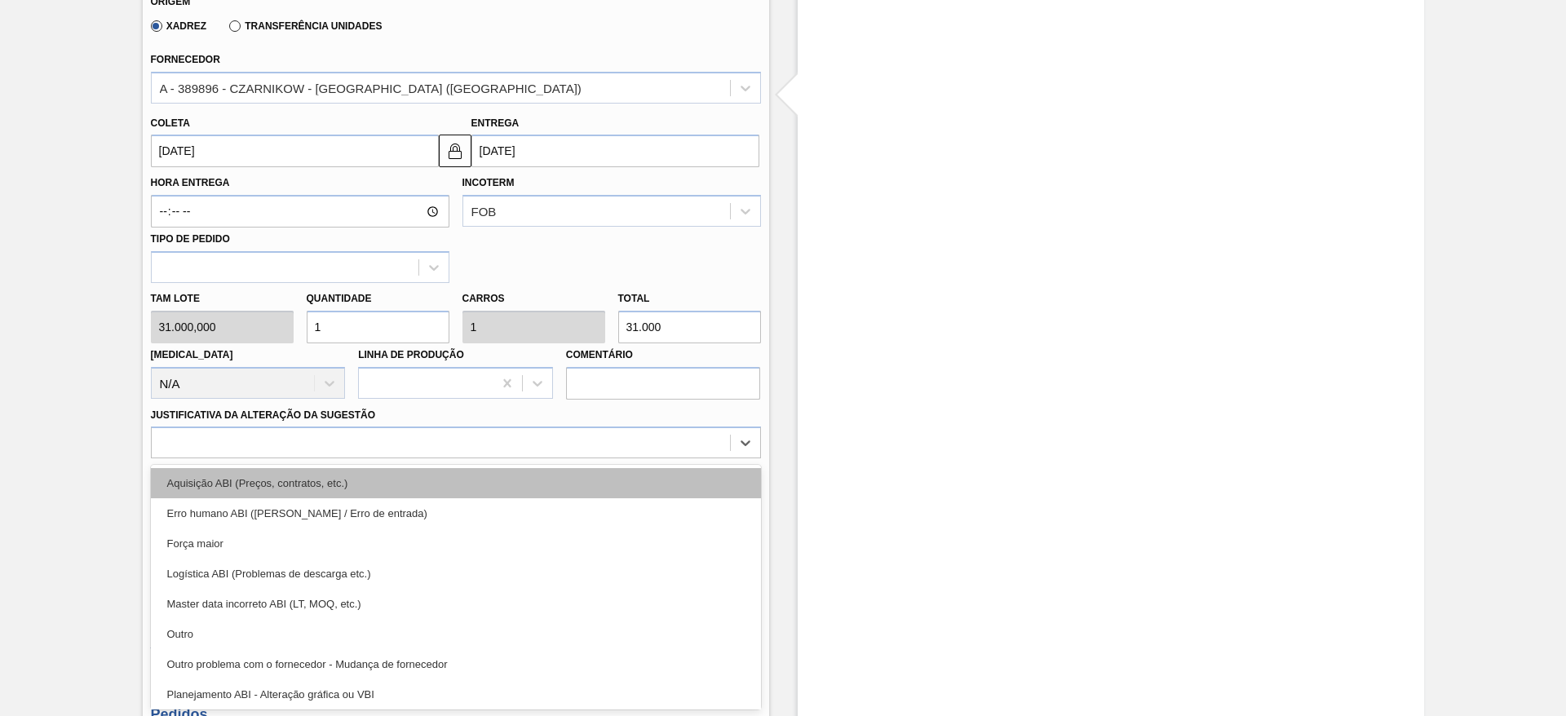
click at [548, 480] on div "Aquisição ABI (Preços, contratos, etc.)" at bounding box center [456, 483] width 610 height 30
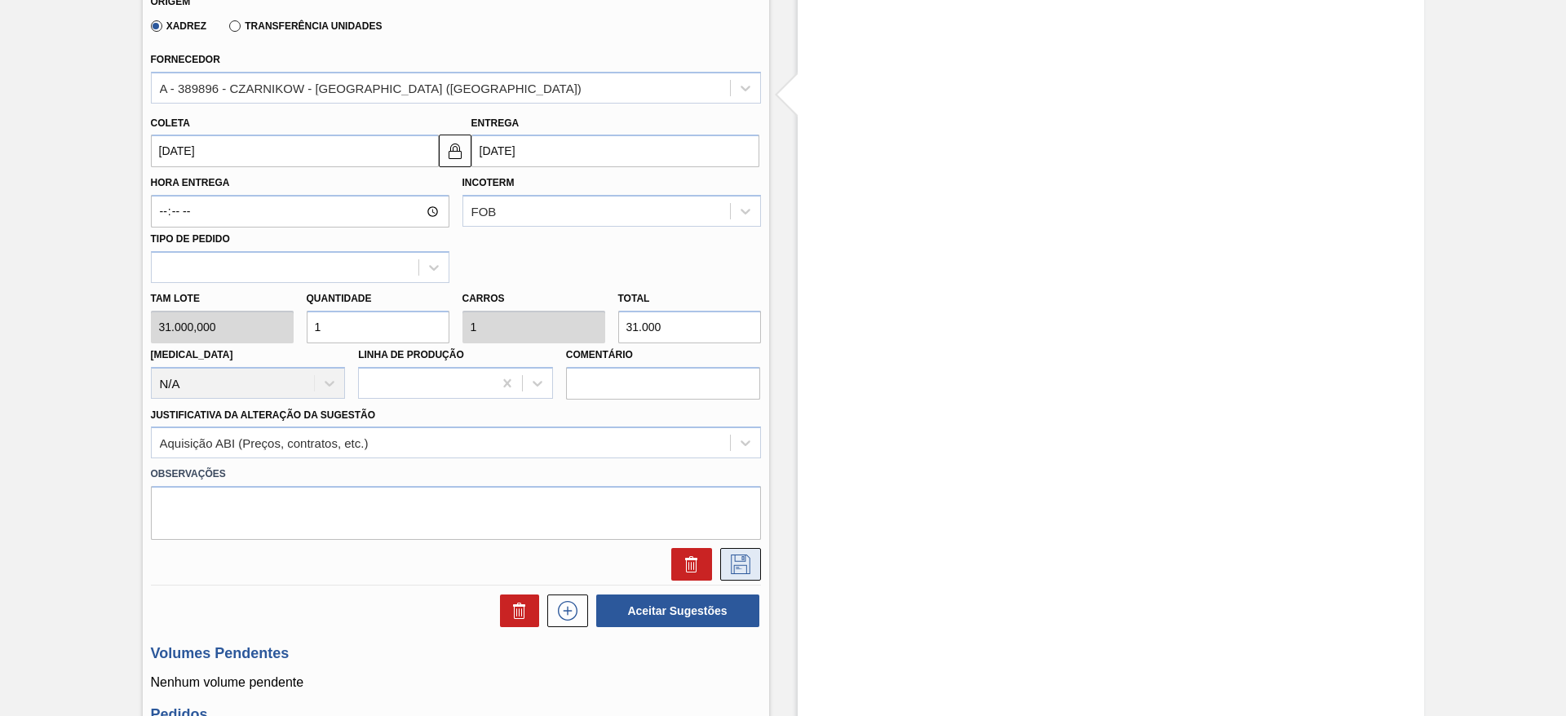
click at [731, 569] on icon at bounding box center [740, 565] width 26 height 20
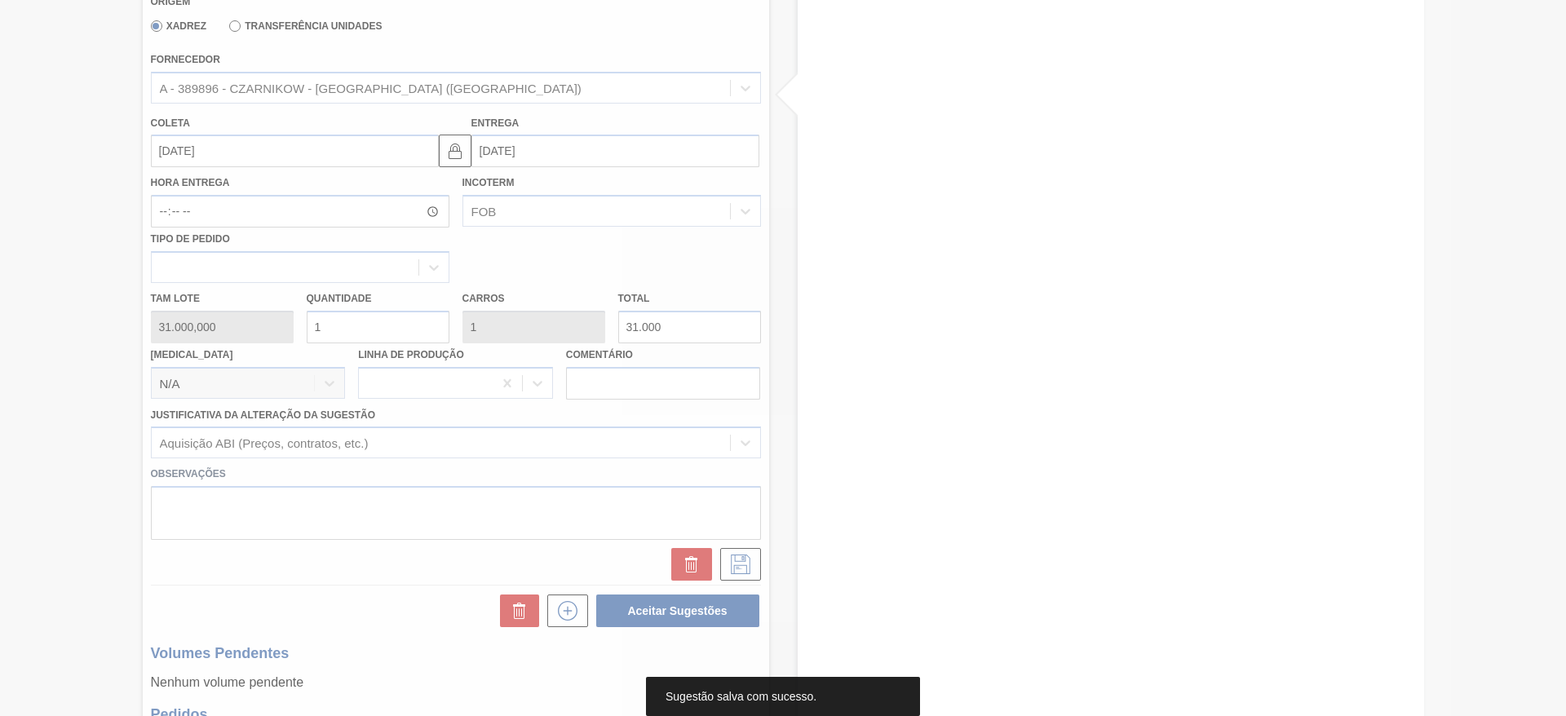
scroll to position [0, 0]
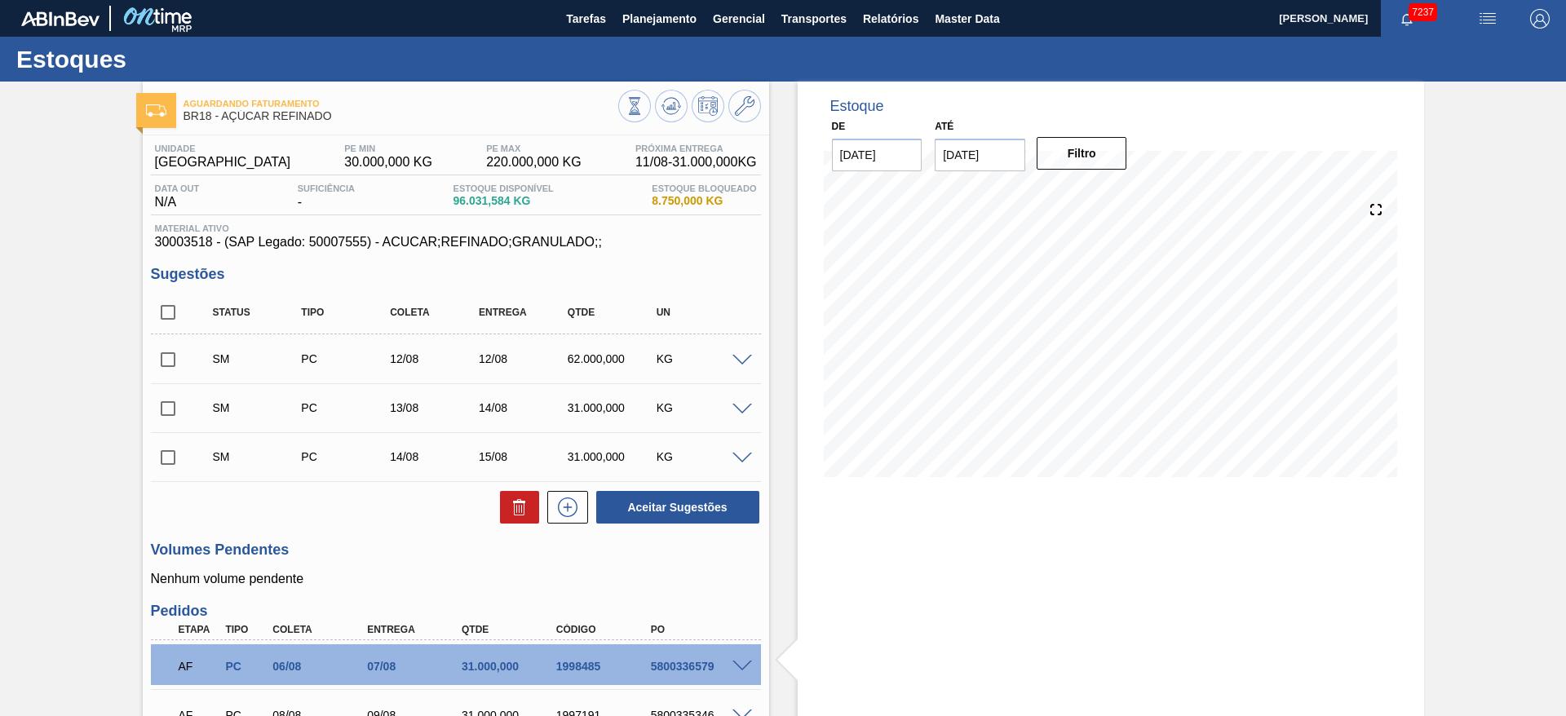
click at [736, 356] on span at bounding box center [742, 361] width 20 height 12
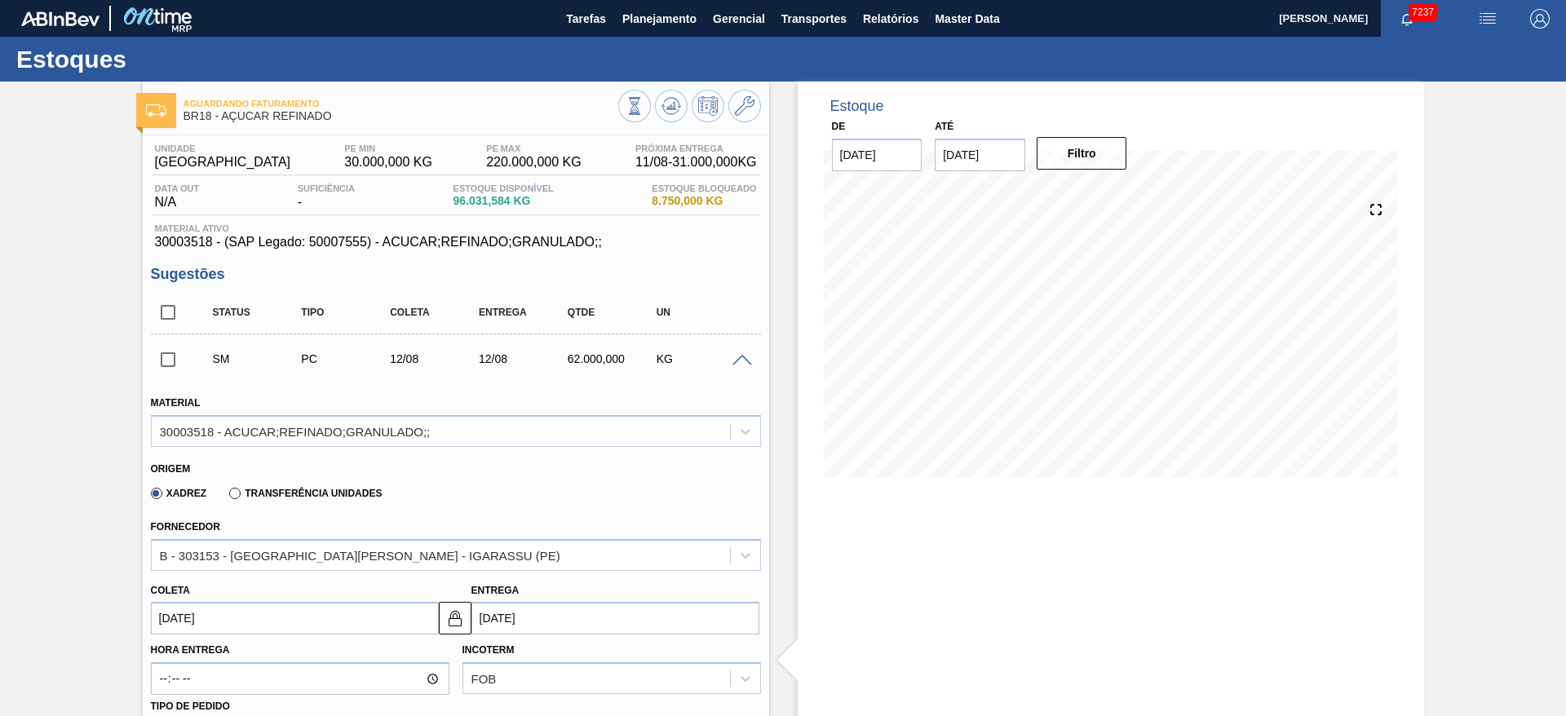
click at [736, 356] on span at bounding box center [742, 361] width 20 height 12
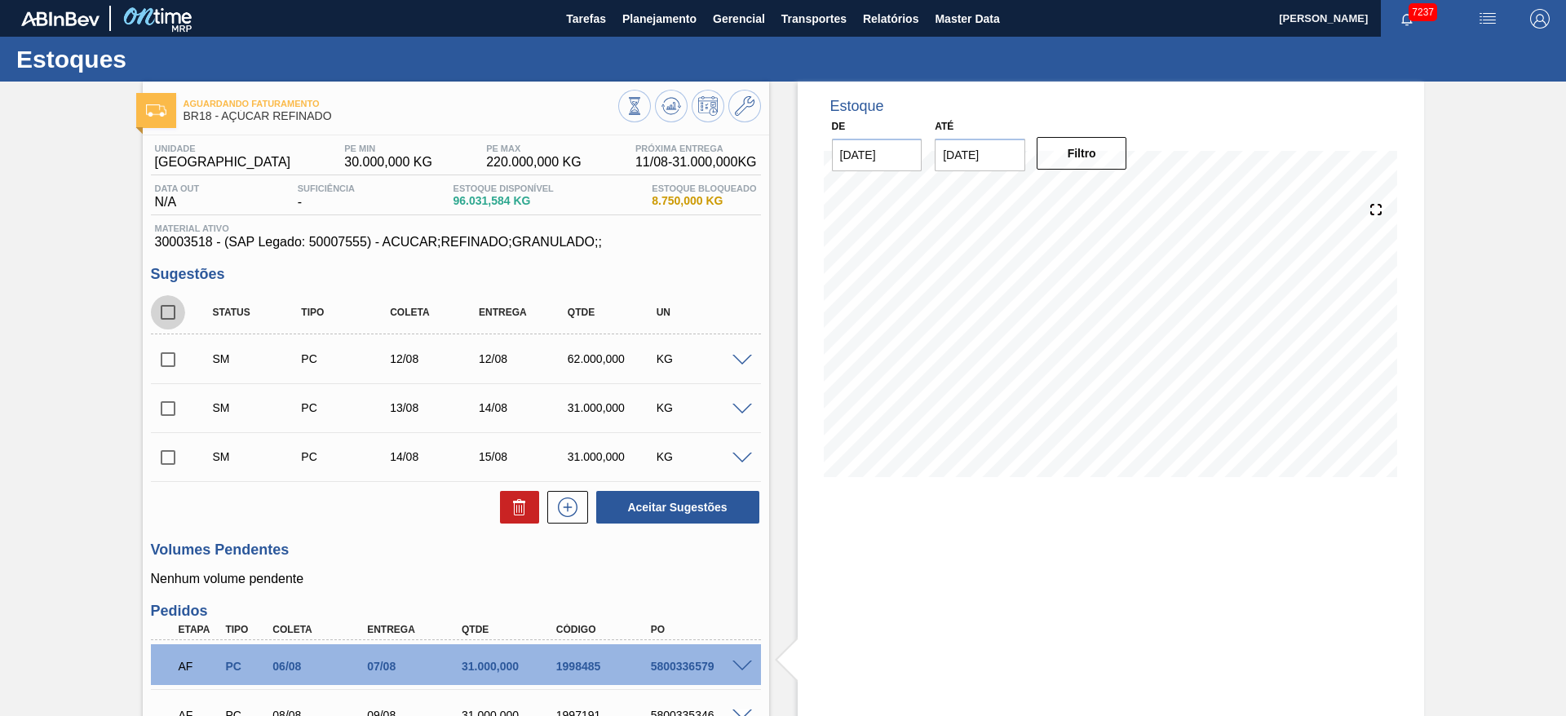
click at [170, 312] on input "checkbox" at bounding box center [168, 312] width 34 height 34
checkbox input "true"
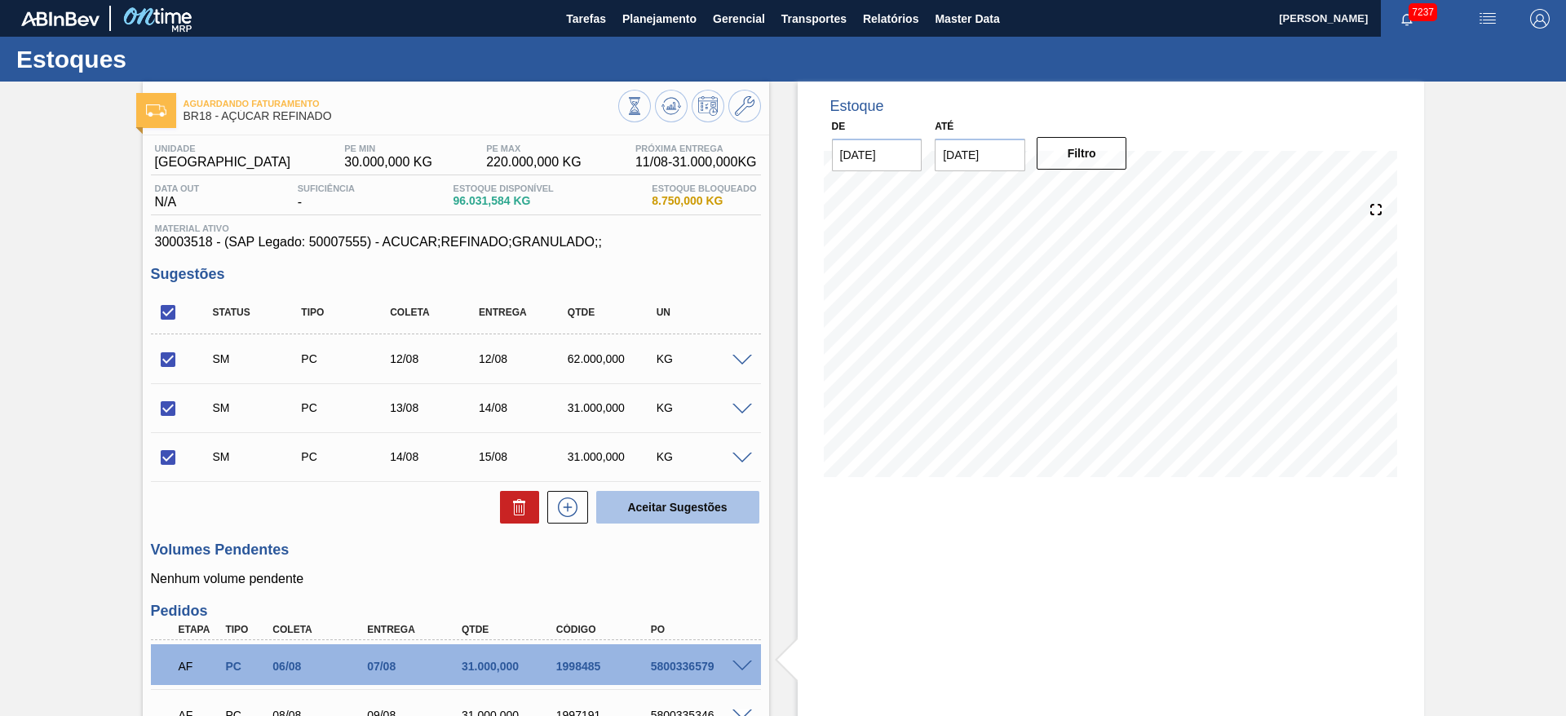
click at [653, 498] on button "Aceitar Sugestões" at bounding box center [677, 507] width 163 height 33
checkbox input "false"
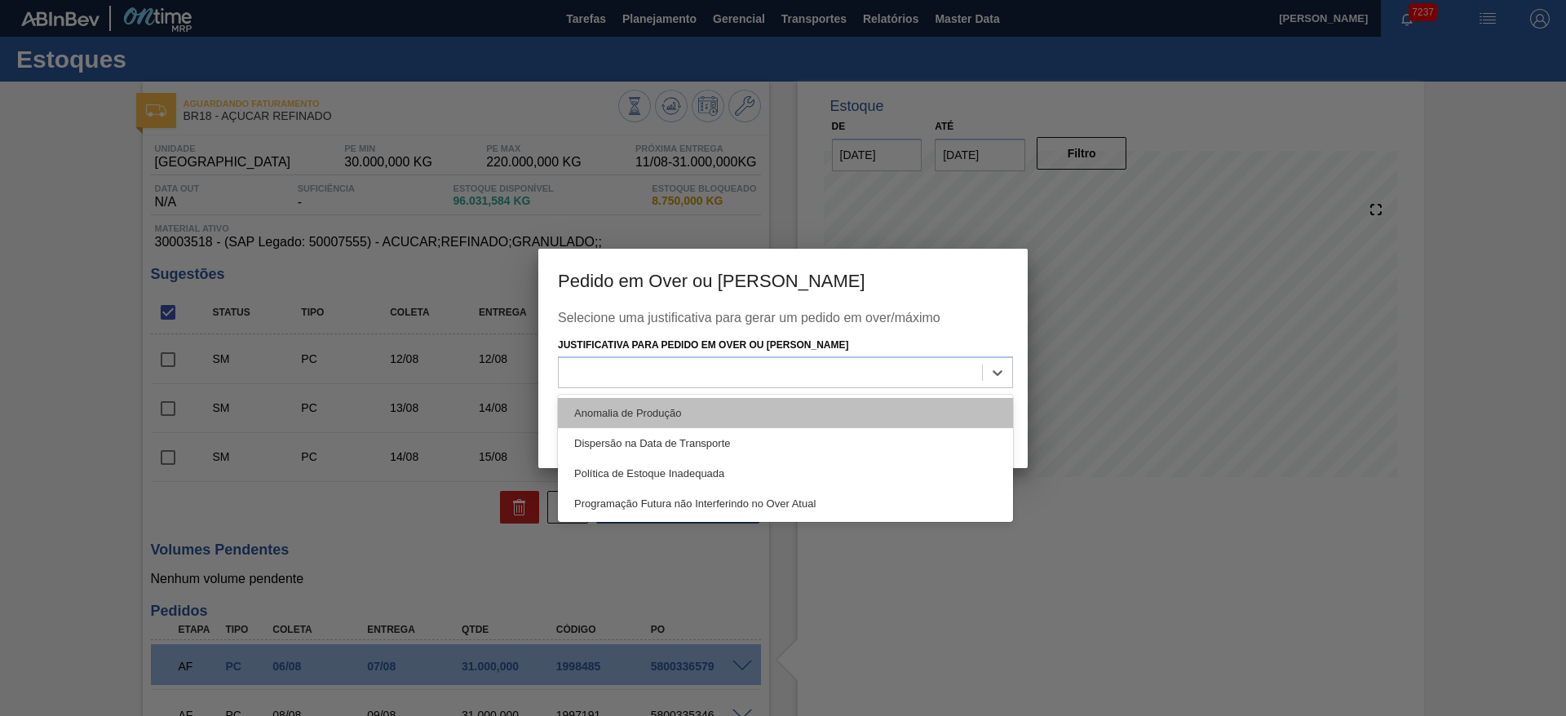
drag, startPoint x: 767, startPoint y: 366, endPoint x: 773, endPoint y: 416, distance: 50.1
click at [773, 388] on div "option Anomalia de Produção focused, 1 of 4. 4 results available. Use Up and Do…" at bounding box center [785, 372] width 455 height 32
click at [773, 416] on div "Anomalia de Produção" at bounding box center [785, 413] width 455 height 30
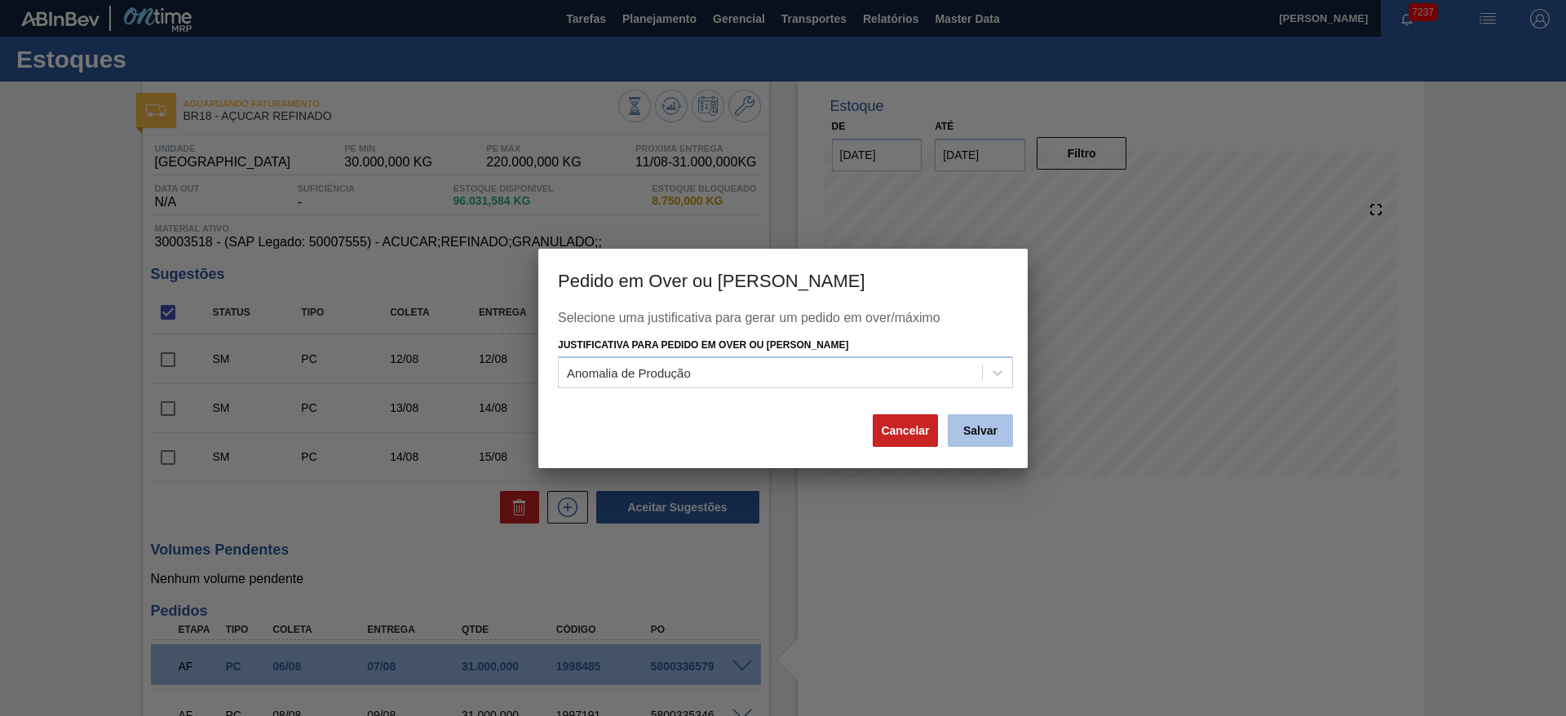
click at [960, 434] on button "Salvar" at bounding box center [980, 430] width 65 height 33
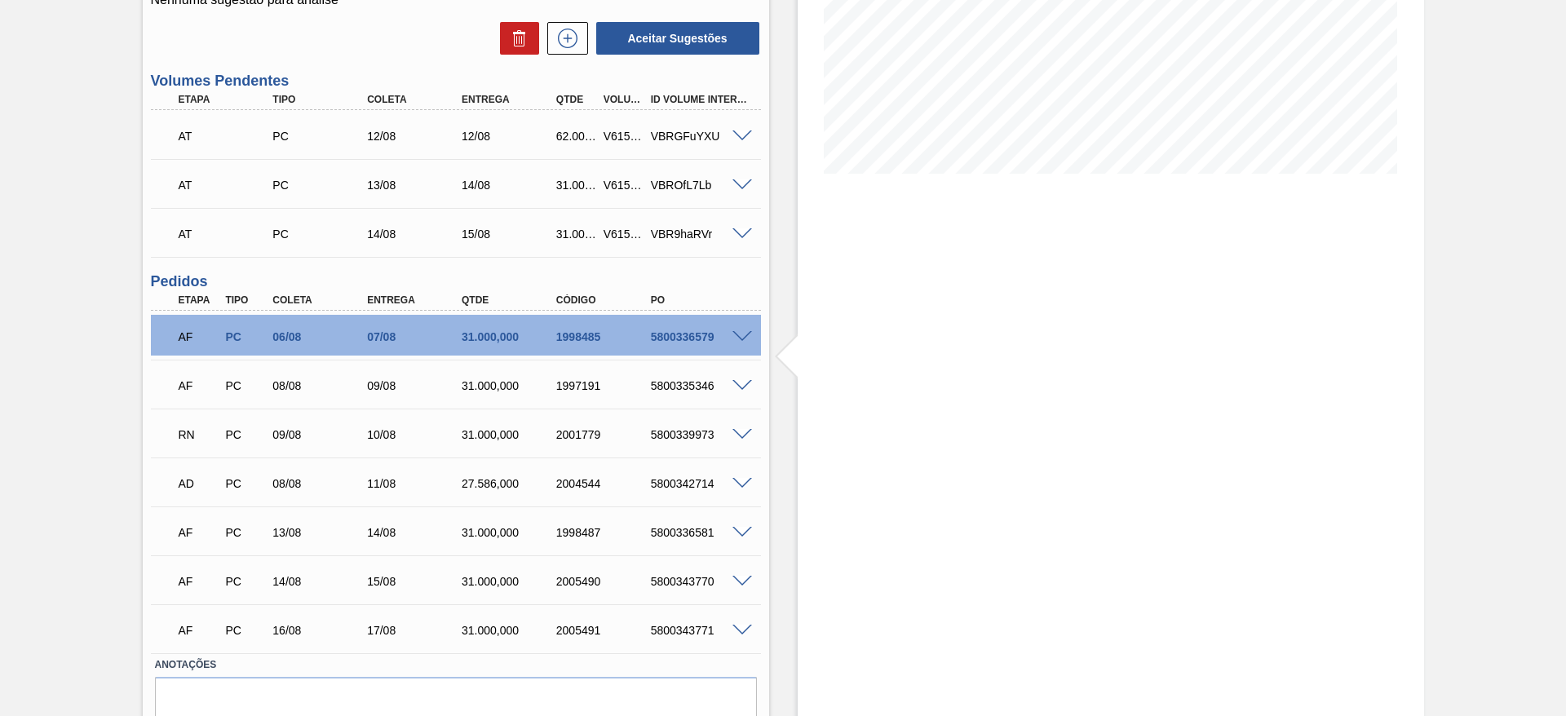
scroll to position [344, 0]
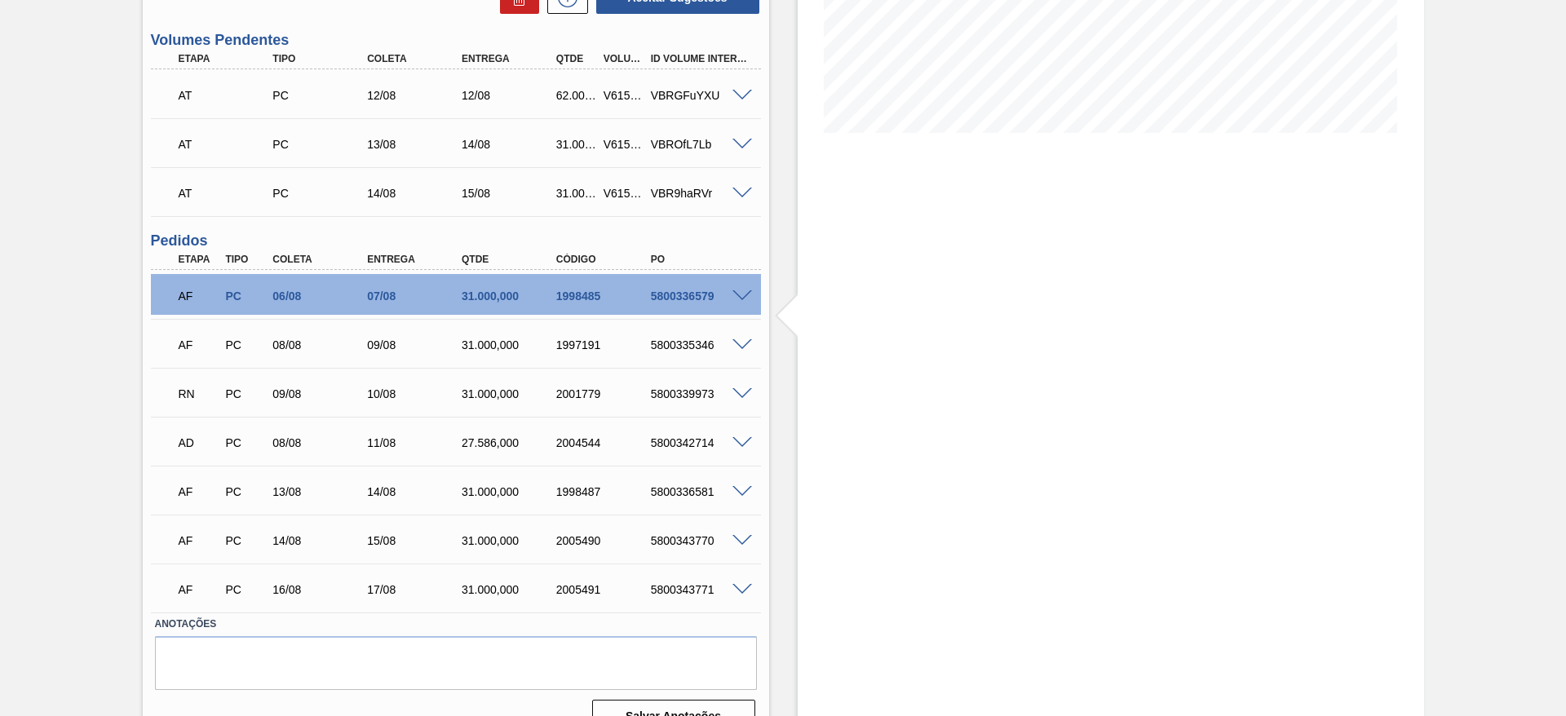
click at [744, 294] on span at bounding box center [742, 296] width 20 height 12
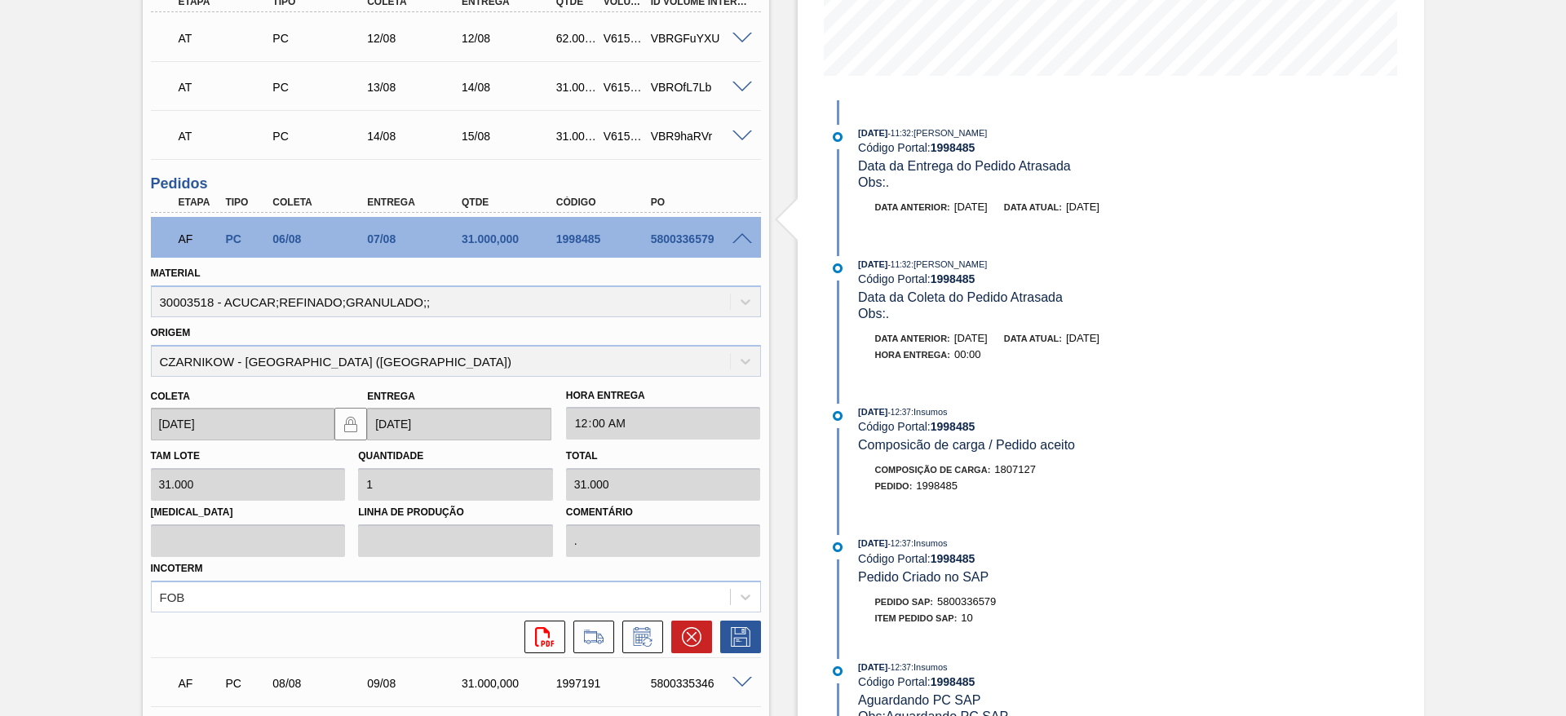
scroll to position [405, 0]
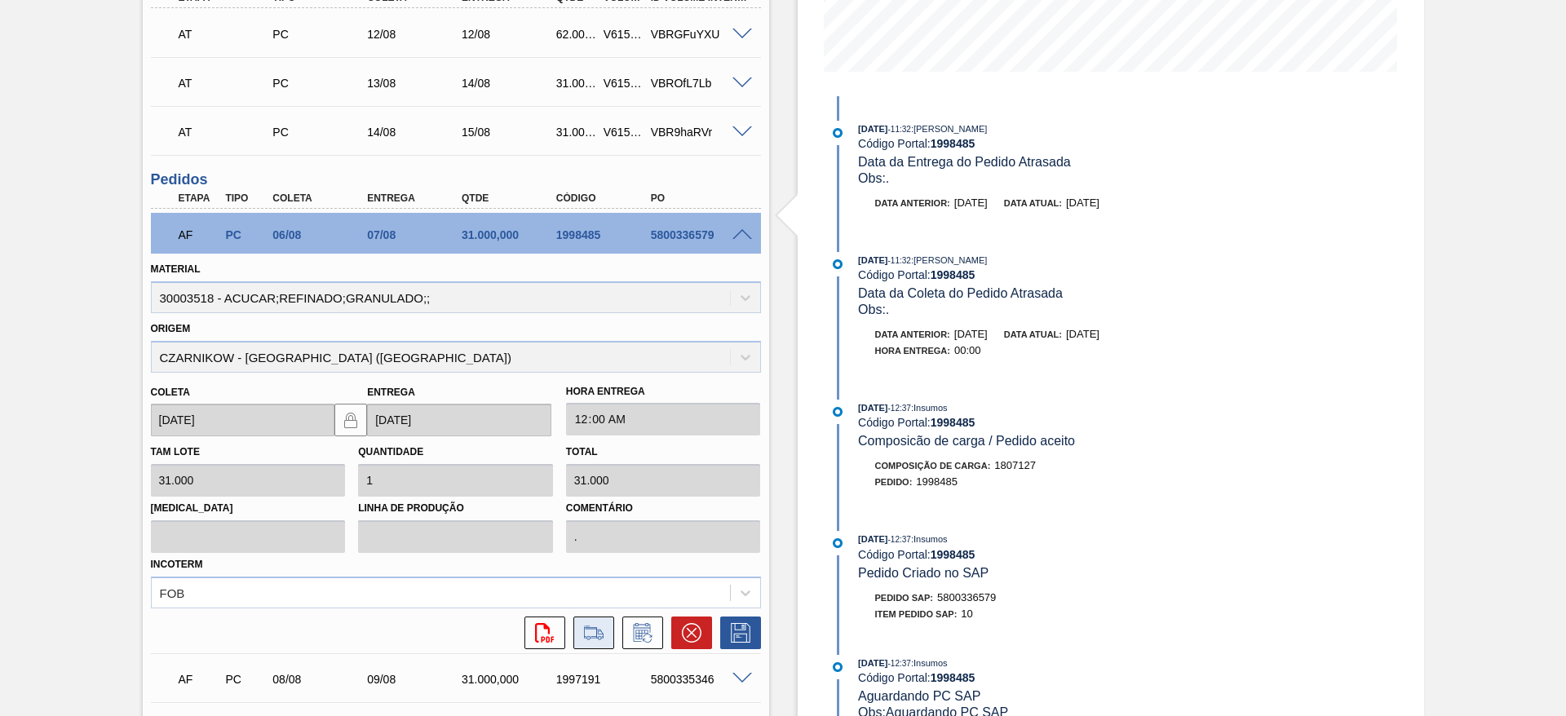
click at [598, 638] on icon at bounding box center [594, 633] width 26 height 20
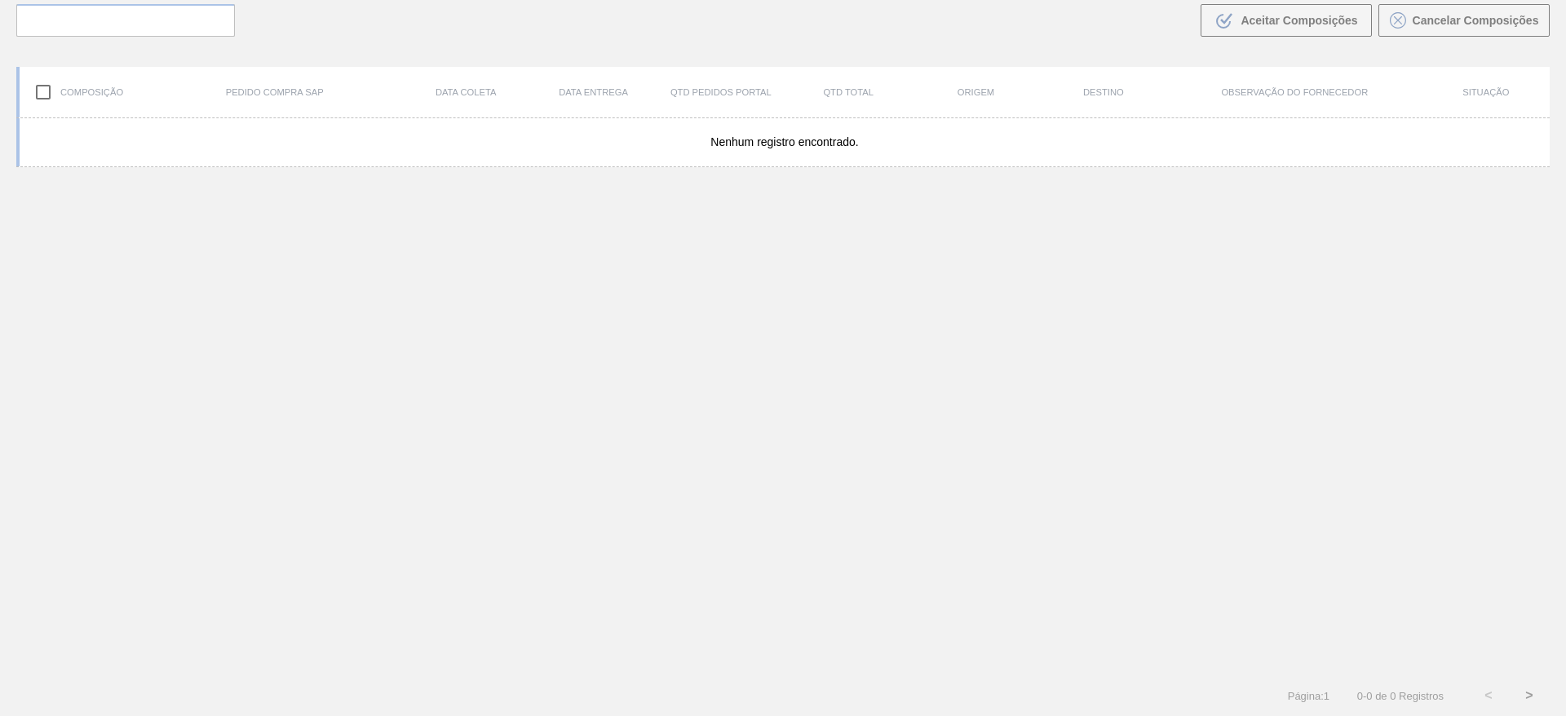
scroll to position [117, 0]
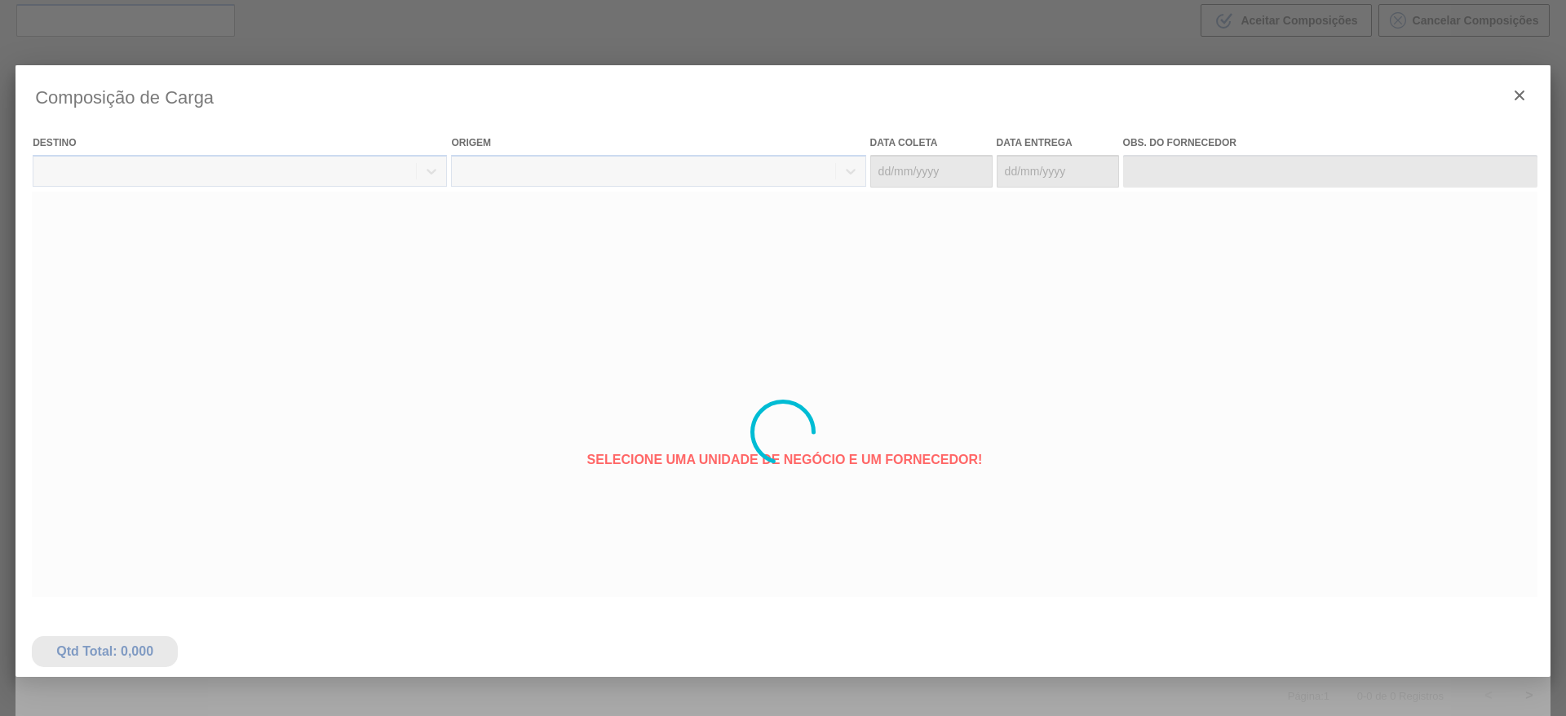
type coleta "06/08/2025"
type entrega "07/08/2025"
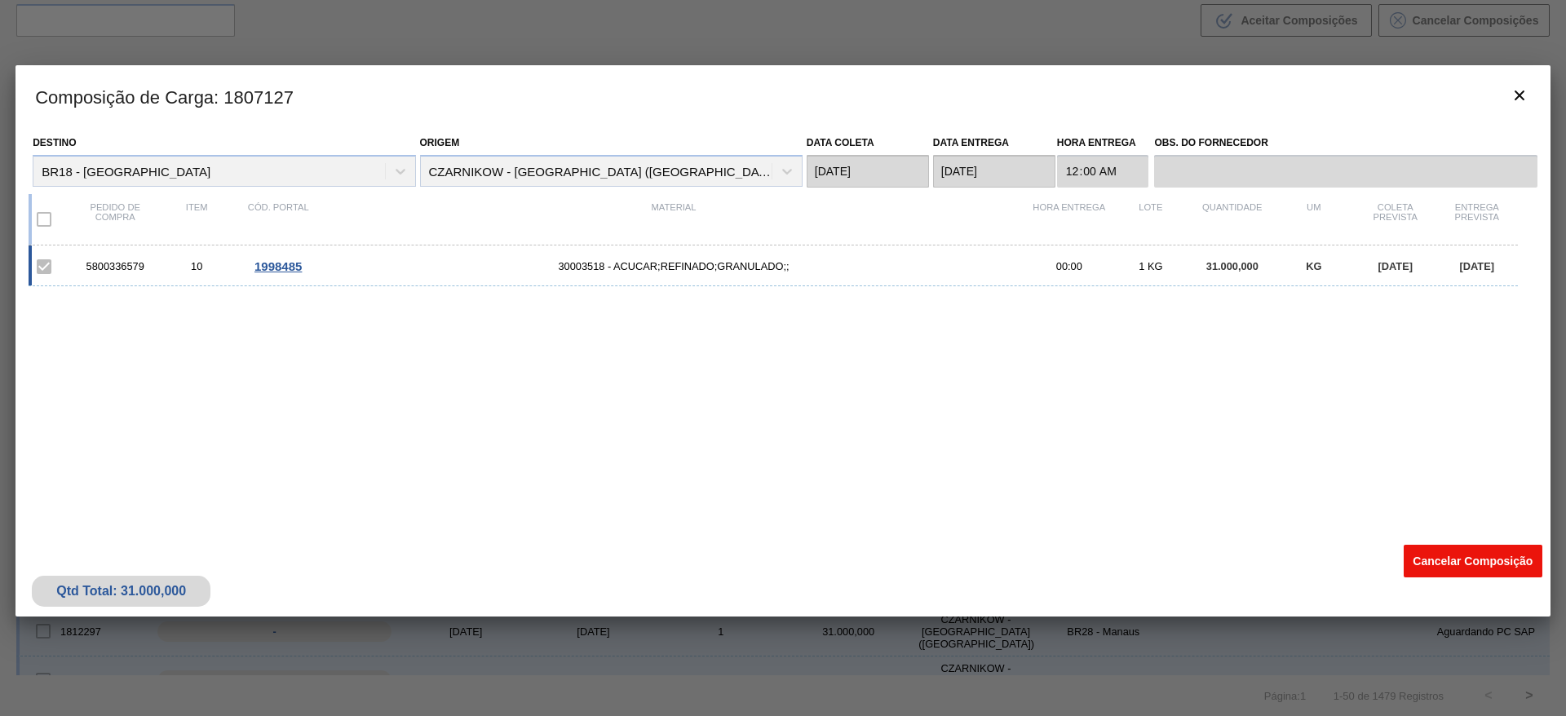
click at [1434, 553] on button "Cancelar Composição" at bounding box center [1472, 561] width 139 height 33
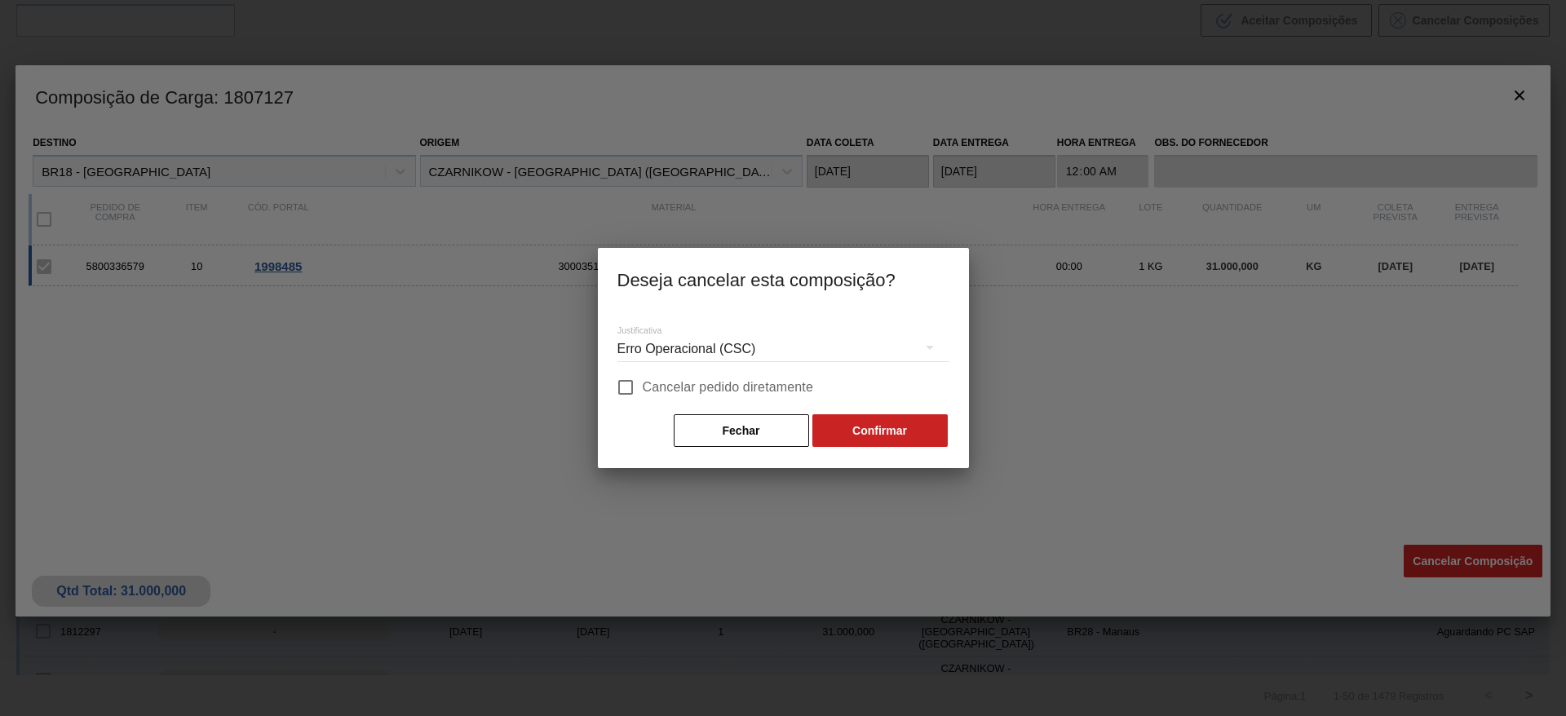
click at [727, 387] on span "Cancelar pedido diretamente" at bounding box center [728, 388] width 171 height 20
click at [643, 387] on input "Cancelar pedido diretamente" at bounding box center [625, 387] width 34 height 34
checkbox input "true"
click at [876, 432] on button "Confirmar" at bounding box center [879, 430] width 135 height 33
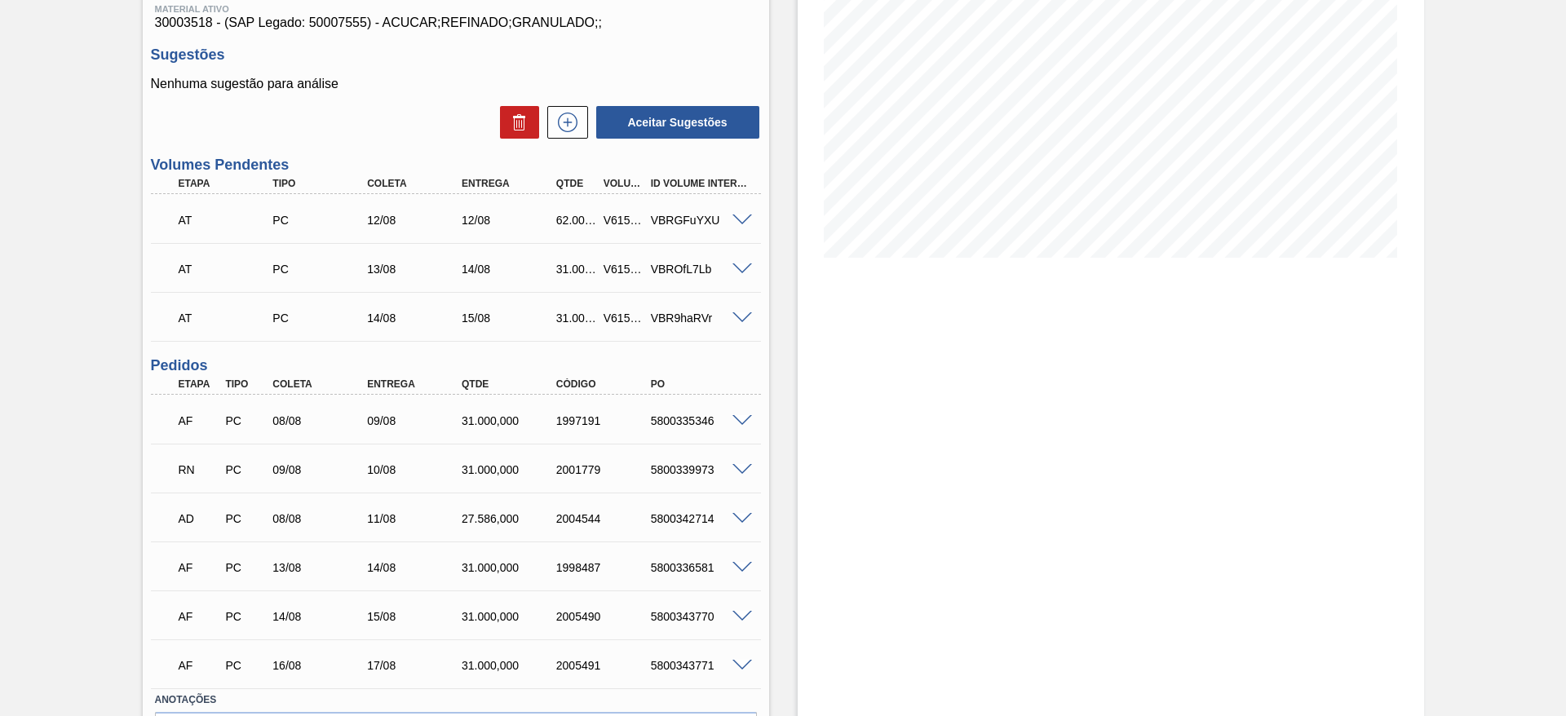
scroll to position [222, 0]
click at [749, 420] on span at bounding box center [742, 419] width 20 height 12
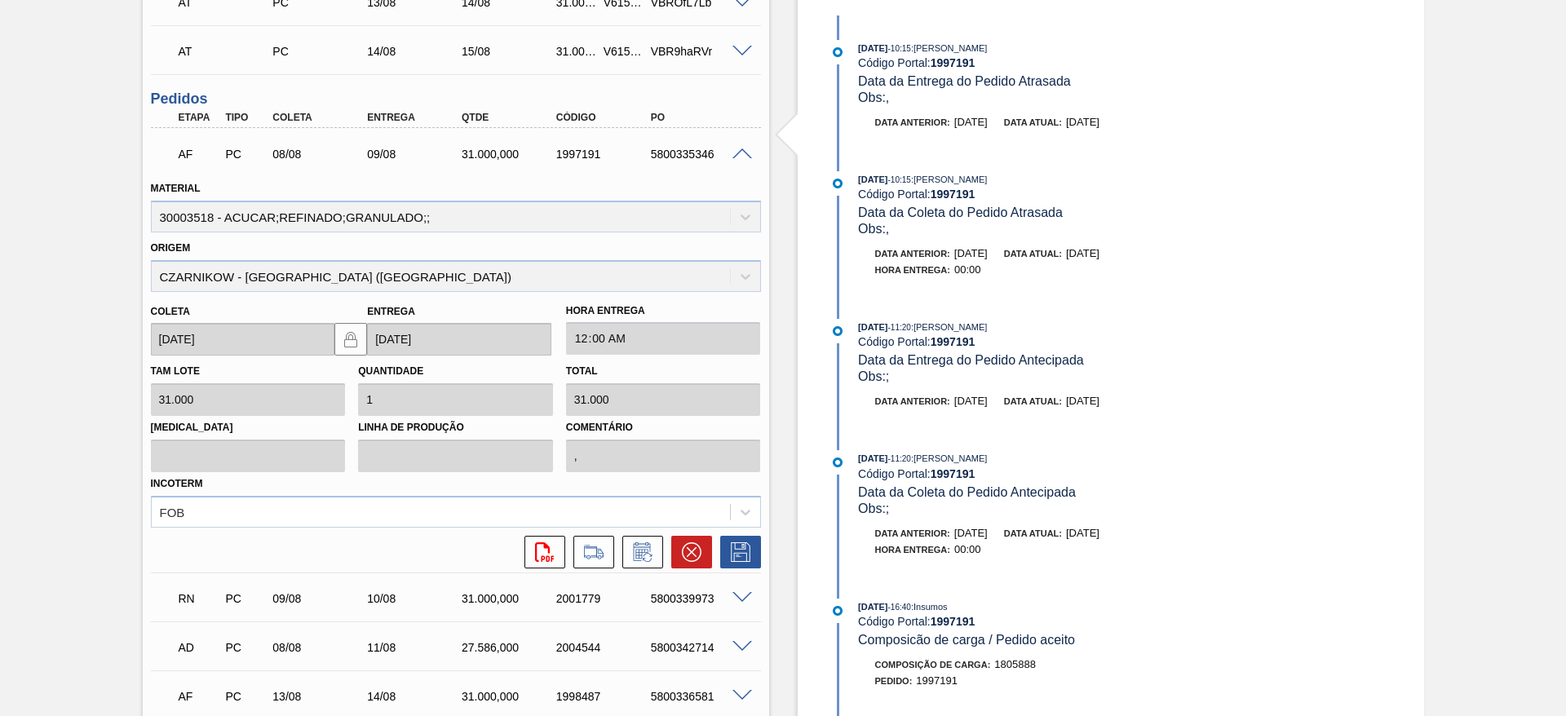
scroll to position [494, 0]
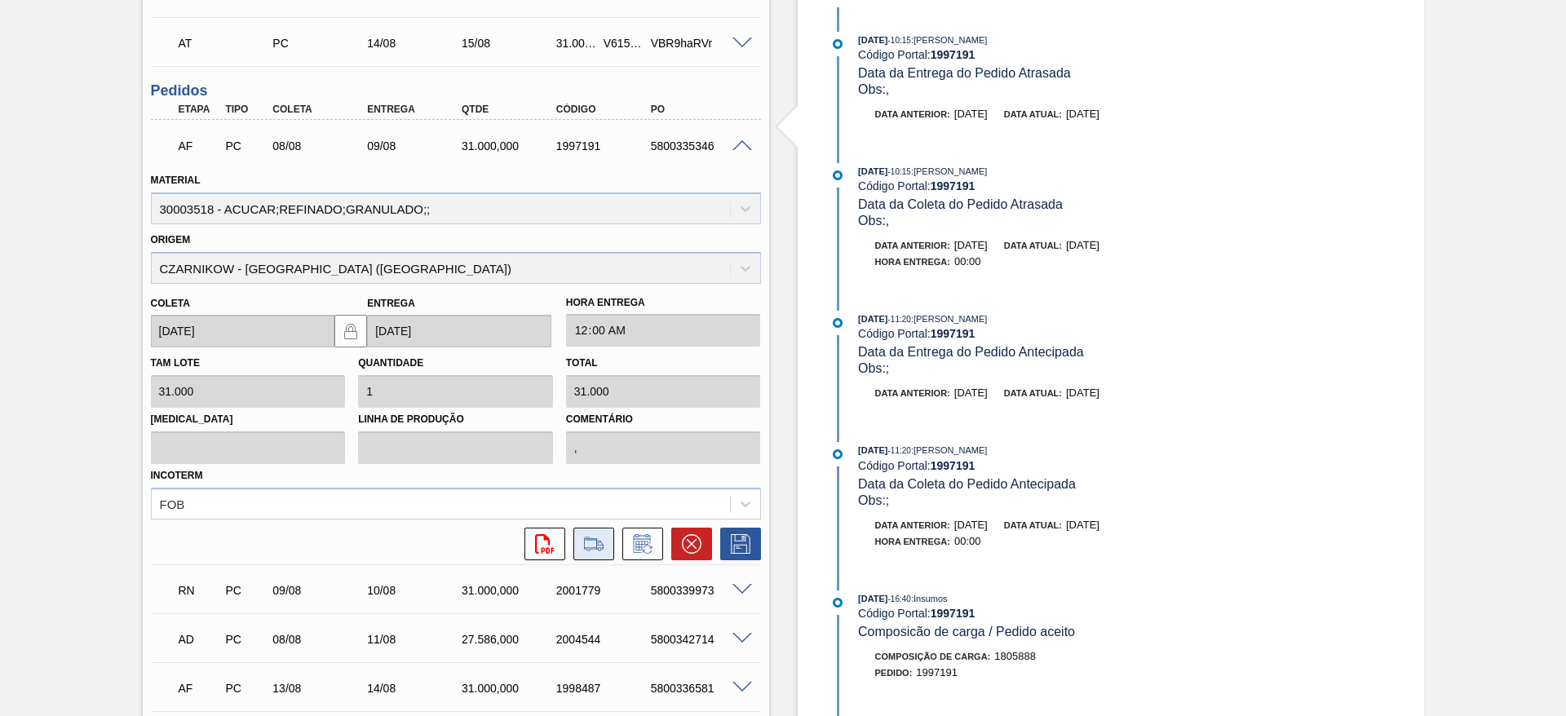
click at [608, 559] on button at bounding box center [593, 544] width 41 height 33
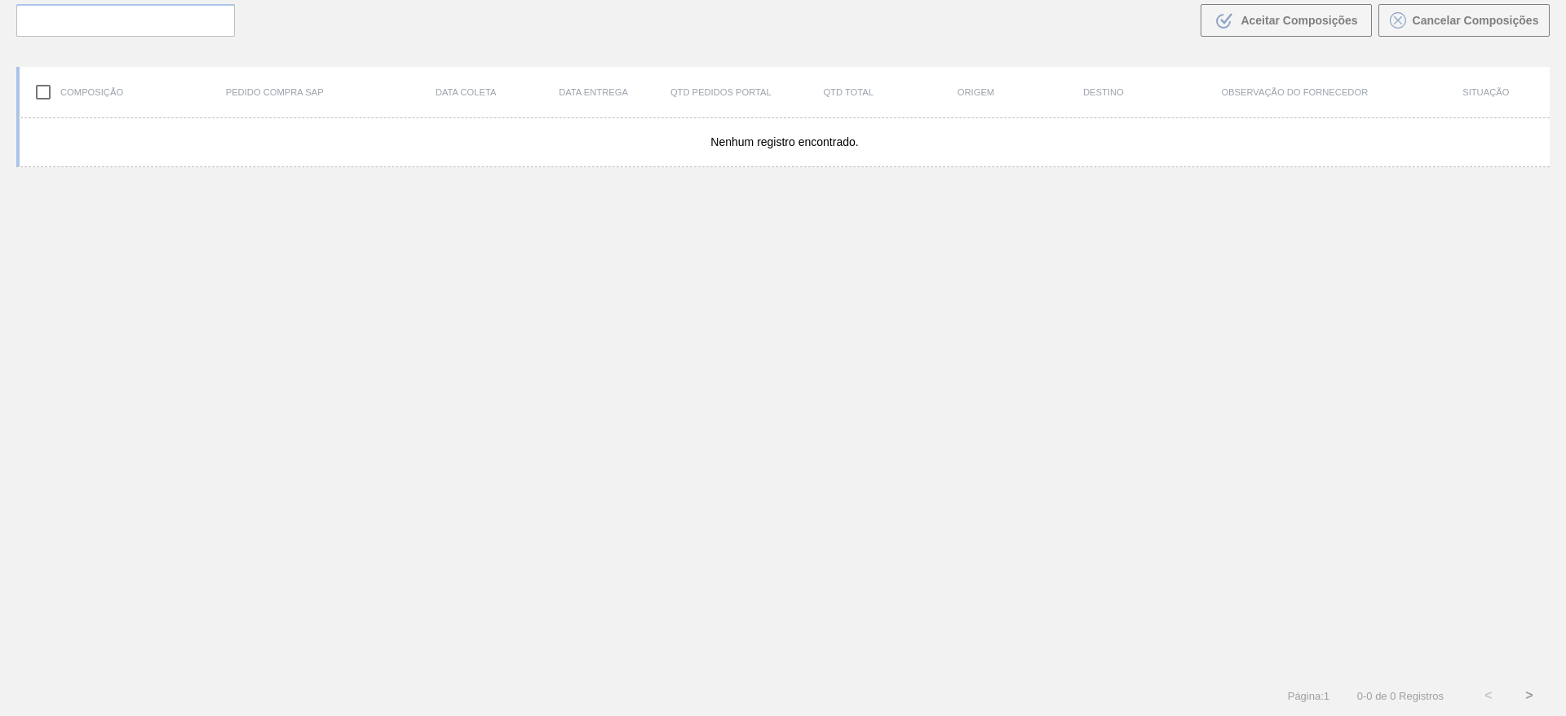
scroll to position [117, 0]
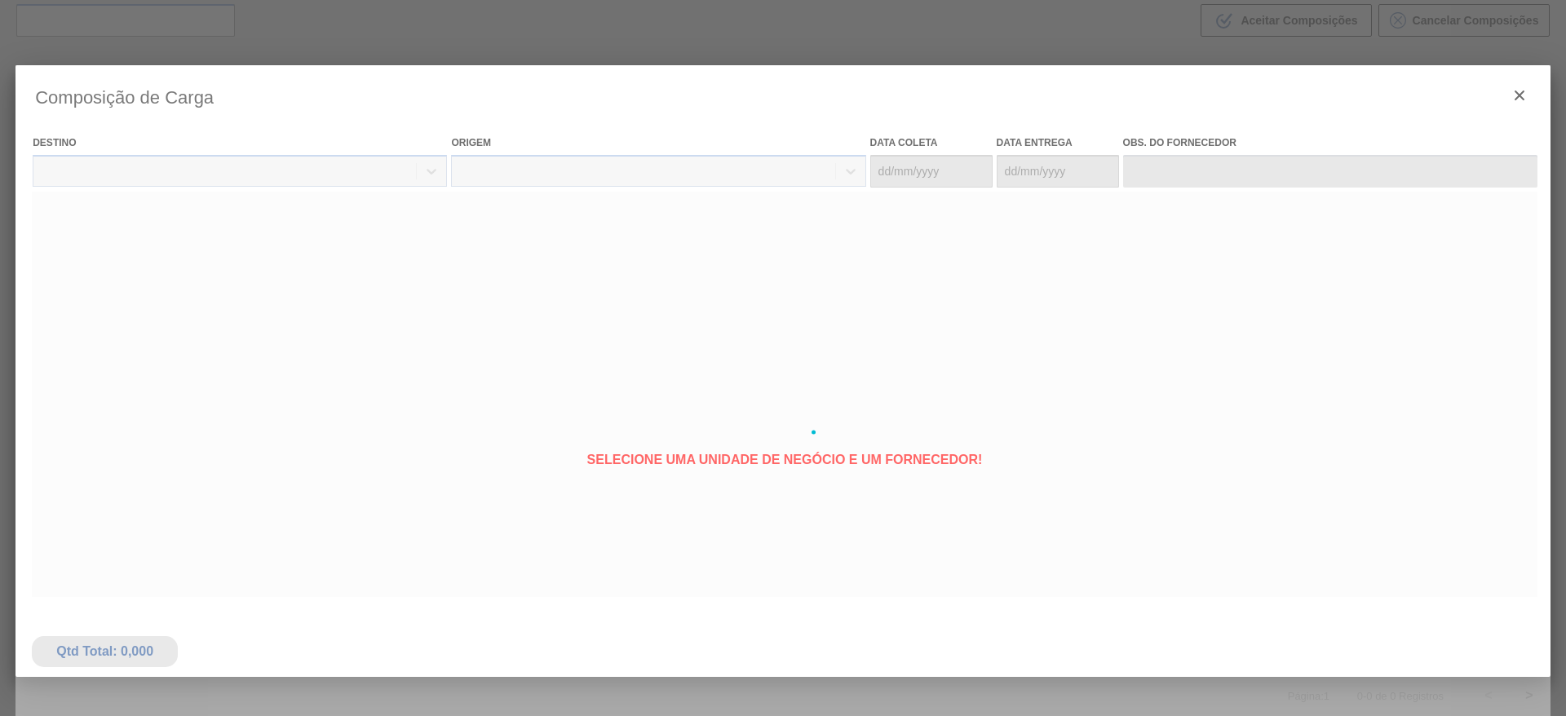
type coleta "08/08/2025"
type entrega "09/08/2025"
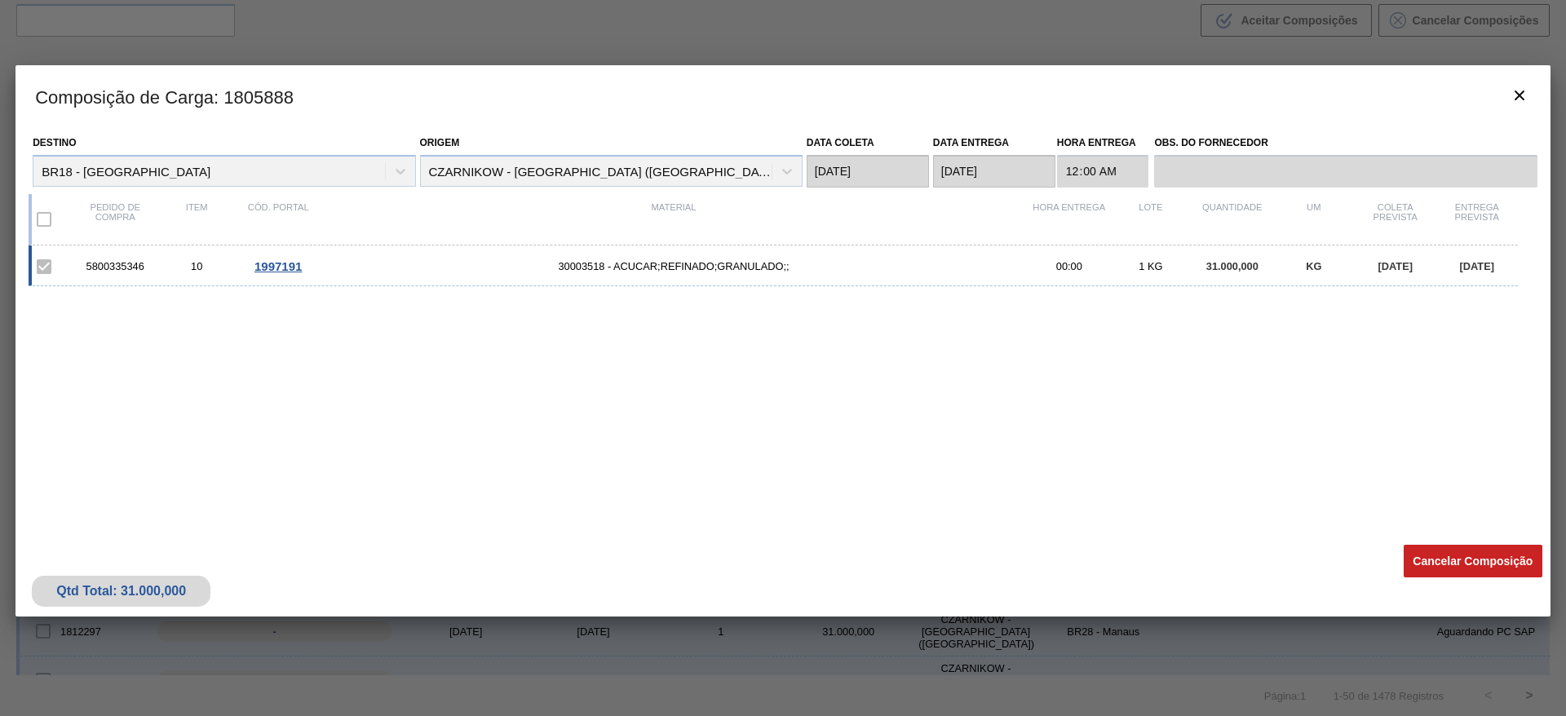
click at [1435, 556] on button "Cancelar Composição" at bounding box center [1472, 561] width 139 height 33
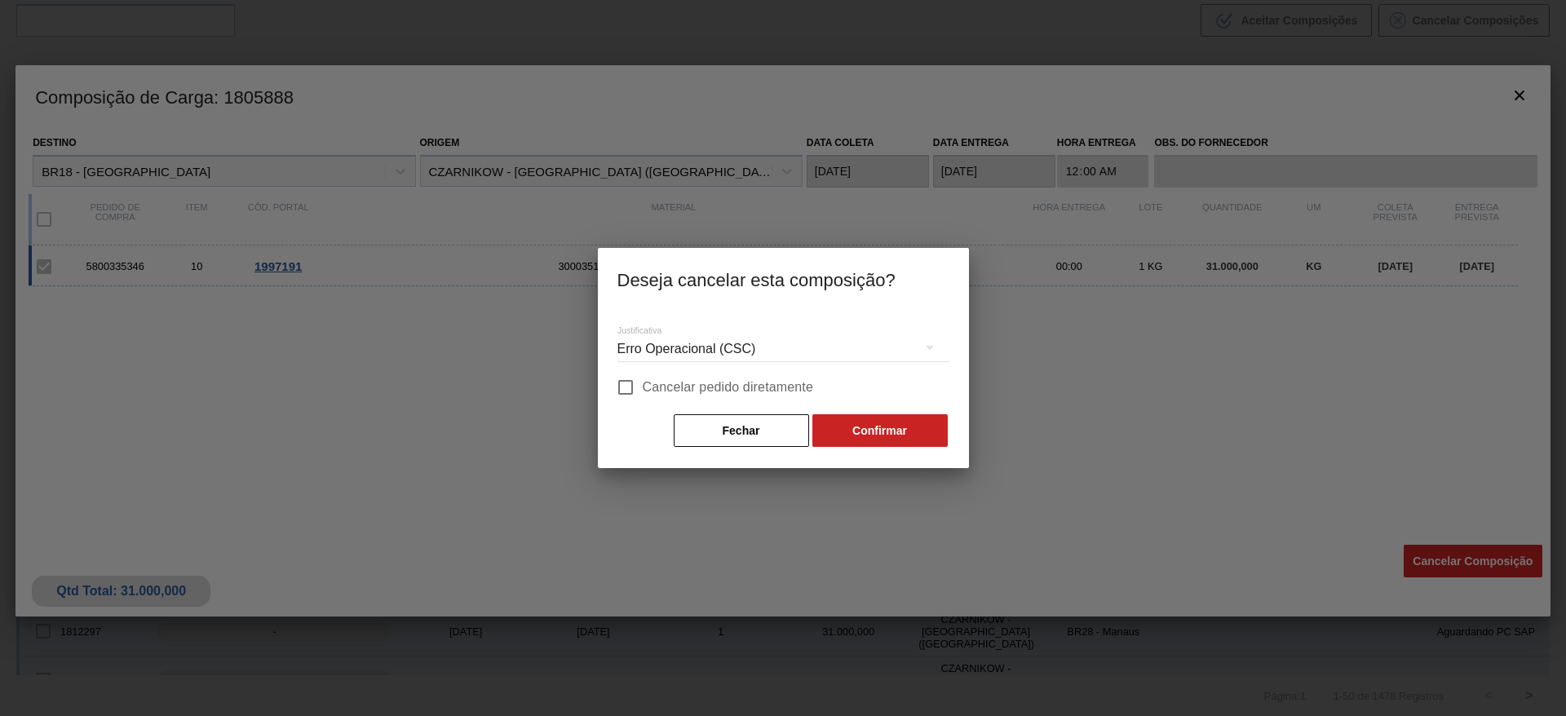
click at [765, 389] on span "Cancelar pedido diretamente" at bounding box center [728, 388] width 171 height 20
click at [643, 389] on input "Cancelar pedido diretamente" at bounding box center [625, 387] width 34 height 34
checkbox input "true"
click at [851, 427] on button "Confirmar" at bounding box center [879, 430] width 135 height 33
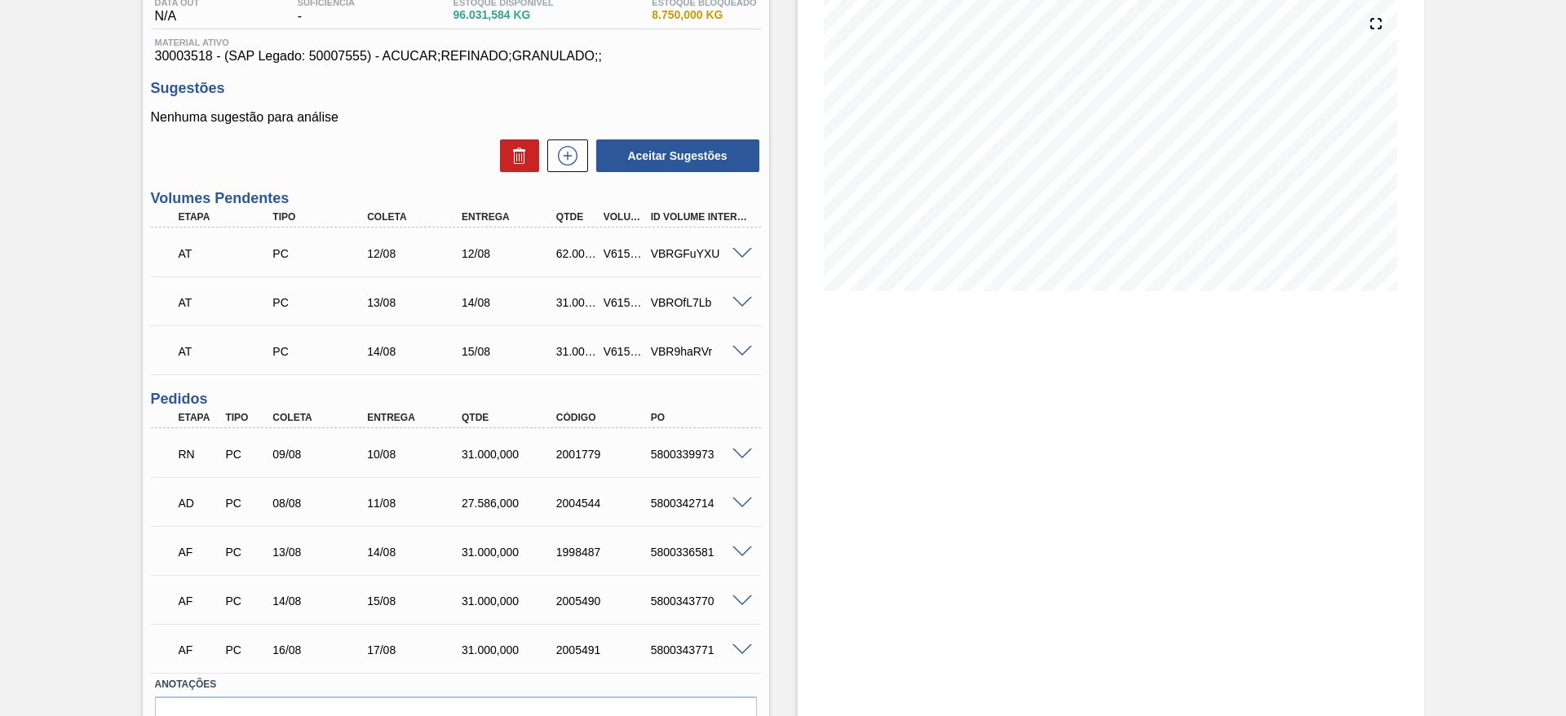
scroll to position [179, 0]
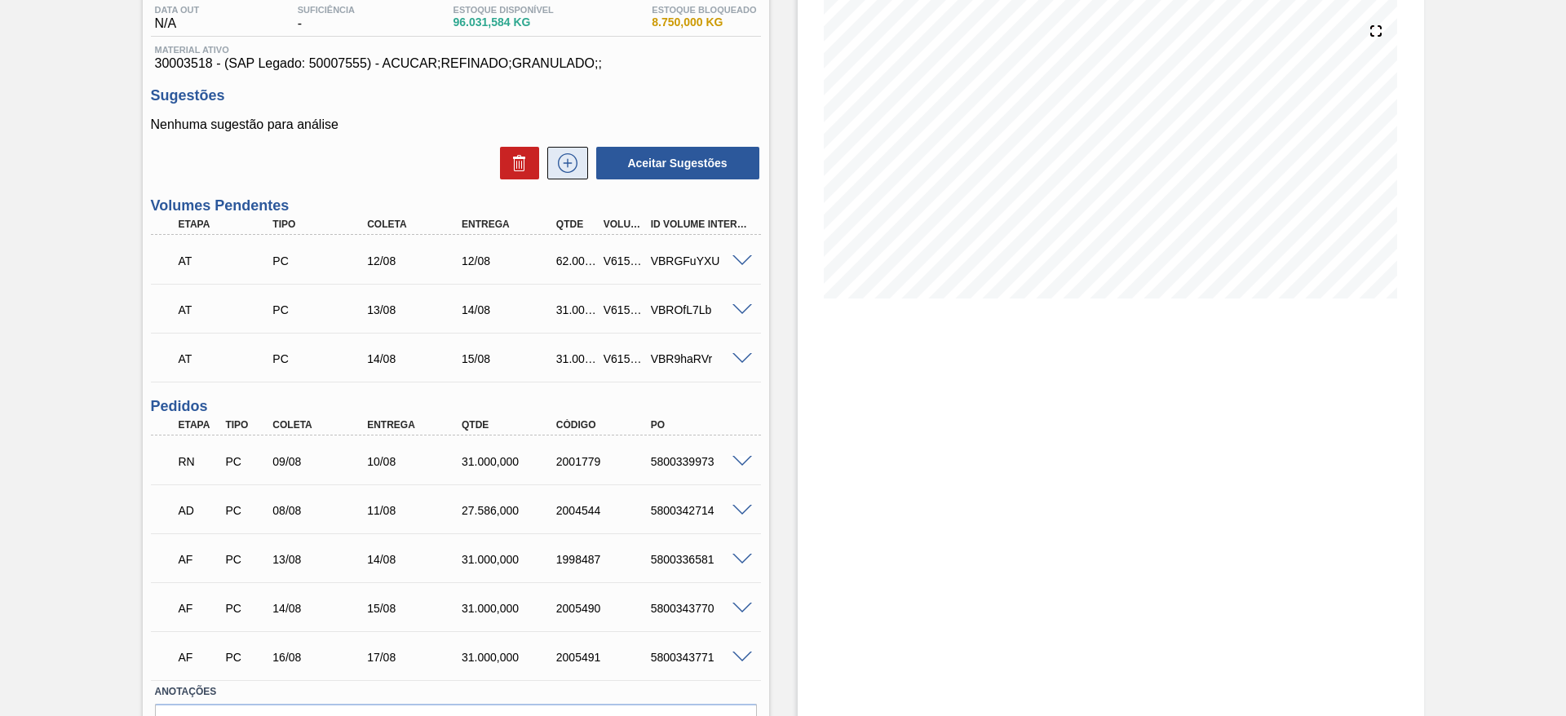
click at [563, 168] on icon at bounding box center [568, 163] width 26 height 20
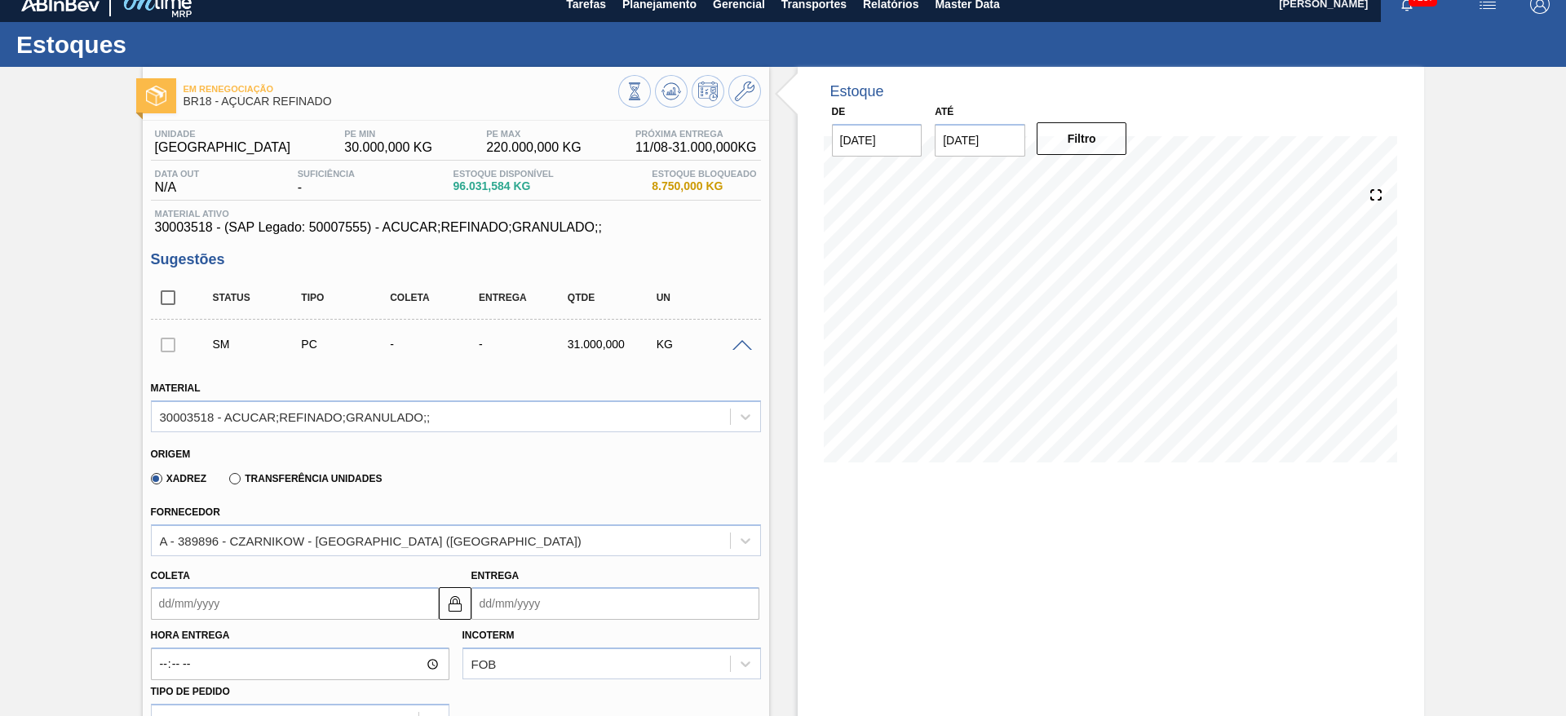
scroll to position [10, 0]
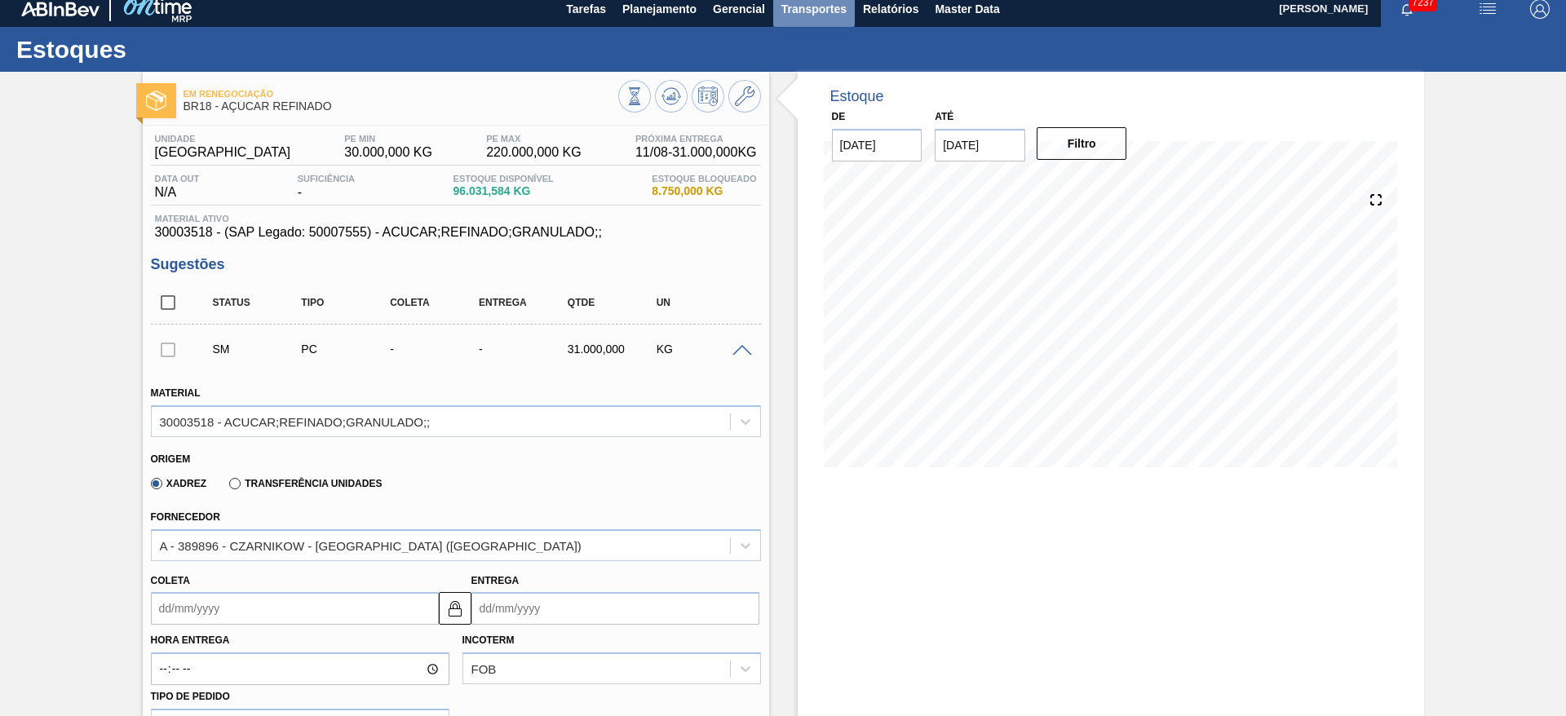
click at [829, 24] on button "Transportes" at bounding box center [814, 8] width 82 height 37
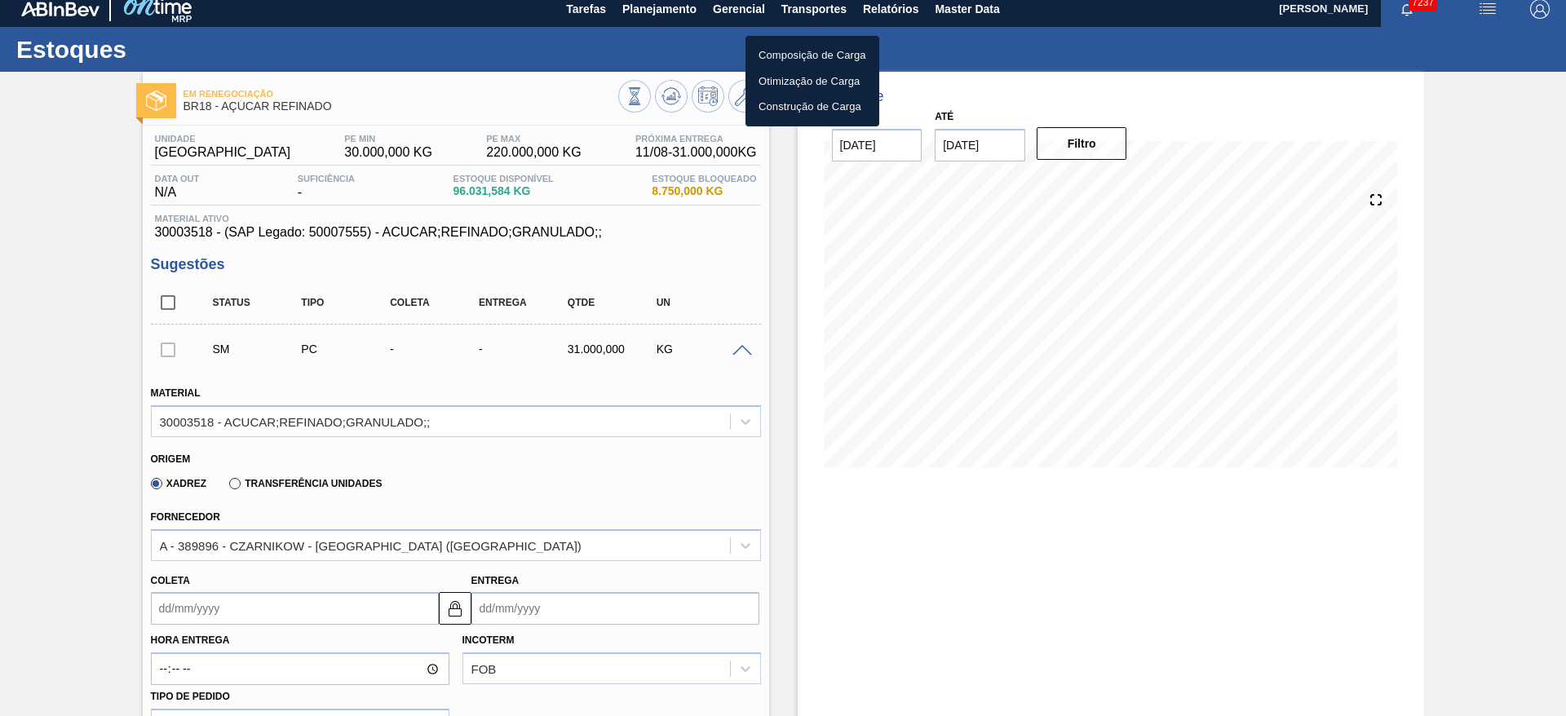
click at [797, 81] on li "Otimização de Carga" at bounding box center [812, 82] width 134 height 26
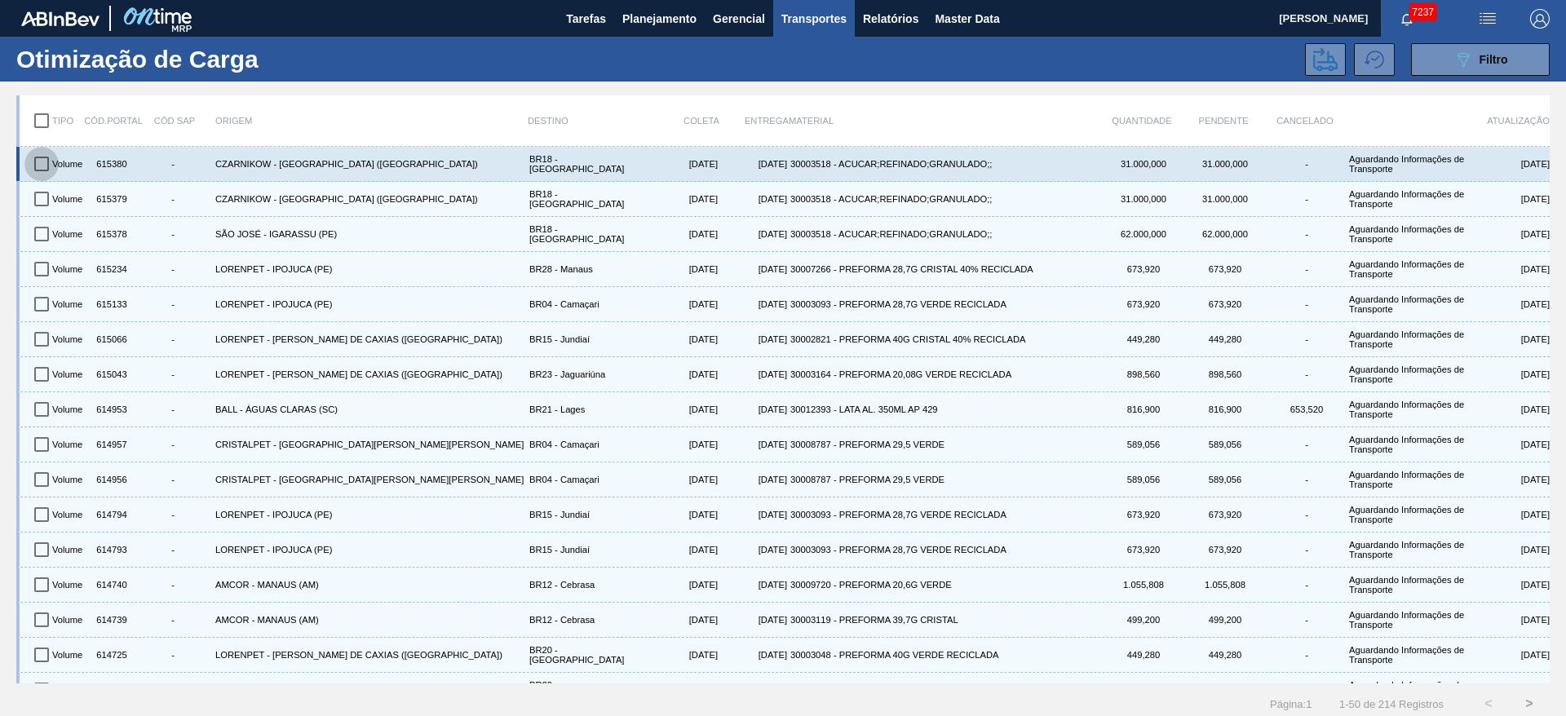
click at [39, 171] on input "checkbox" at bounding box center [41, 164] width 34 height 34
checkbox input "true"
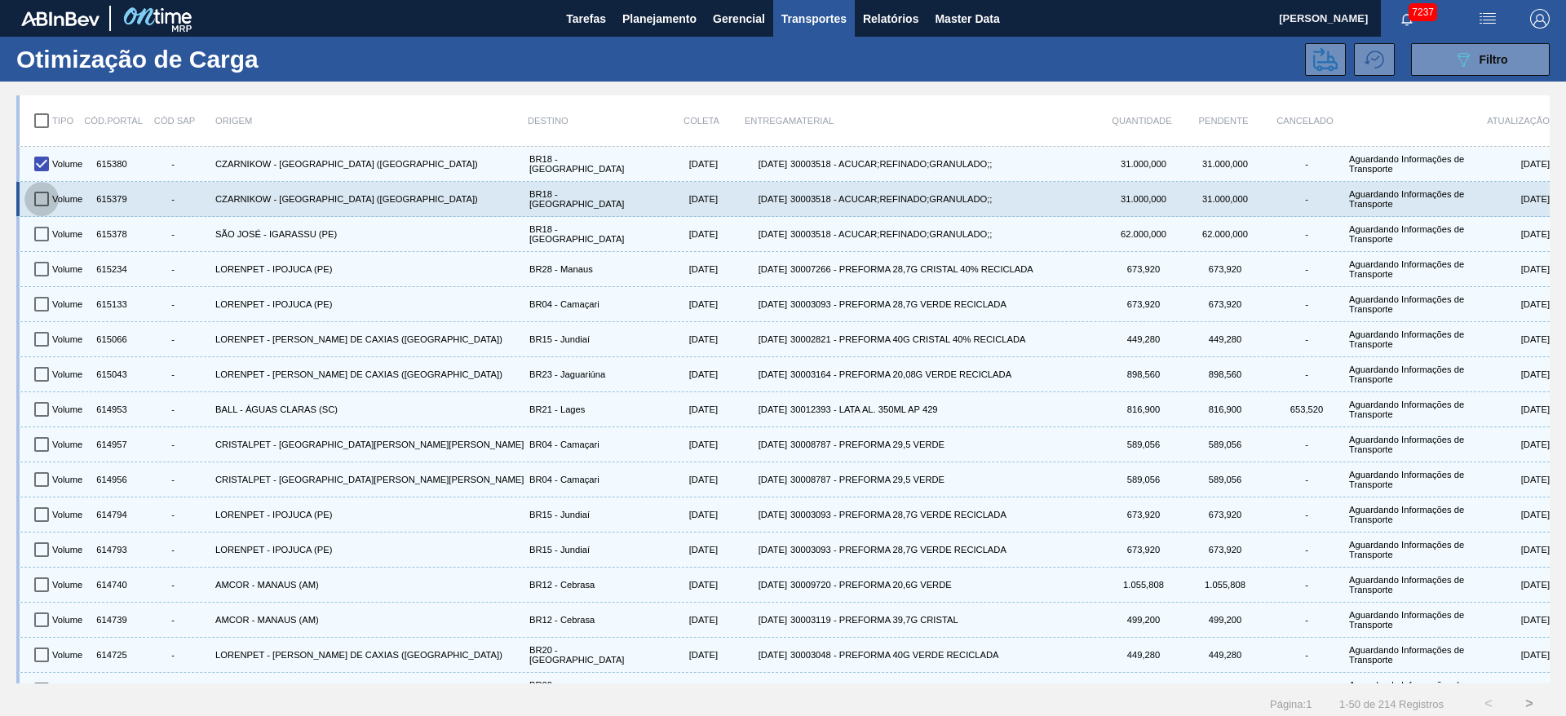
click at [39, 195] on input "checkbox" at bounding box center [41, 199] width 34 height 34
checkbox input "true"
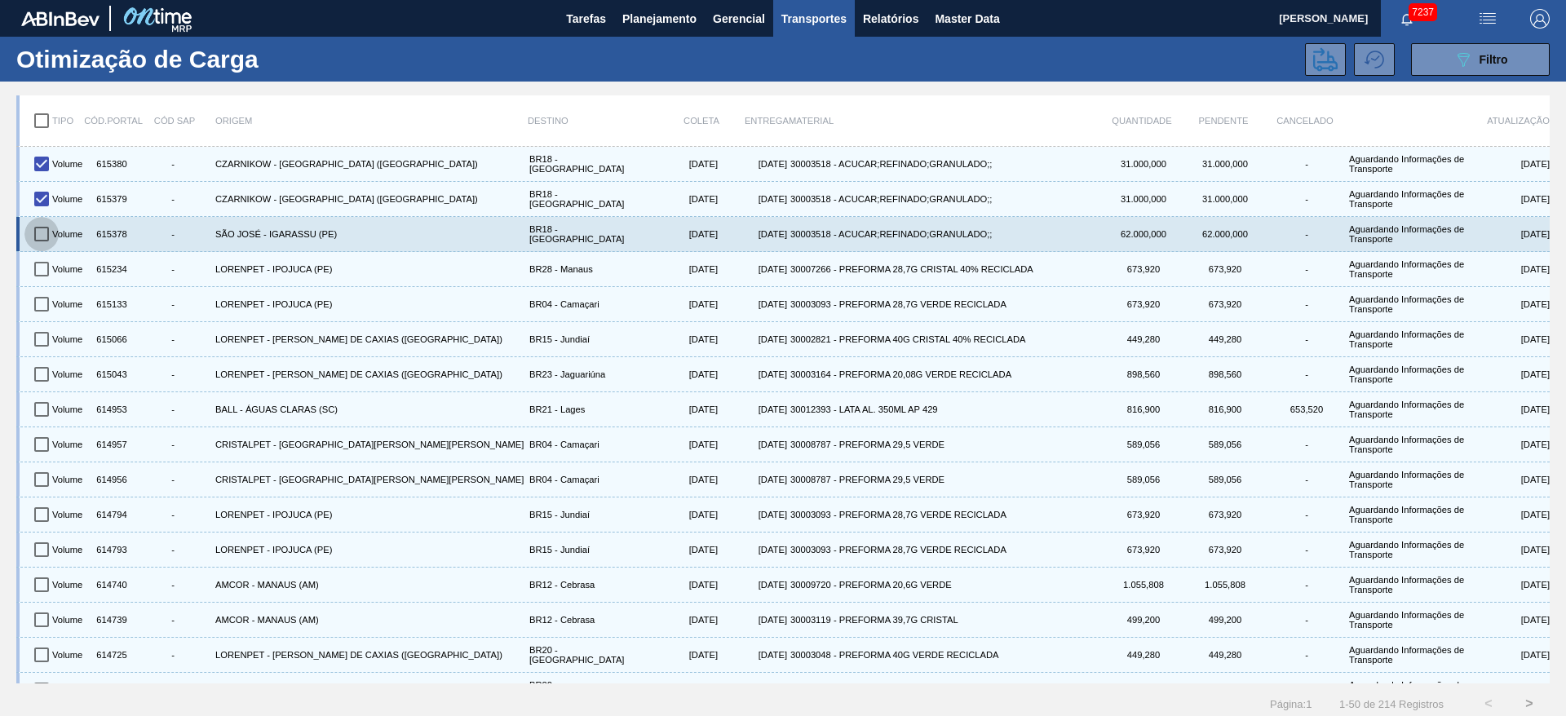
click at [41, 229] on input "checkbox" at bounding box center [41, 234] width 34 height 34
checkbox input "true"
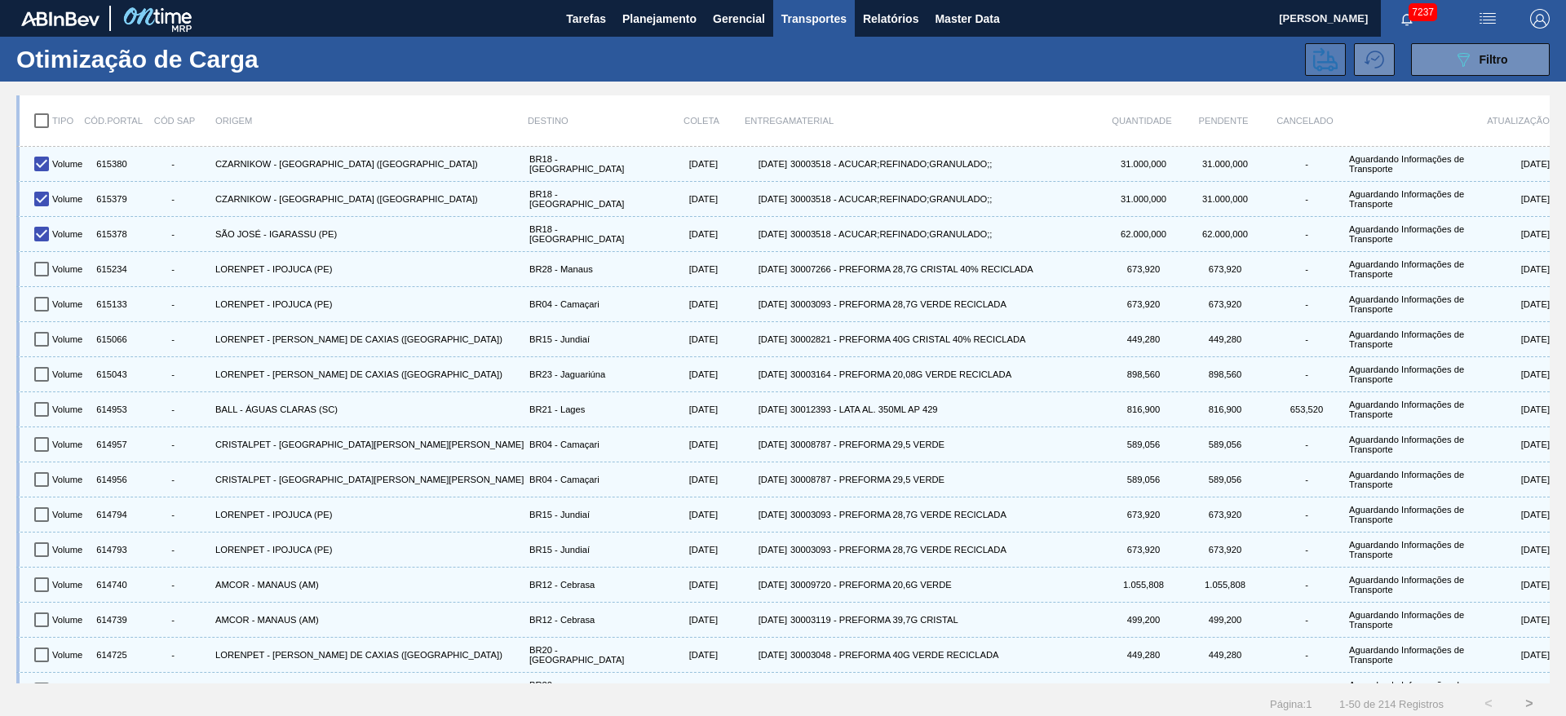
click at [1329, 59] on icon at bounding box center [1325, 59] width 24 height 24
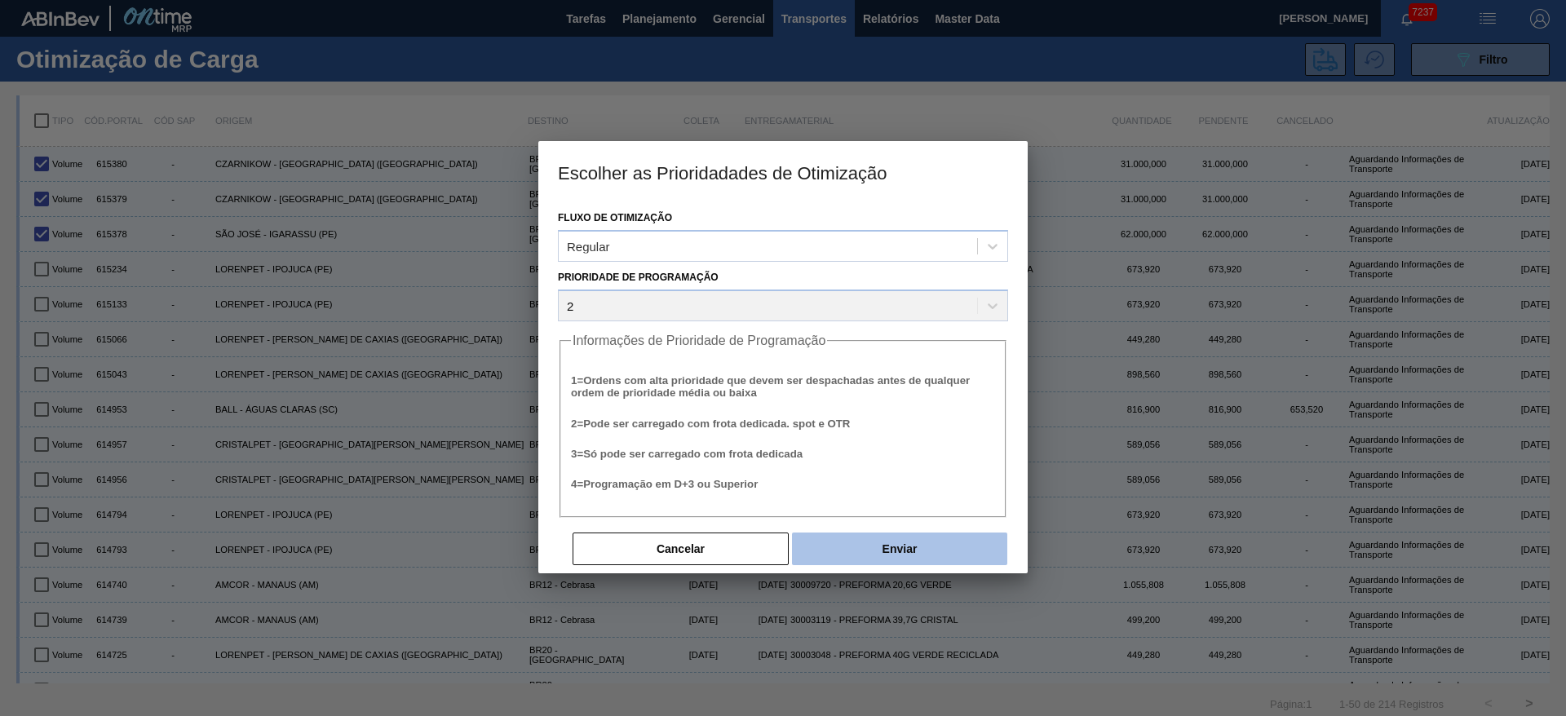
click at [907, 554] on button "Enviar" at bounding box center [899, 549] width 215 height 33
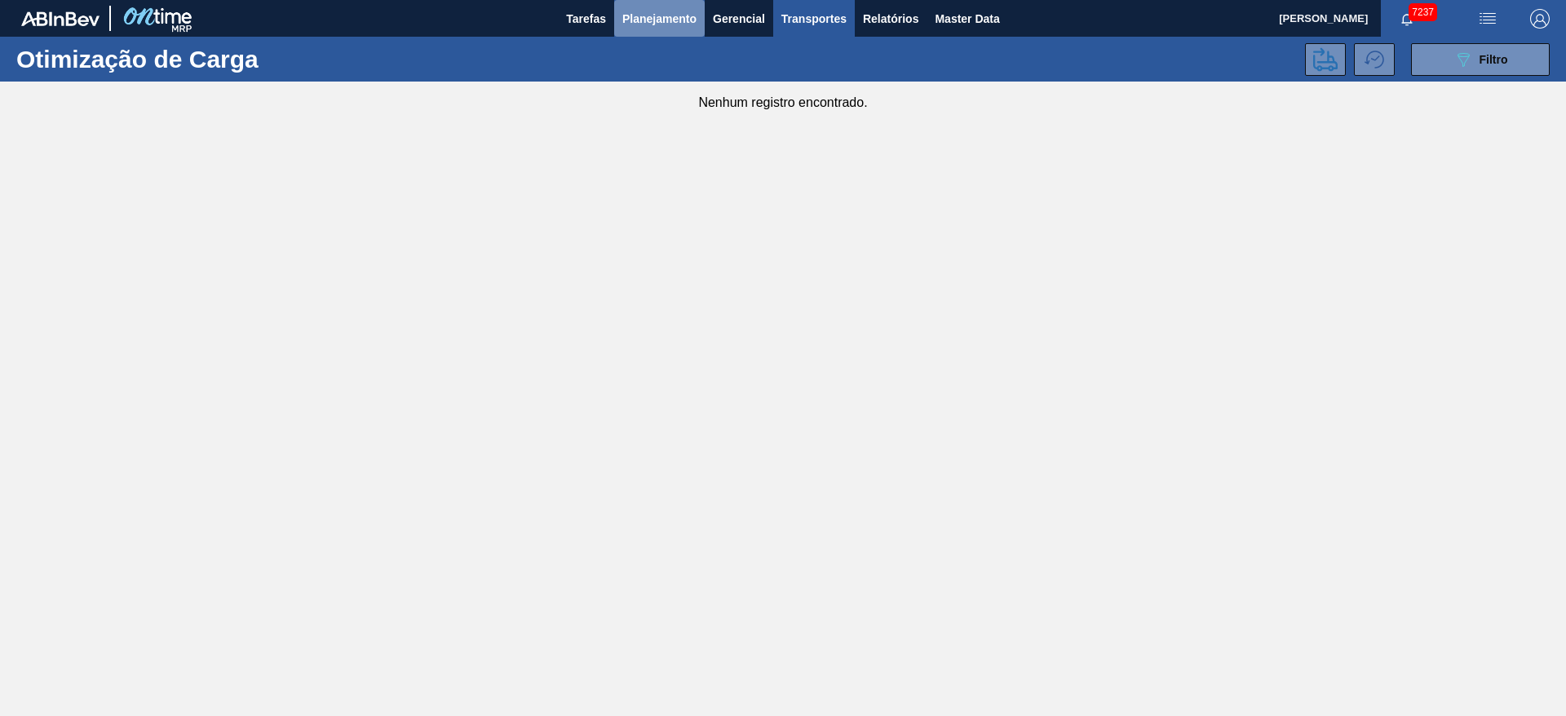
click at [652, 21] on span "Planejamento" at bounding box center [659, 19] width 74 height 20
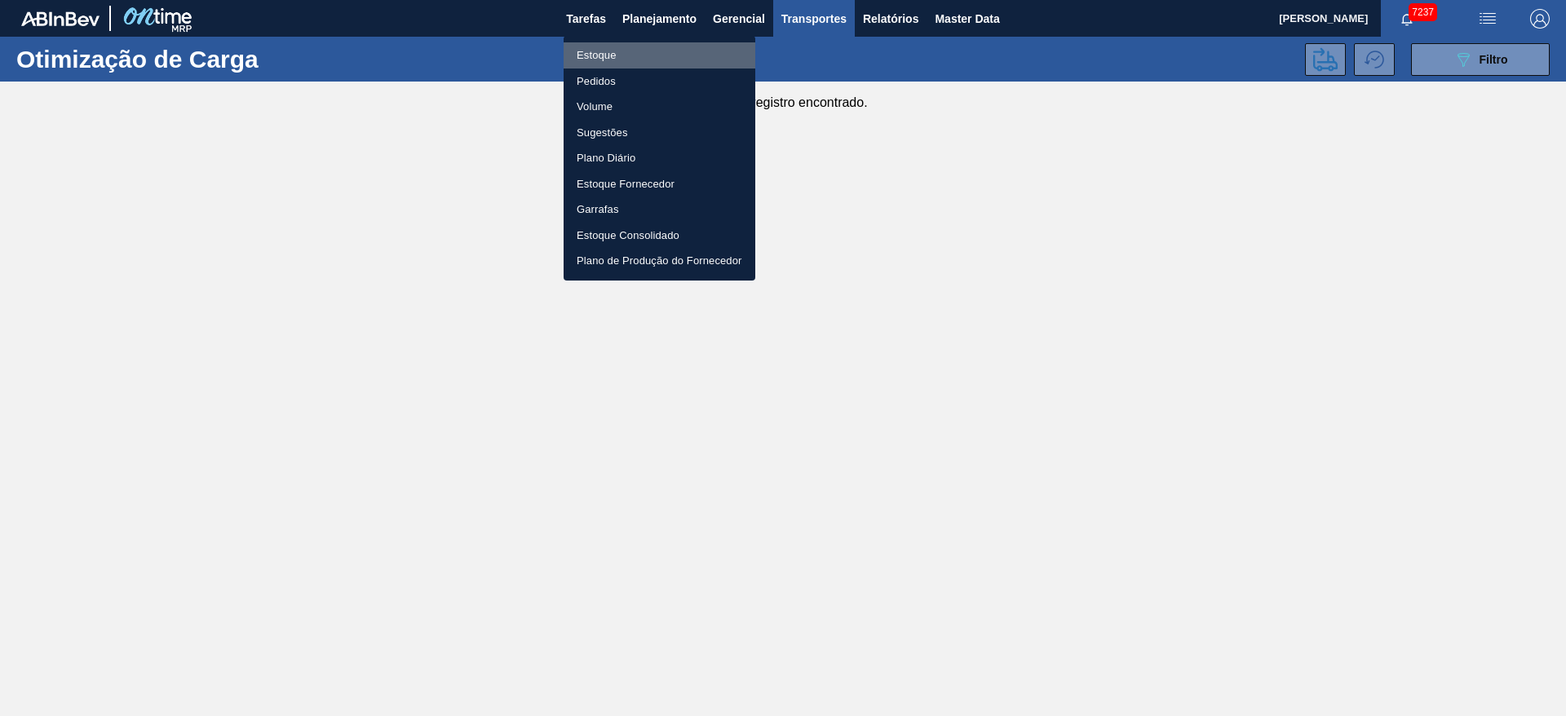
click at [635, 55] on li "Estoque" at bounding box center [659, 55] width 192 height 26
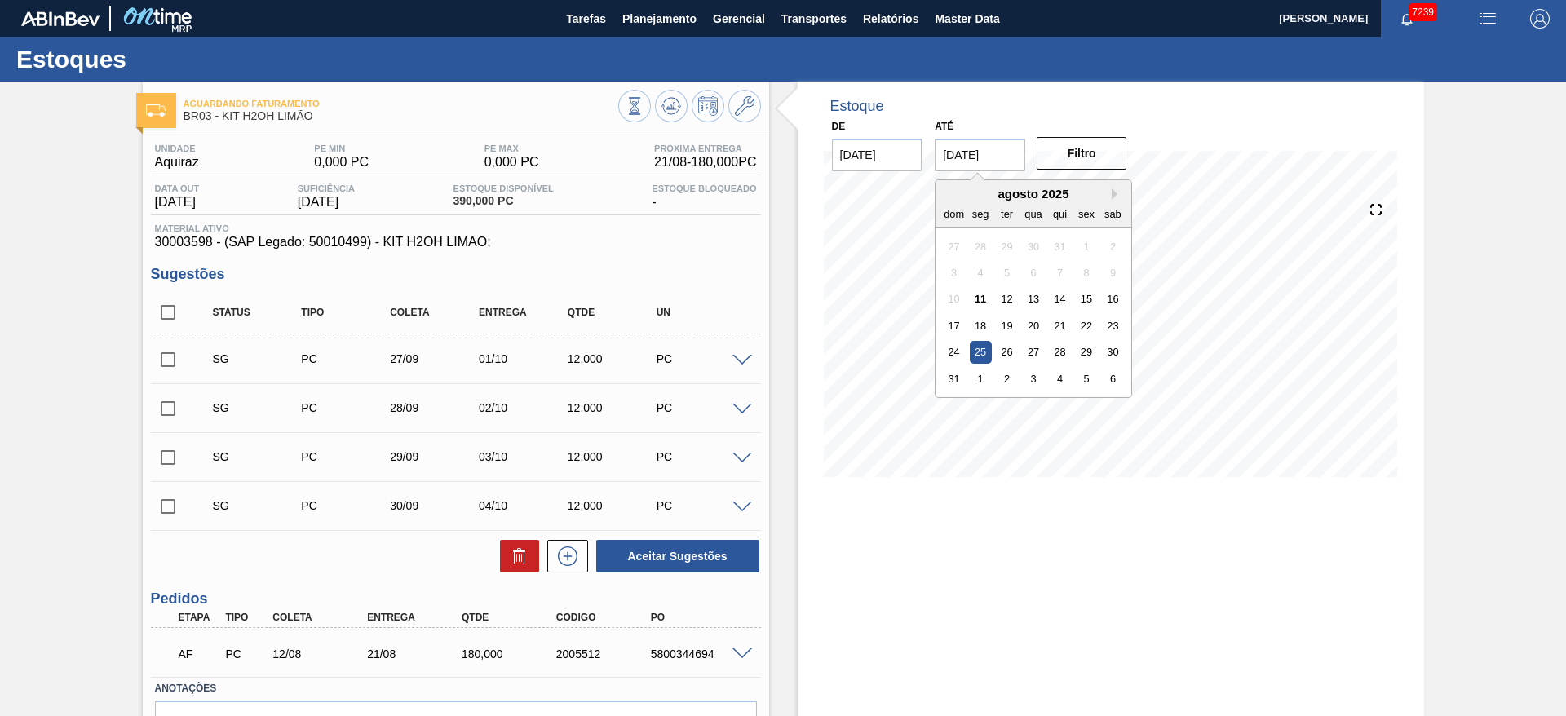
click at [996, 164] on input "[DATE]" at bounding box center [980, 155] width 91 height 33
click at [1109, 369] on div "6" at bounding box center [1113, 379] width 22 height 22
type input "[DATE]"
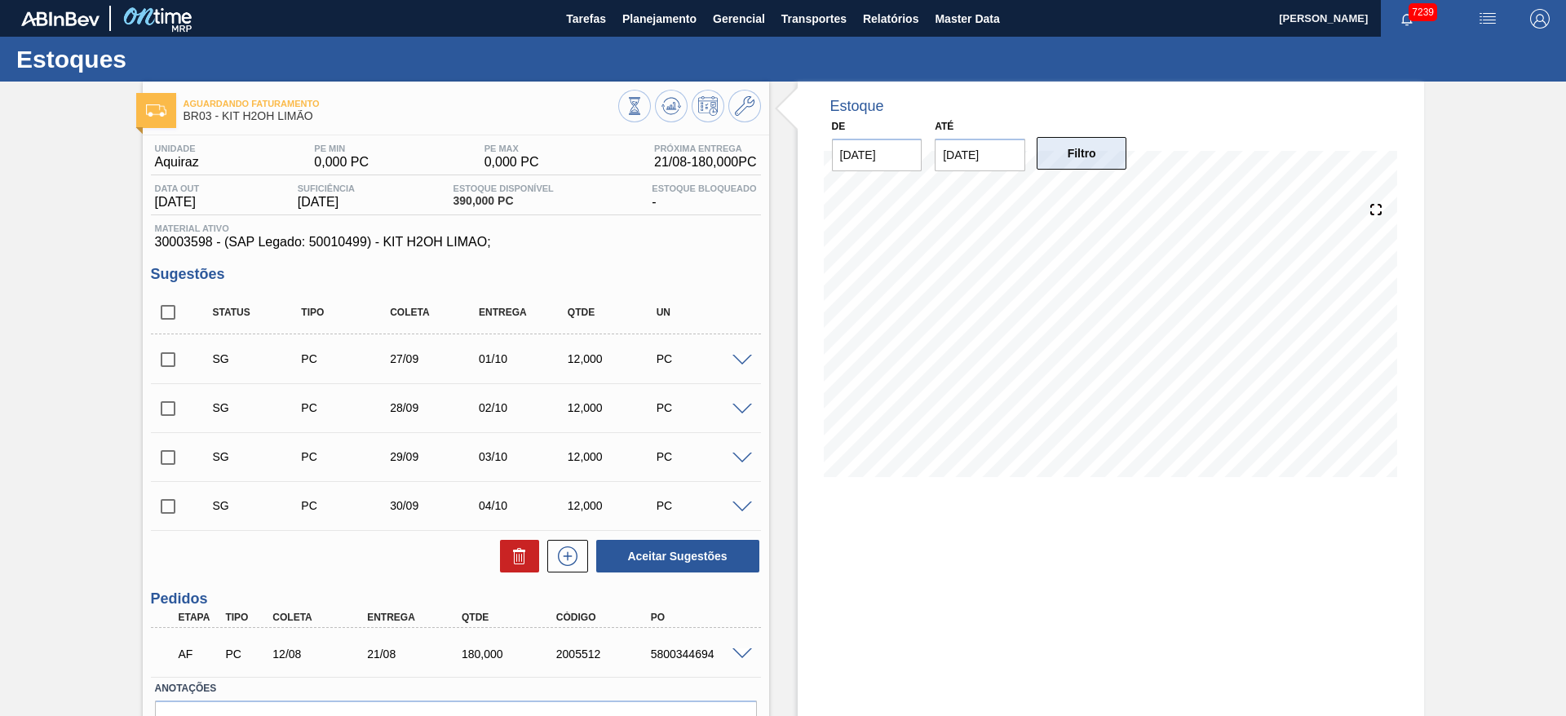
click at [1107, 164] on button "Filtro" at bounding box center [1081, 153] width 91 height 33
